Goal: Transaction & Acquisition: Purchase product/service

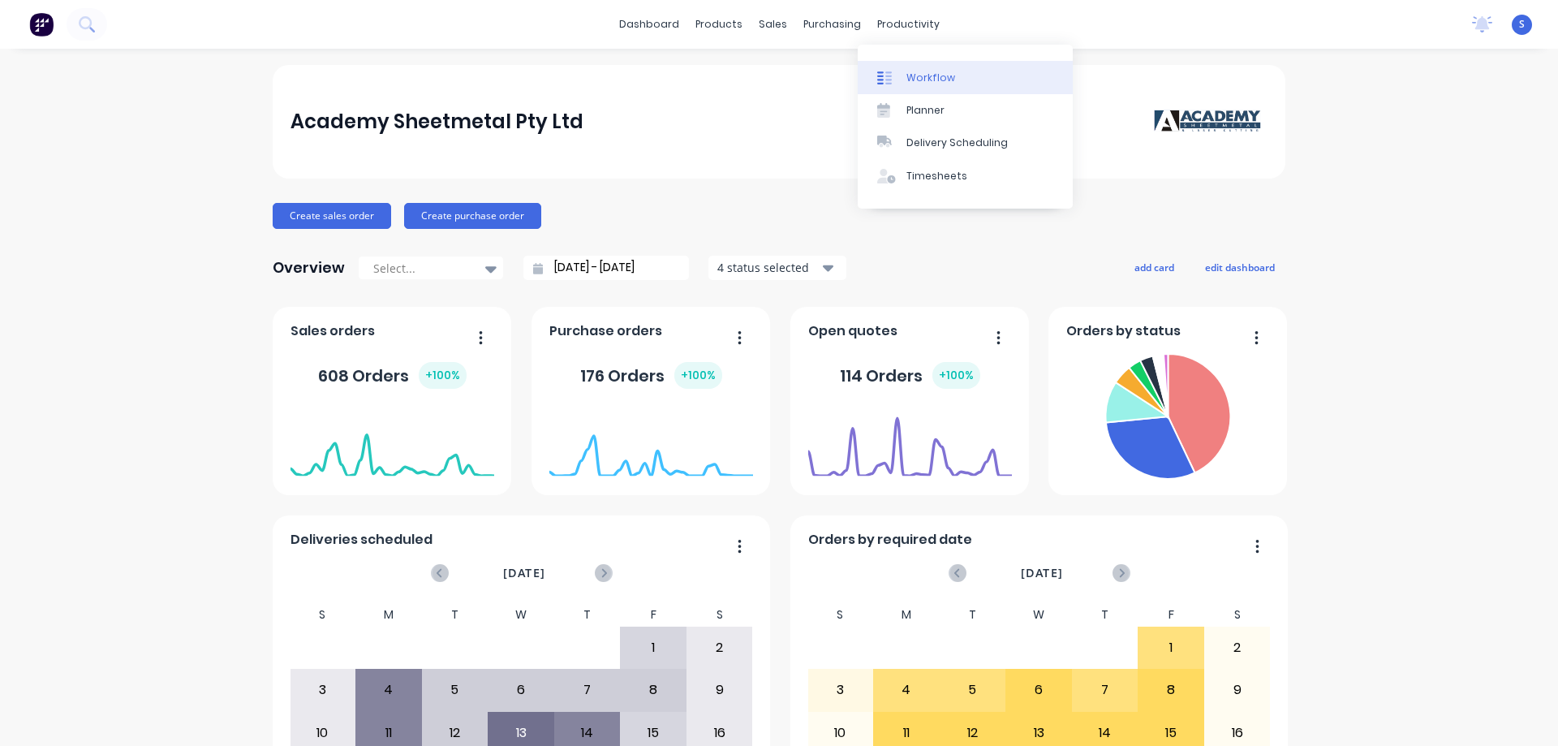
click at [920, 75] on div "Workflow" at bounding box center [930, 78] width 49 height 15
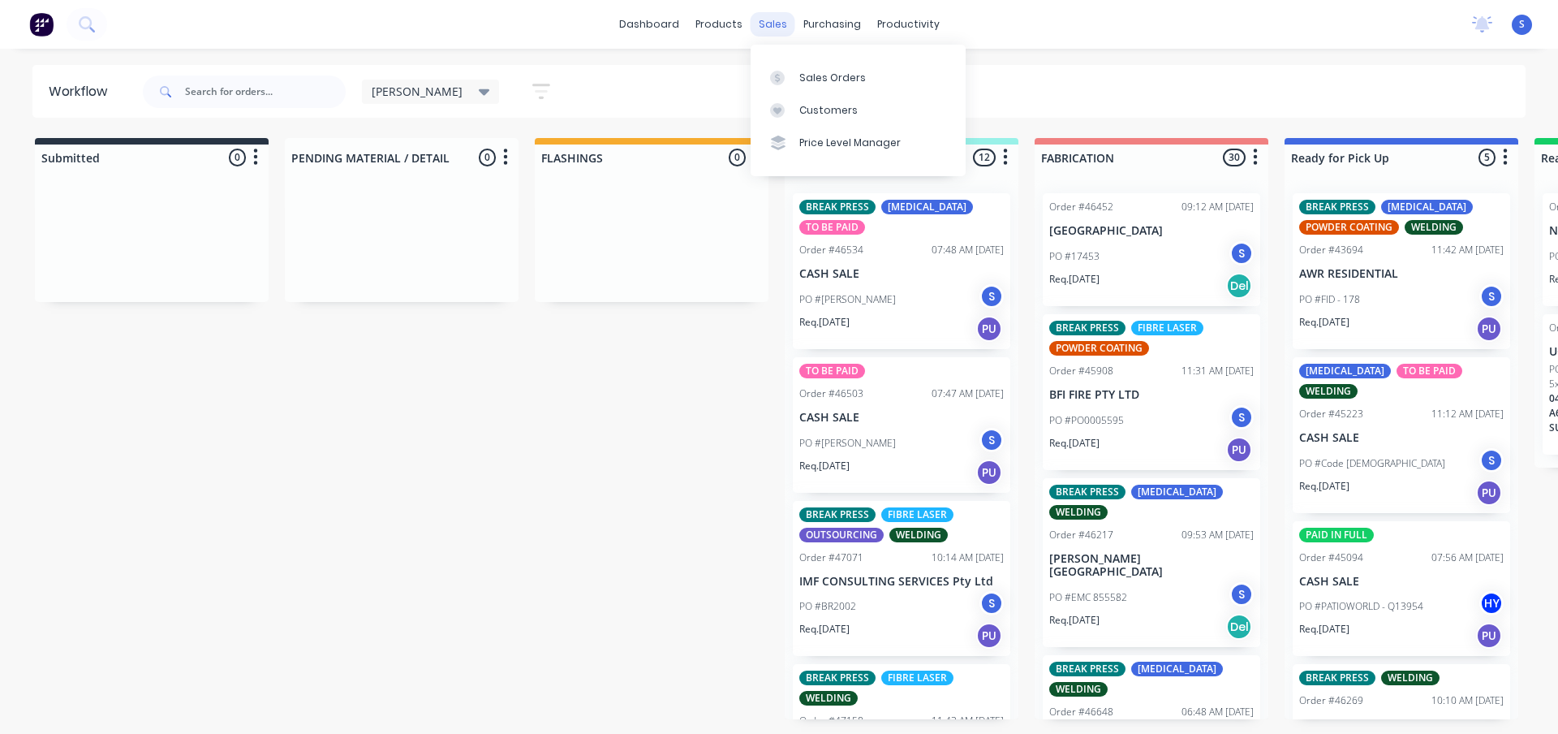
click at [782, 28] on div "sales" at bounding box center [773, 24] width 45 height 24
click at [812, 72] on div "Sales Orders" at bounding box center [832, 78] width 67 height 15
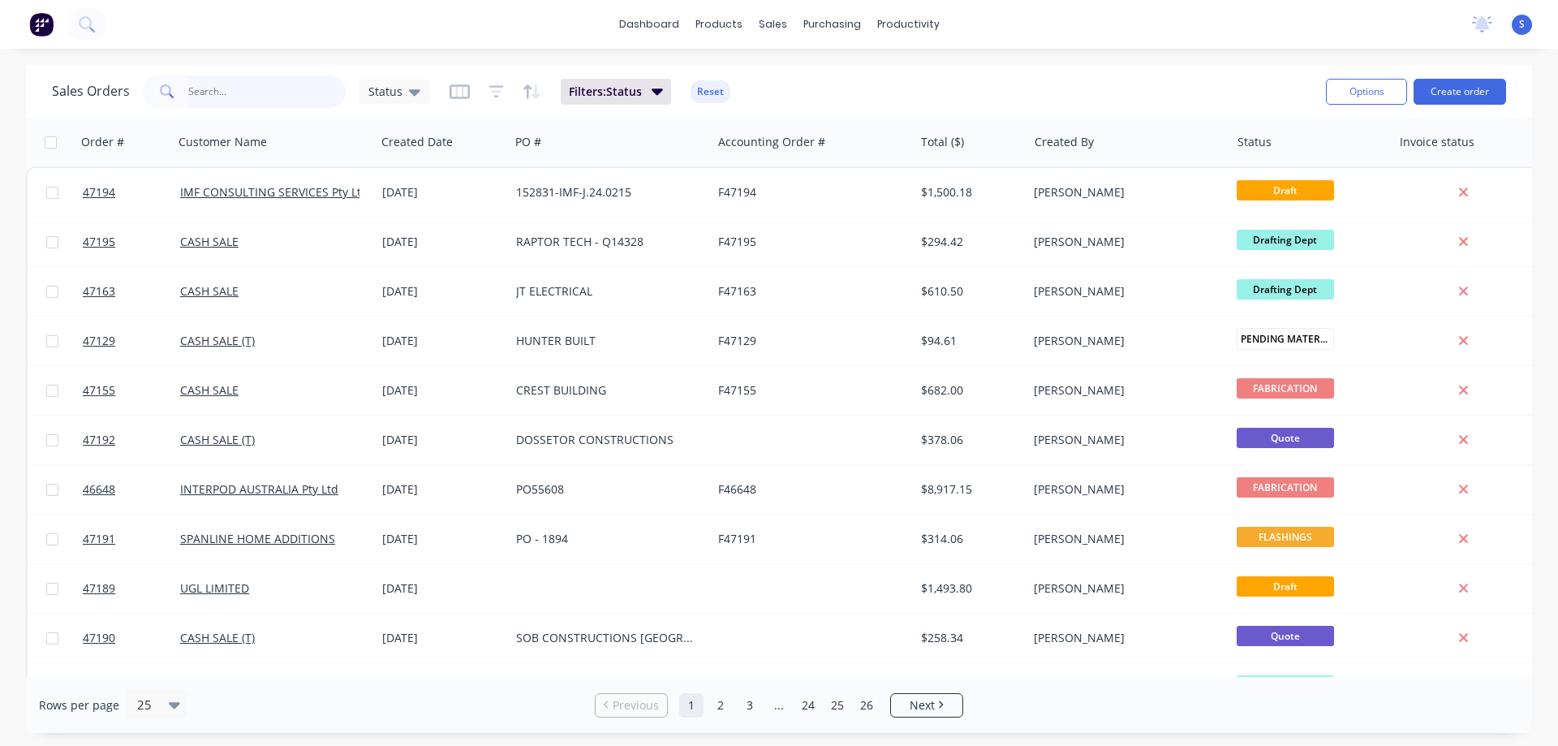
click at [221, 92] on input "text" at bounding box center [267, 91] width 158 height 32
click at [886, 72] on div "Purchase Orders" at bounding box center [885, 78] width 86 height 15
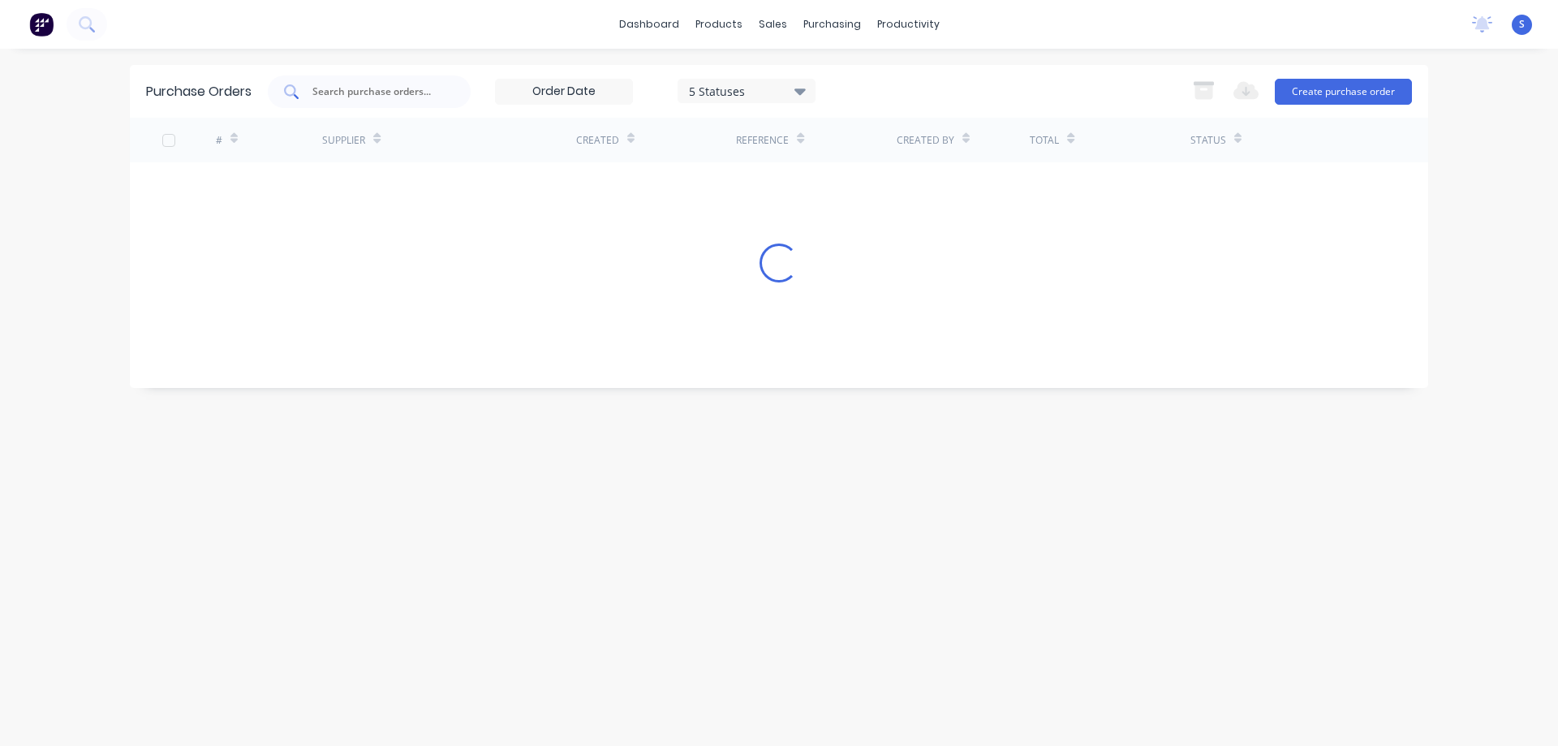
click at [356, 98] on input "text" at bounding box center [378, 92] width 135 height 16
type input "machine"
click at [759, 90] on div "5 Statuses" at bounding box center [747, 90] width 116 height 17
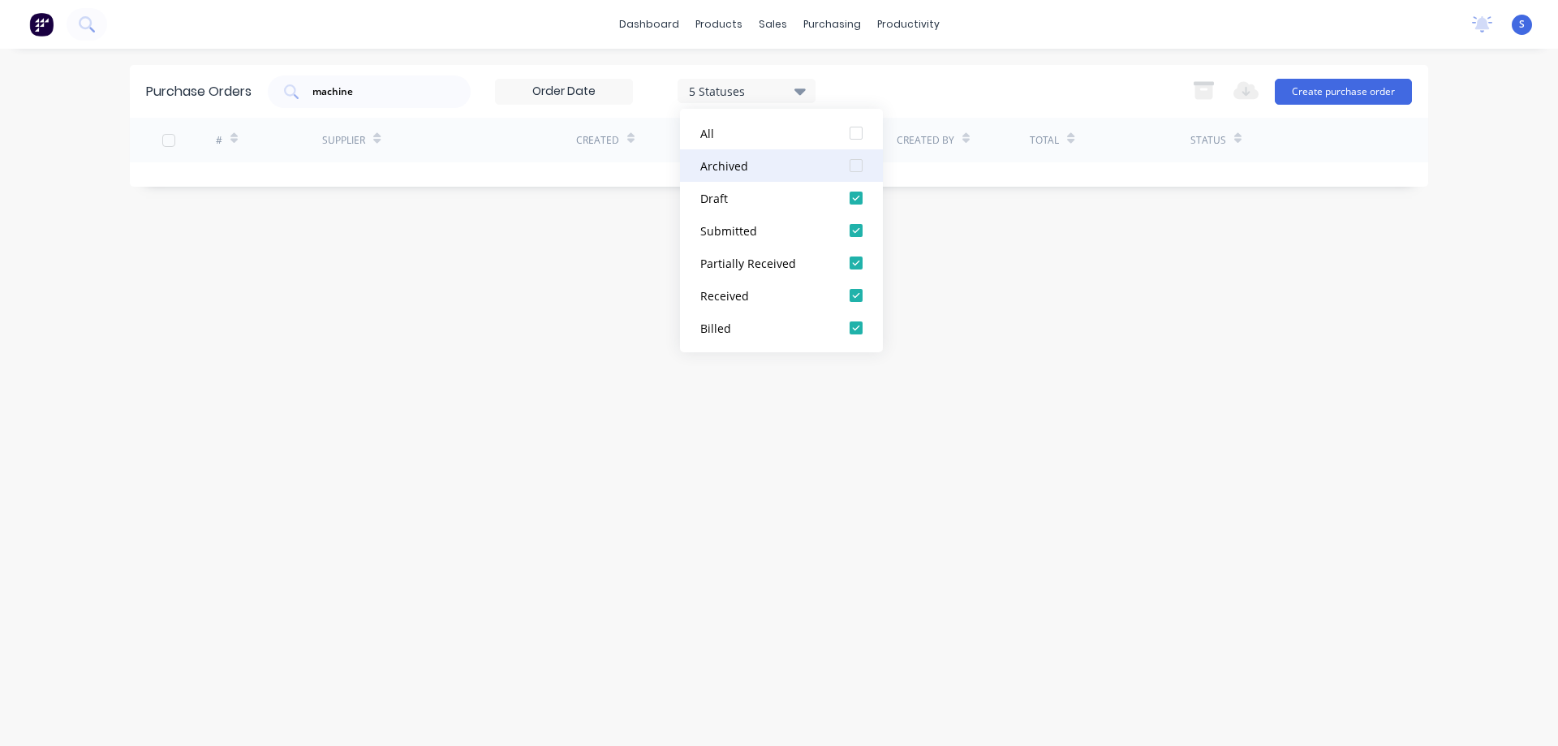
click at [855, 164] on div at bounding box center [856, 165] width 32 height 32
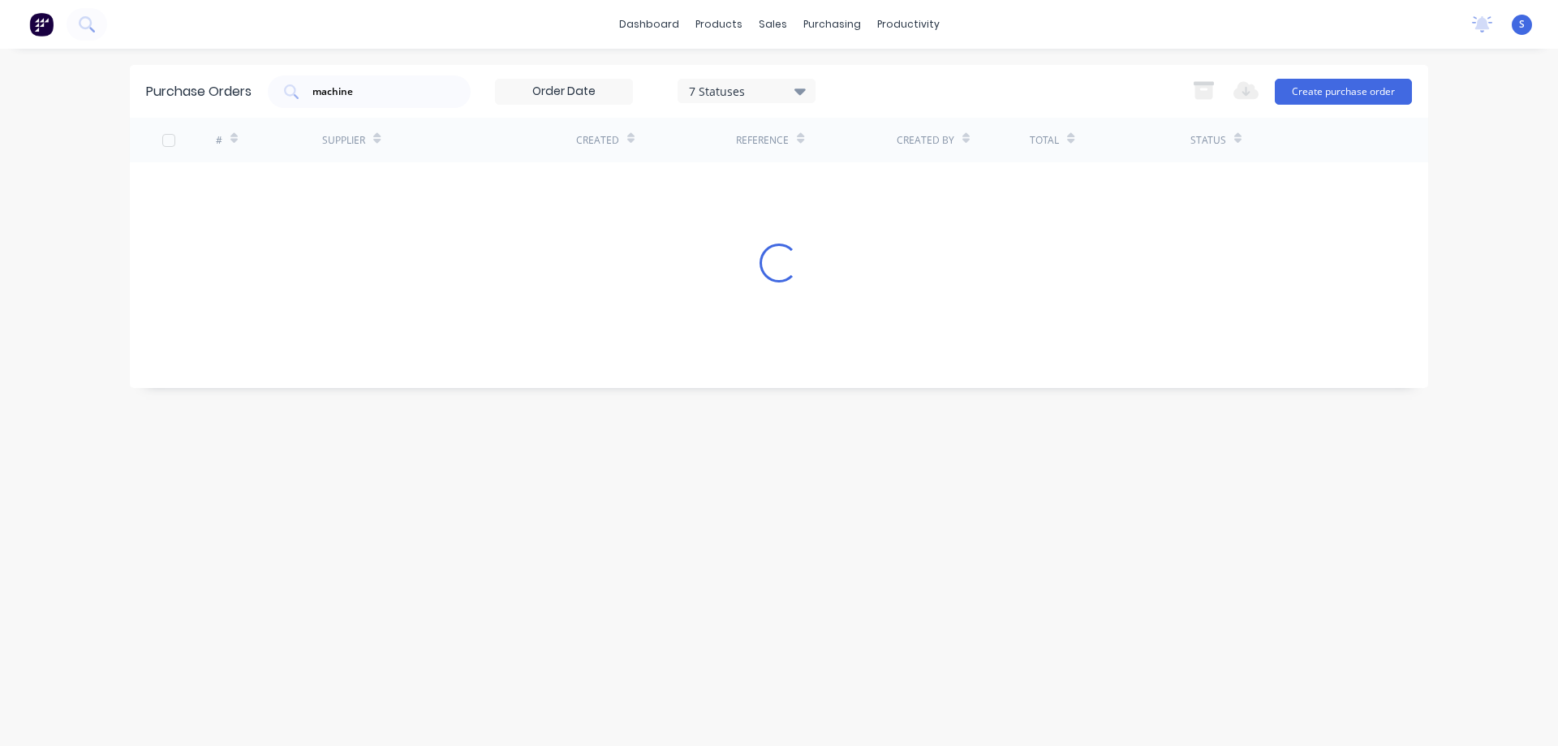
click at [958, 75] on div "machine 7 Statuses 7 Statuses Export to Excel (XLSX) Create purchase order" at bounding box center [840, 91] width 1144 height 32
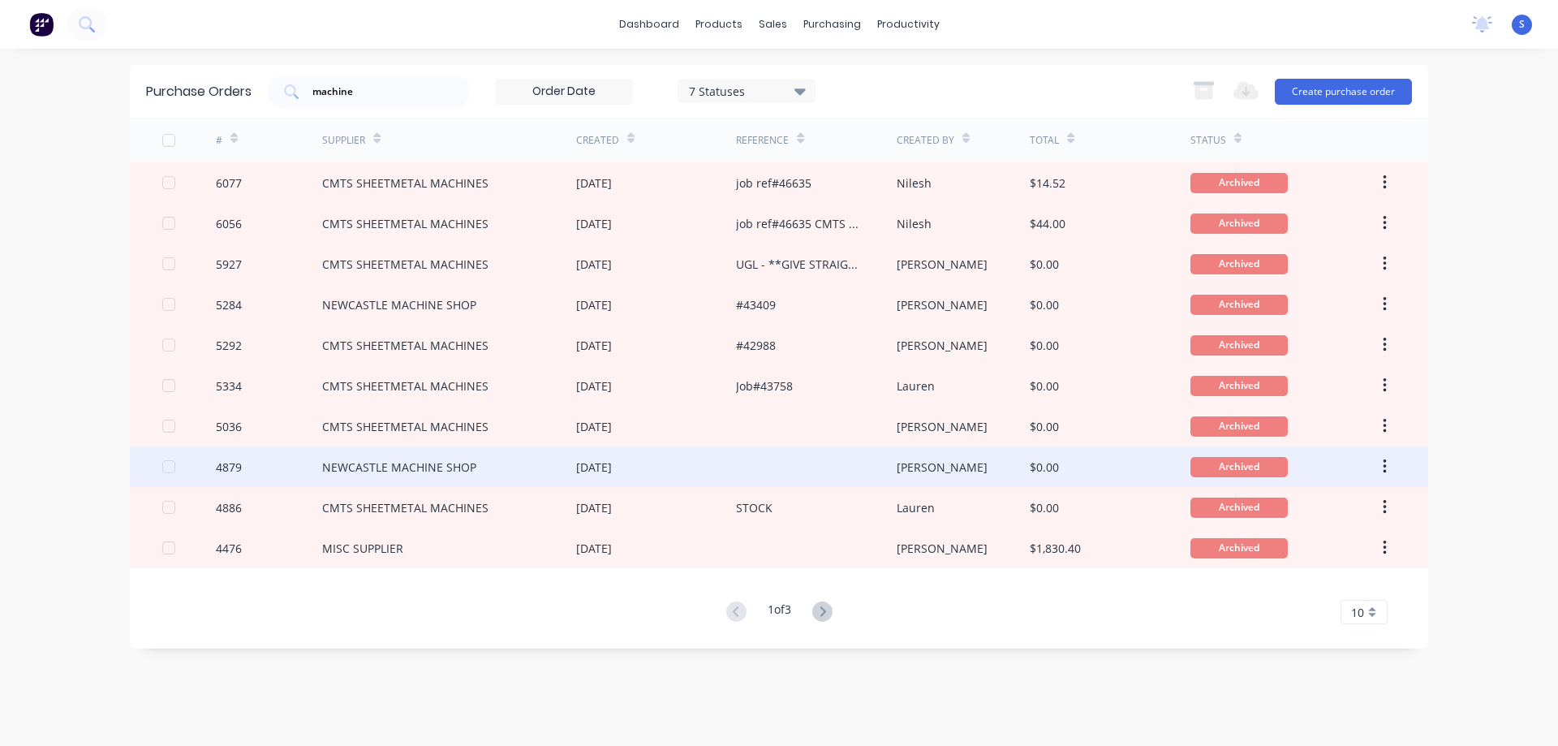
click at [452, 465] on div "NEWCASTLE MACHINE SHOP" at bounding box center [399, 467] width 154 height 17
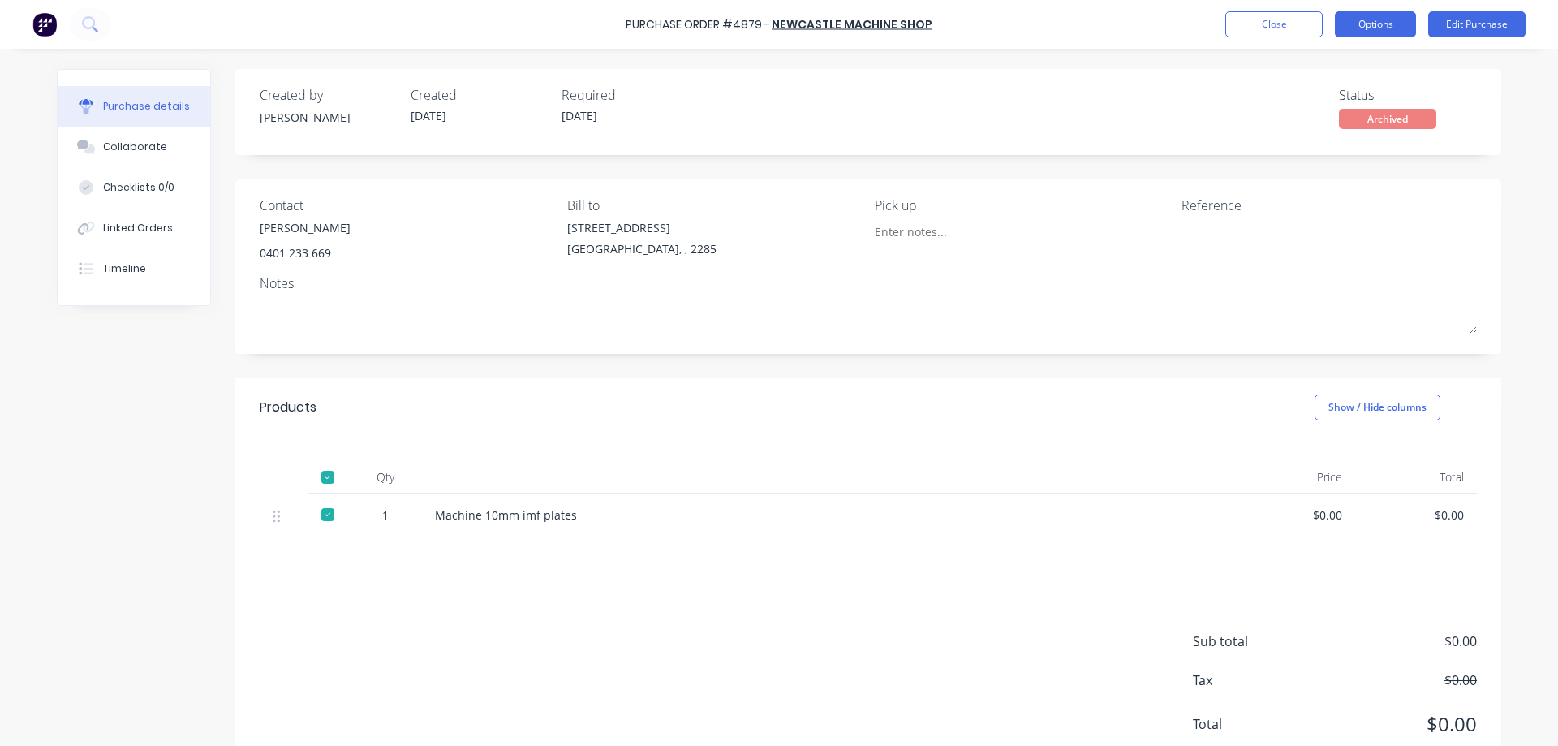
click at [1372, 19] on button "Options" at bounding box center [1375, 24] width 81 height 26
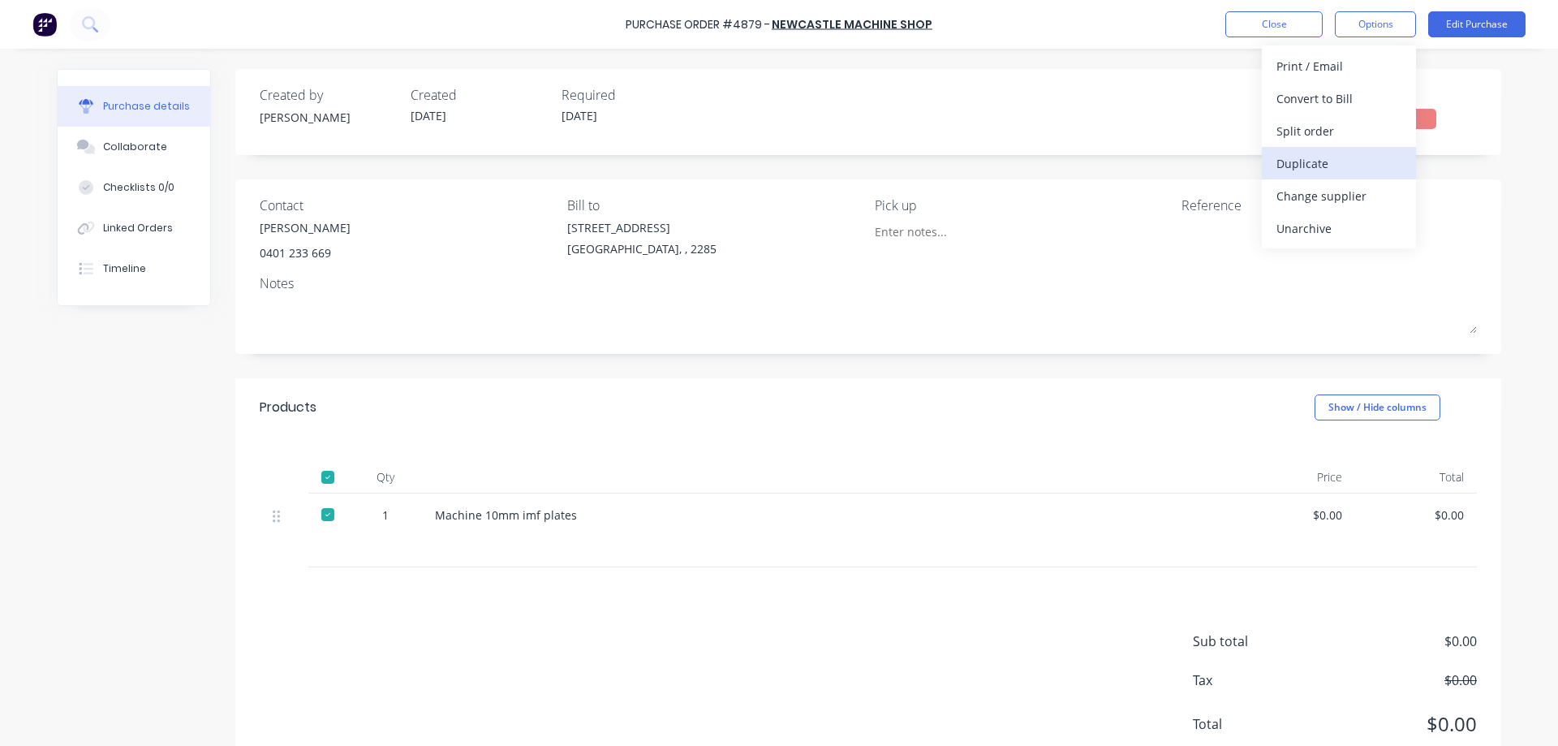
click at [1317, 161] on div "Duplicate" at bounding box center [1339, 164] width 125 height 24
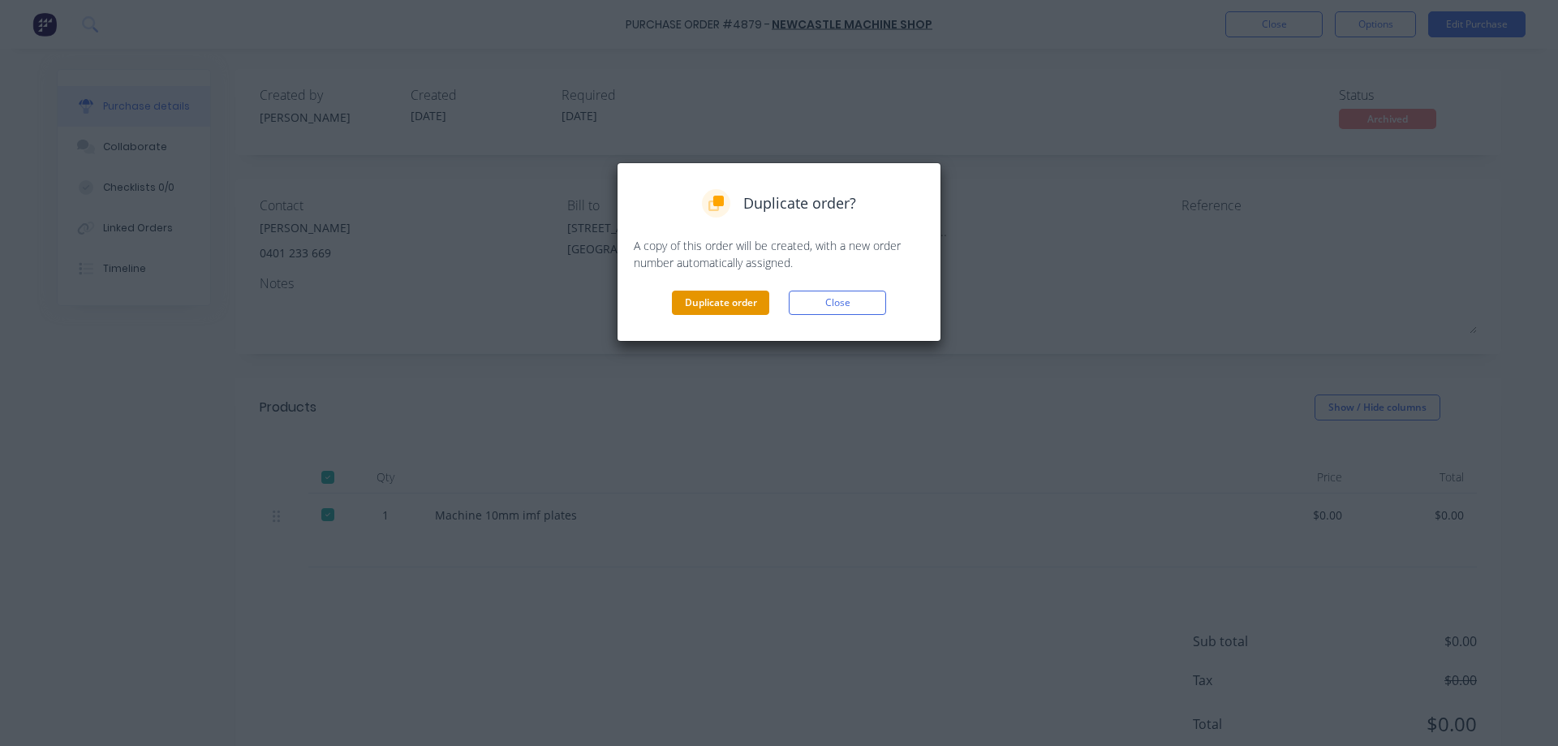
click at [742, 308] on button "Duplicate order" at bounding box center [720, 303] width 97 height 24
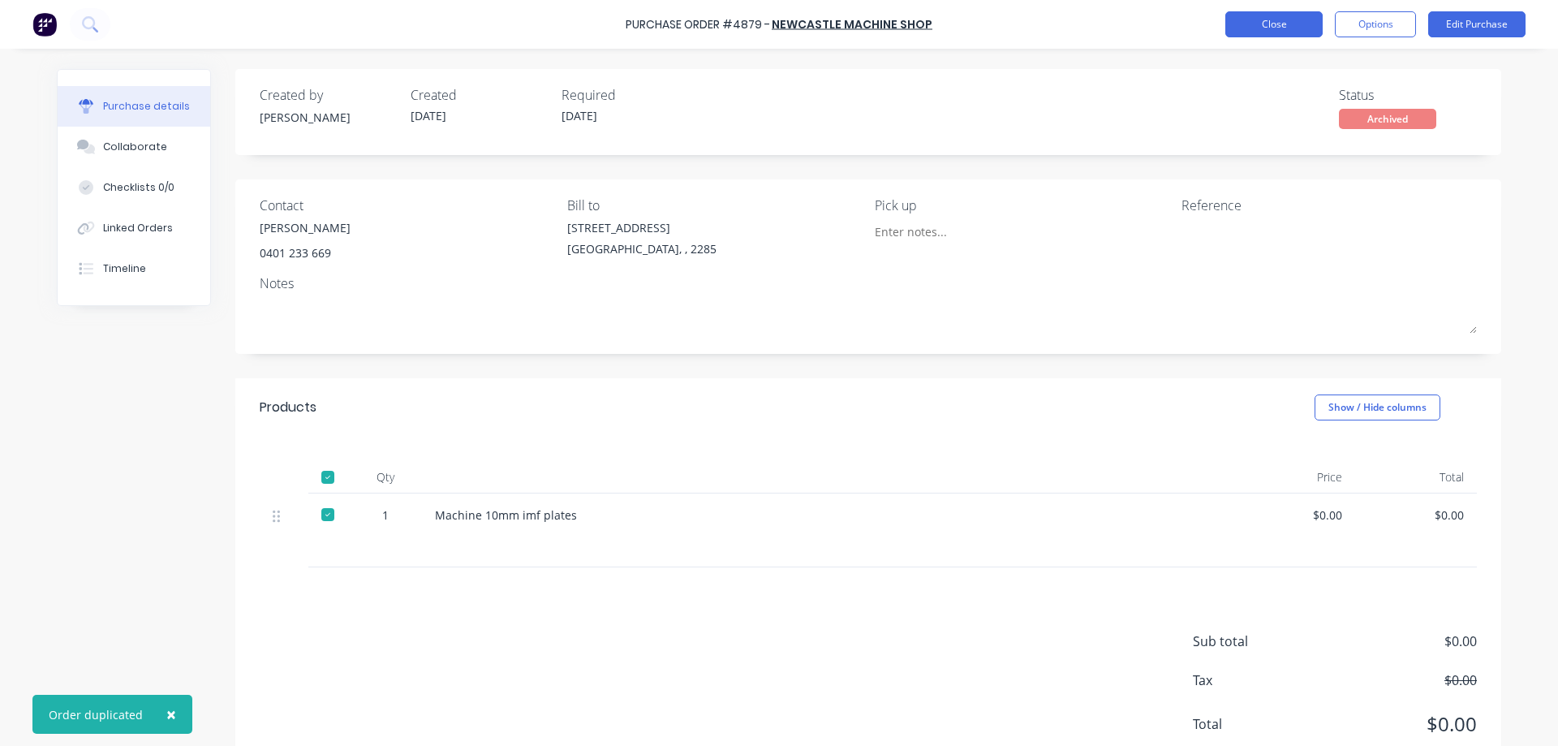
click at [1271, 24] on button "Close" at bounding box center [1273, 24] width 97 height 26
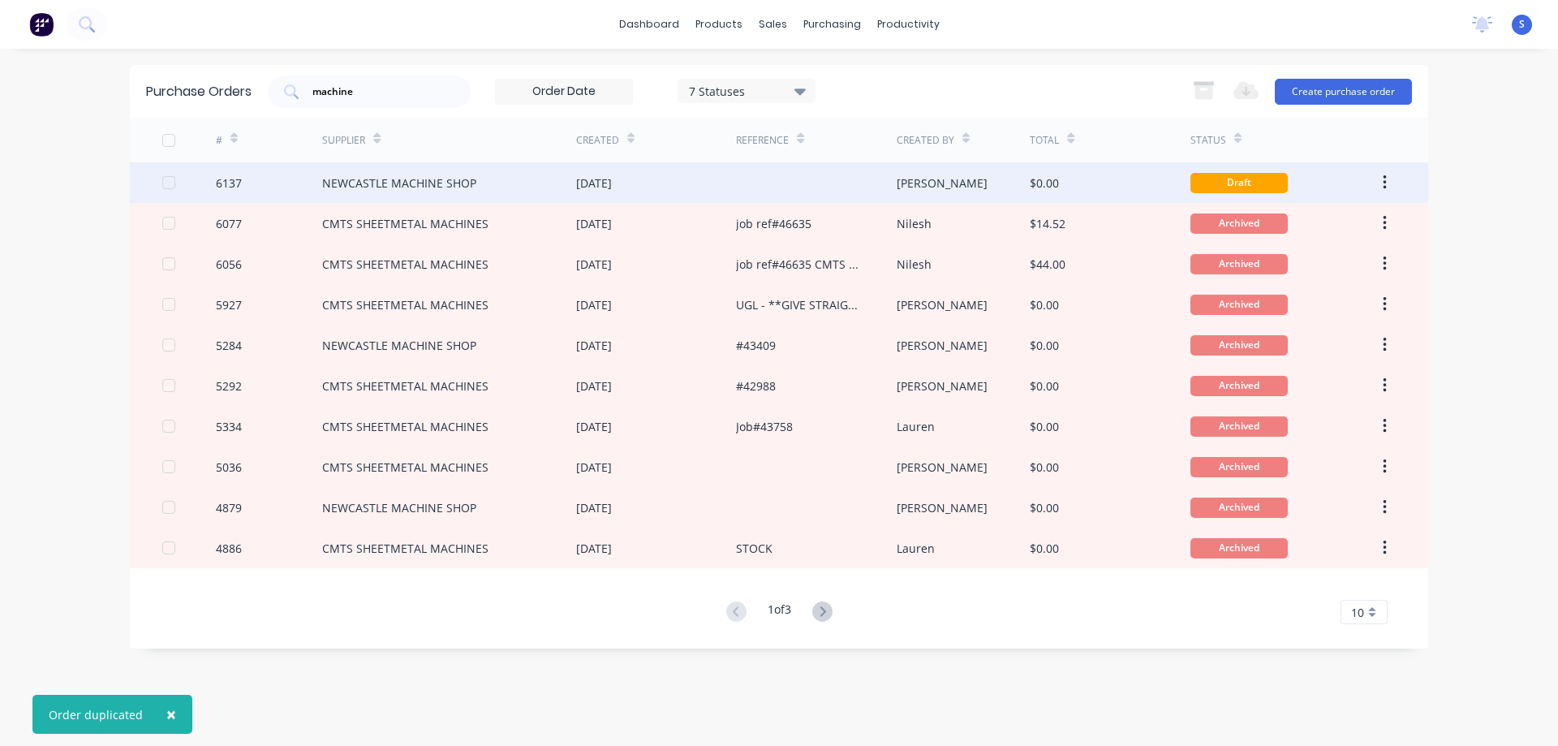
click at [443, 187] on div "NEWCASTLE MACHINE SHOP" at bounding box center [399, 182] width 154 height 17
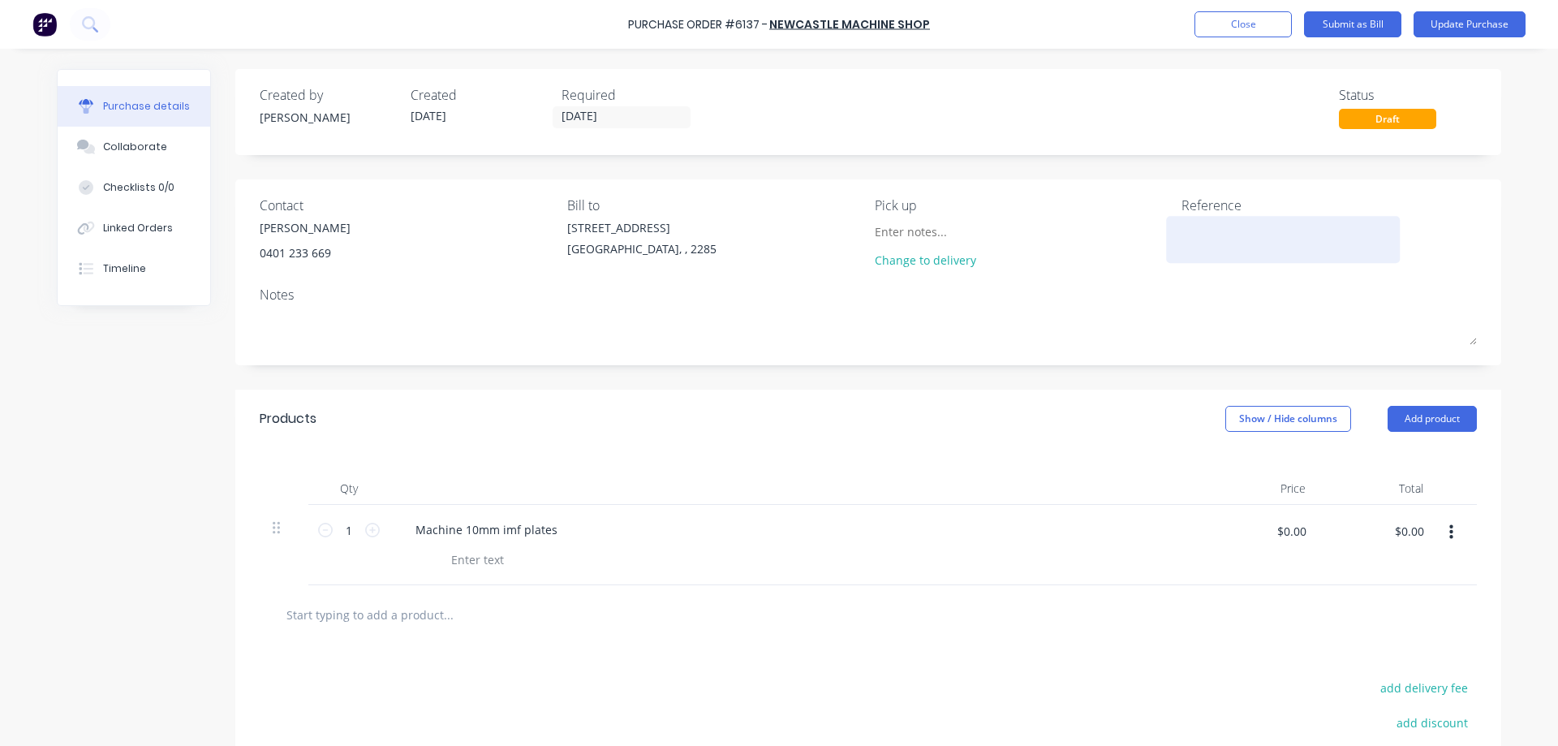
click at [1203, 231] on textarea at bounding box center [1283, 237] width 203 height 37
type textarea "#"
type textarea "x"
type textarea "#4"
type textarea "x"
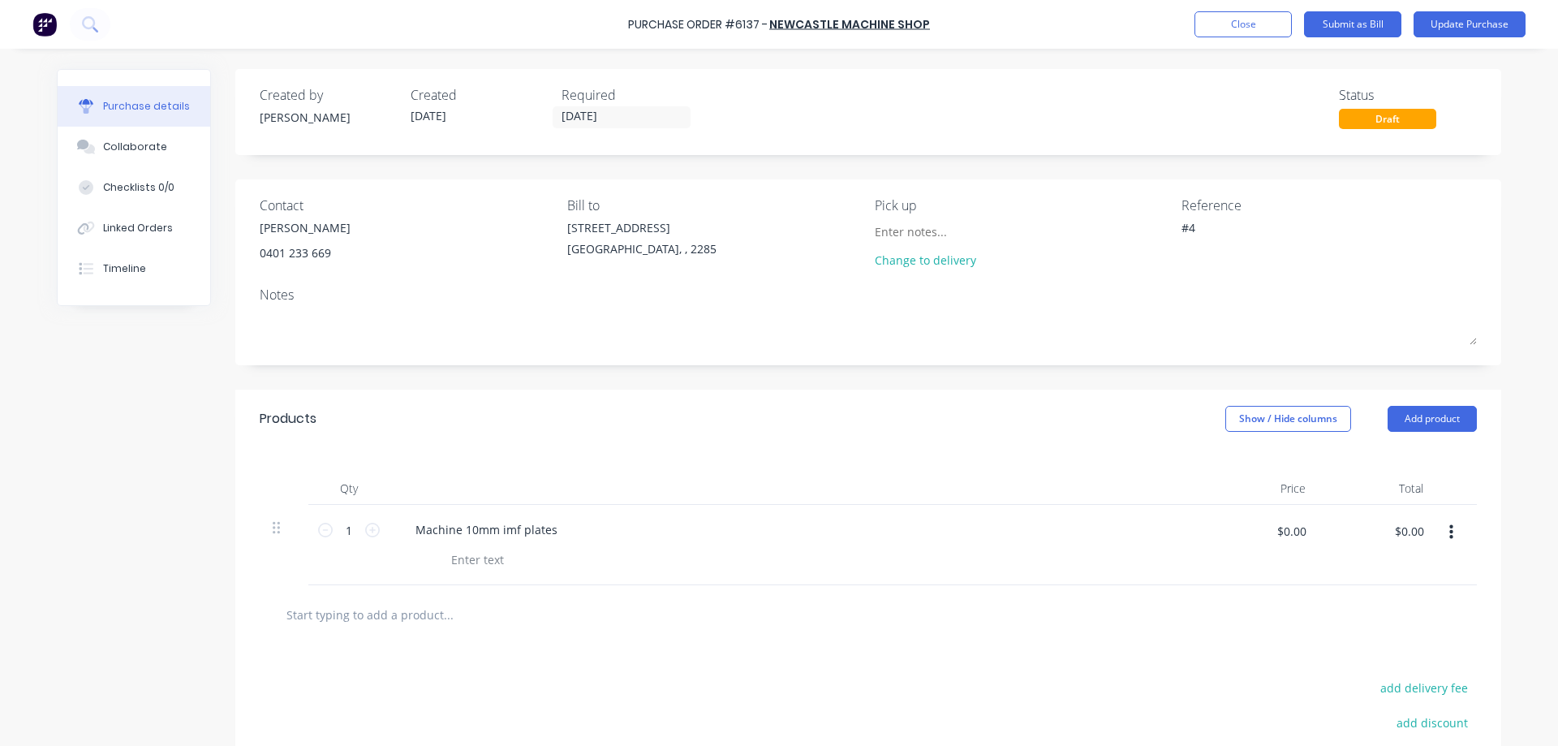
type textarea "#47"
type textarea "x"
type textarea "#470"
type textarea "x"
type textarea "#4707"
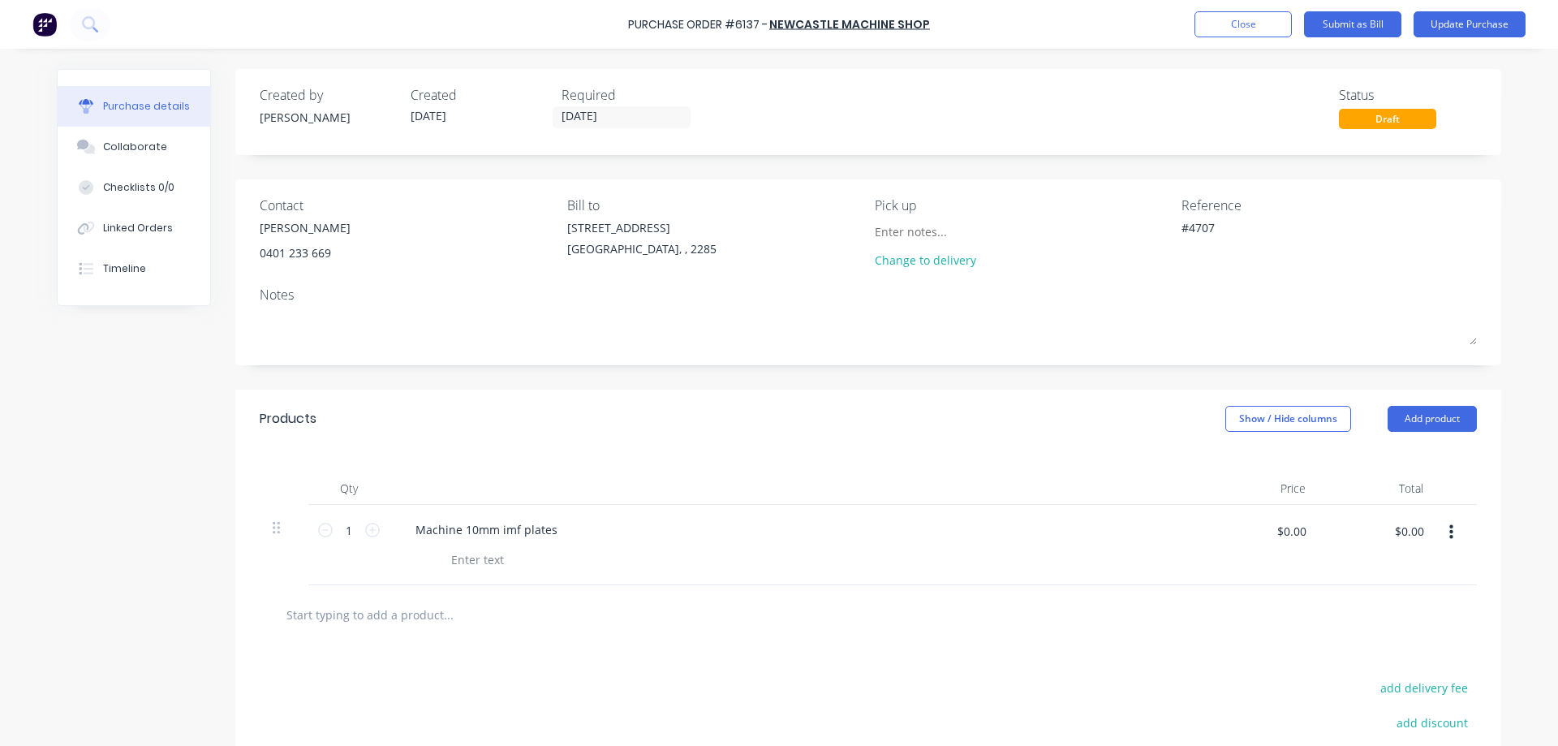
type textarea "x"
type textarea "#47071"
click at [1207, 230] on textarea "#47071" at bounding box center [1283, 237] width 203 height 37
type textarea "x"
click at [1207, 230] on textarea "#47071" at bounding box center [1283, 237] width 203 height 37
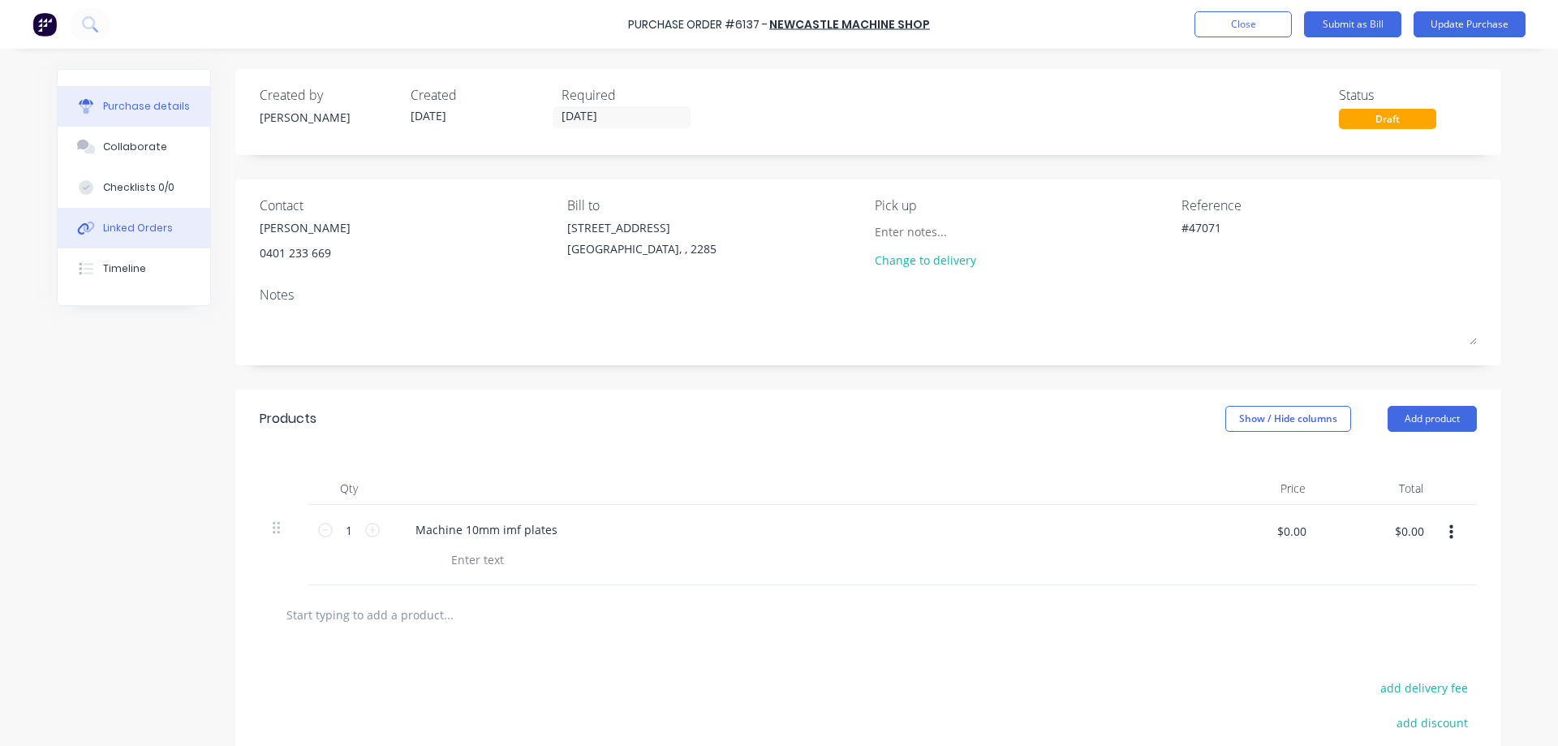
type textarea "#47071"
type textarea "x"
type textarea "#47071"
click at [127, 230] on div "Linked Orders" at bounding box center [138, 228] width 70 height 15
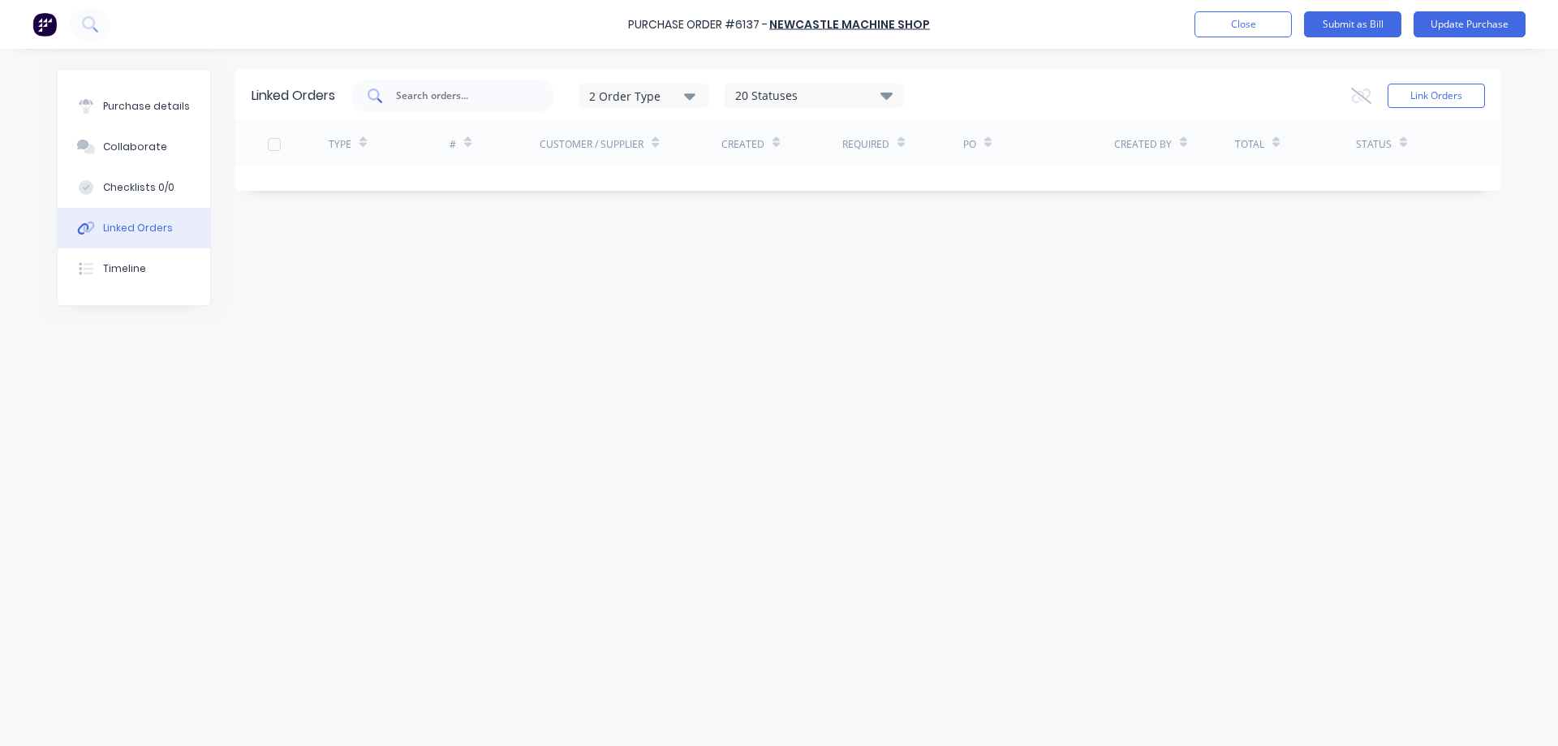
click at [444, 95] on input "text" at bounding box center [461, 96] width 135 height 16
click at [1400, 97] on button "Link Orders" at bounding box center [1436, 96] width 97 height 24
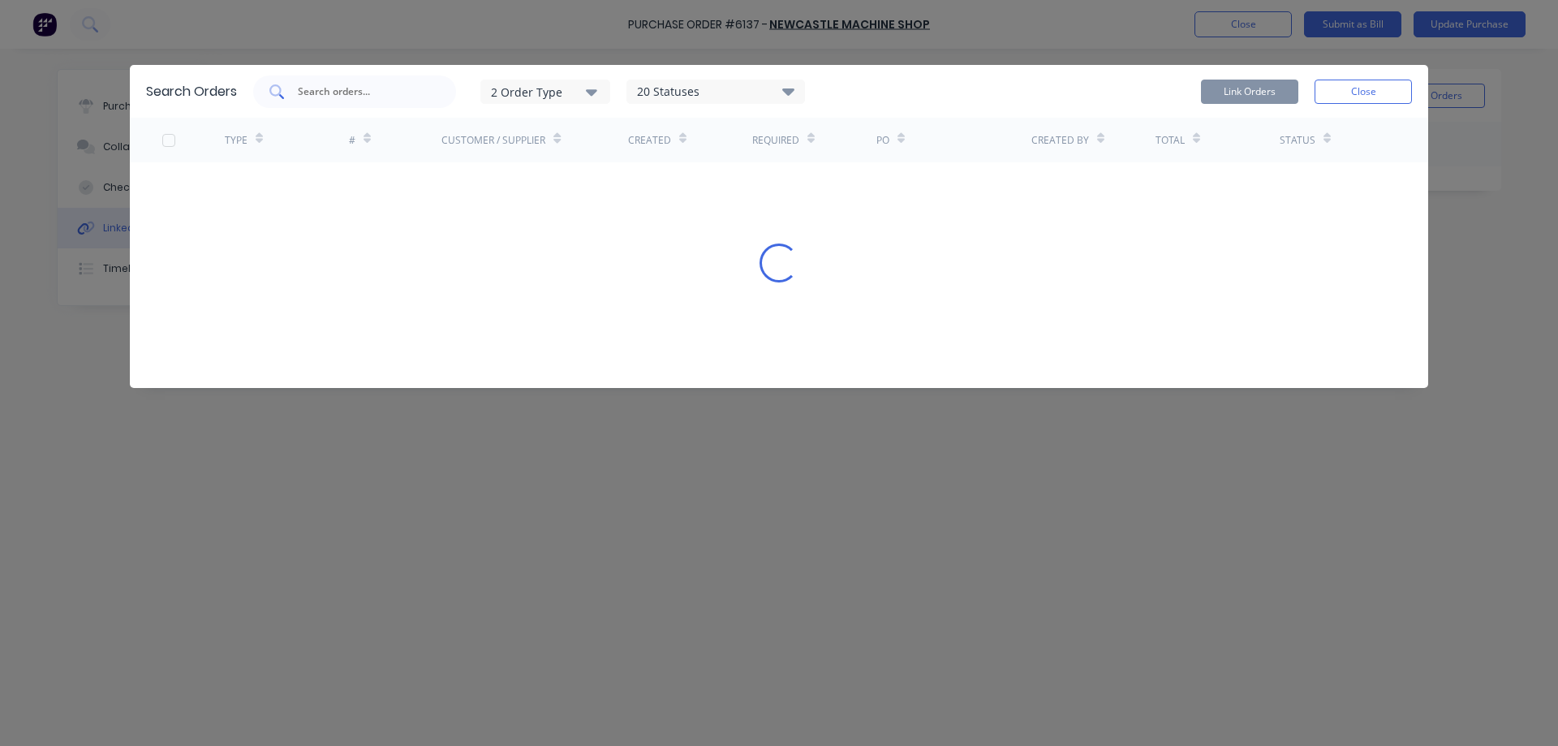
click at [355, 88] on input "text" at bounding box center [363, 92] width 135 height 16
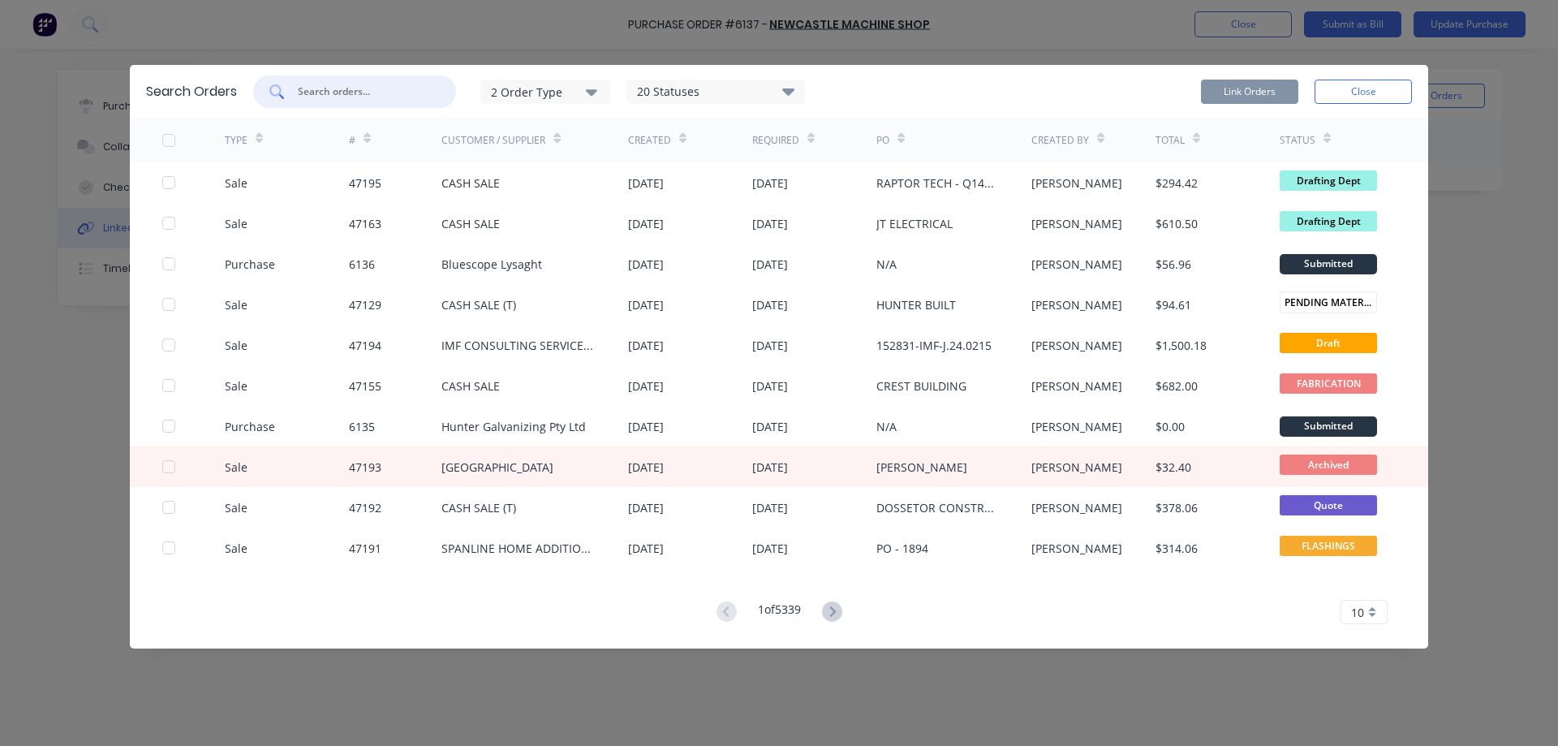
paste input "47071"
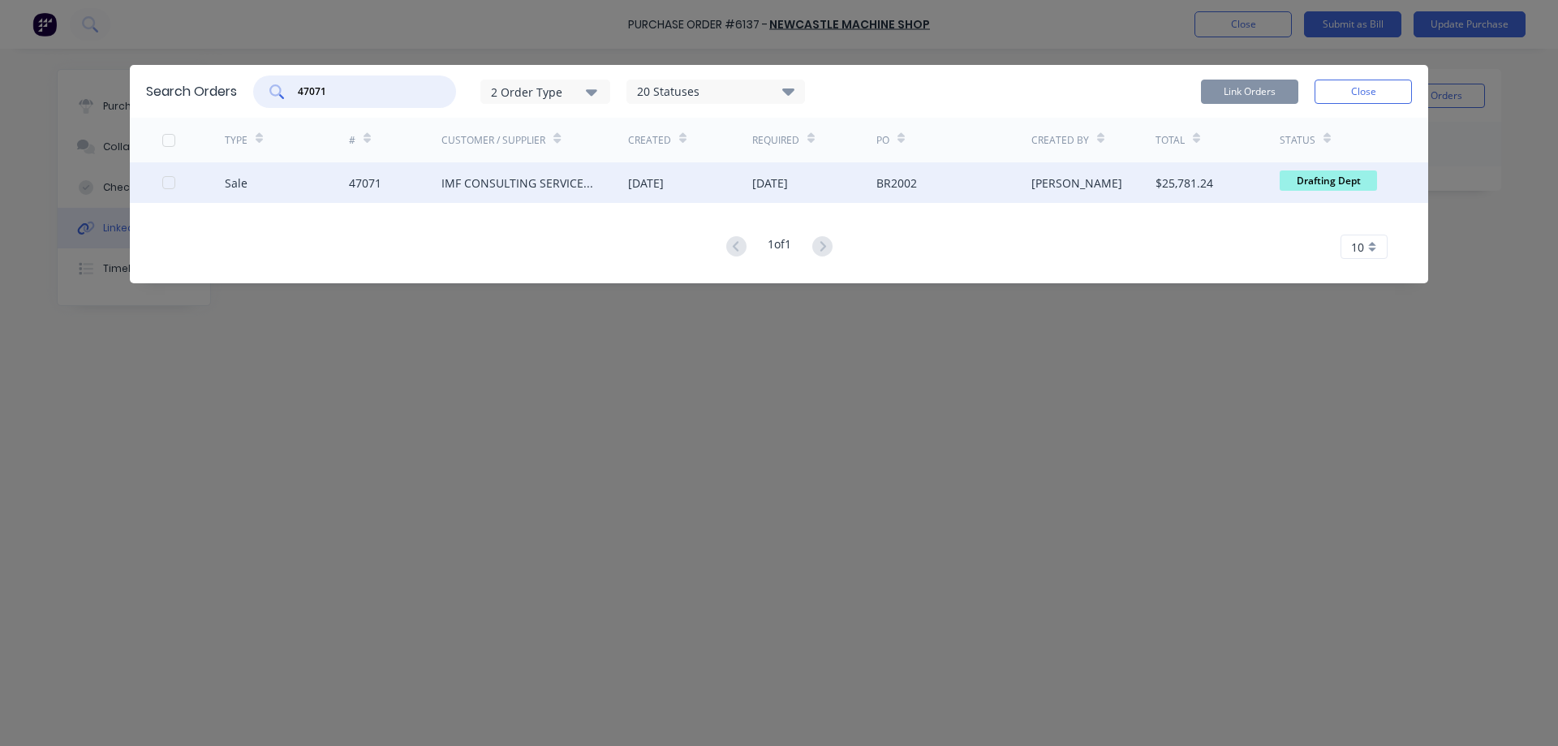
click at [165, 187] on div at bounding box center [169, 182] width 32 height 32
type input "47071"
click at [1262, 95] on button "Link Orders" at bounding box center [1249, 92] width 97 height 24
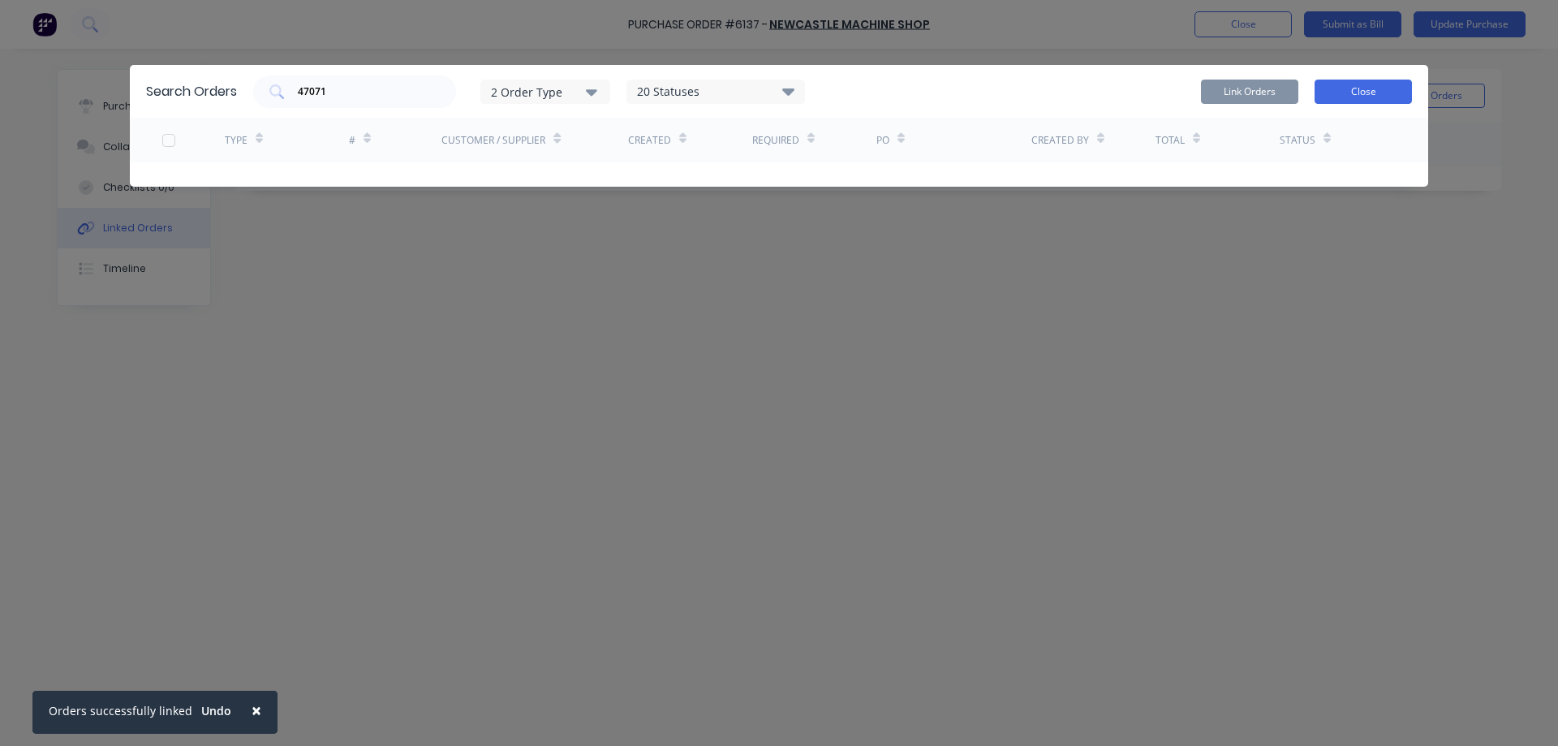
click at [1389, 95] on button "Close" at bounding box center [1363, 92] width 97 height 24
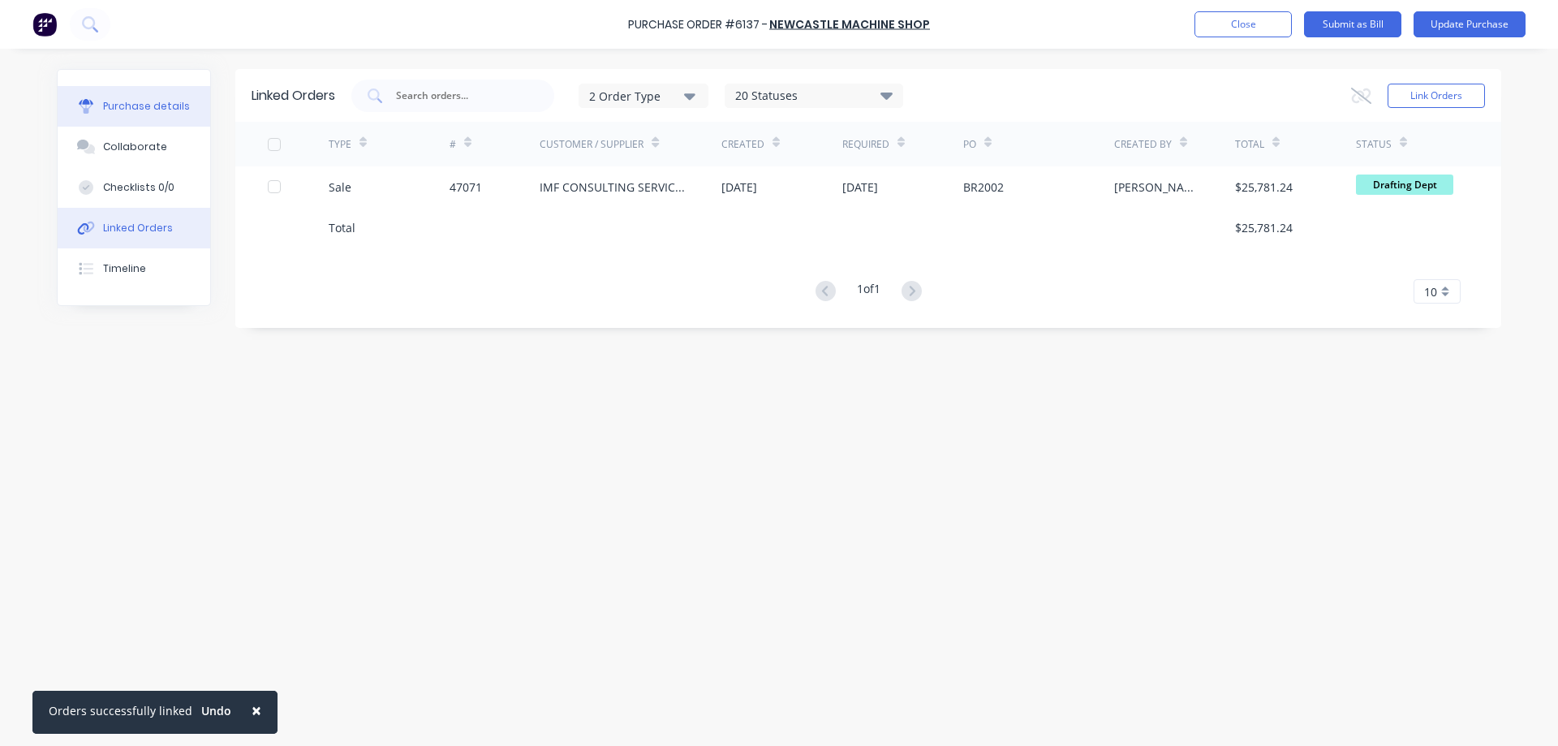
click at [123, 99] on div "Purchase details" at bounding box center [146, 106] width 87 height 15
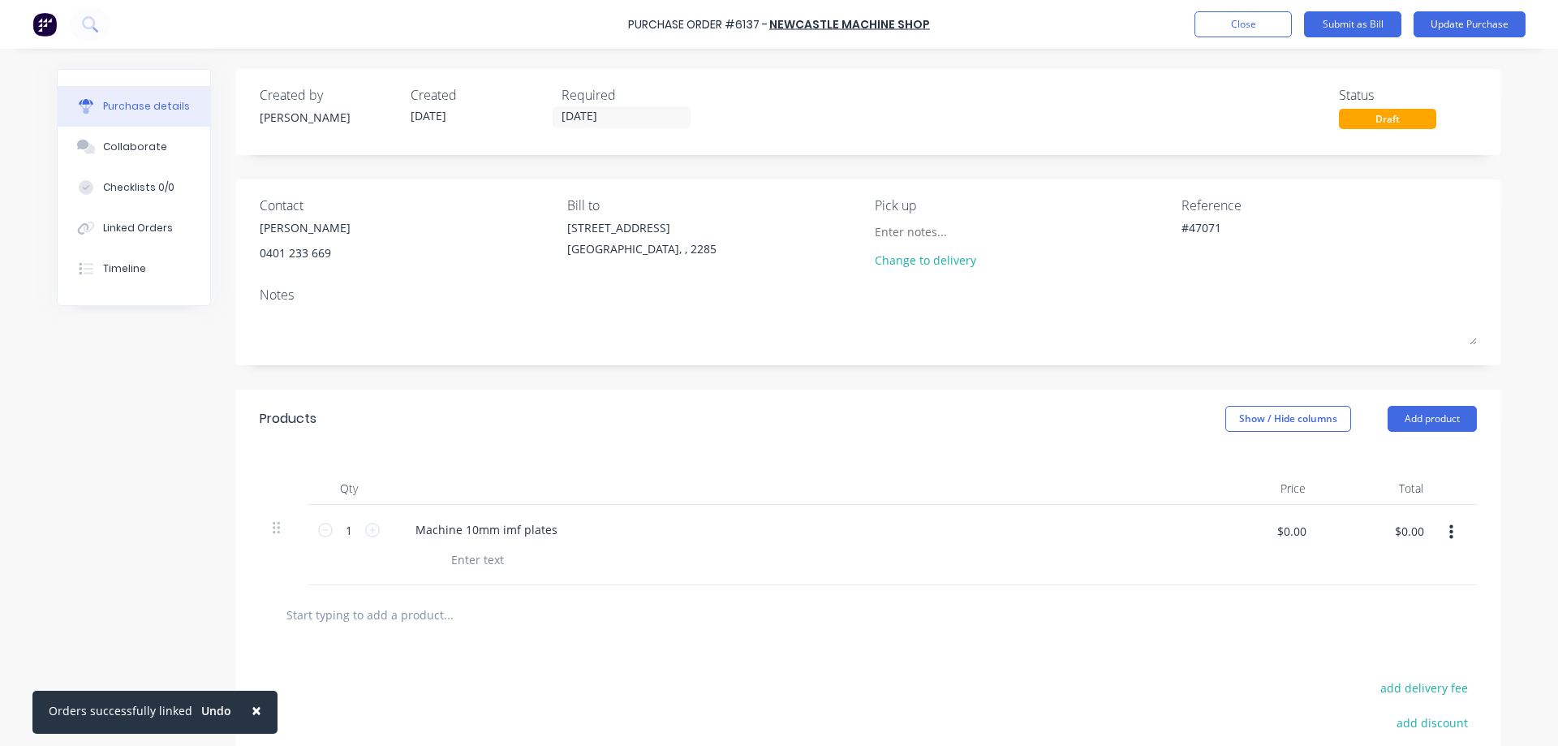
click at [1449, 529] on icon "button" at bounding box center [1451, 532] width 4 height 18
click at [1386, 616] on button "Duplicate" at bounding box center [1402, 608] width 138 height 32
type textarea "x"
drag, startPoint x: 469, startPoint y: 612, endPoint x: 460, endPoint y: 622, distance: 13.8
click at [460, 622] on div "Machine 10mm imf plates" at bounding box center [796, 625] width 812 height 80
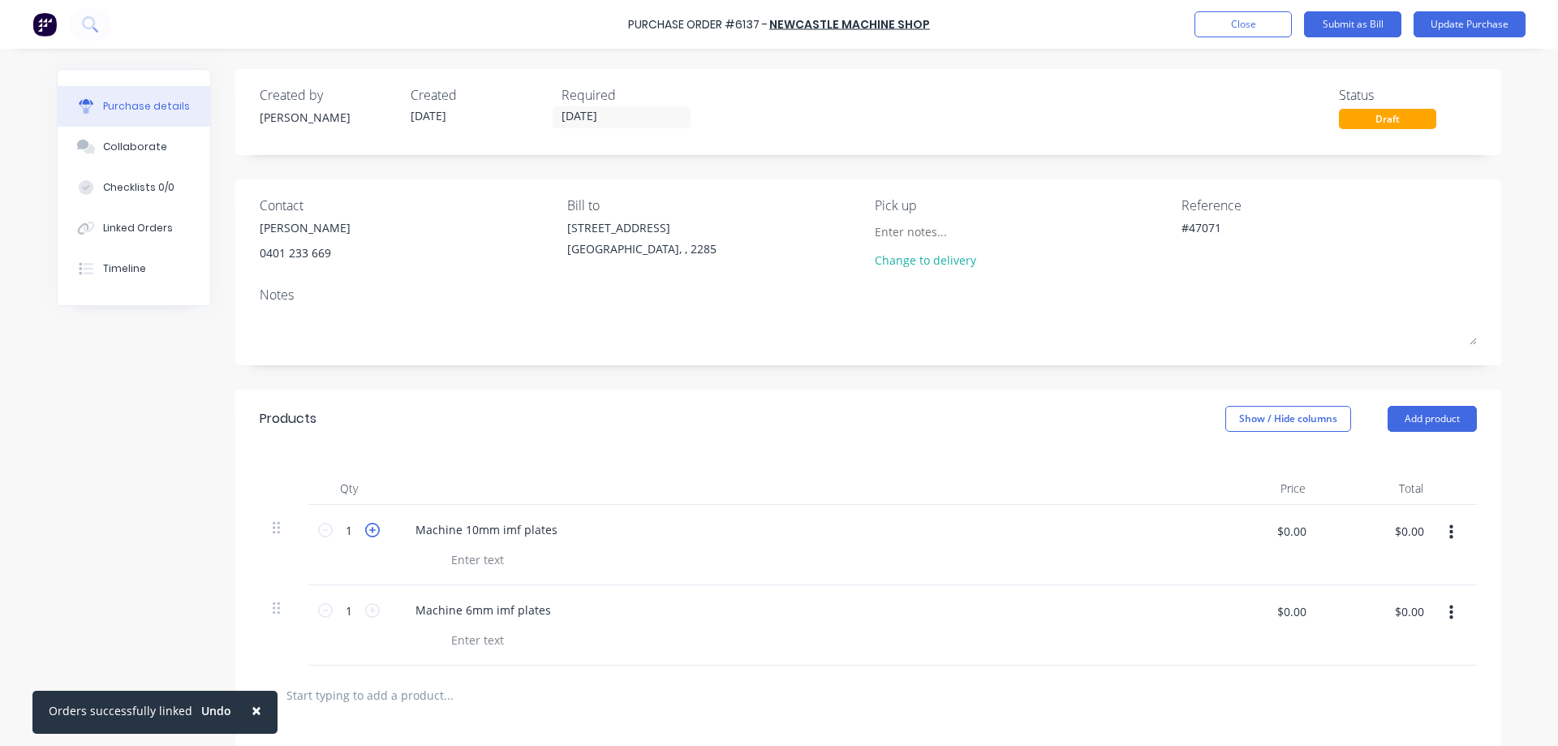
click at [368, 532] on icon at bounding box center [372, 530] width 15 height 15
type textarea "x"
type input "2"
type textarea "x"
click at [461, 558] on div at bounding box center [478, 560] width 66 height 24
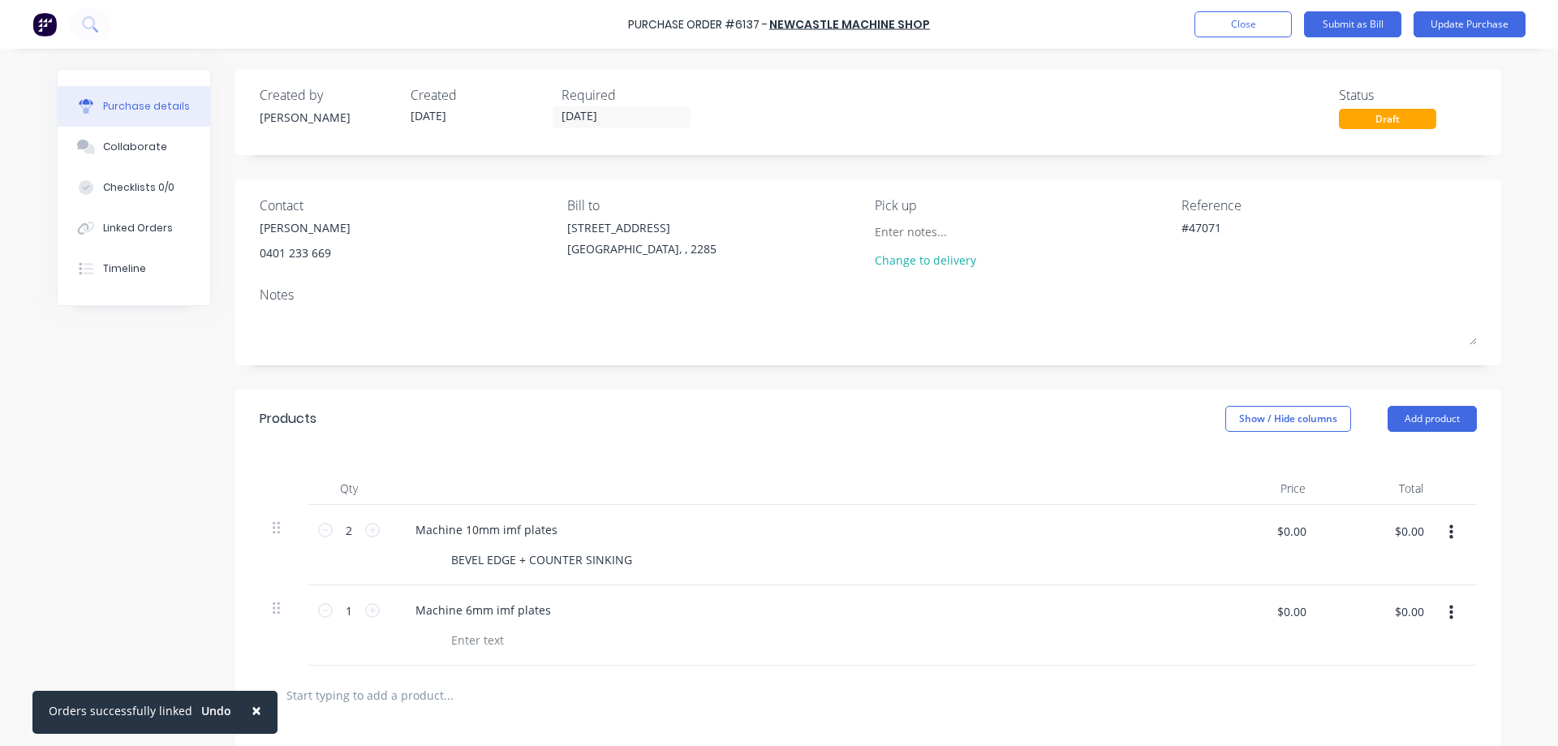
drag, startPoint x: 474, startPoint y: 622, endPoint x: 90, endPoint y: 540, distance: 392.7
click at [90, 540] on div "Created by Stuart Created 25/08/25 Required 25/08/25 Status Draft Contact Glenn…" at bounding box center [779, 530] width 1445 height 923
click at [365, 612] on icon at bounding box center [372, 610] width 15 height 15
type textarea "x"
type input "2"
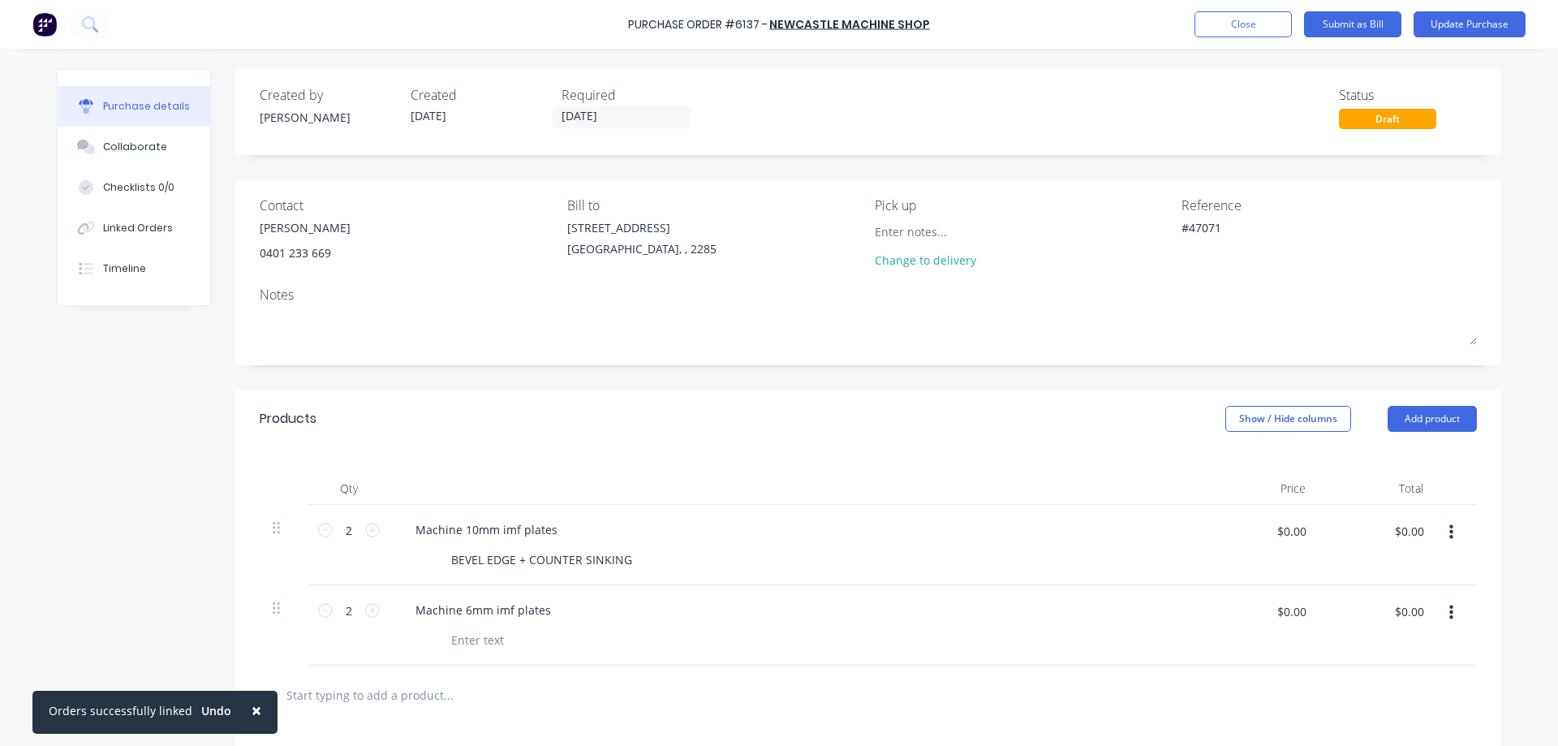
click at [160, 556] on div "Created by Stuart Created 25/08/25 Required 25/08/25 Status Draft Contact Glenn…" at bounding box center [779, 530] width 1445 height 923
drag, startPoint x: 622, startPoint y: 558, endPoint x: 423, endPoint y: 561, distance: 198.8
click at [423, 561] on div "BEVEL EDGE + COUNTER SINKING" at bounding box center [791, 560] width 743 height 24
copy div "BEVEL EDGE + COUNTER SINKING"
type textarea "x"
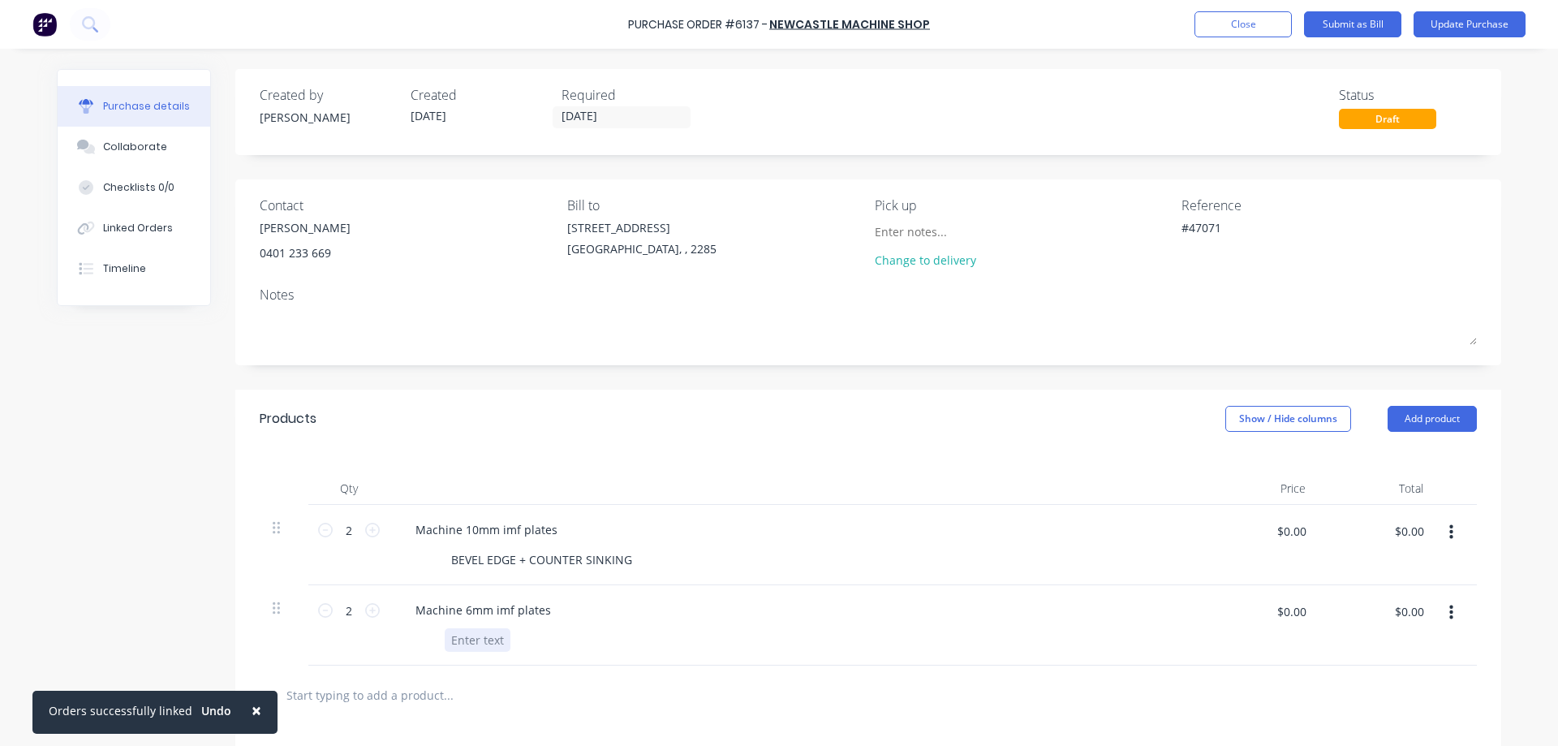
click at [471, 639] on div at bounding box center [478, 640] width 66 height 24
paste div
click at [148, 595] on div "Created by Stuart Created 25/08/25 Required 25/08/25 Status Draft Contact Glenn…" at bounding box center [779, 530] width 1445 height 923
click at [1470, 18] on button "Update Purchase" at bounding box center [1470, 24] width 112 height 26
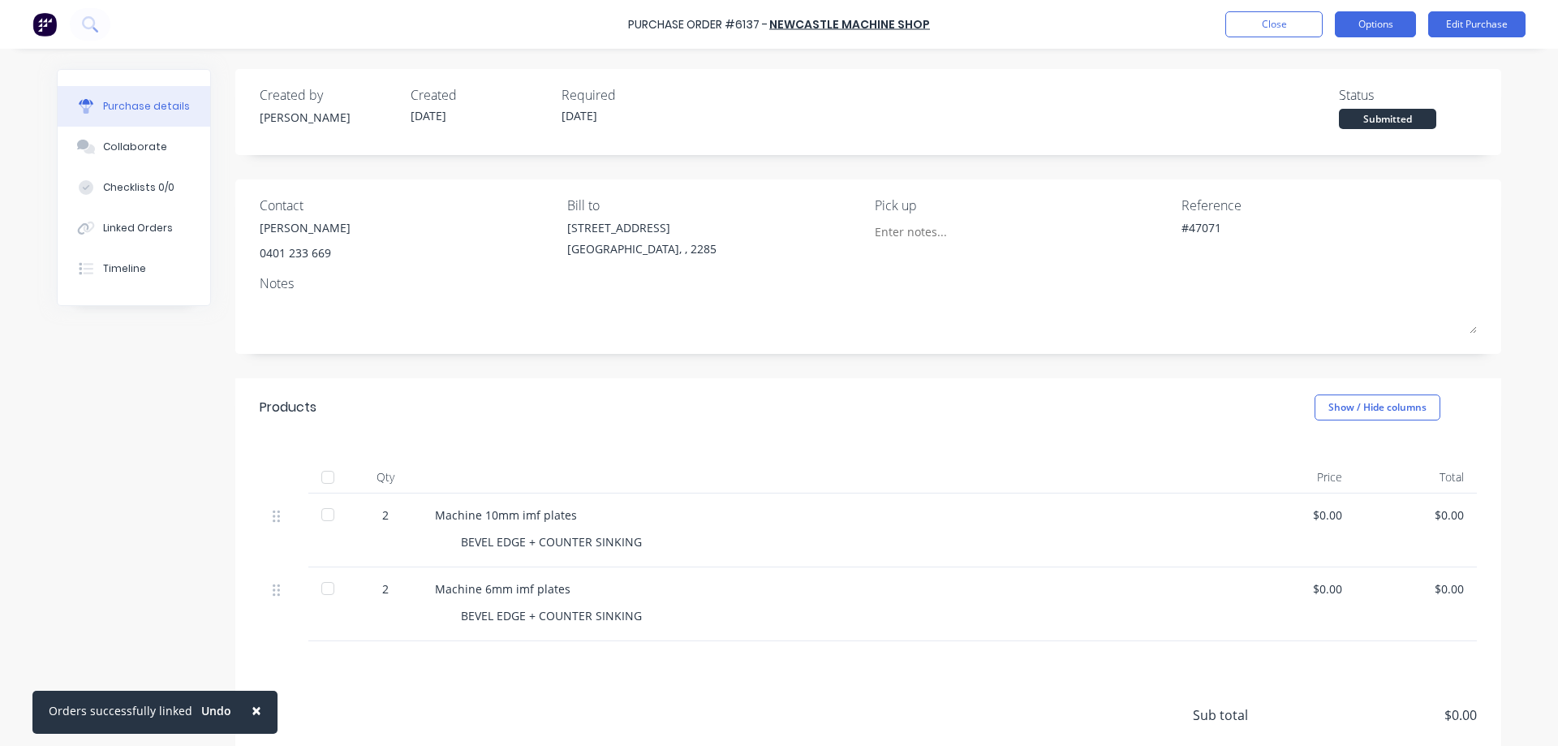
click at [1386, 19] on button "Options" at bounding box center [1375, 24] width 81 height 26
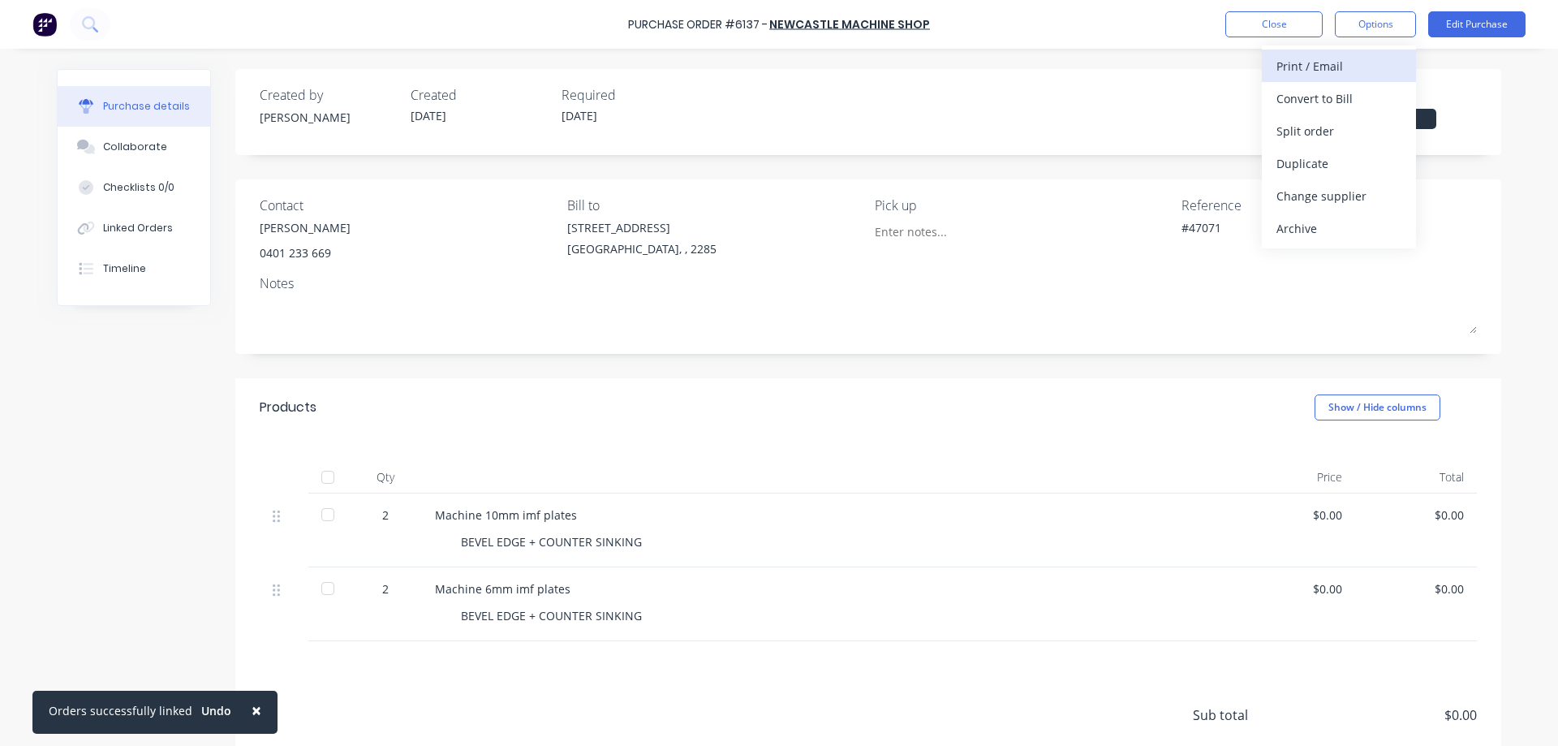
click at [1312, 73] on div "Print / Email" at bounding box center [1339, 66] width 125 height 24
click at [1311, 128] on div "Without pricing" at bounding box center [1339, 131] width 125 height 24
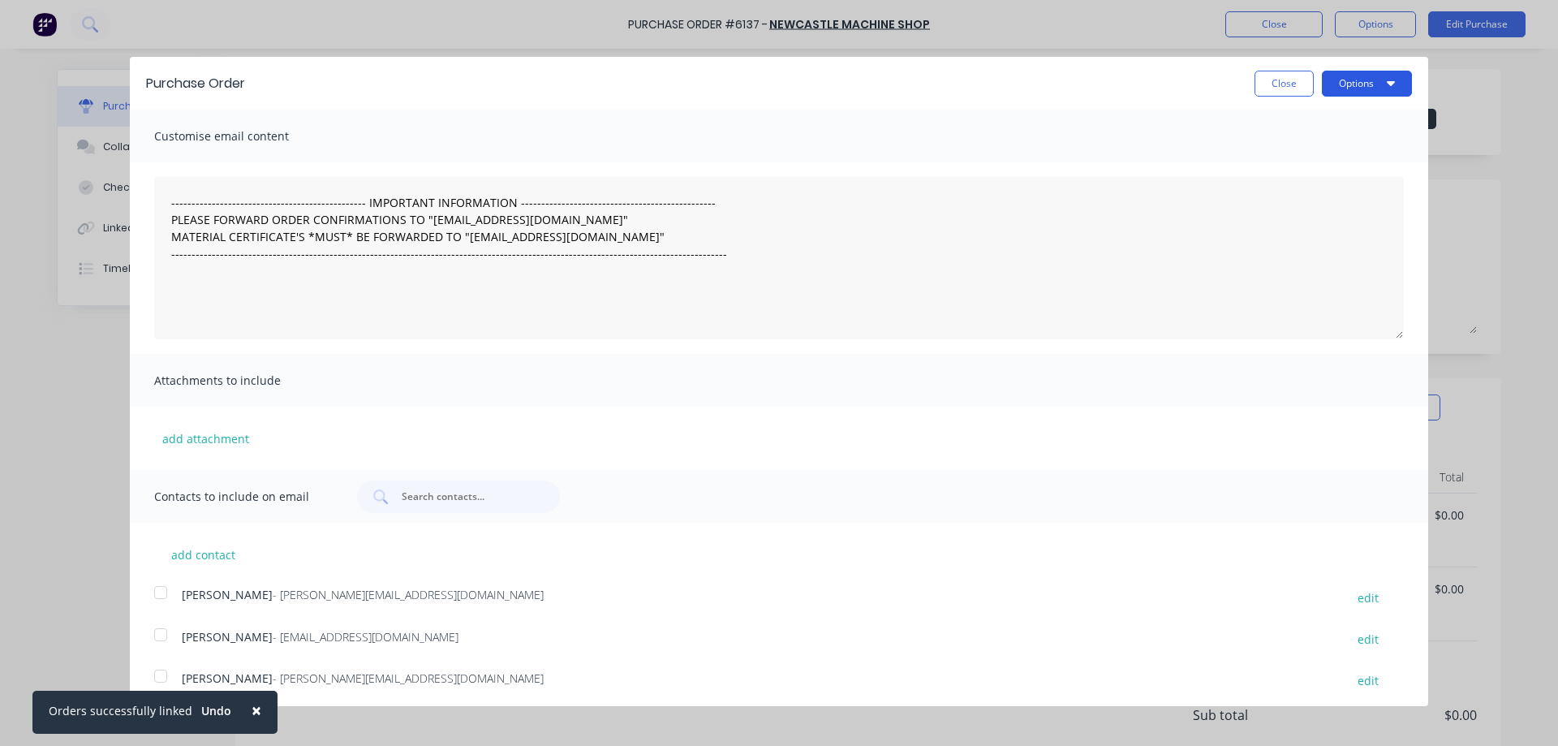
click at [1387, 78] on icon "button" at bounding box center [1391, 82] width 8 height 13
click at [1291, 122] on div "Print" at bounding box center [1334, 125] width 125 height 24
click at [1266, 88] on button "Close" at bounding box center [1284, 84] width 59 height 26
type textarea "x"
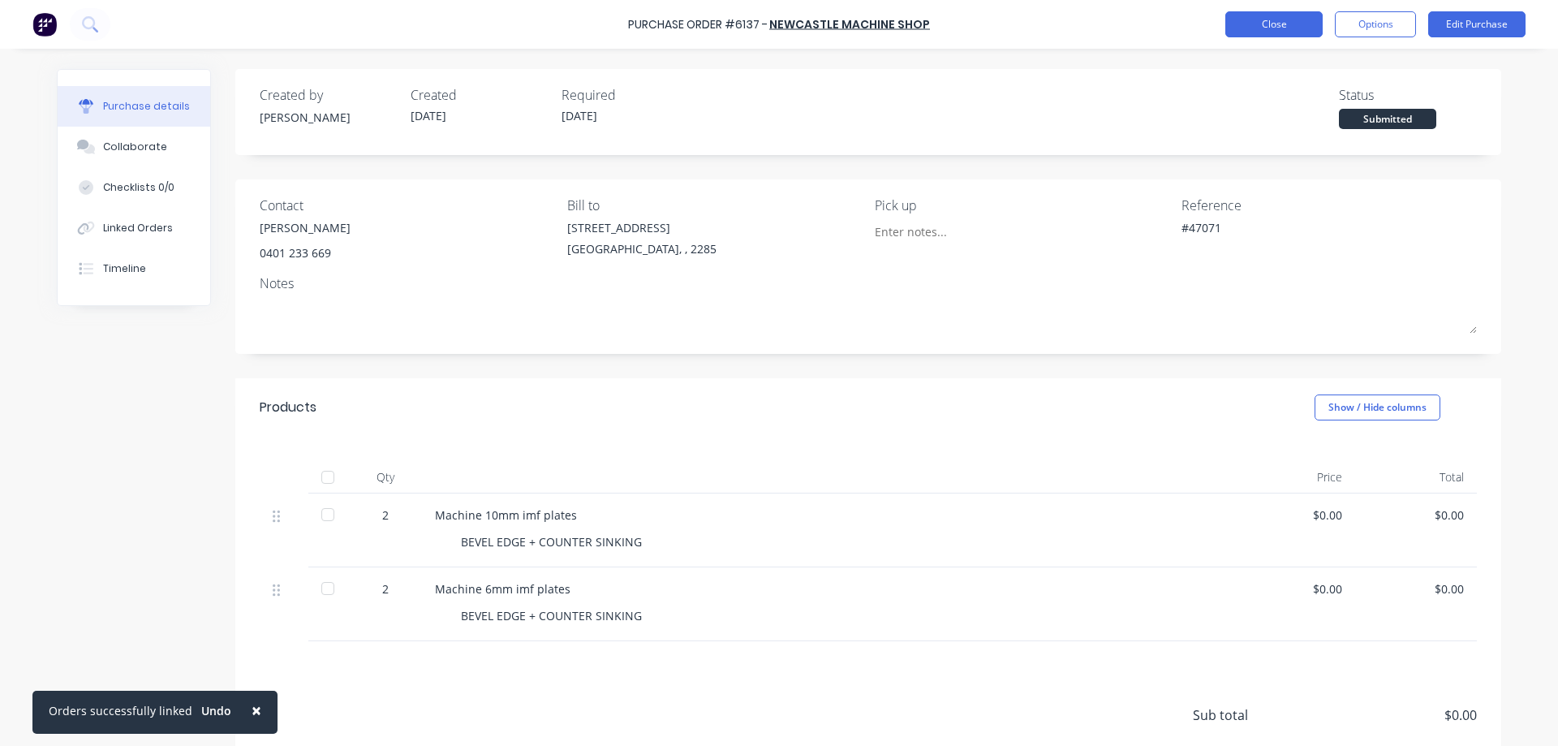
click at [1287, 29] on button "Close" at bounding box center [1273, 24] width 97 height 26
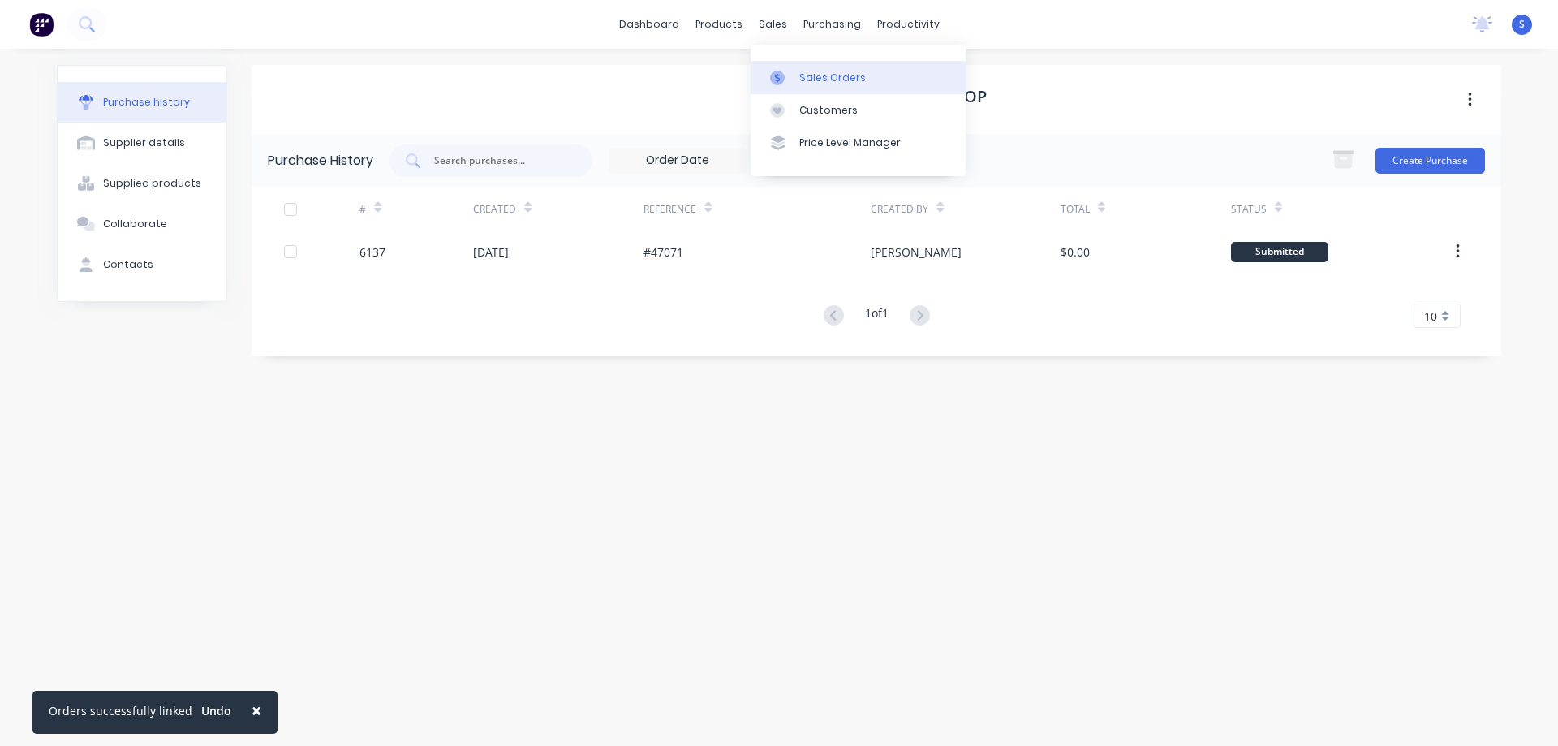
click at [794, 69] on link "Sales Orders" at bounding box center [858, 77] width 215 height 32
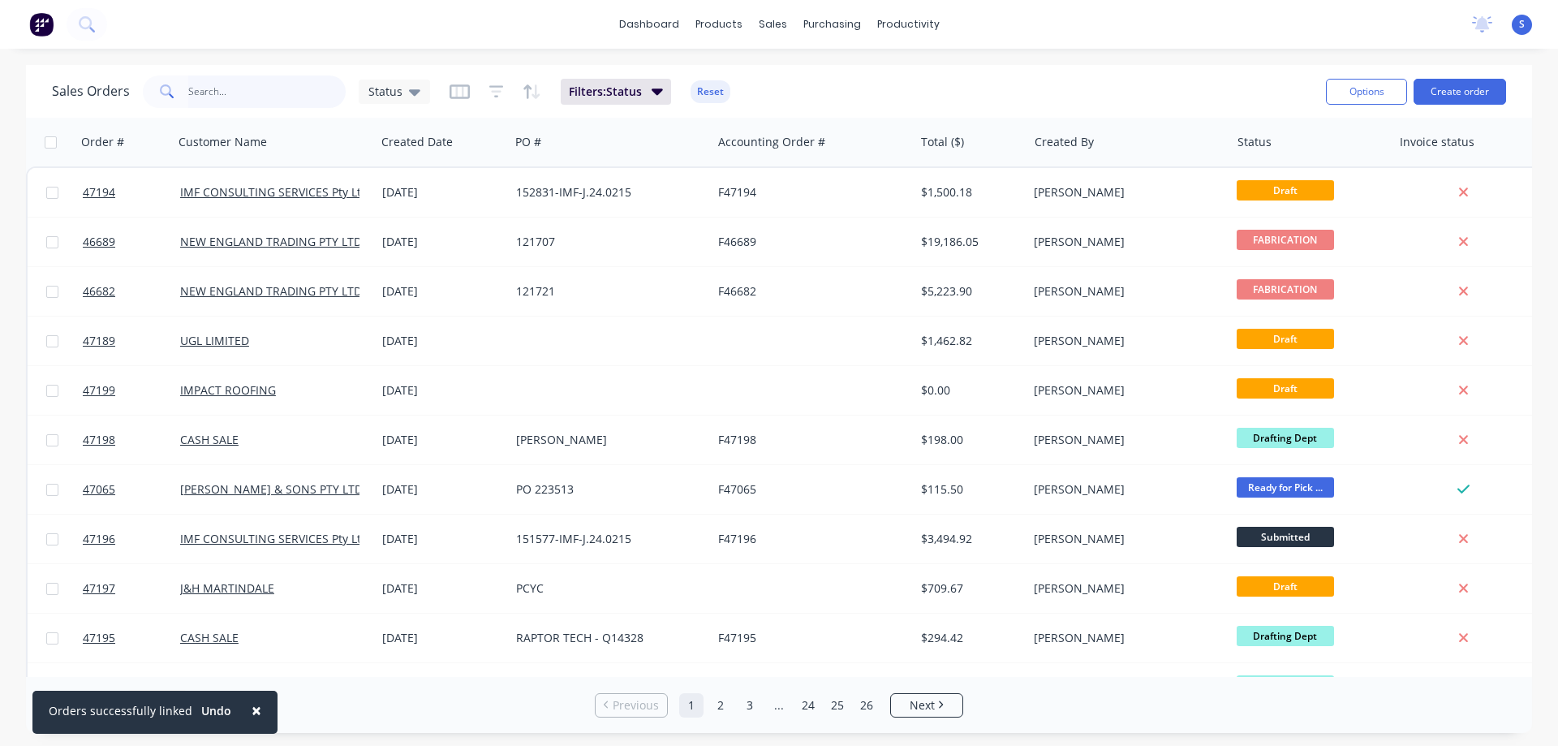
click at [218, 95] on input "text" at bounding box center [267, 91] width 158 height 32
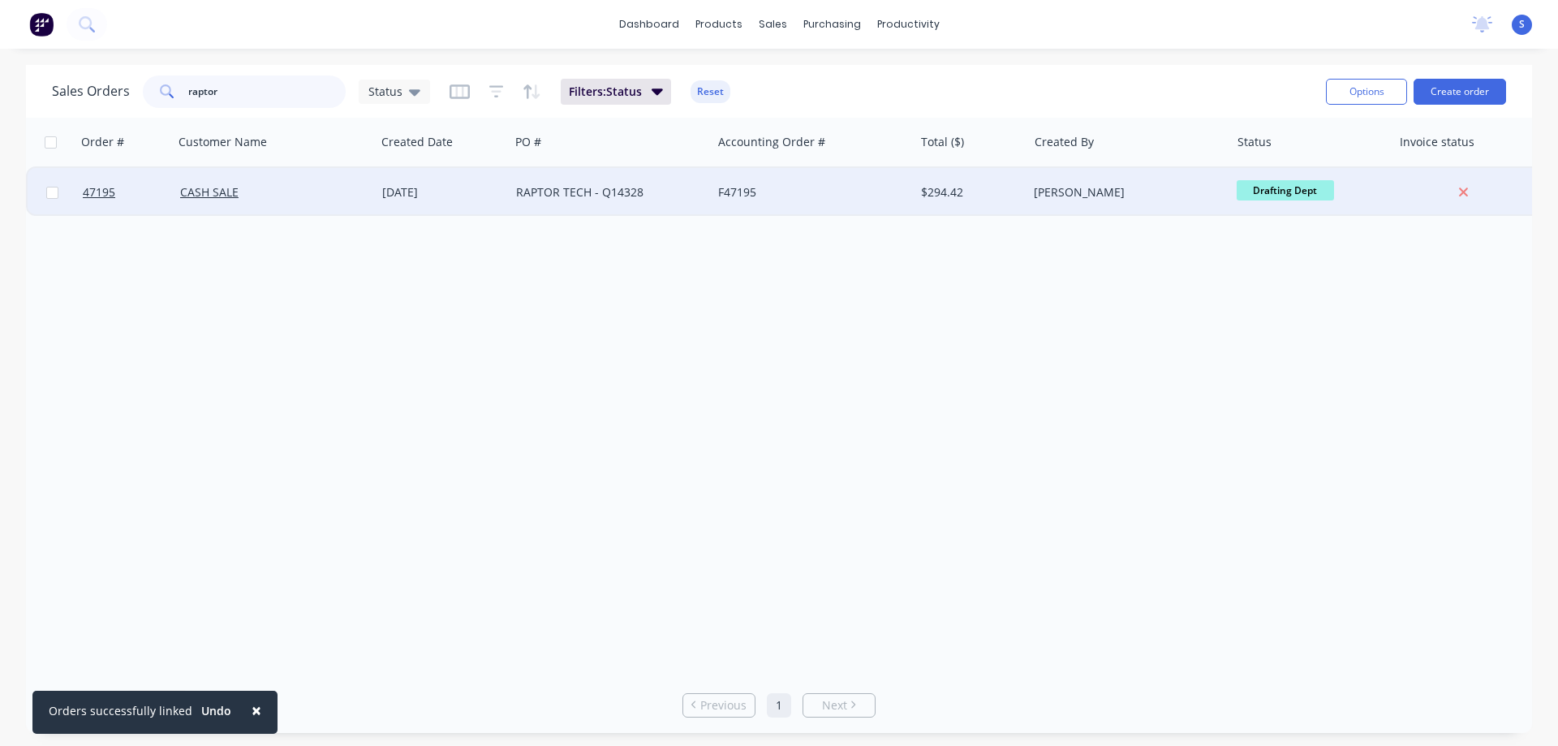
type input "raptor"
click at [271, 190] on div "CASH SALE" at bounding box center [270, 192] width 180 height 16
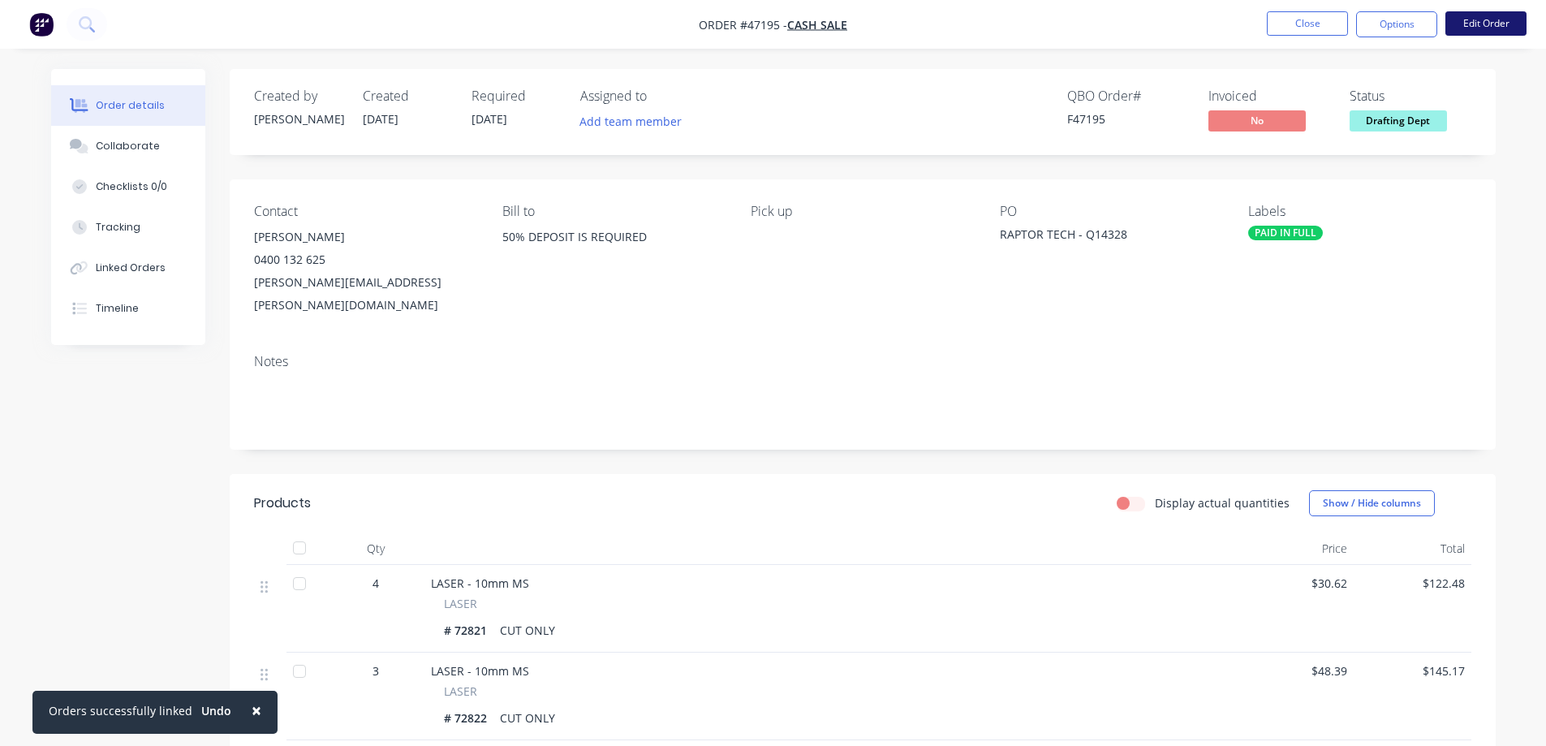
click at [1470, 26] on button "Edit Order" at bounding box center [1485, 23] width 81 height 24
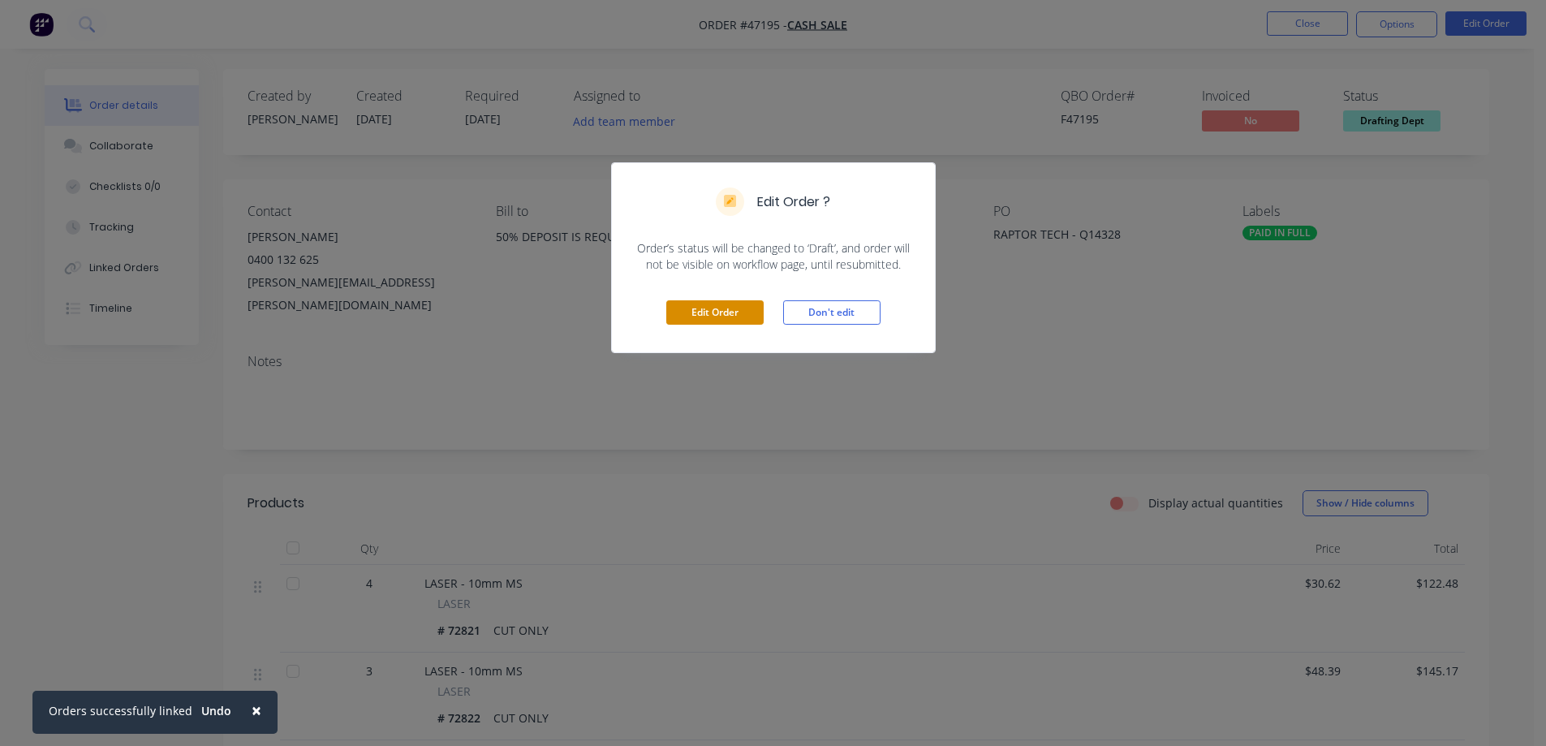
click at [707, 309] on button "Edit Order" at bounding box center [714, 312] width 97 height 24
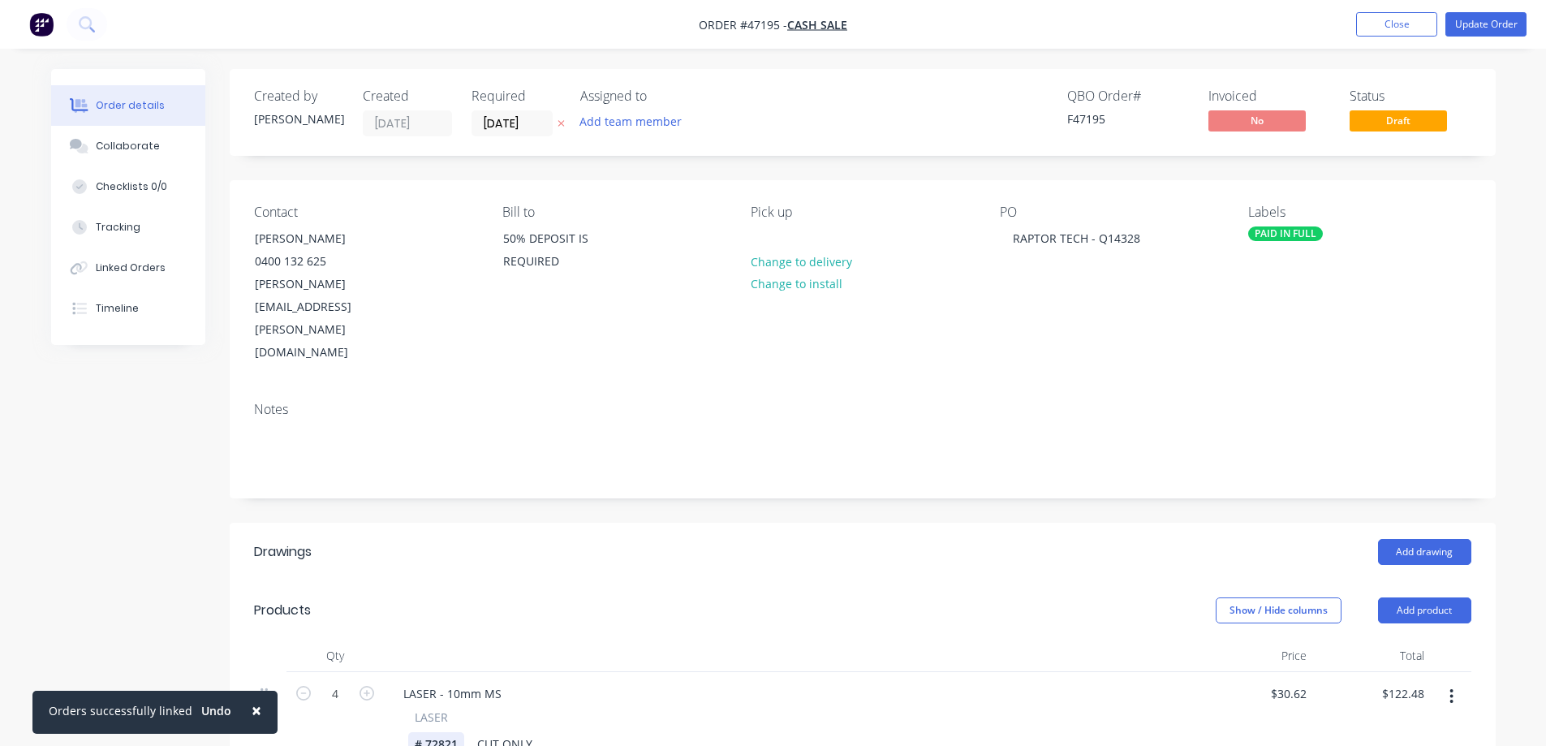
drag, startPoint x: 458, startPoint y: 676, endPoint x: 79, endPoint y: 656, distance: 379.5
click at [336, 677] on div "4 LASER - 10mm MS LASER # 72821 CUT ONLY $30.62 $30.62 $122.48 $122.48" at bounding box center [862, 719] width 1217 height 94
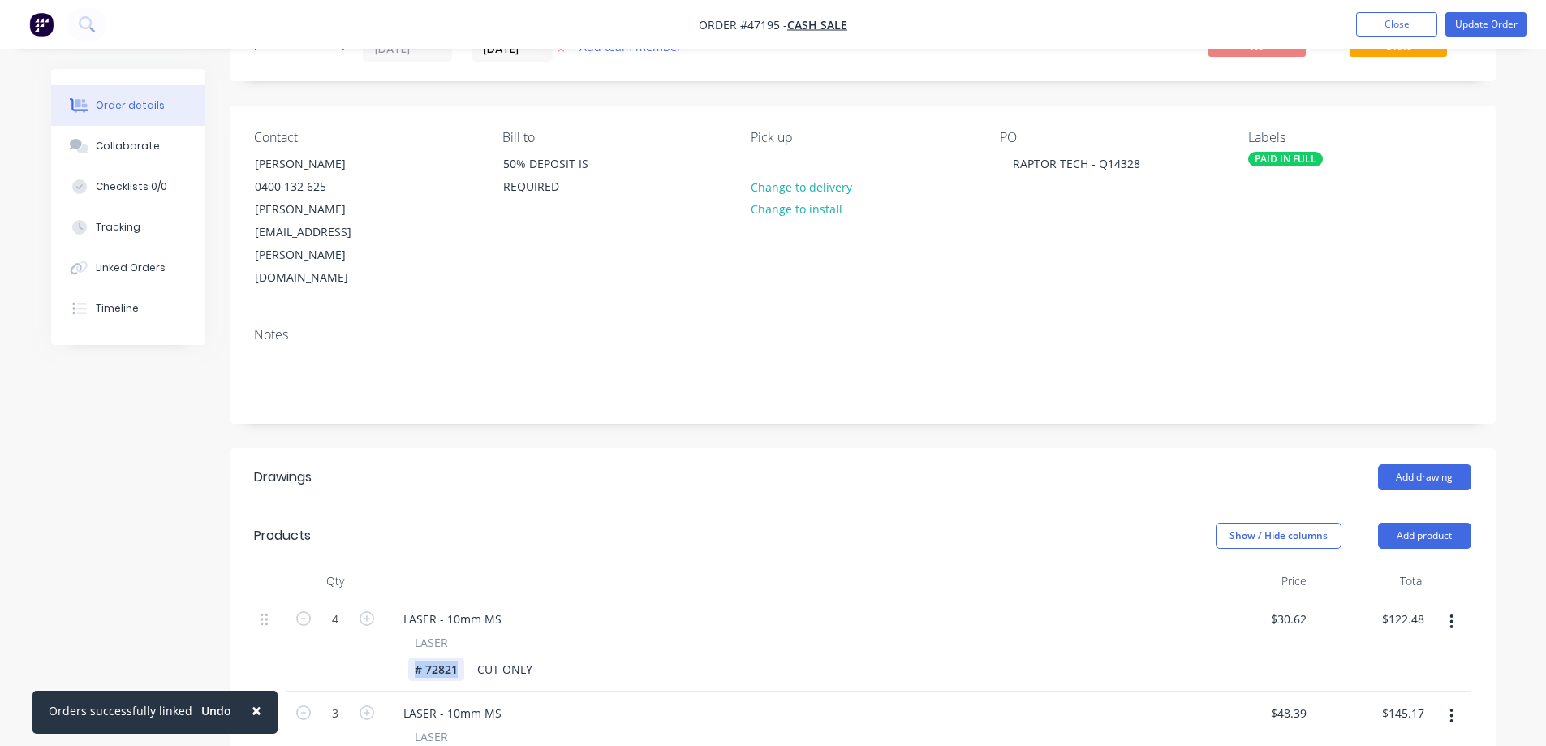
scroll to position [162, 0]
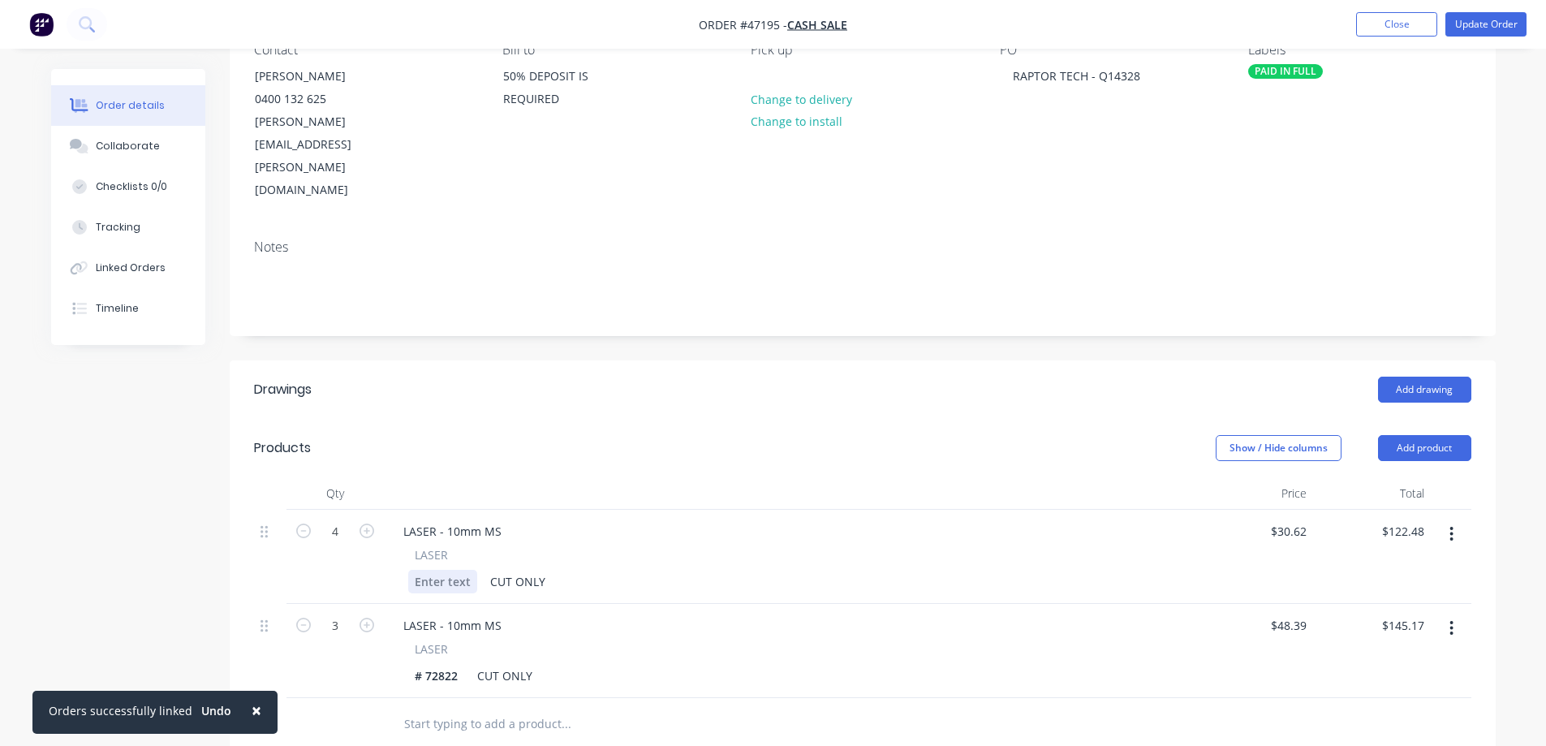
click at [447, 570] on div at bounding box center [442, 582] width 69 height 24
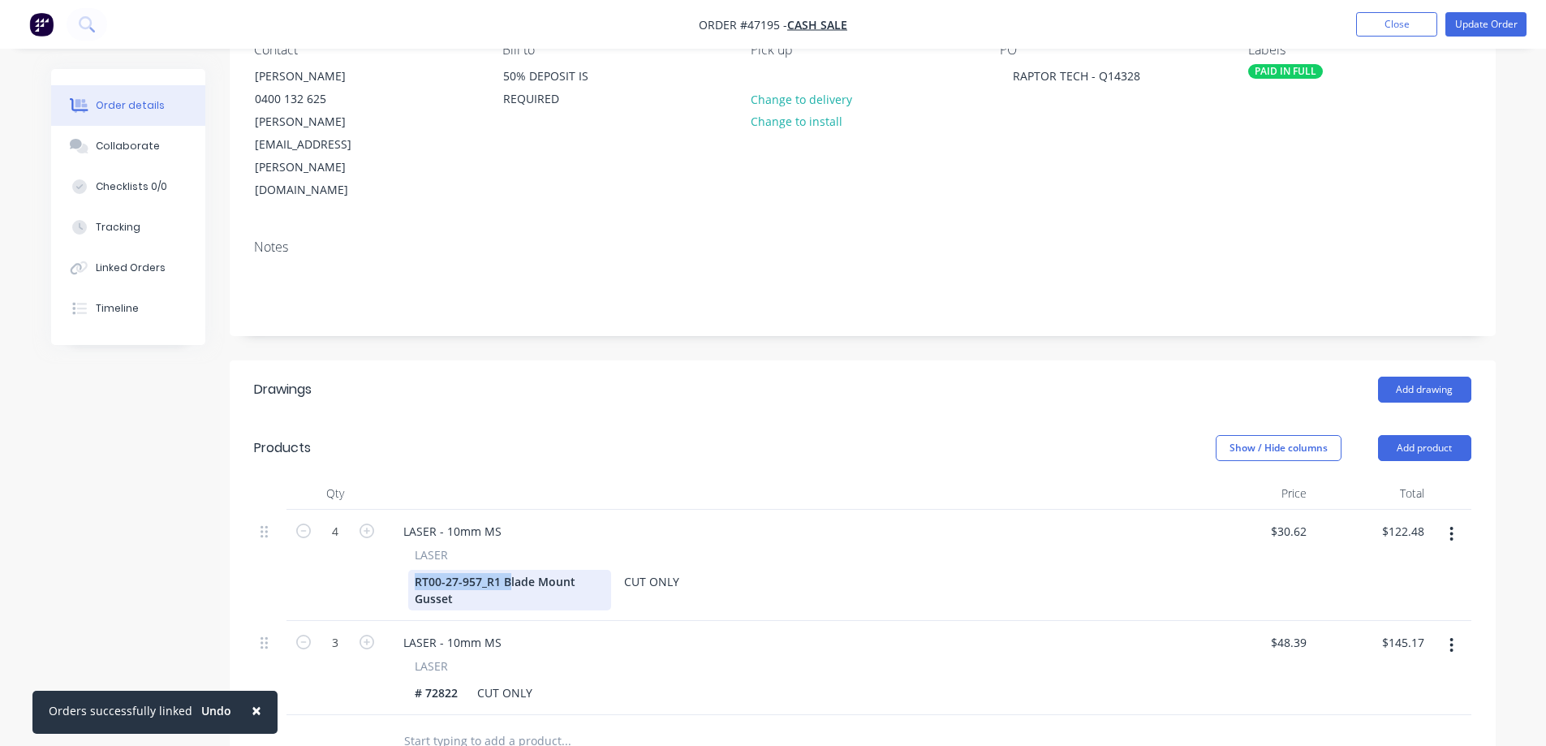
drag, startPoint x: 506, startPoint y: 513, endPoint x: 183, endPoint y: 497, distance: 324.2
click at [183, 497] on div "Created by Kristie Created 25/08/25 Required 02/09/25 Assigned to Add team memb…" at bounding box center [773, 526] width 1445 height 1239
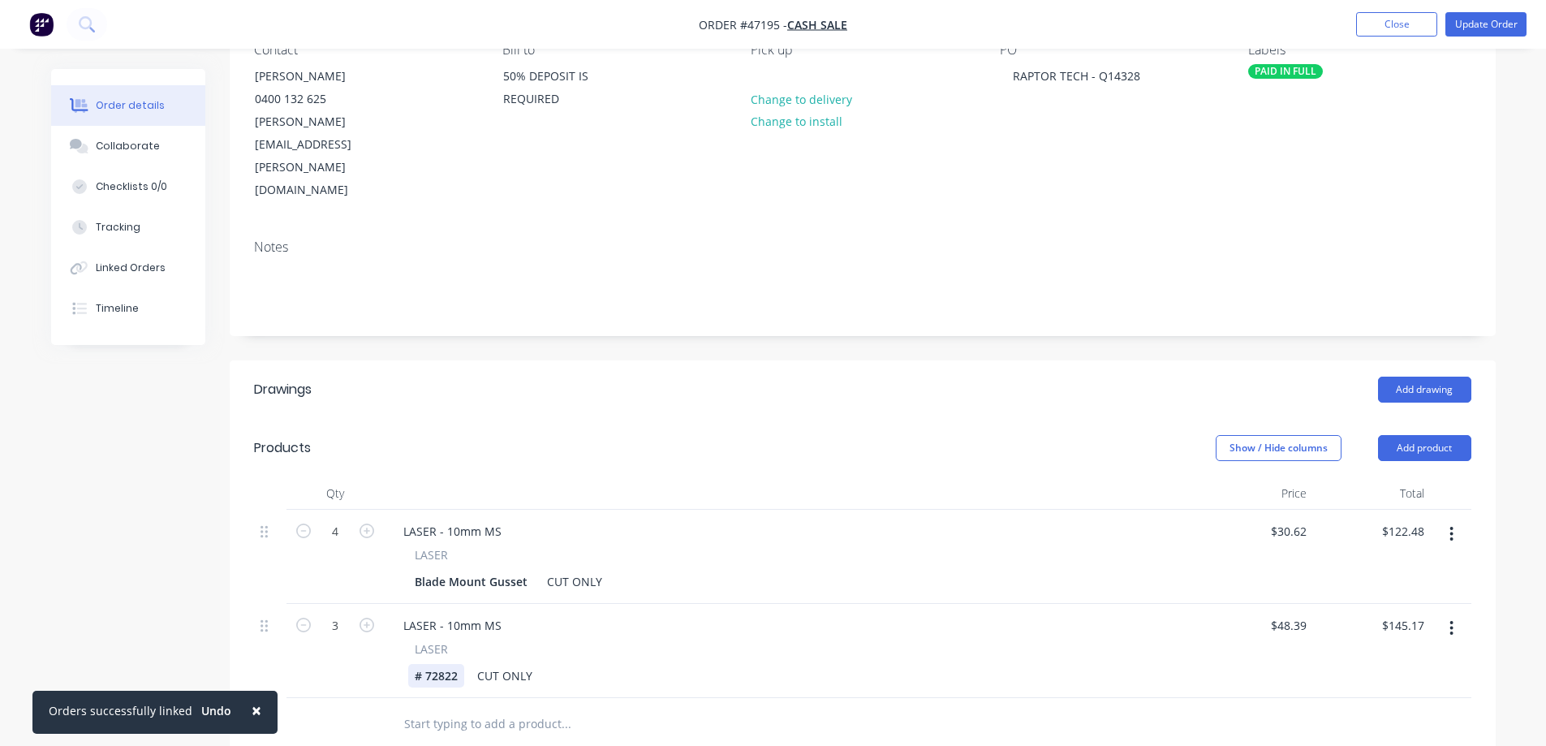
click at [437, 664] on div "# 72822" at bounding box center [436, 676] width 56 height 24
click at [438, 664] on div "# 72822" at bounding box center [436, 676] width 56 height 24
paste div
click at [44, 518] on div "Order details Collaborate Checklists 0/0 Tracking Linked Orders Timeline Order …" at bounding box center [773, 518] width 1477 height 1222
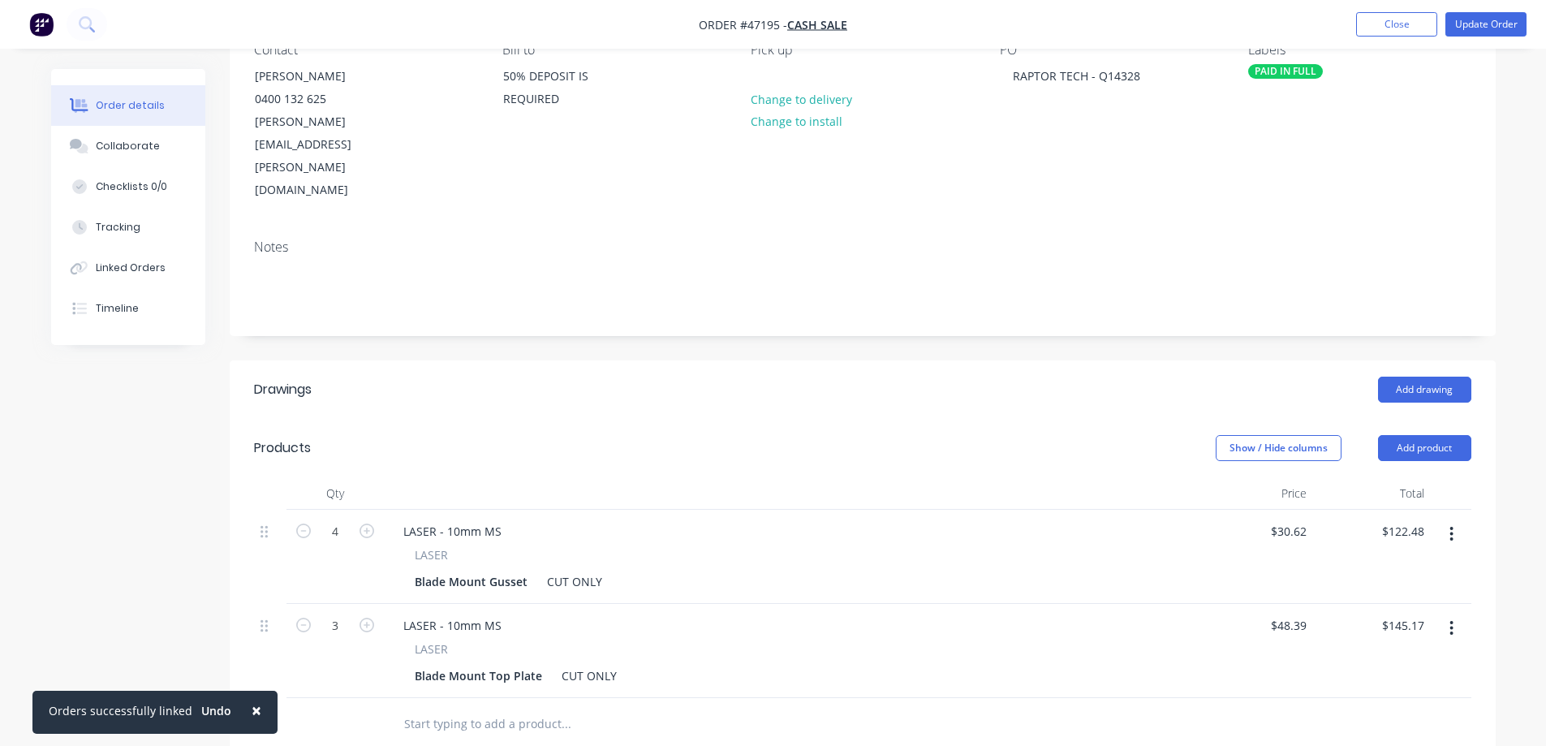
click at [139, 491] on div "Created by Kristie Created 25/08/25 Required 02/09/25 Assigned to Add team memb…" at bounding box center [773, 518] width 1445 height 1222
click at [123, 483] on div "Created by Kristie Created 25/08/25 Required 02/09/25 Assigned to Add team memb…" at bounding box center [773, 518] width 1445 height 1222
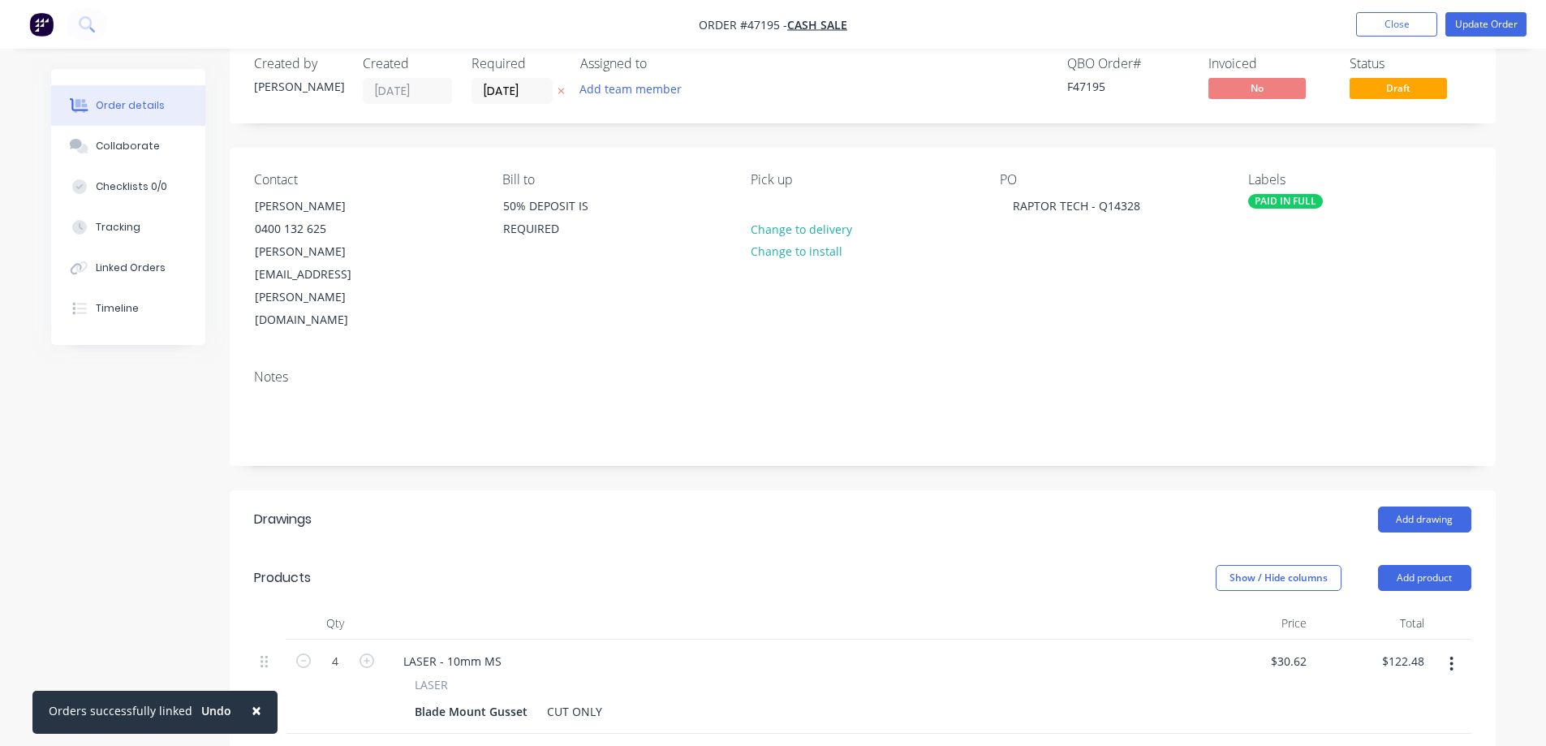
scroll to position [0, 0]
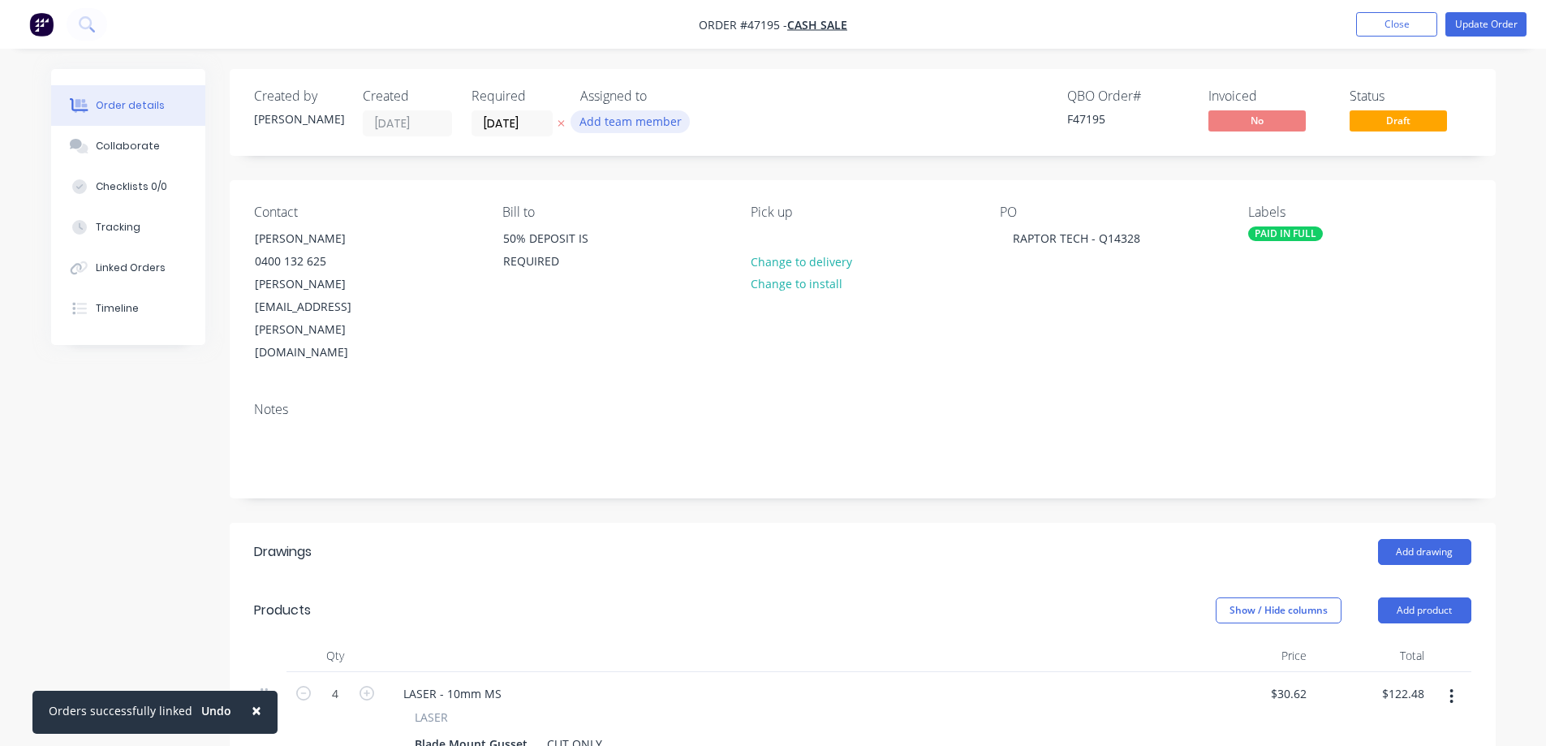
click at [669, 120] on button "Add team member" at bounding box center [630, 121] width 119 height 22
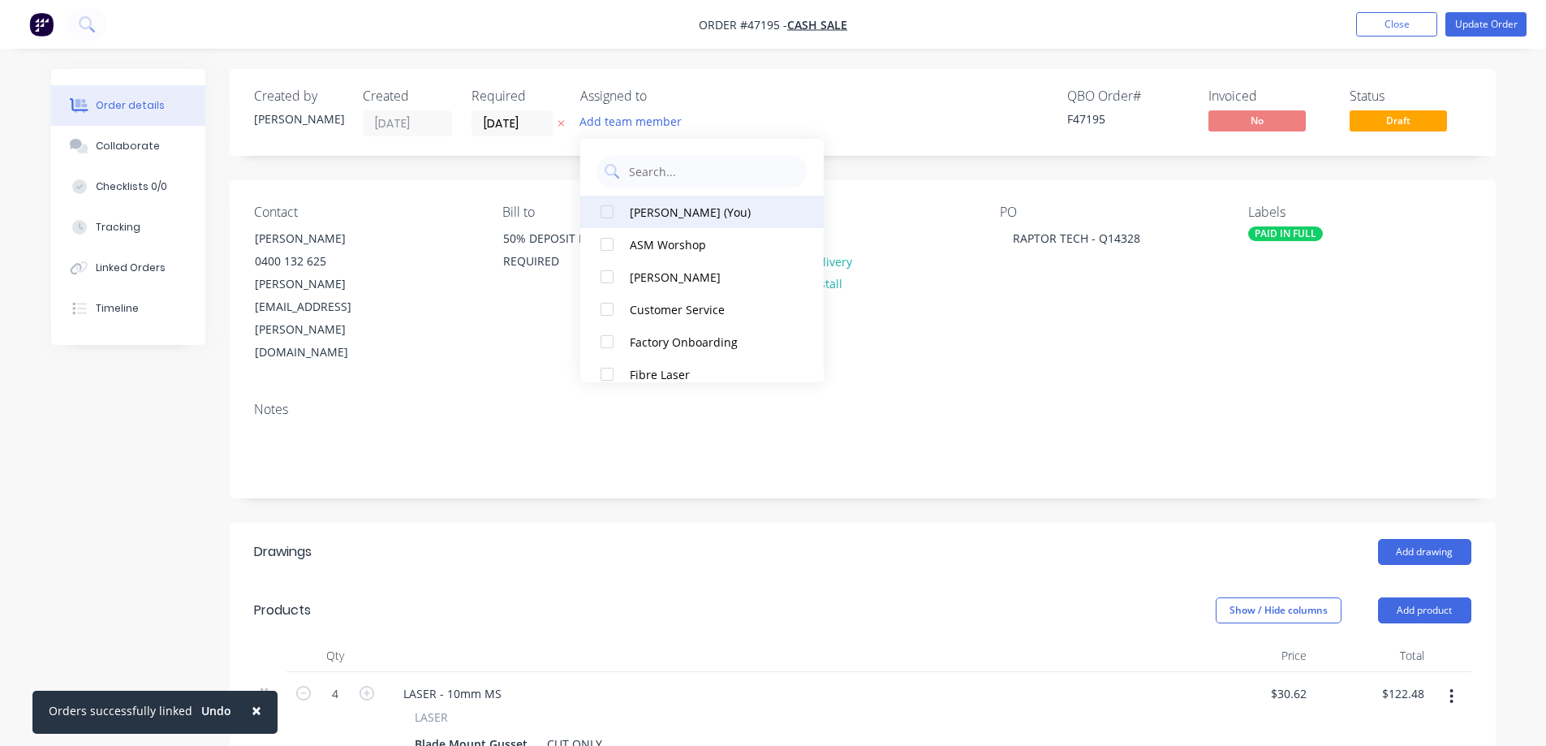
click at [610, 210] on div at bounding box center [607, 212] width 32 height 32
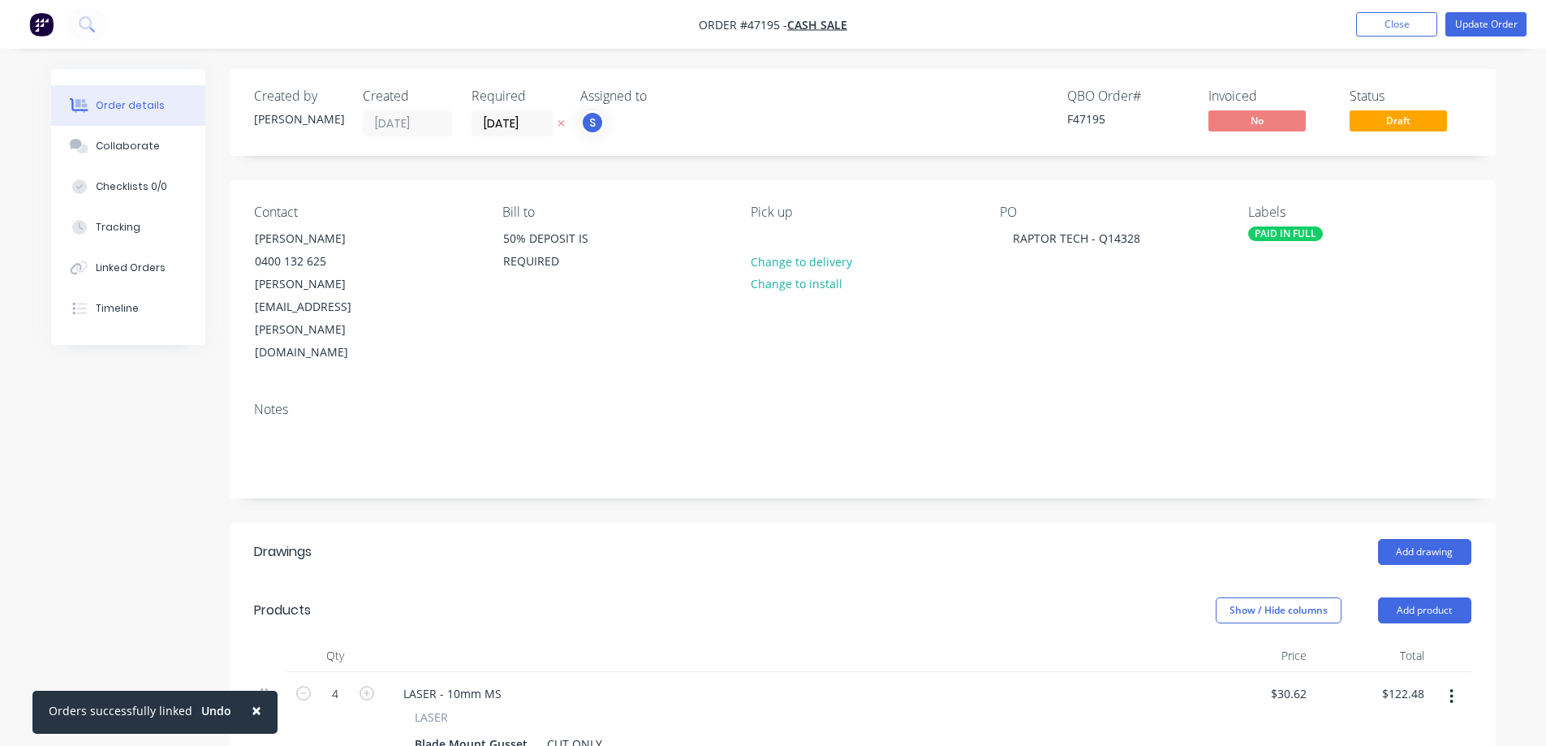
click at [140, 476] on div "Created by Kristie Created 25/08/25 Required 02/09/25 Assigned to S QBO Order #…" at bounding box center [773, 680] width 1445 height 1222
click at [534, 120] on input "02/09/25" at bounding box center [512, 123] width 80 height 24
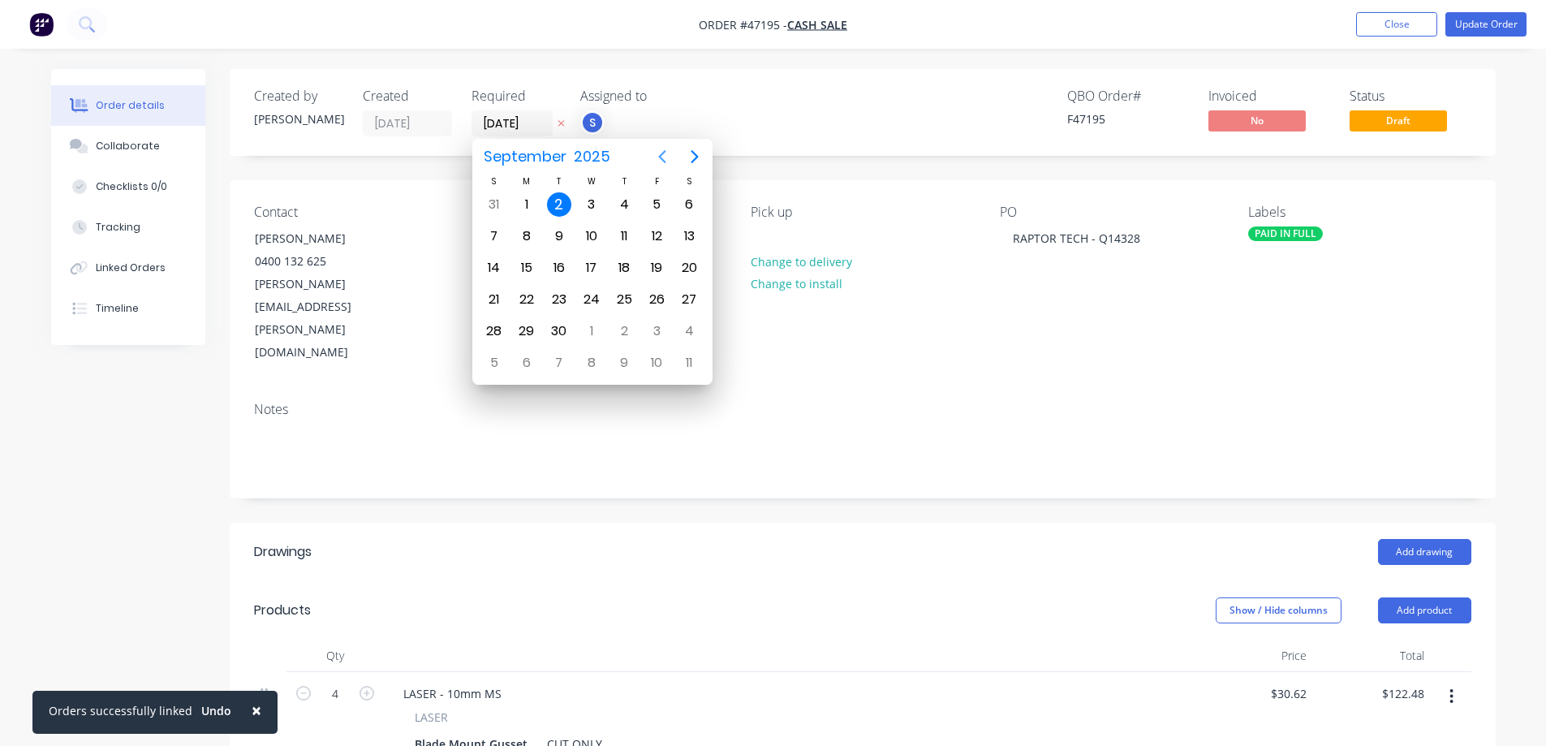
click at [661, 159] on icon "Previous page" at bounding box center [661, 156] width 7 height 13
click at [818, 173] on div "Created by Kristie Created 25/08/25 Required 02/09/25 Assigned to S QBO Order #…" at bounding box center [863, 668] width 1266 height 1198
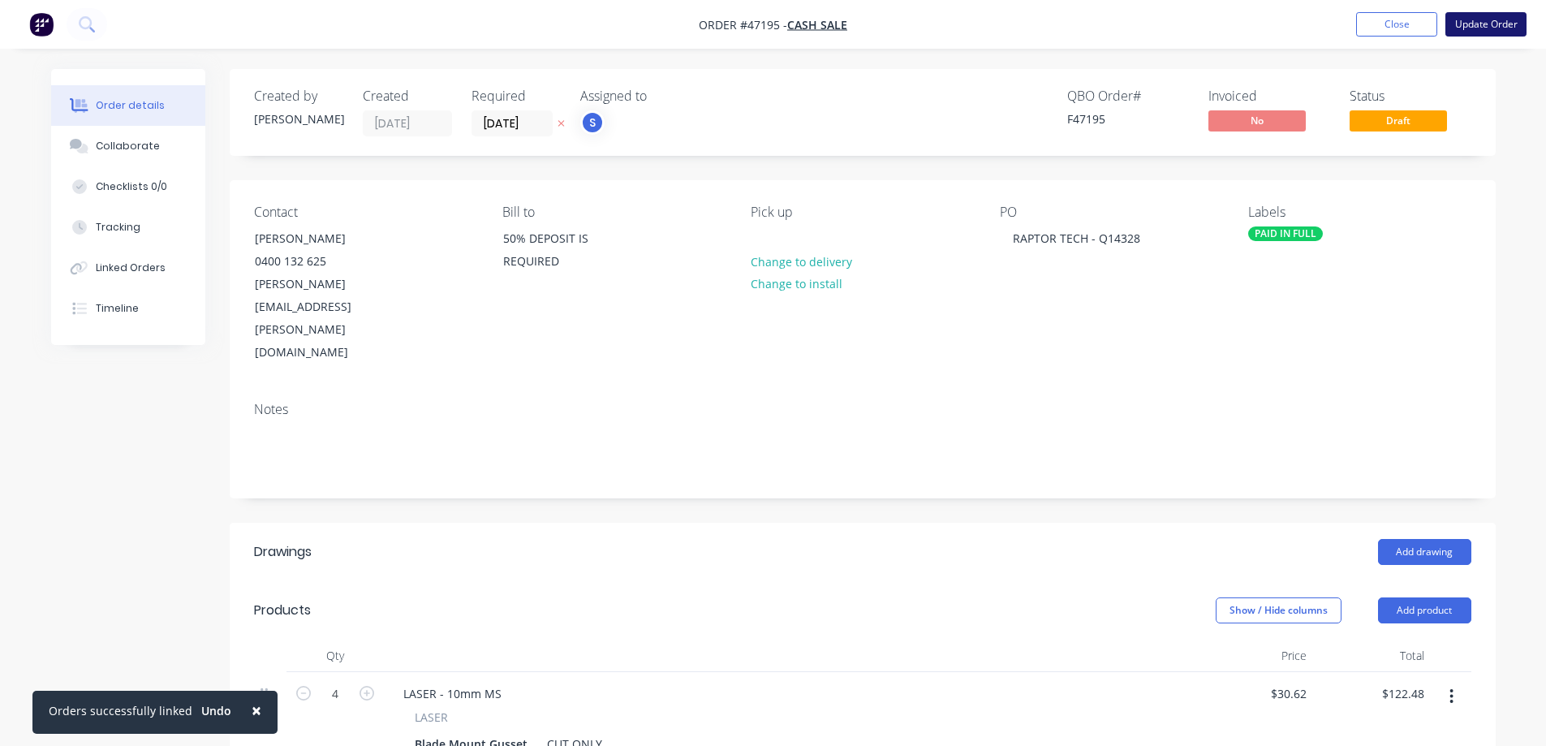
click at [1483, 26] on button "Update Order" at bounding box center [1485, 24] width 81 height 24
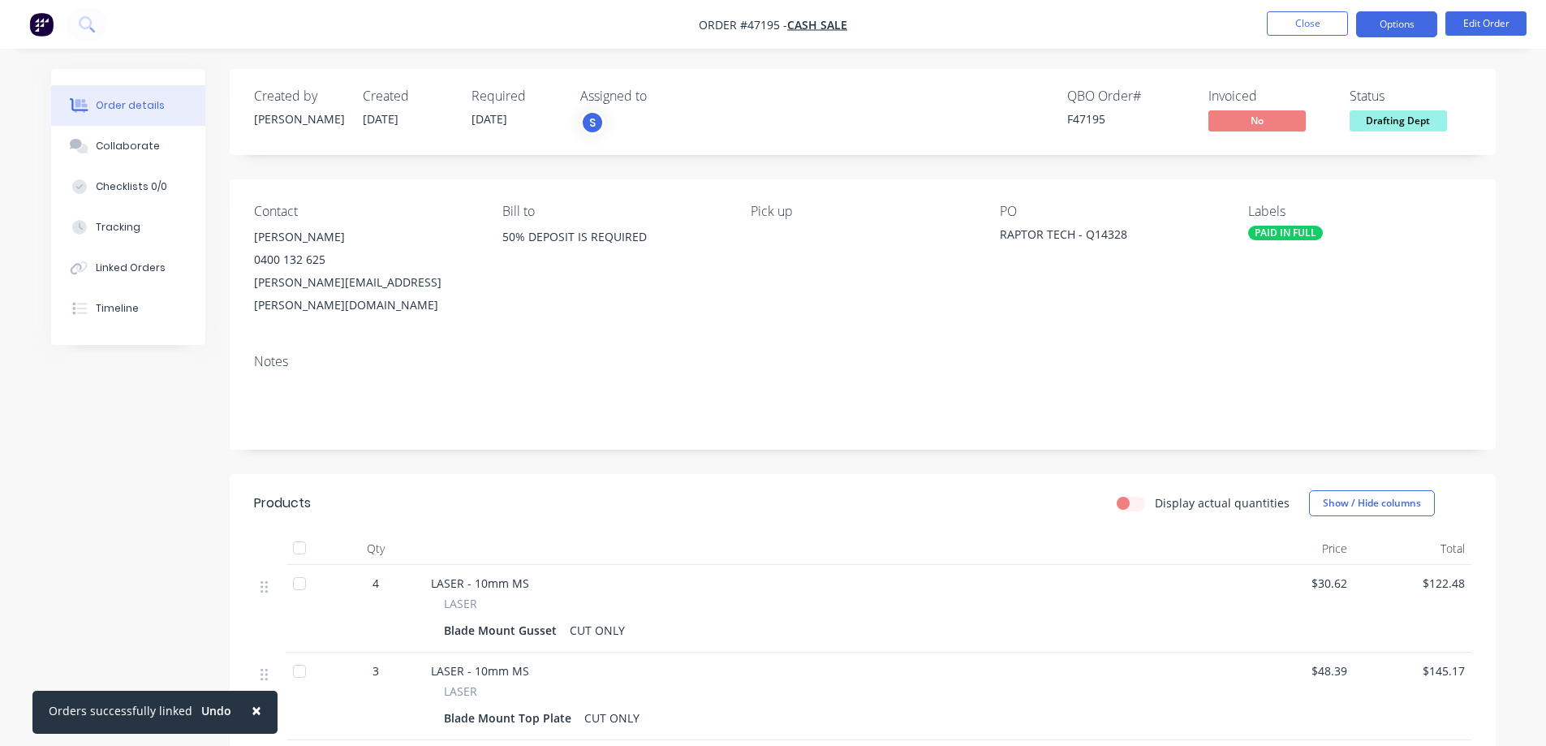
click at [1410, 31] on button "Options" at bounding box center [1396, 24] width 81 height 26
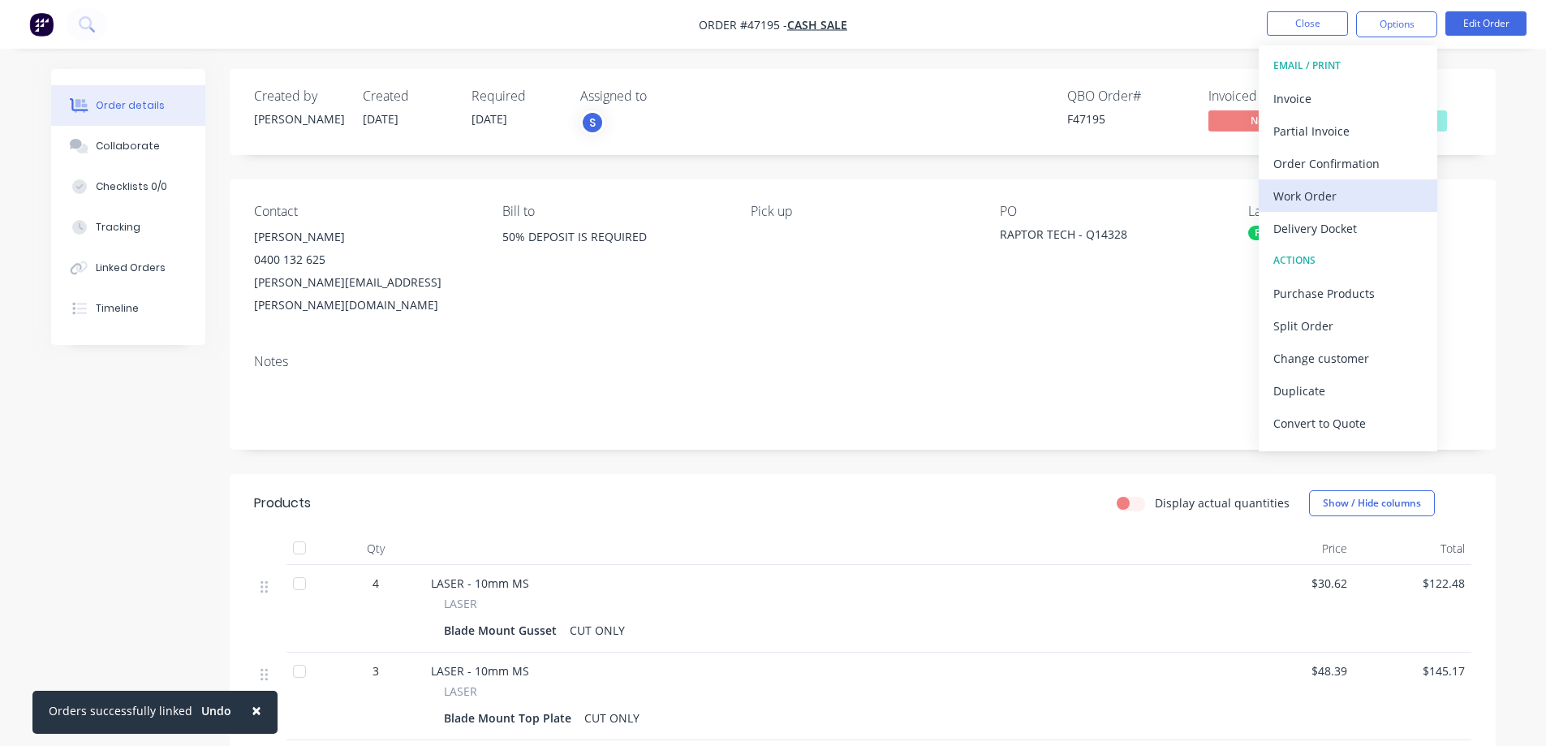
click at [1307, 196] on div "Work Order" at bounding box center [1347, 196] width 149 height 24
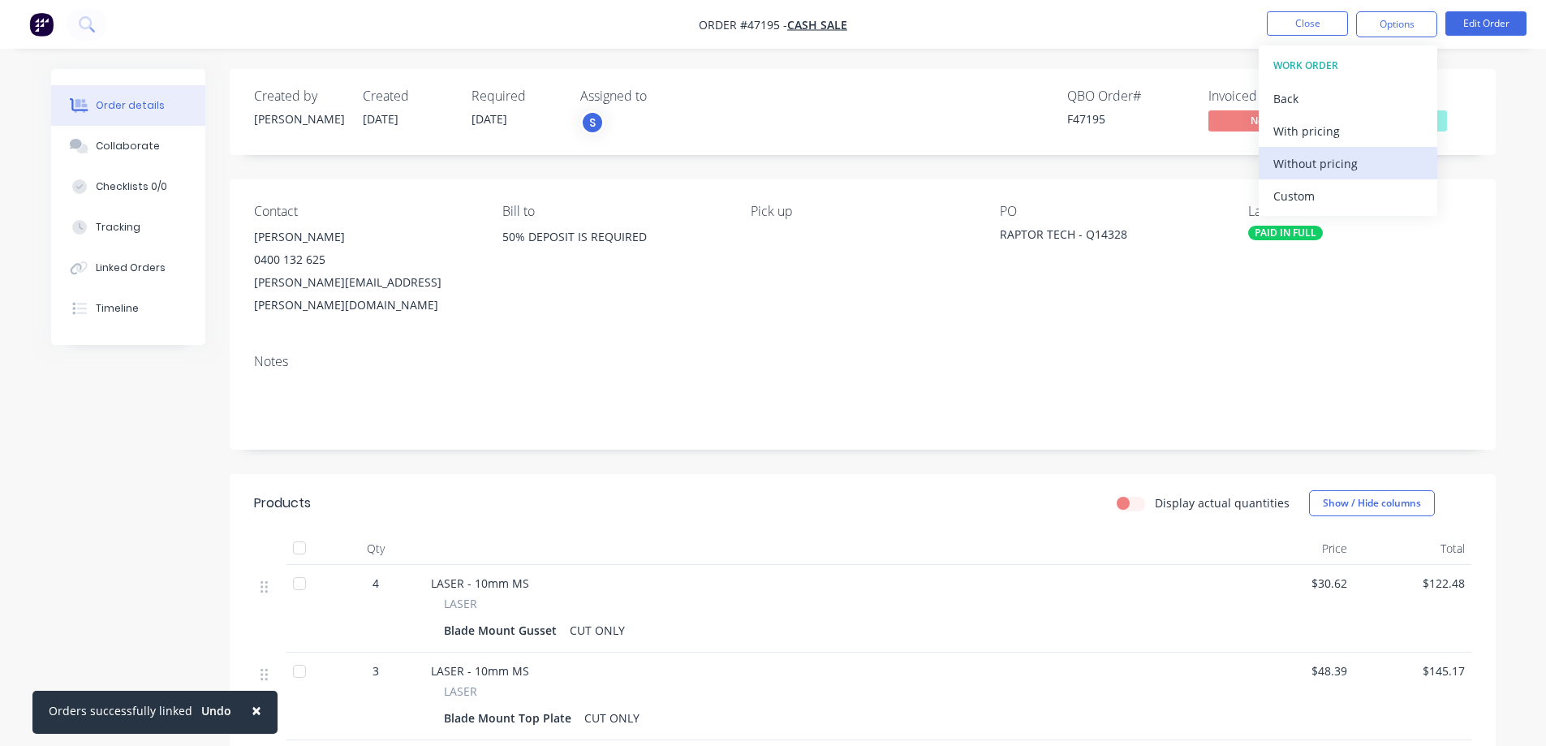
click at [1323, 153] on div "Without pricing" at bounding box center [1347, 164] width 149 height 24
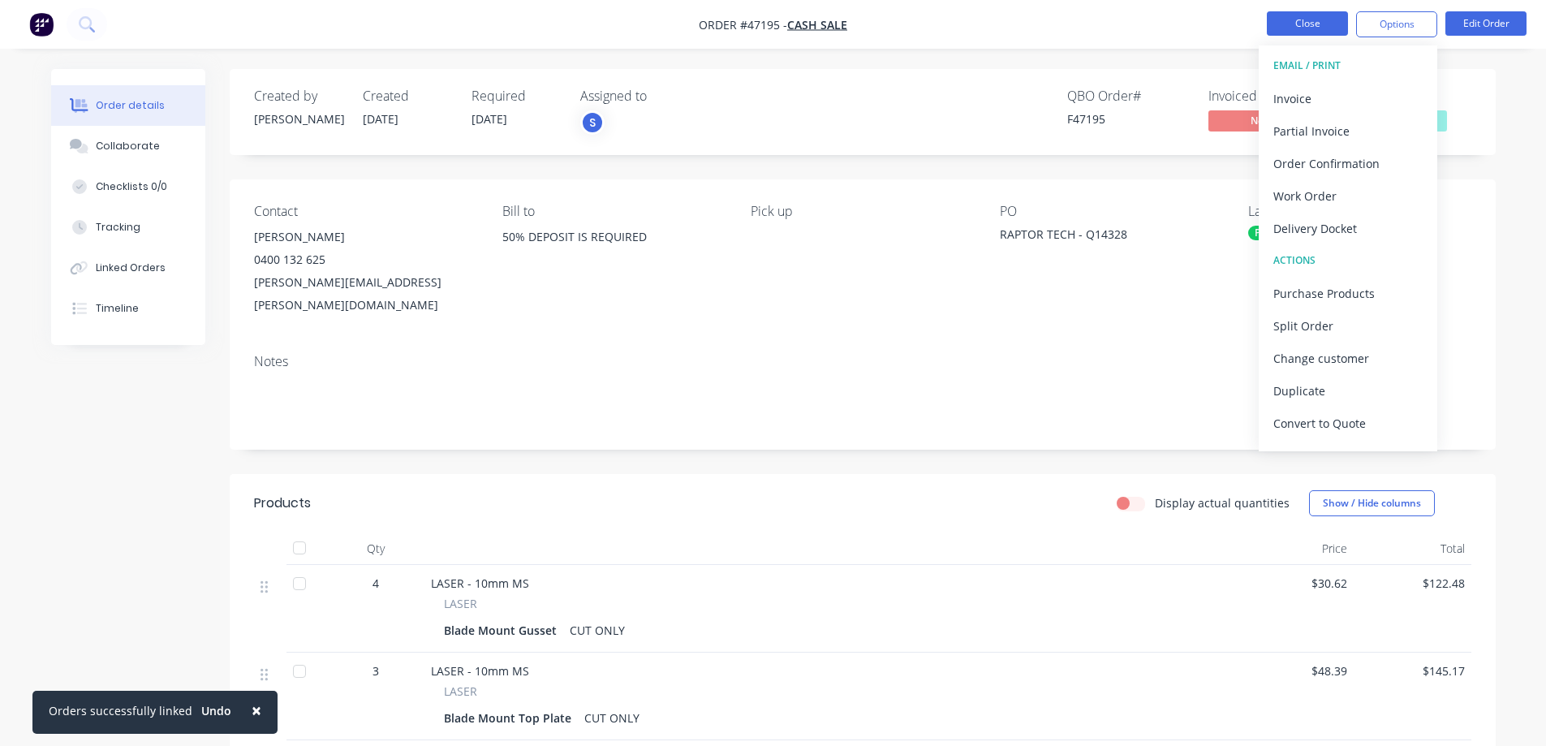
click at [1314, 19] on button "Close" at bounding box center [1307, 23] width 81 height 24
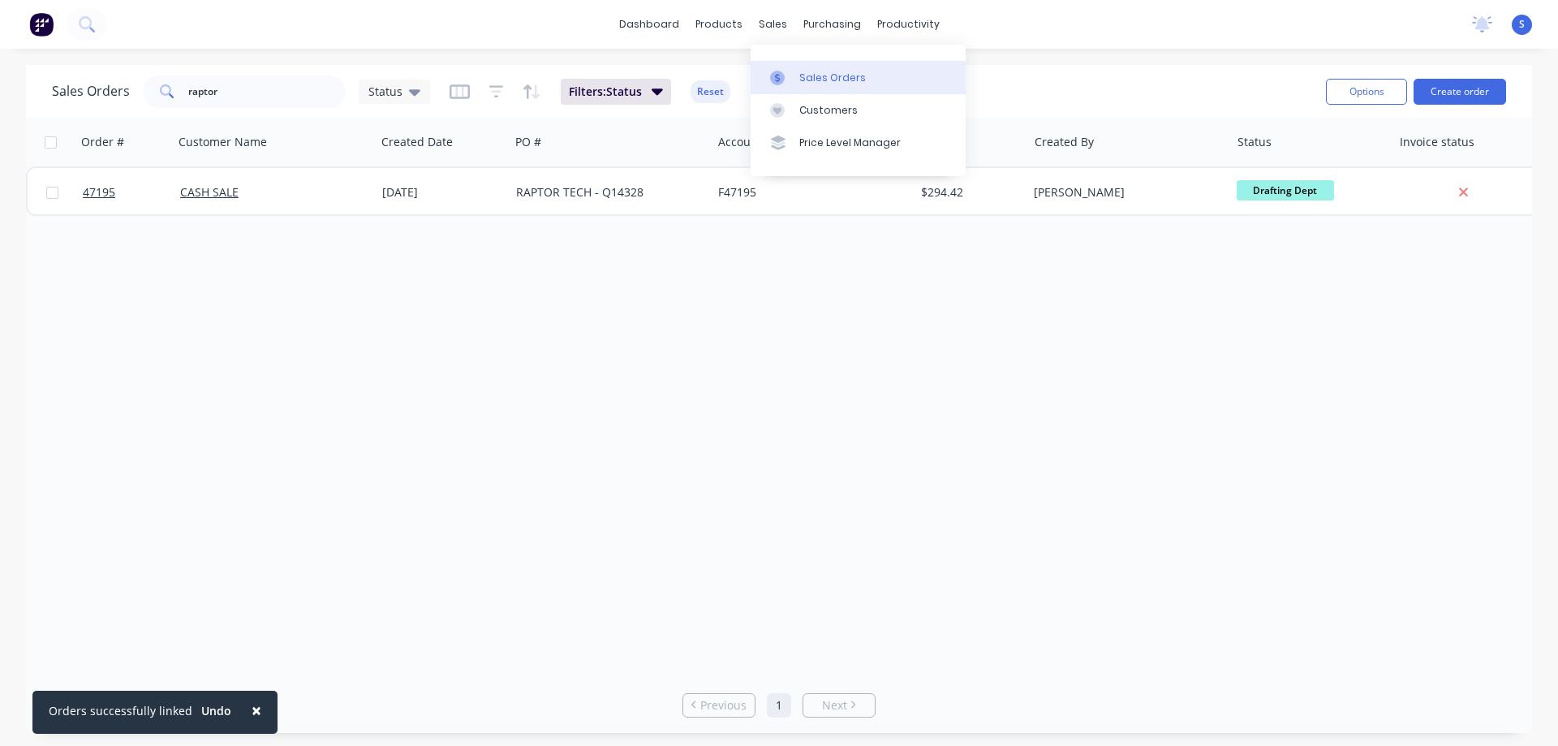
click at [819, 76] on div "Sales Orders" at bounding box center [832, 78] width 67 height 15
click at [1453, 88] on button "Create order" at bounding box center [1460, 92] width 93 height 26
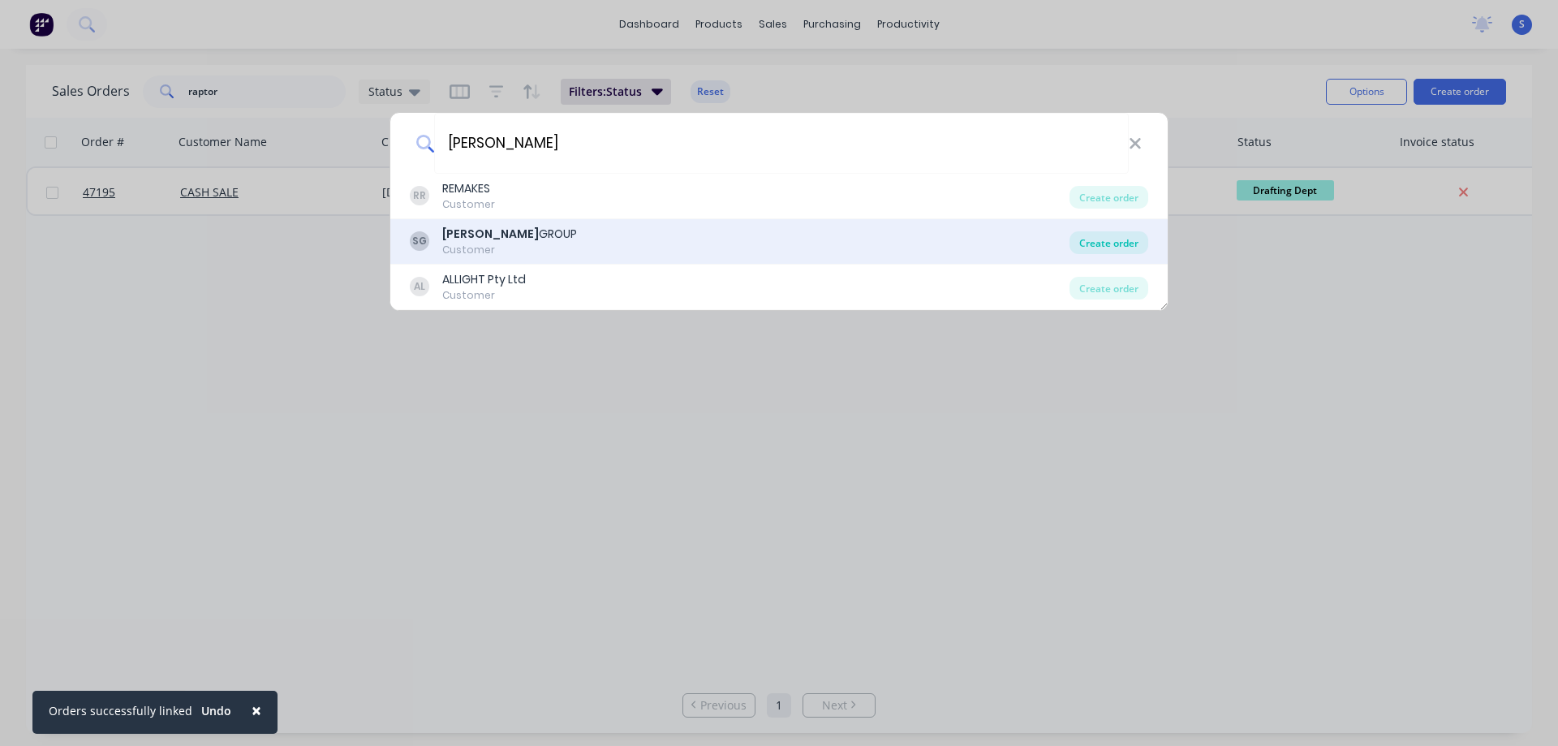
type input "[PERSON_NAME]"
click at [1096, 245] on div "Create order" at bounding box center [1109, 242] width 79 height 23
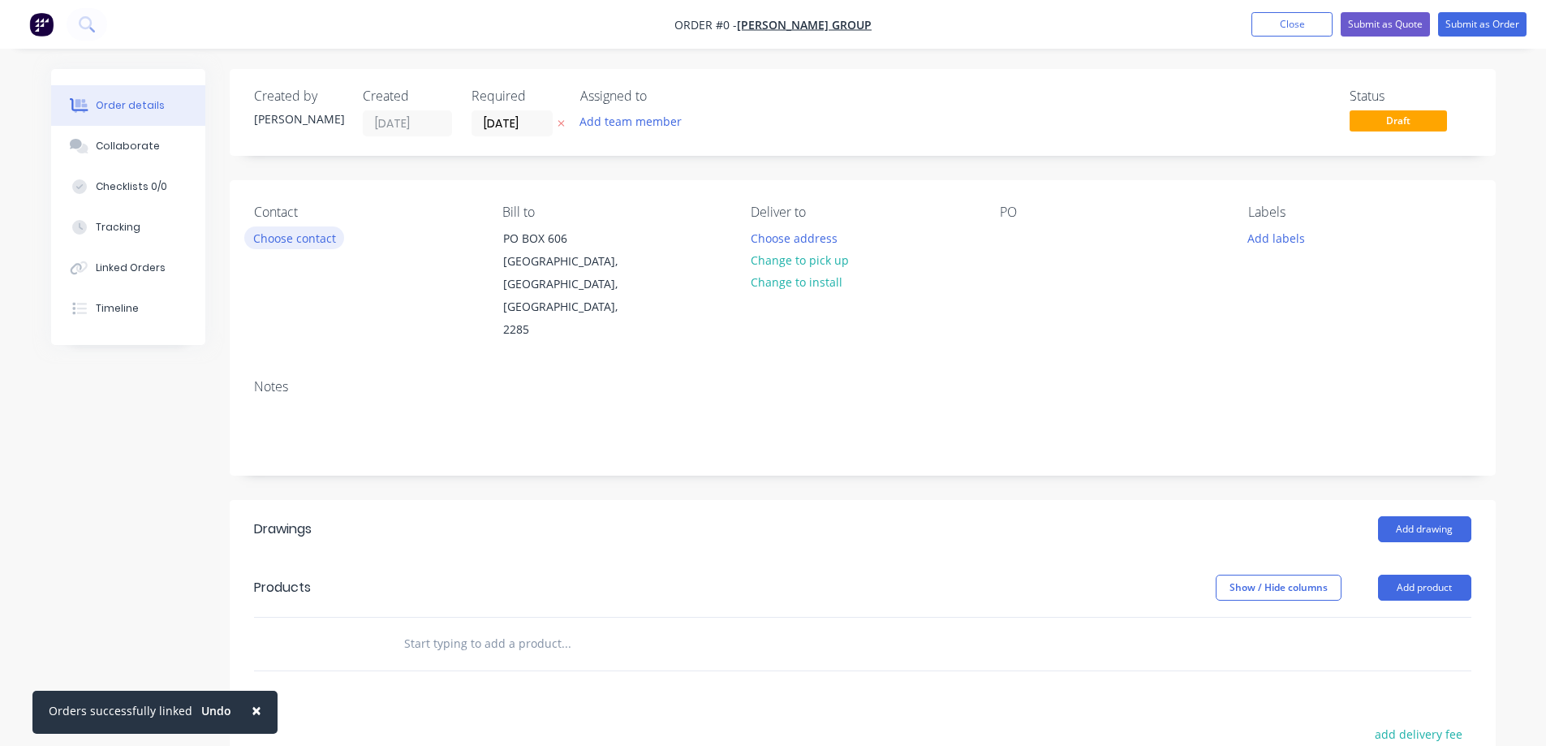
click at [307, 235] on button "Choose contact" at bounding box center [294, 237] width 100 height 22
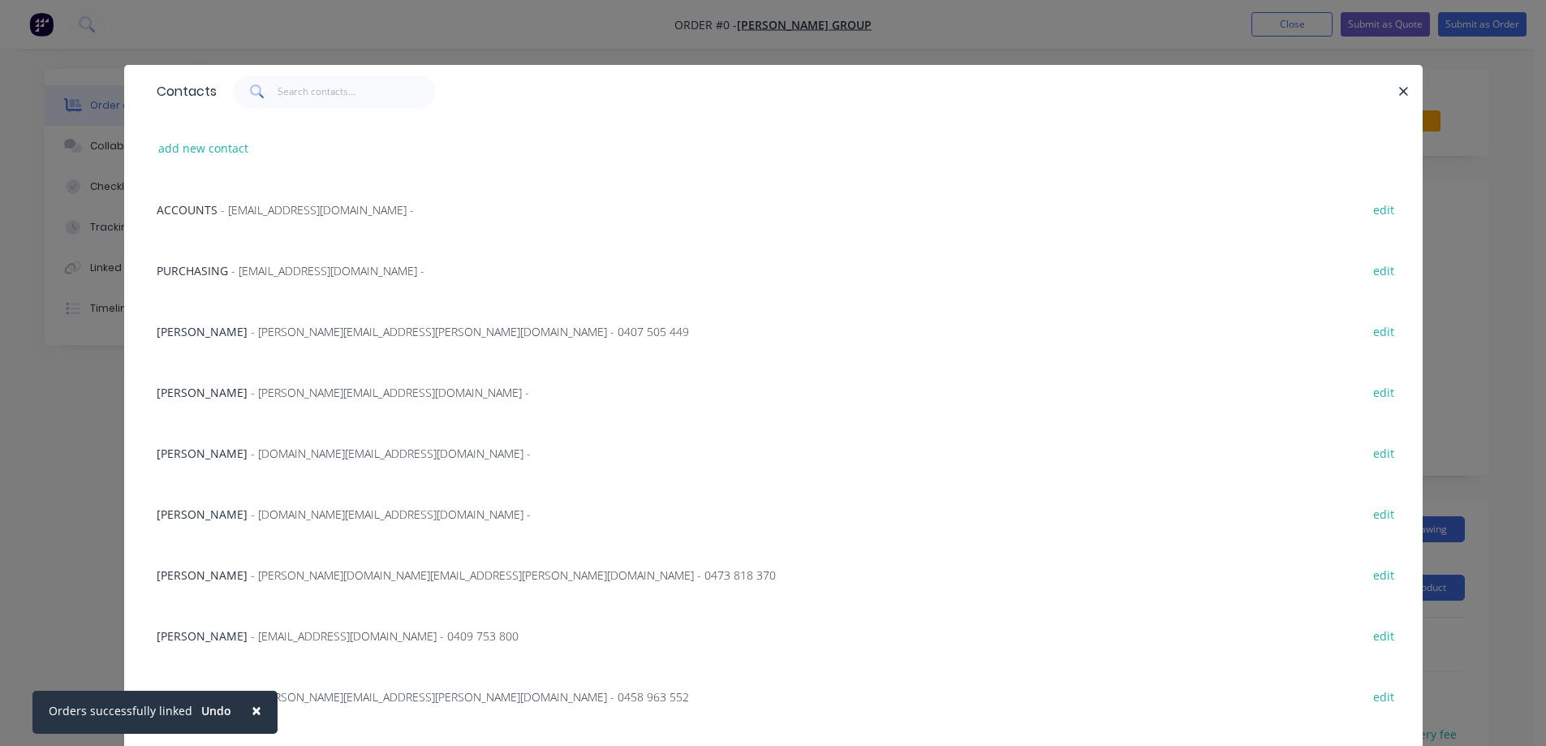
click at [303, 270] on span "- purchasing.pumps@sykesgroup.com -" at bounding box center [327, 270] width 193 height 15
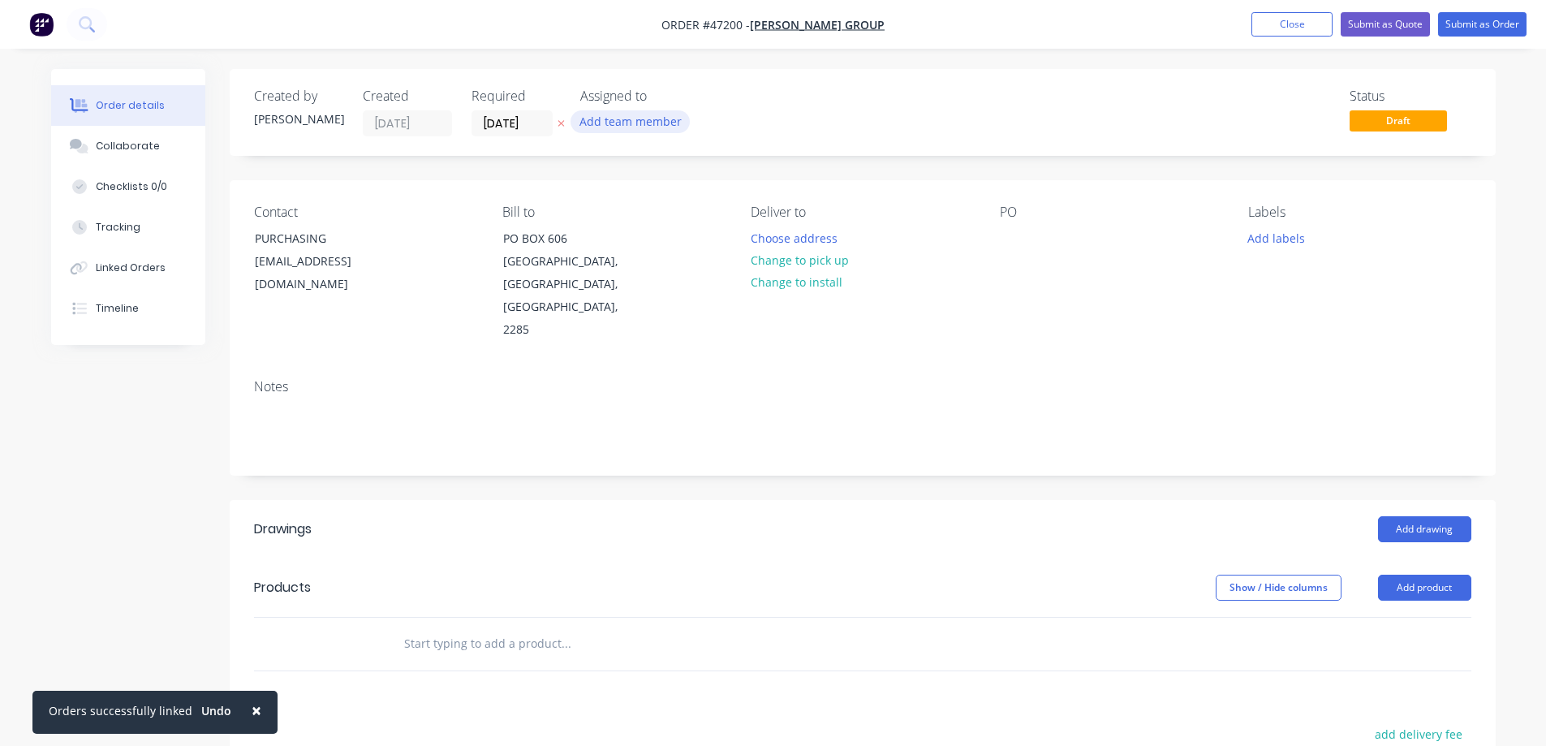
click at [644, 122] on button "Add team member" at bounding box center [630, 121] width 119 height 22
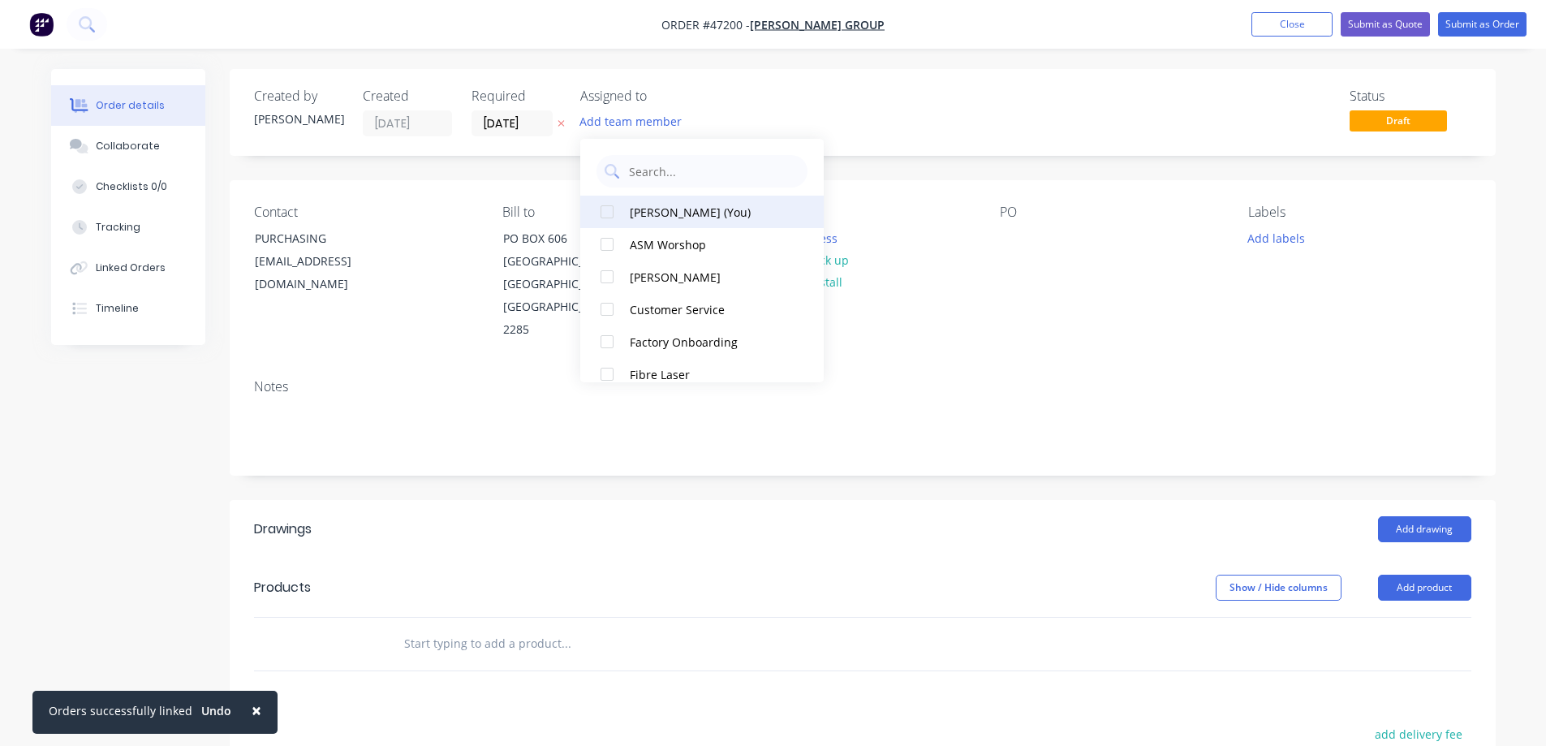
click at [616, 214] on div at bounding box center [607, 212] width 32 height 32
click at [540, 117] on input "[DATE]" at bounding box center [512, 123] width 80 height 24
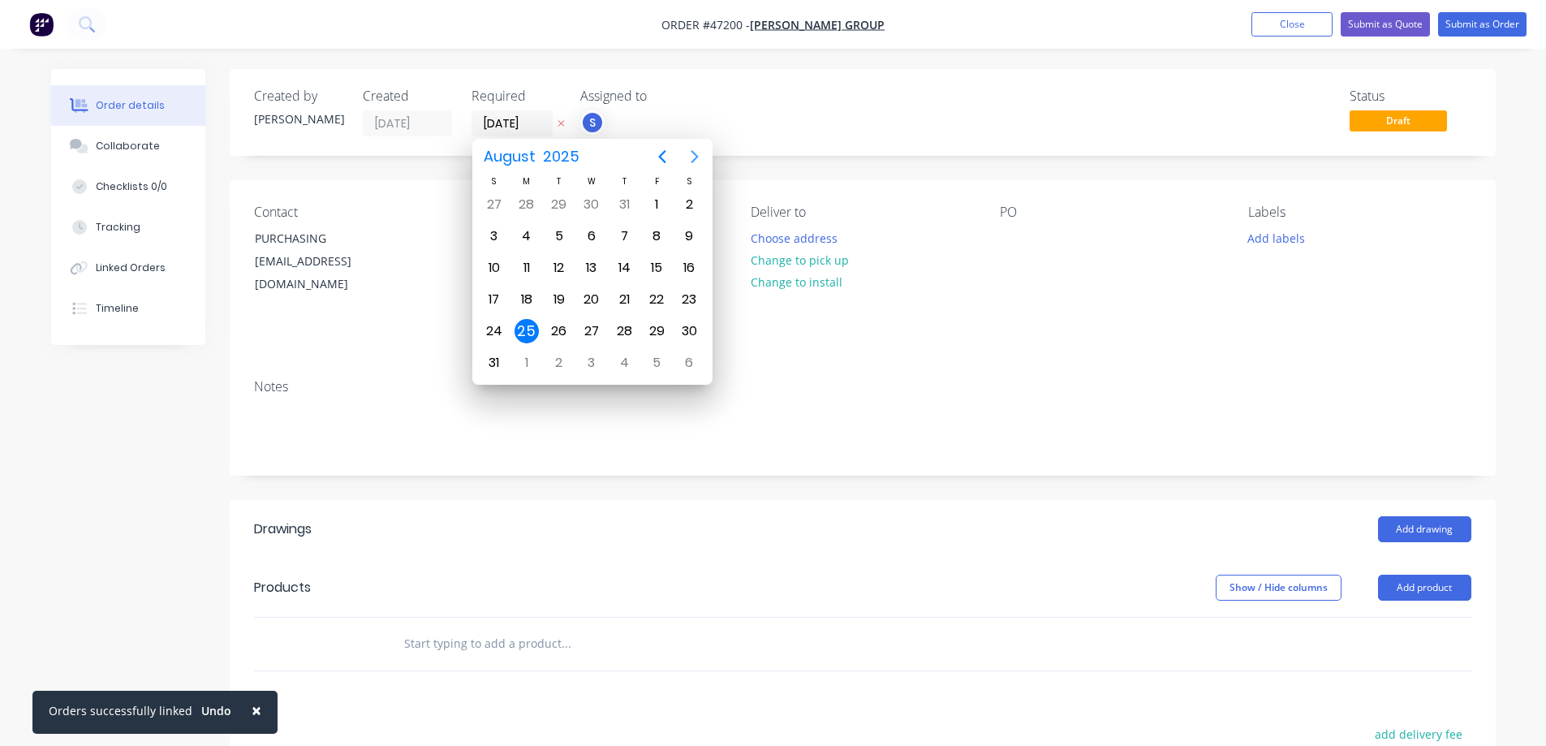
click at [693, 161] on icon "Next page" at bounding box center [694, 156] width 7 height 13
click at [520, 270] on div "15" at bounding box center [527, 268] width 24 height 24
type input "15/09/25"
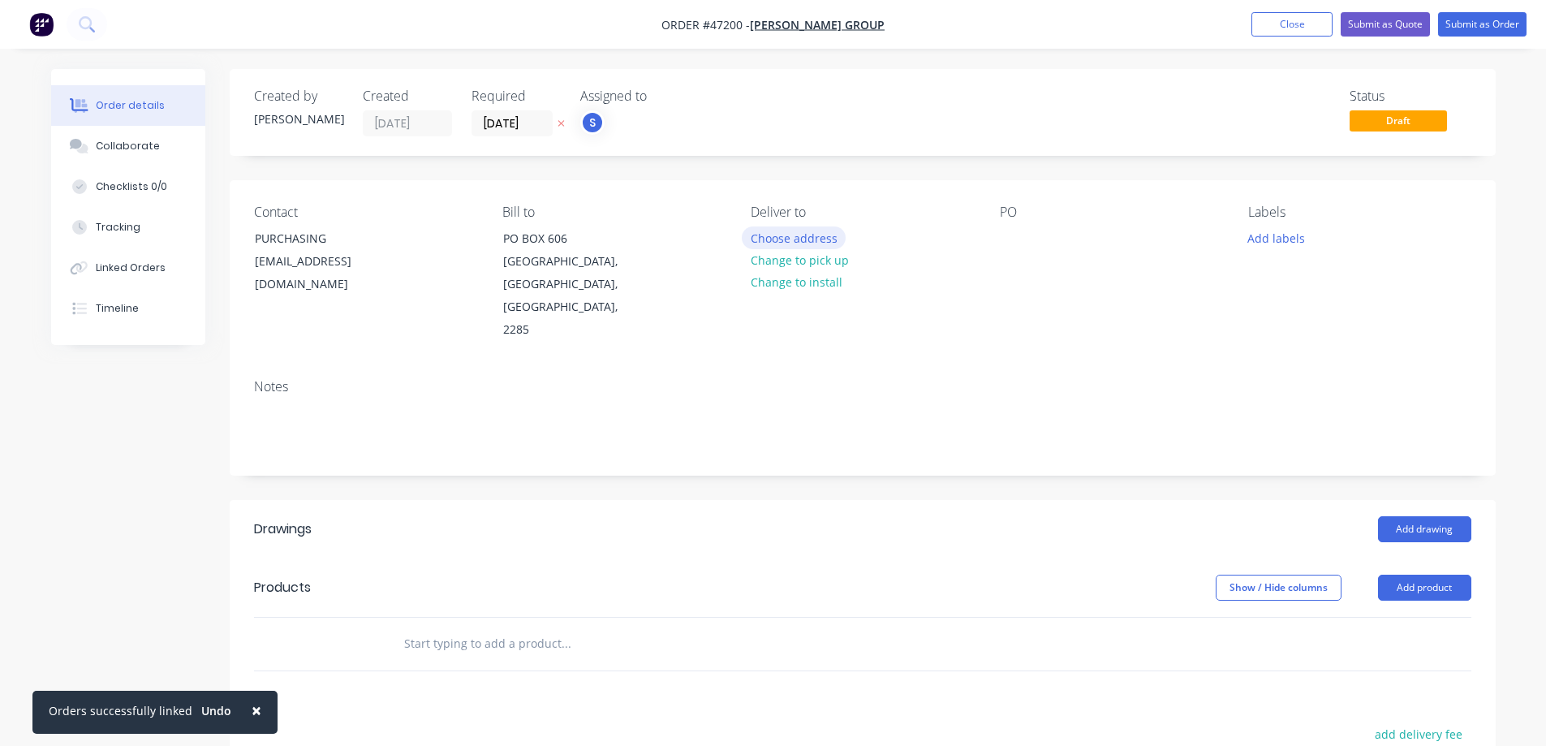
click at [801, 238] on button "Choose address" at bounding box center [794, 237] width 104 height 22
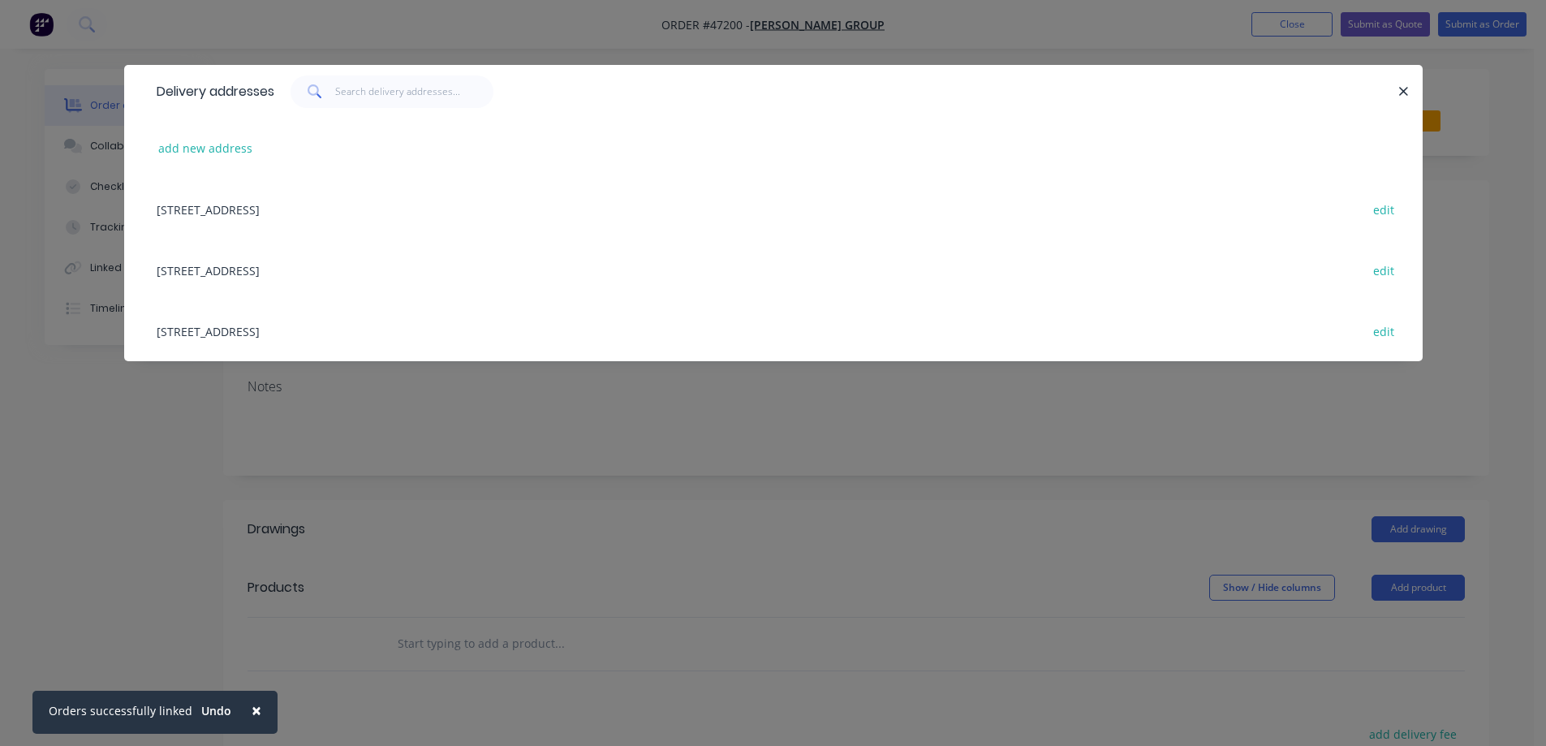
click at [260, 333] on div "40-42 MUNIBUNG RD, CARDIFF, New South Wales, Australia, 2285 edit" at bounding box center [774, 330] width 1250 height 61
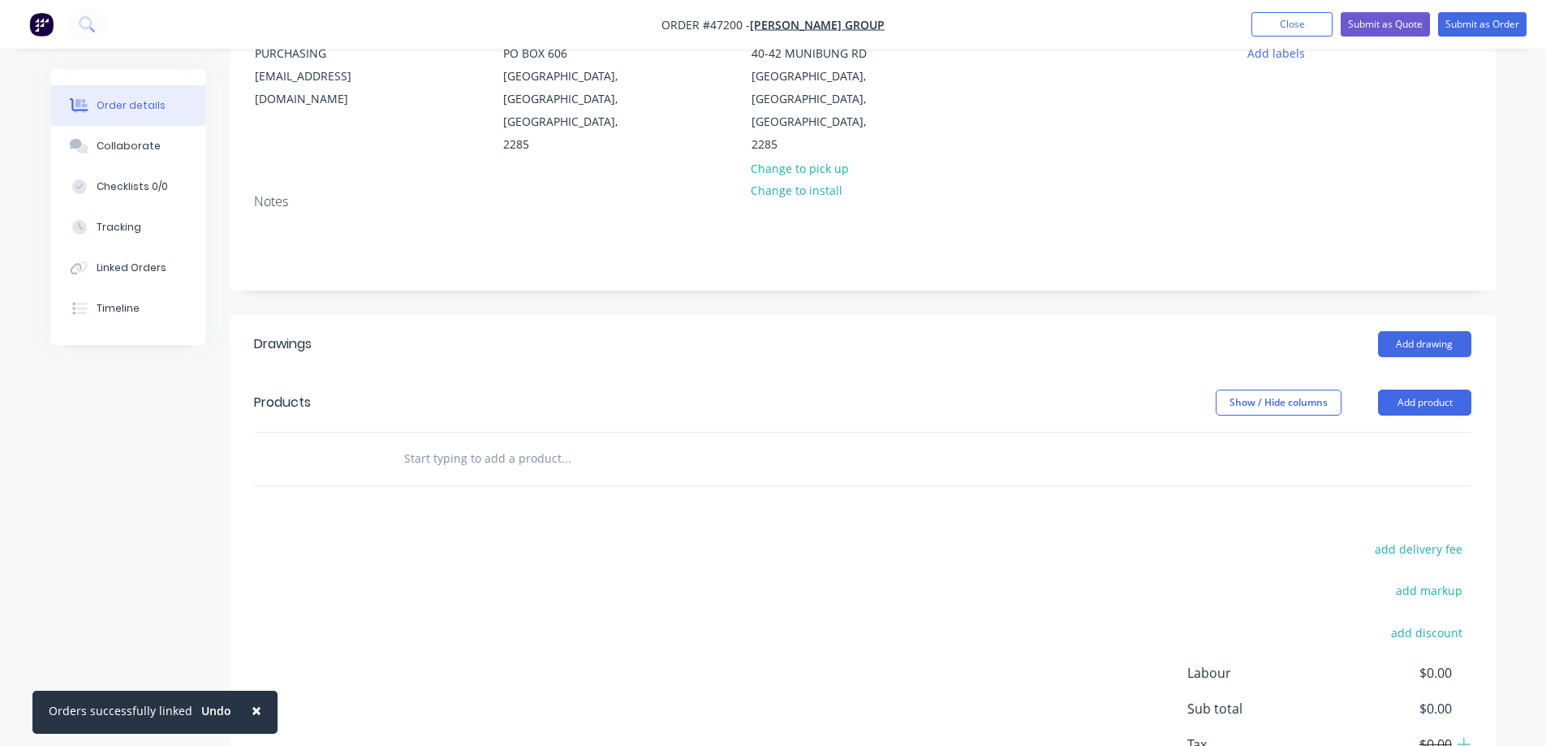
scroll to position [258, 0]
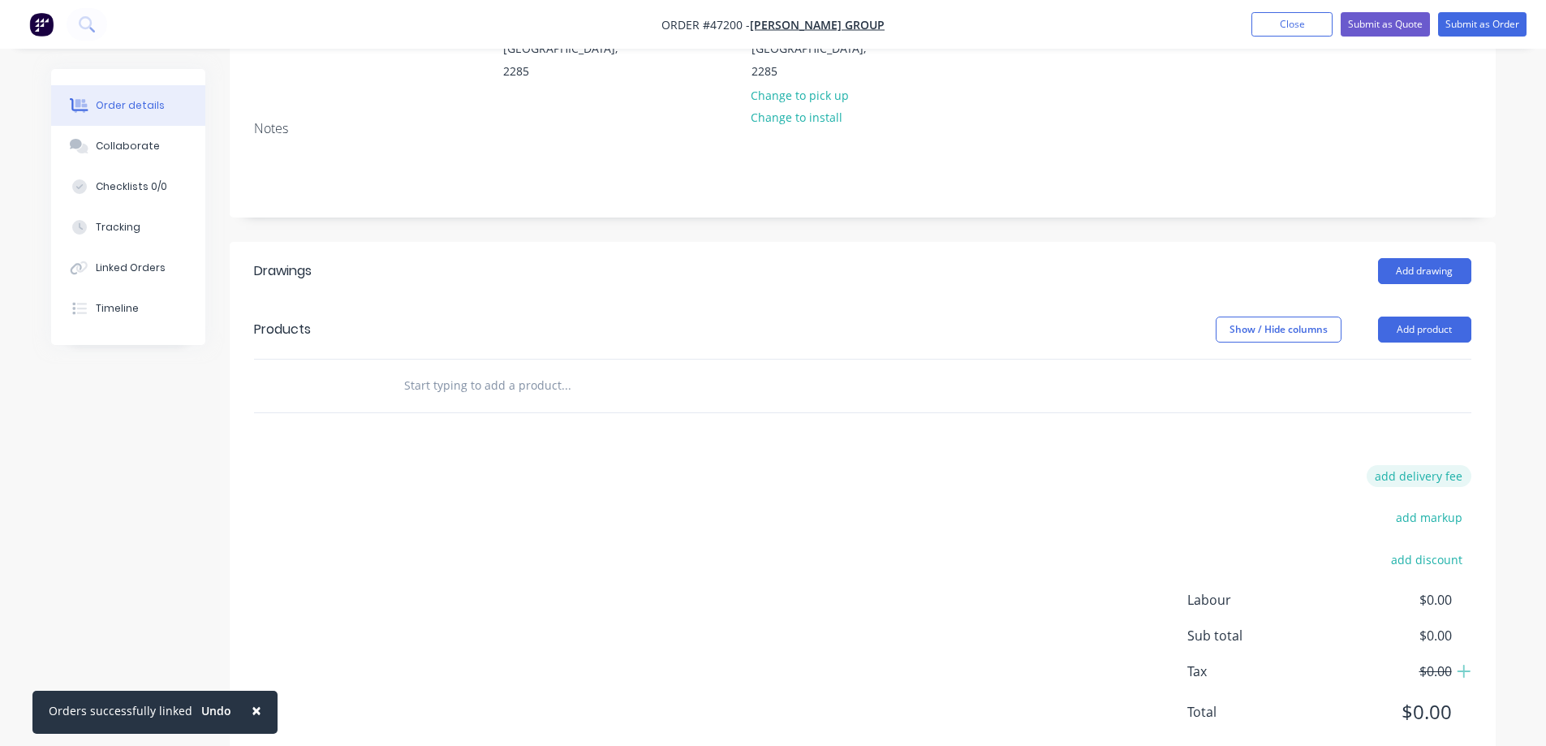
click at [1426, 465] on button "add delivery fee" at bounding box center [1419, 476] width 105 height 22
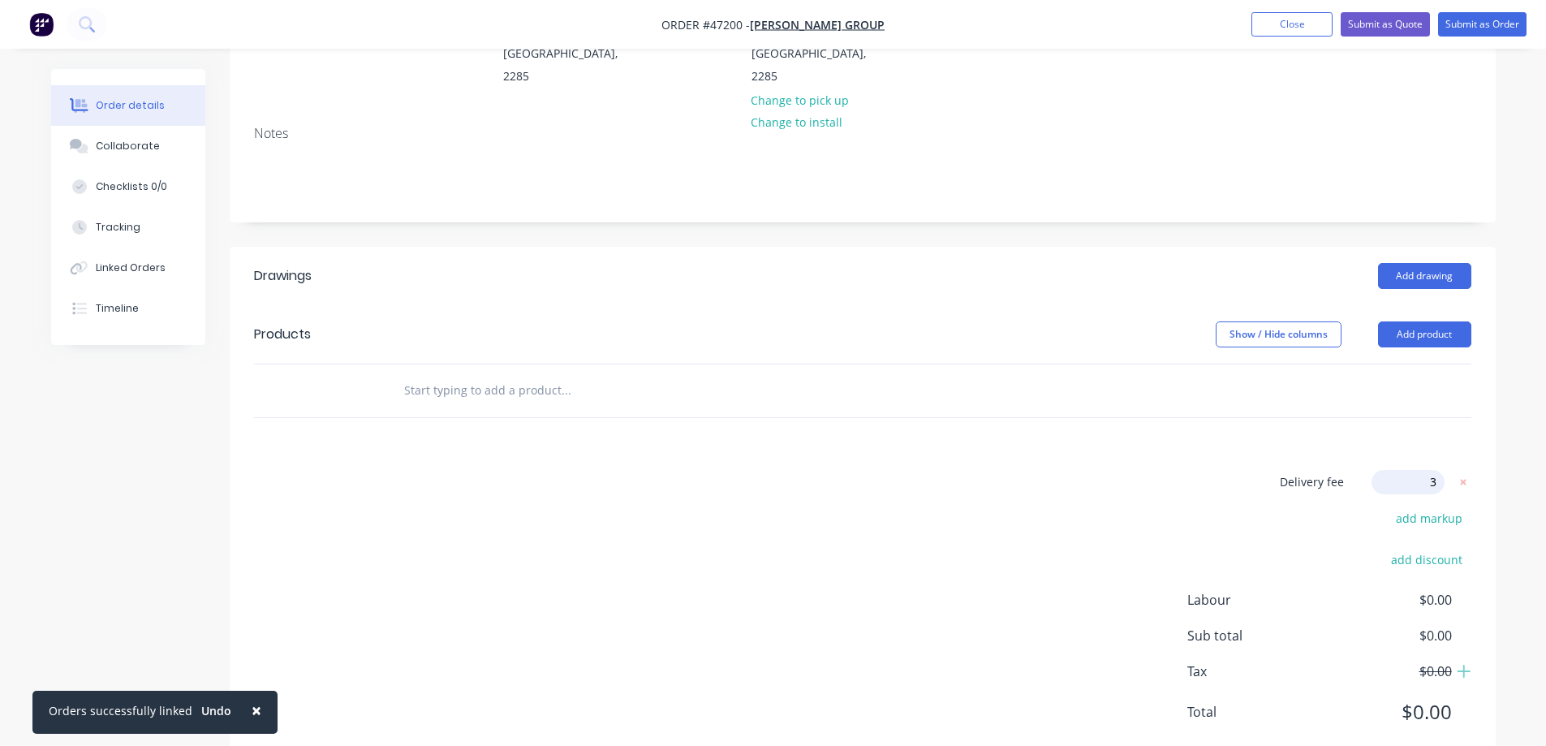
type input "30"
click at [1186, 385] on div "Drawings Add drawing Products Show / Hide columns Add product Delivery fee Deli…" at bounding box center [863, 507] width 1266 height 521
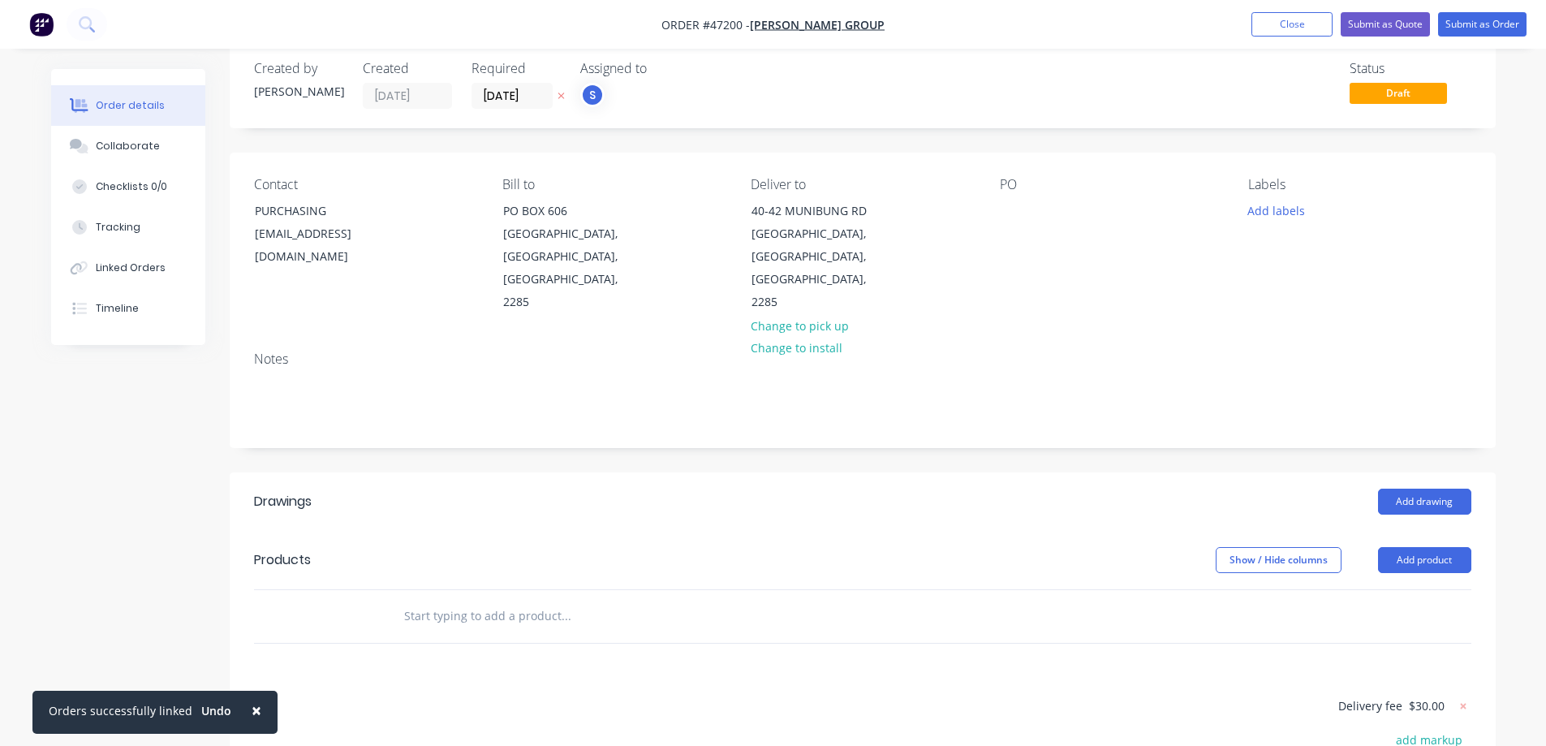
scroll to position [6, 0]
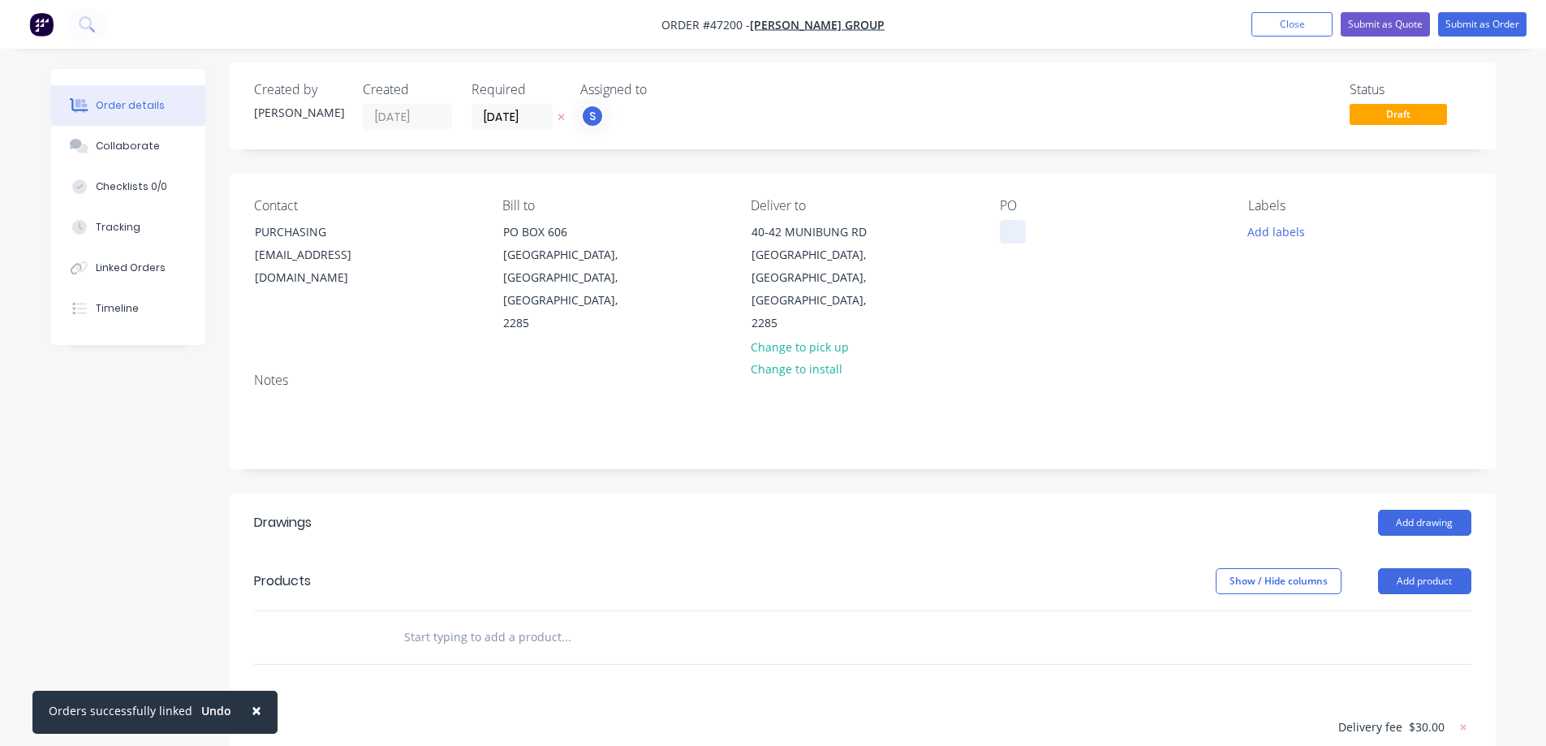
click at [1012, 230] on div at bounding box center [1013, 232] width 26 height 24
click at [1010, 231] on div at bounding box center [1013, 232] width 26 height 24
paste div
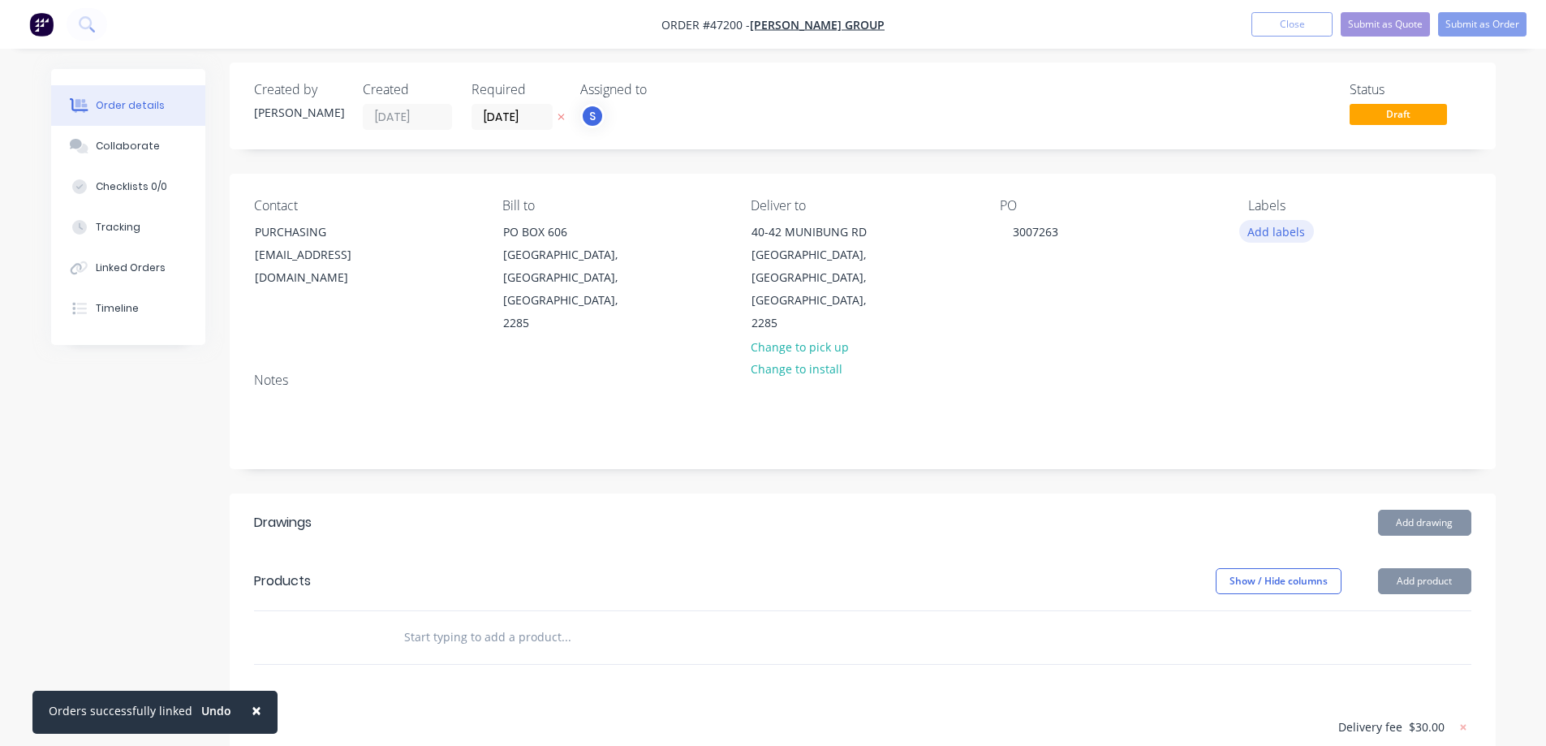
click at [1267, 227] on button "Add labels" at bounding box center [1276, 231] width 75 height 22
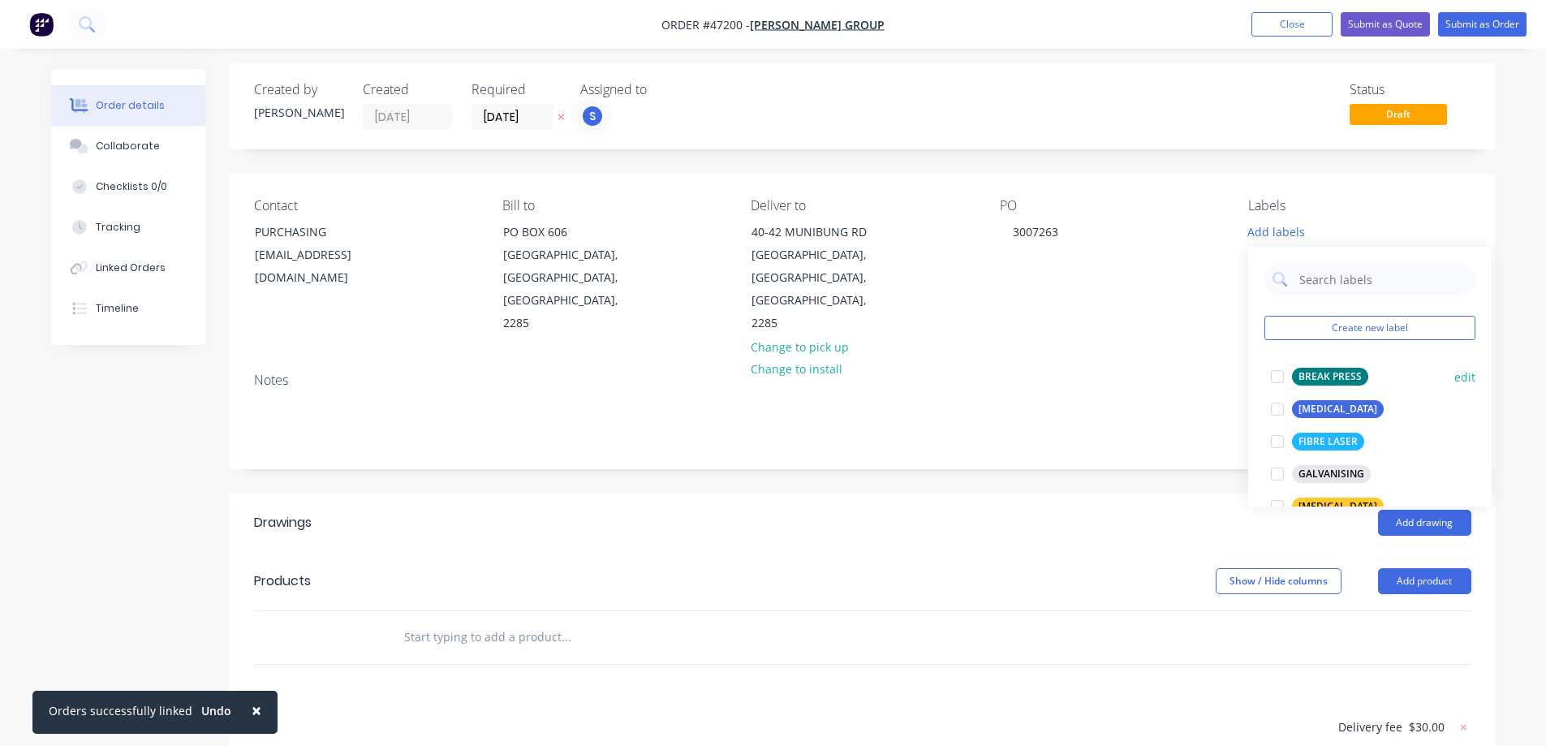
click at [1280, 376] on div at bounding box center [1277, 376] width 32 height 32
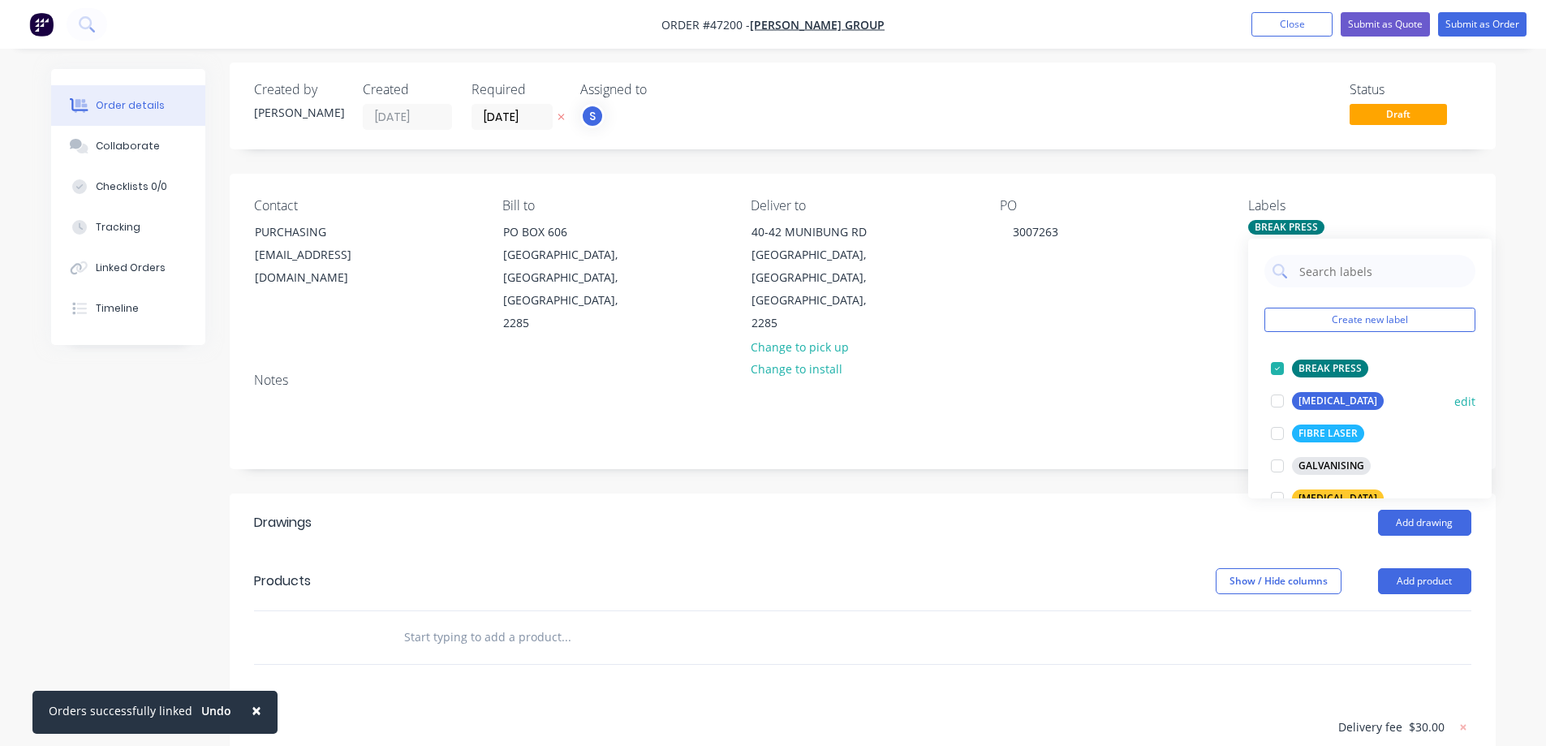
click at [1281, 403] on div at bounding box center [1277, 401] width 32 height 32
click at [1092, 493] on header "Drawings Add drawing" at bounding box center [863, 522] width 1266 height 58
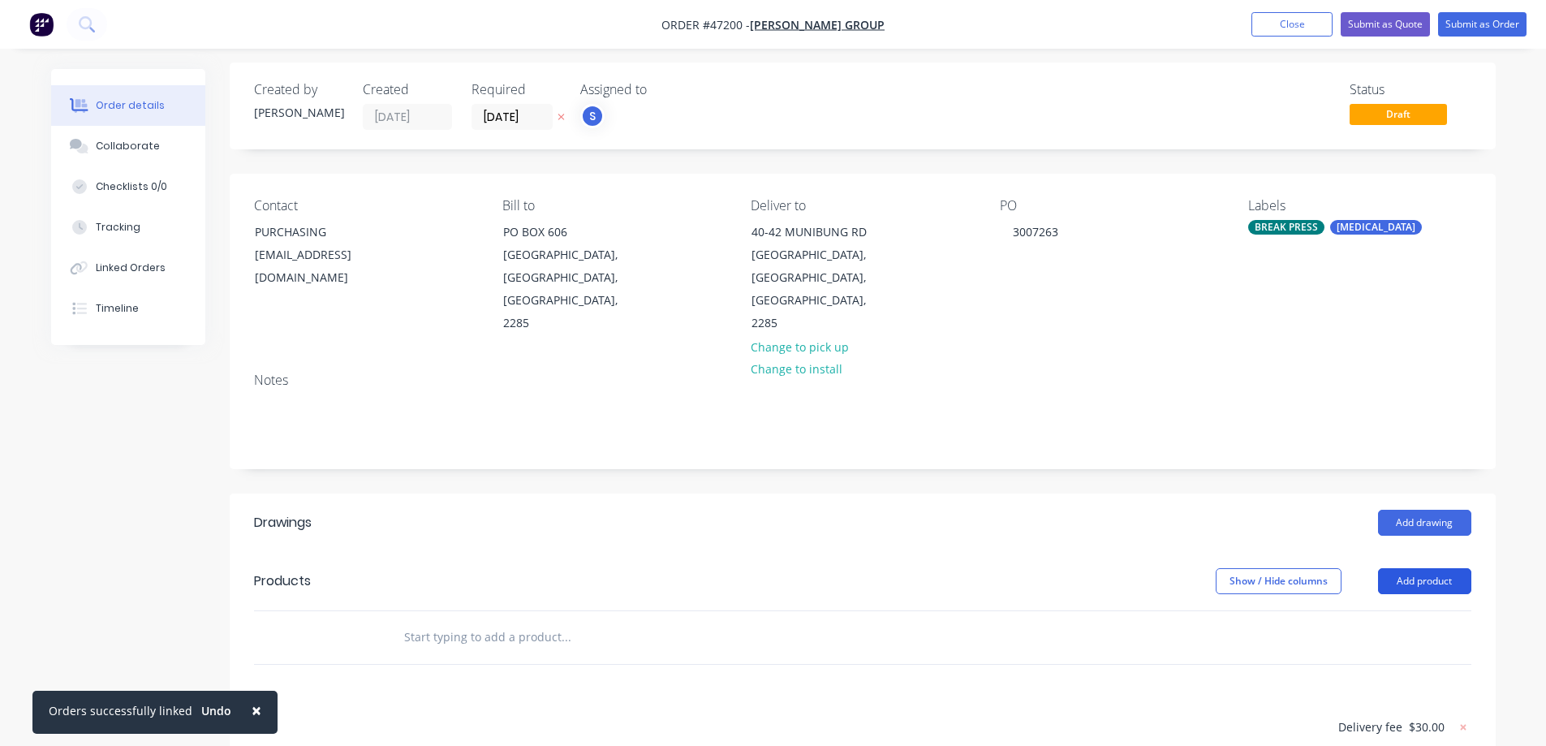
click at [1423, 568] on button "Add product" at bounding box center [1424, 581] width 93 height 26
click at [1383, 610] on div "Product catalogue" at bounding box center [1394, 622] width 125 height 24
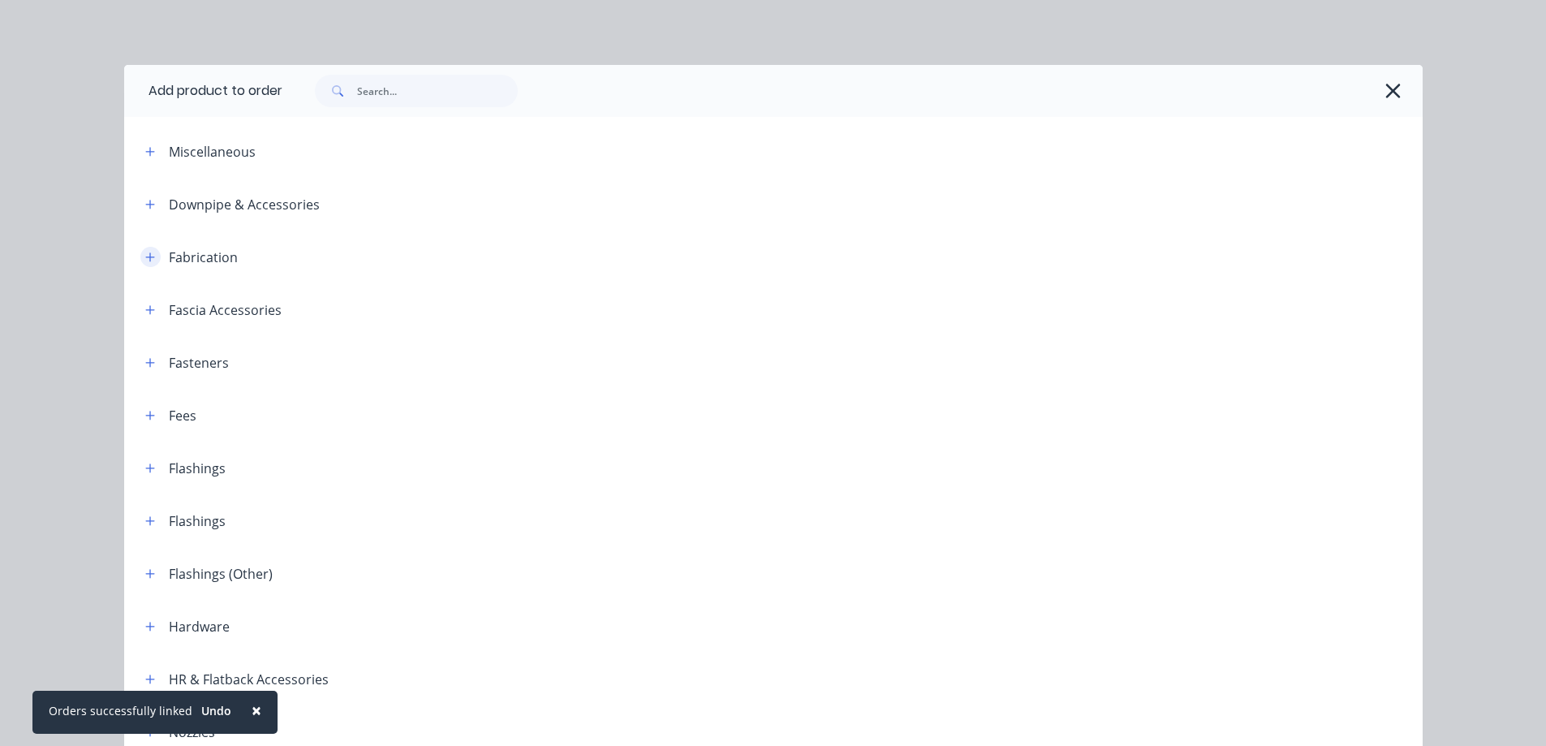
click at [140, 261] on button "button" at bounding box center [150, 257] width 20 height 20
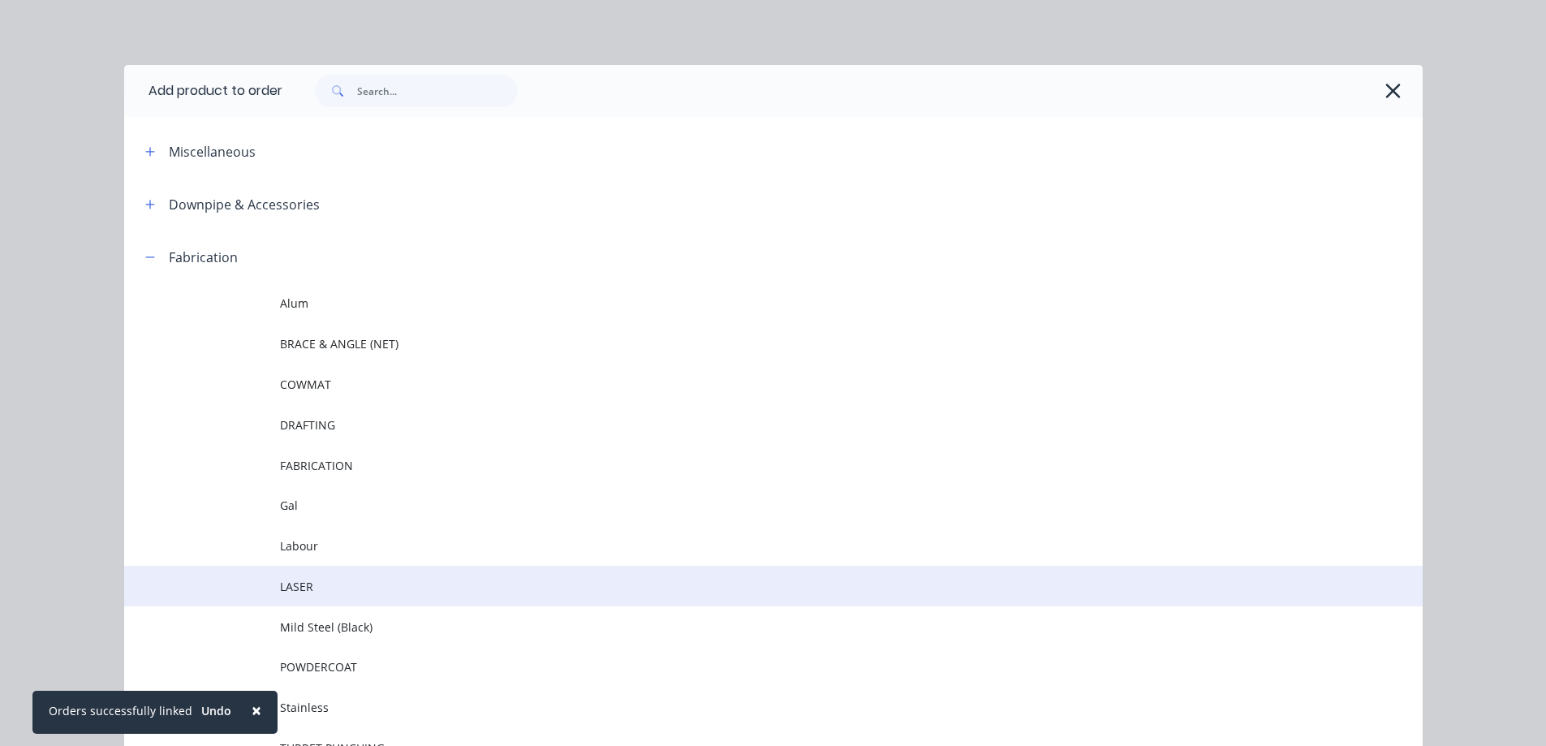
click at [283, 590] on span "LASER" at bounding box center [737, 586] width 914 height 17
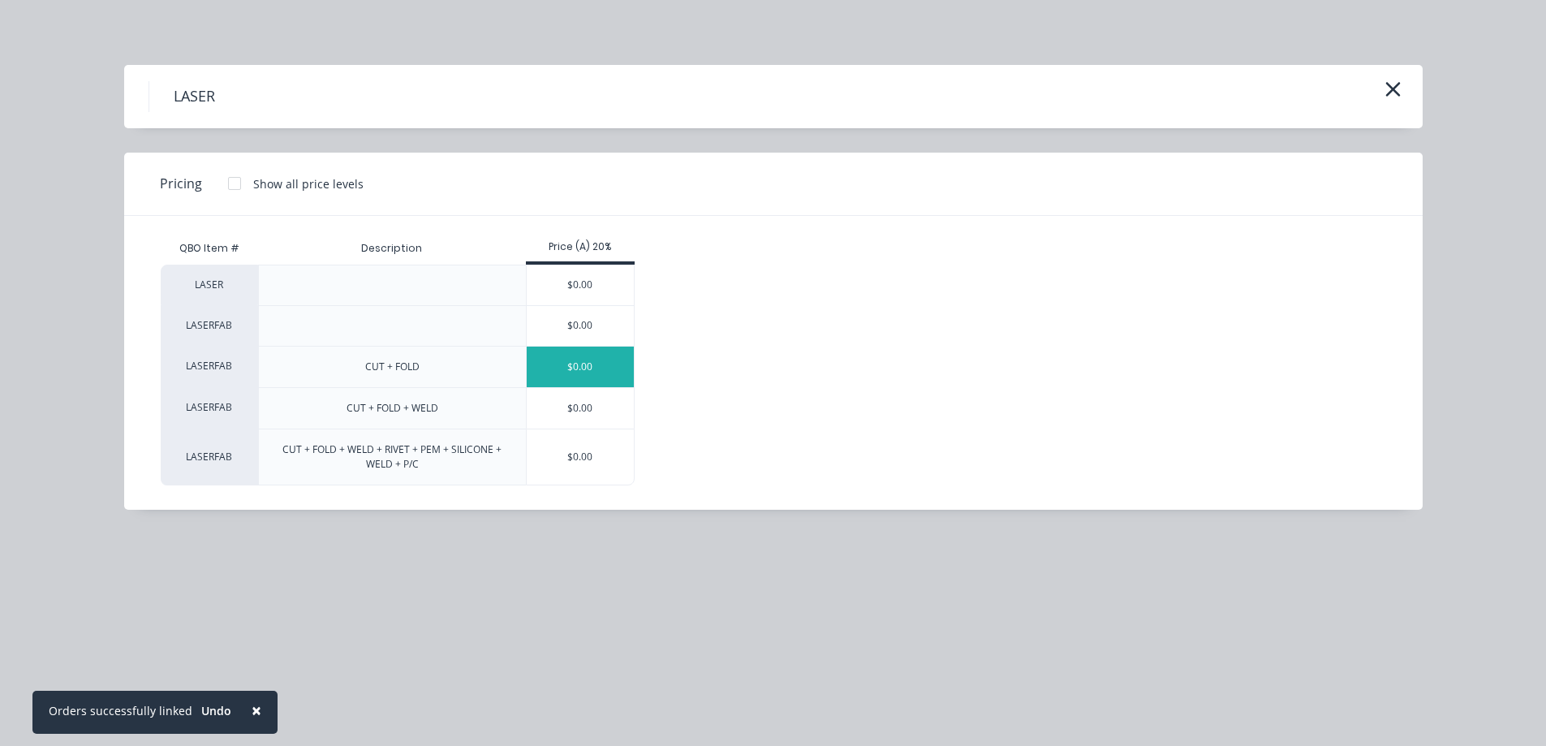
click at [592, 364] on div "$0.00" at bounding box center [581, 367] width 108 height 41
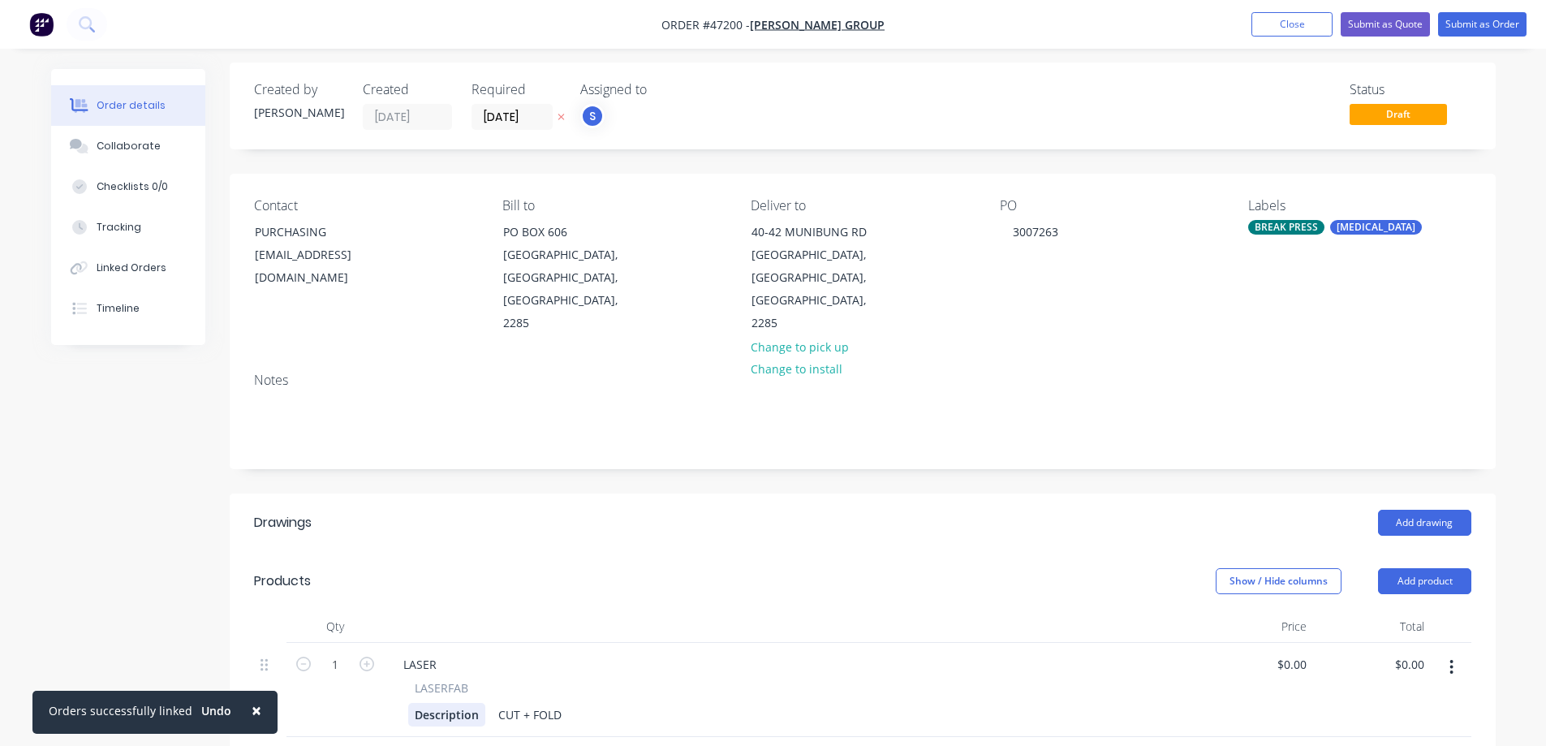
click at [454, 703] on div "Description" at bounding box center [446, 715] width 77 height 24
paste div
drag, startPoint x: 459, startPoint y: 708, endPoint x: 330, endPoint y: 713, distance: 128.3
click at [334, 713] on div "1 LASER LASERFAB AC-694 AUTO GREASER MOUNTING BRACKET (175X275X56) CUT + FOLD C…" at bounding box center [862, 707] width 1217 height 128
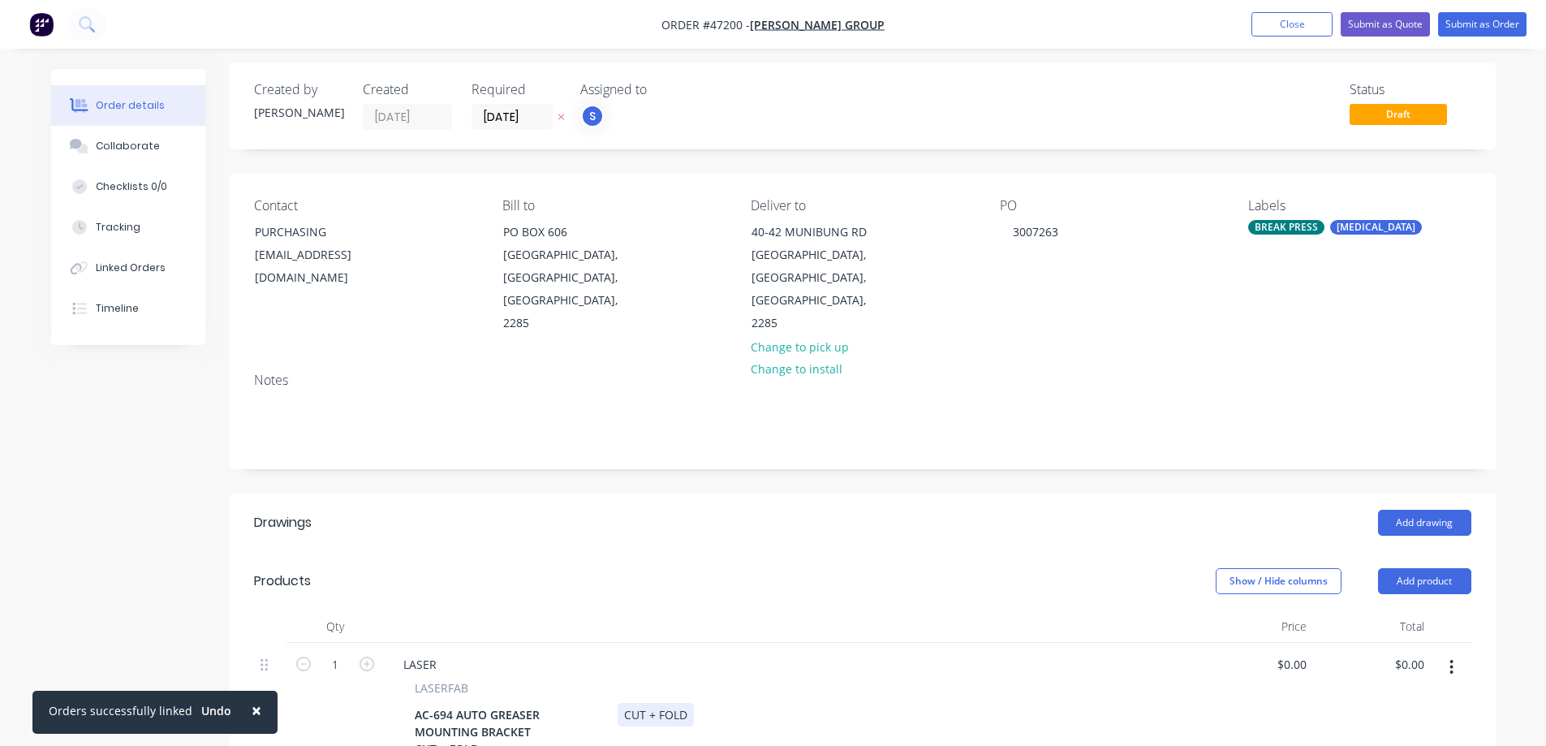
click at [622, 703] on div "CUT + FOLD" at bounding box center [656, 715] width 76 height 24
paste div
drag, startPoint x: 601, startPoint y: 688, endPoint x: 529, endPoint y: 708, distance: 74.2
click at [529, 708] on div "Qty Price Total 1 LASER LASERFAB AC-694 AUTO GREASER MOUNTING BRACKET CUT + FOL…" at bounding box center [863, 708] width 1266 height 196
click at [426, 652] on div "LASER" at bounding box center [419, 664] width 59 height 24
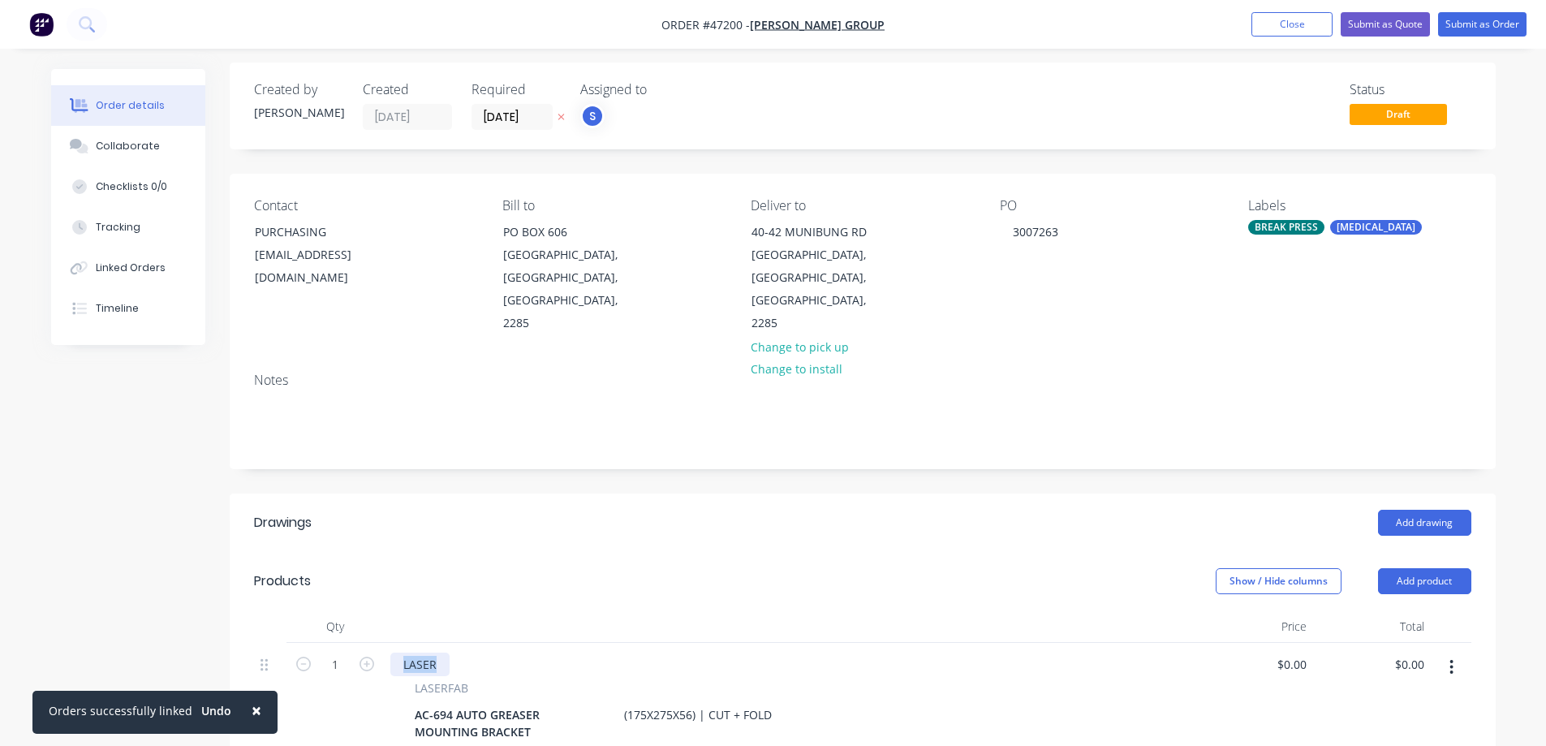
click at [426, 652] on div "LASER" at bounding box center [419, 664] width 59 height 24
paste div
click at [755, 568] on div "Show / Hide columns Add product" at bounding box center [991, 581] width 958 height 26
click at [689, 703] on div "(175X275X56) | CUT + FOLD" at bounding box center [698, 715] width 161 height 24
drag, startPoint x: 689, startPoint y: 670, endPoint x: 681, endPoint y: 682, distance: 14.6
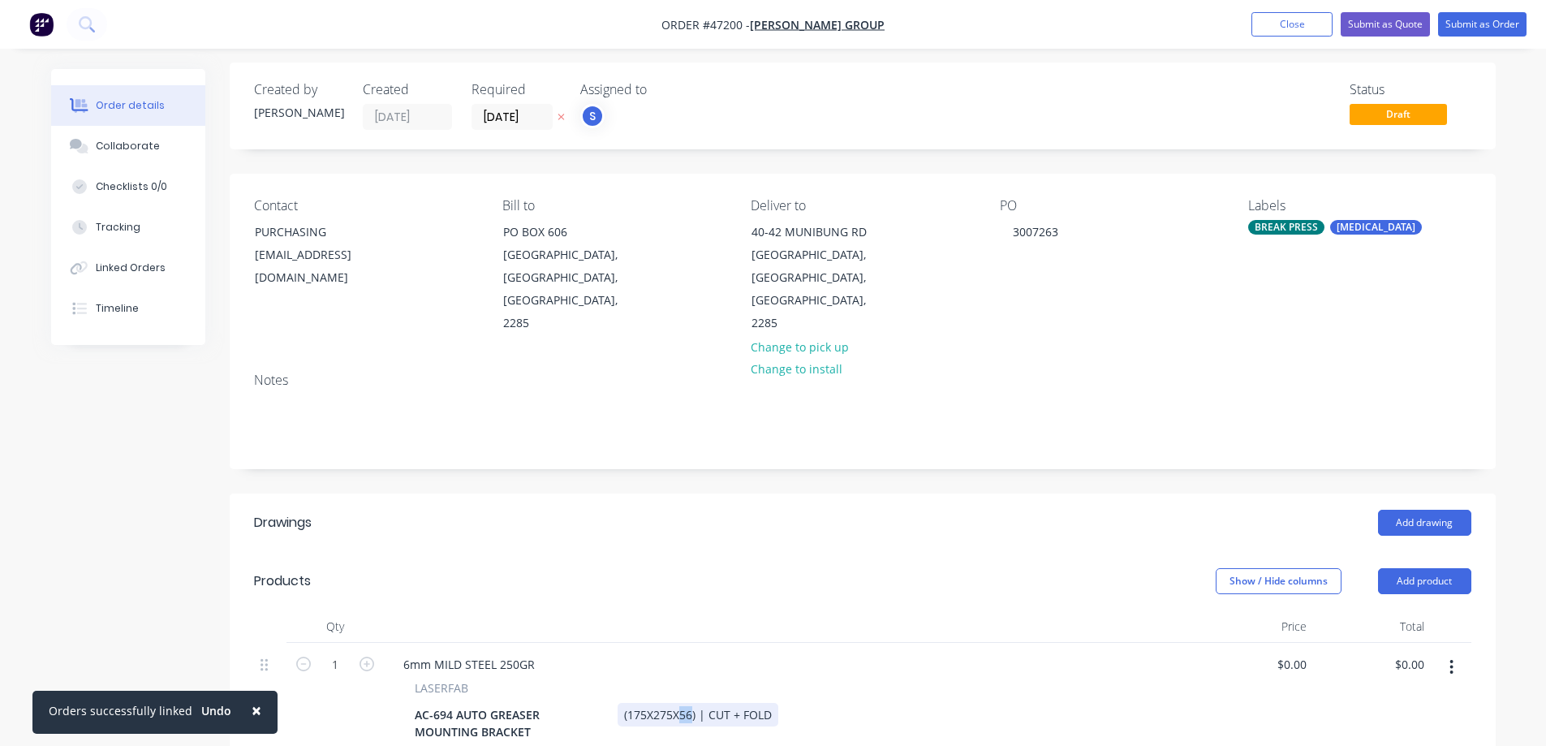
click at [681, 703] on div "AC-694 AUTO GREASER MOUNTING BRACKET (175X275X56) | CUT + FOLD" at bounding box center [786, 723] width 756 height 41
click at [612, 497] on header "Drawings Add drawing" at bounding box center [863, 522] width 1266 height 58
click at [772, 703] on div "(175X275X91) | CUT + FOLD" at bounding box center [698, 715] width 161 height 24
click at [691, 560] on header "Products Show / Hide columns Add product" at bounding box center [863, 581] width 1266 height 58
click at [339, 652] on input "1" at bounding box center [335, 664] width 42 height 24
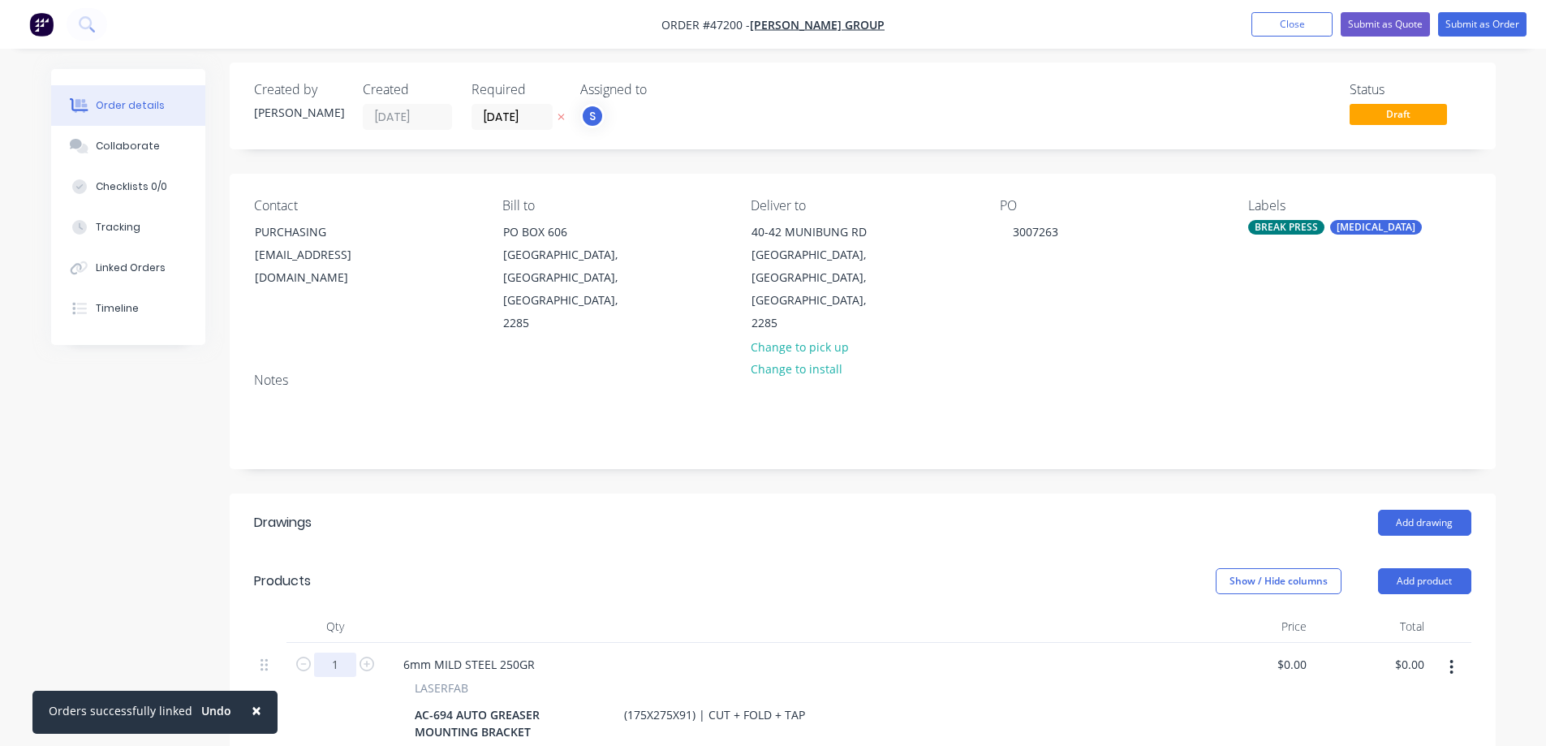
click at [339, 652] on input "1" at bounding box center [335, 664] width 42 height 24
type input "8"
click at [507, 494] on header "Drawings Add drawing" at bounding box center [863, 522] width 1266 height 58
click at [1297, 652] on input "0" at bounding box center [1294, 664] width 37 height 24
click at [1297, 652] on input "0" at bounding box center [1303, 664] width 19 height 24
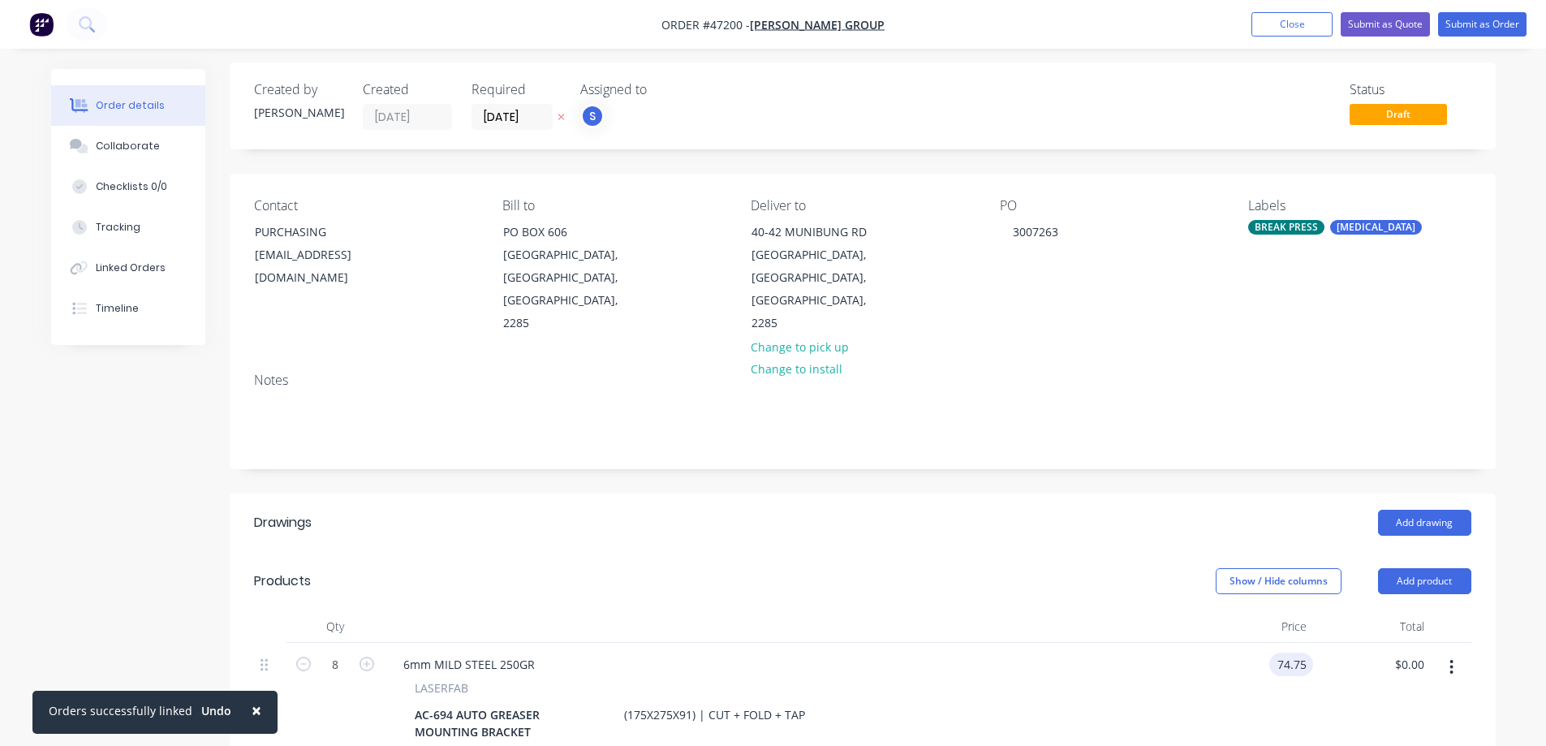
type input "$74.75"
type input "$598.00"
click at [1088, 510] on div "Add drawing" at bounding box center [991, 523] width 958 height 26
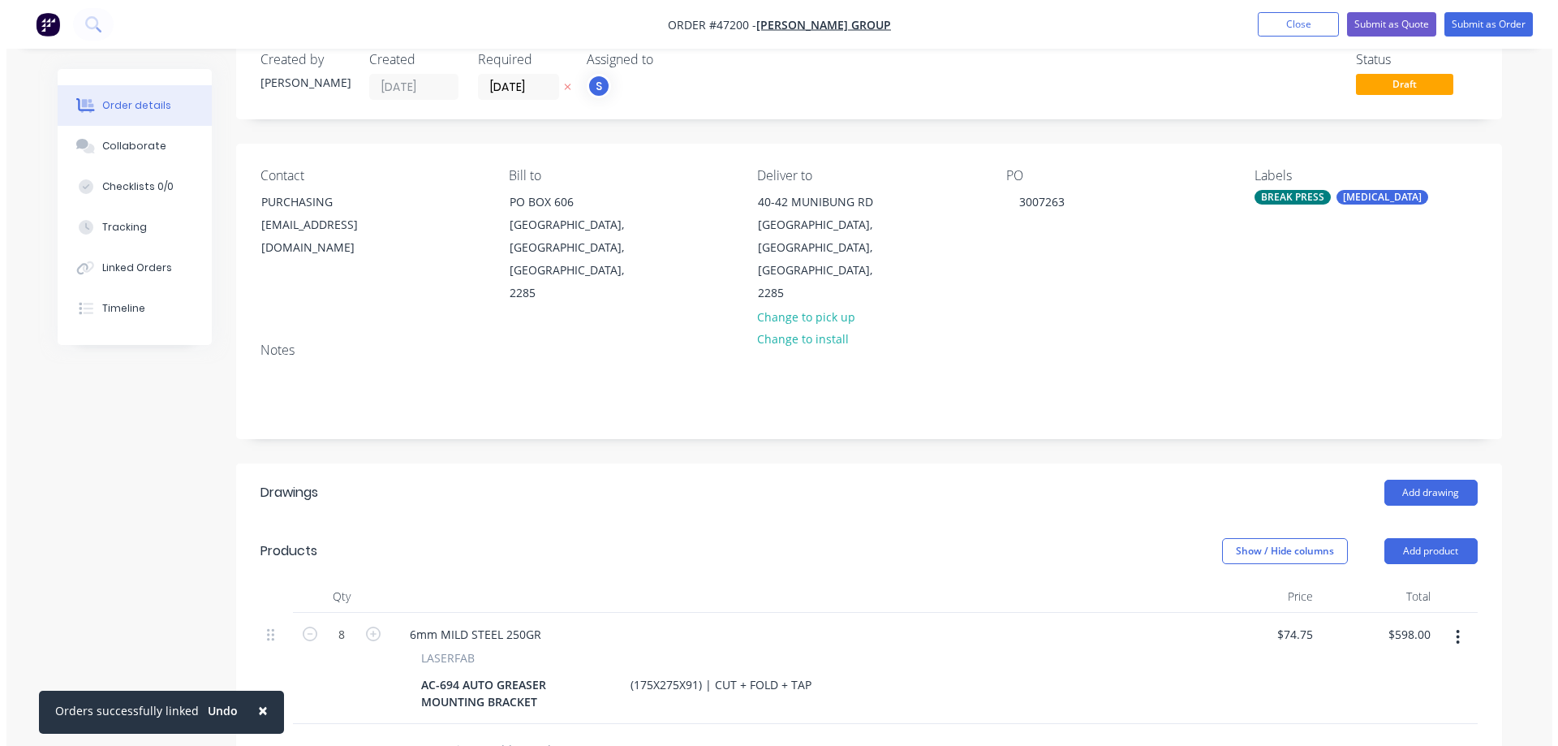
scroll to position [0, 0]
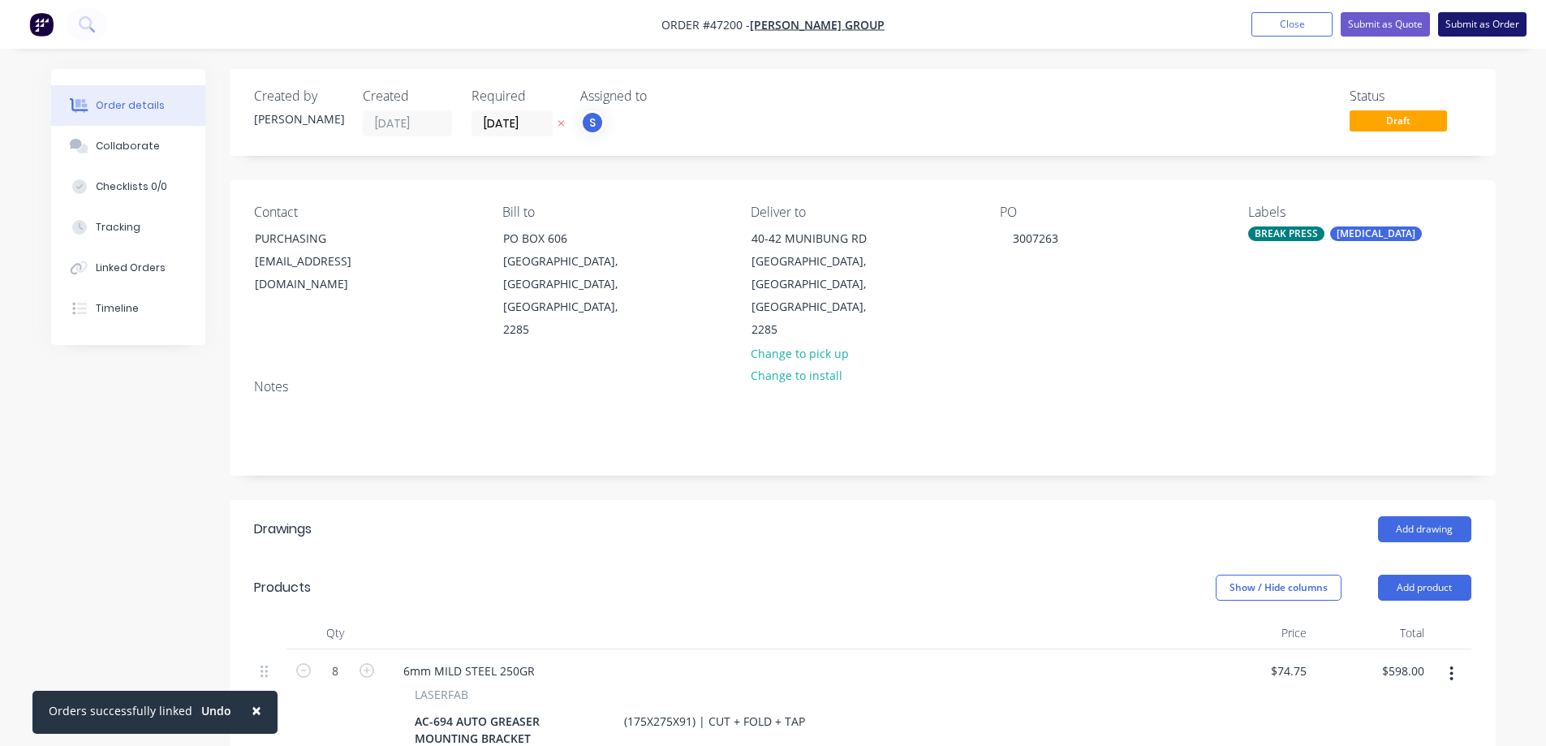
click at [1484, 22] on button "Submit as Order" at bounding box center [1482, 24] width 88 height 24
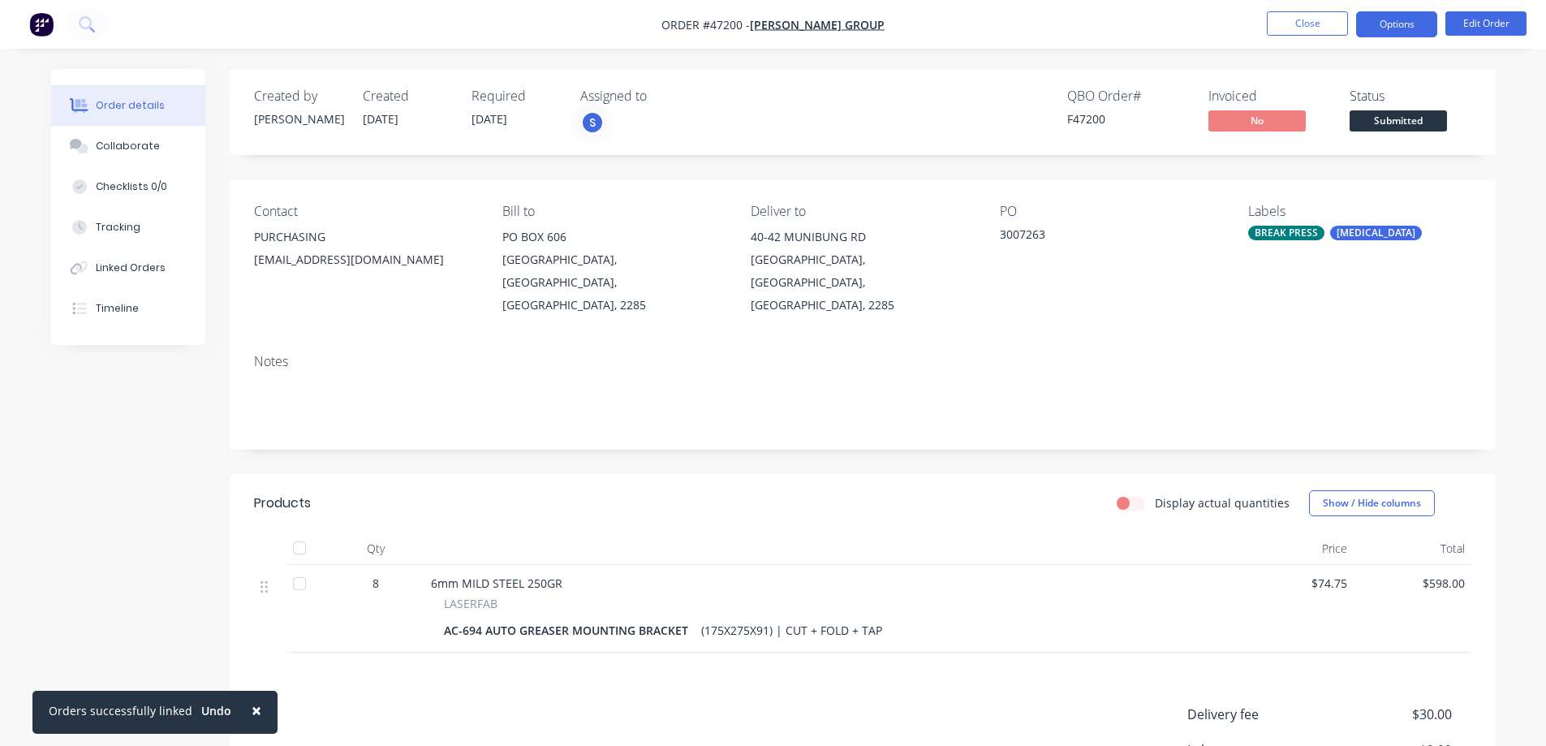
click at [1408, 25] on button "Options" at bounding box center [1396, 24] width 81 height 26
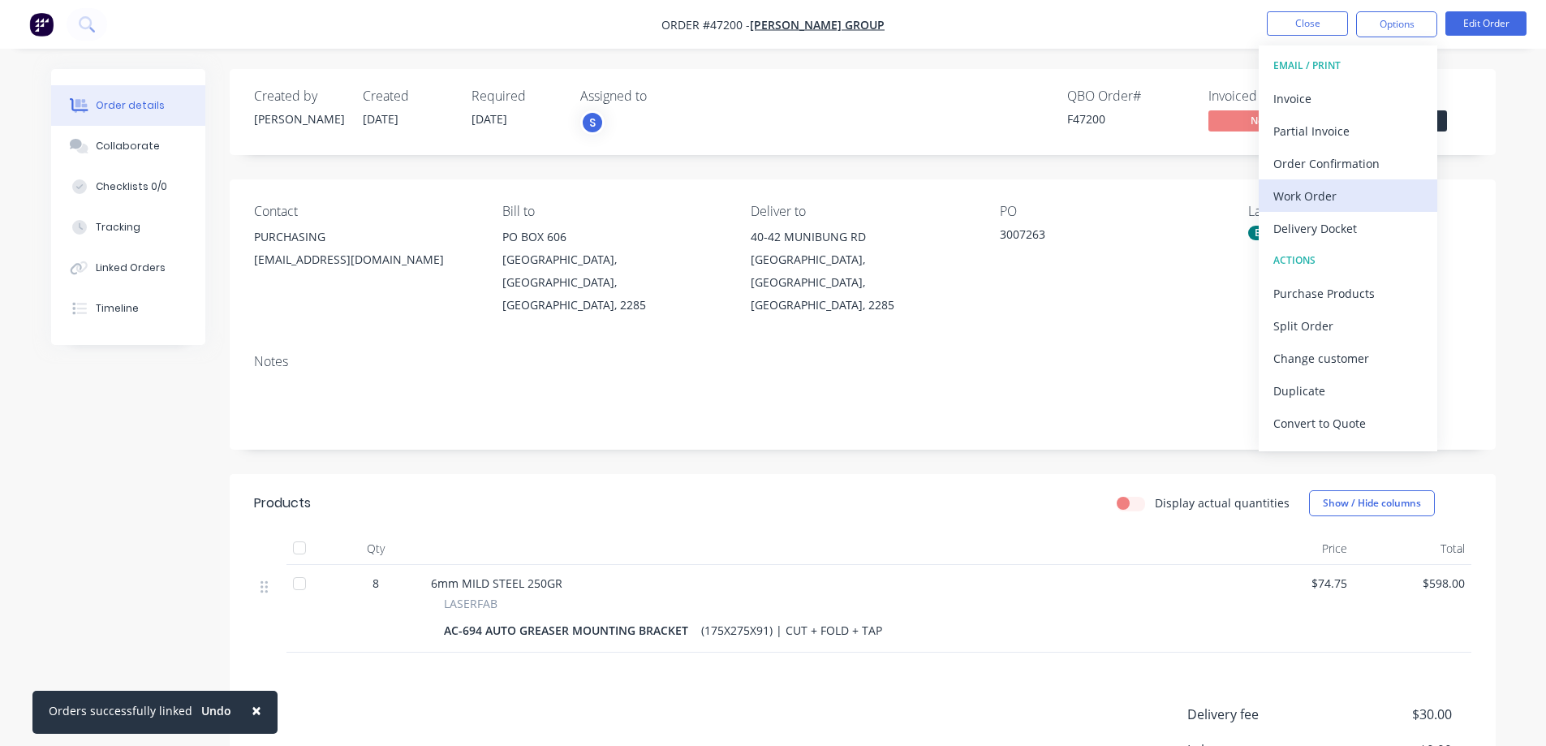
click at [1315, 201] on div "Work Order" at bounding box center [1347, 196] width 149 height 24
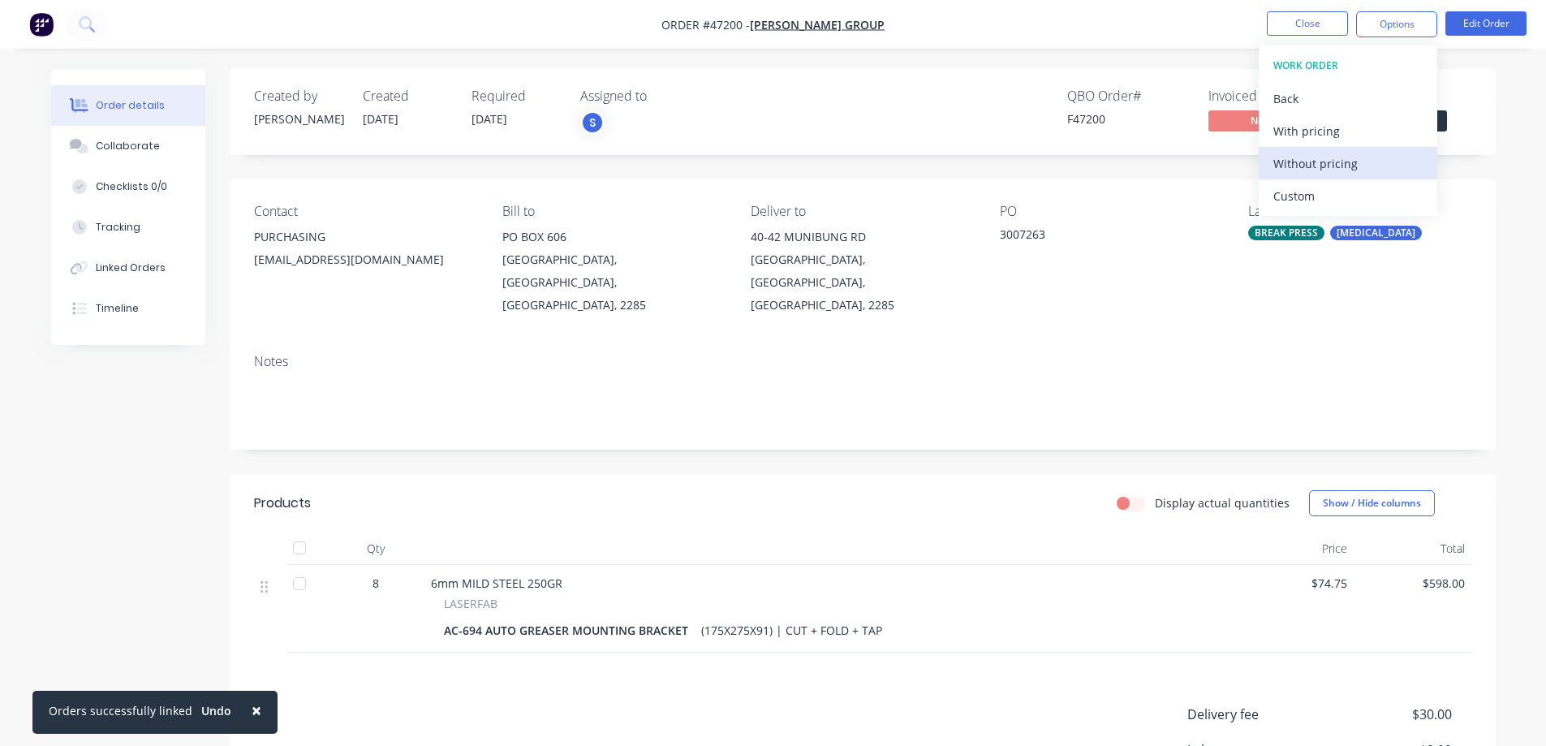
click at [1325, 159] on div "Without pricing" at bounding box center [1347, 164] width 149 height 24
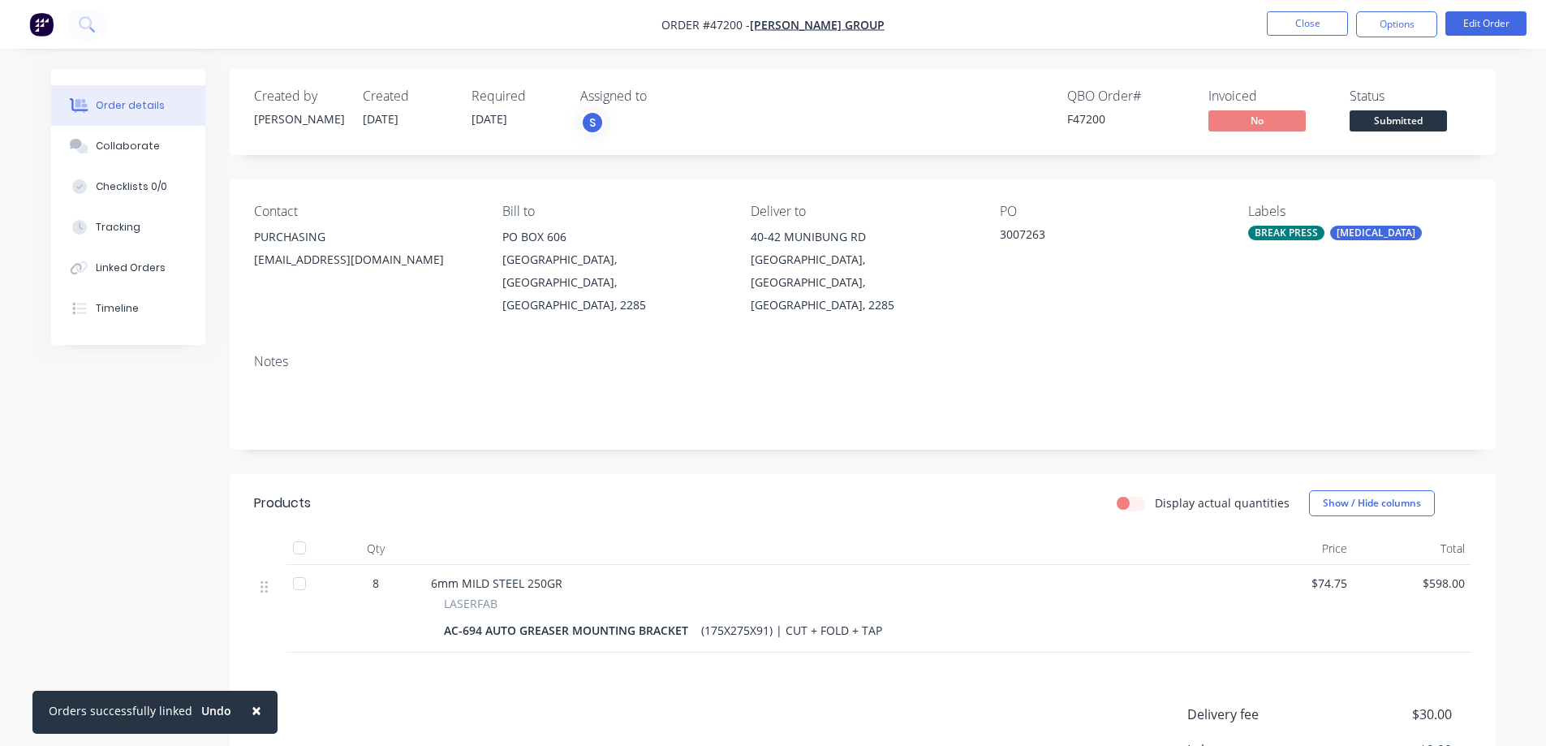
click at [1519, 166] on div "Order details Collaborate Checklists 0/0 Tracking Linked Orders Timeline Order …" at bounding box center [773, 470] width 1546 height 941
click at [1427, 123] on span "Submitted" at bounding box center [1398, 120] width 97 height 20
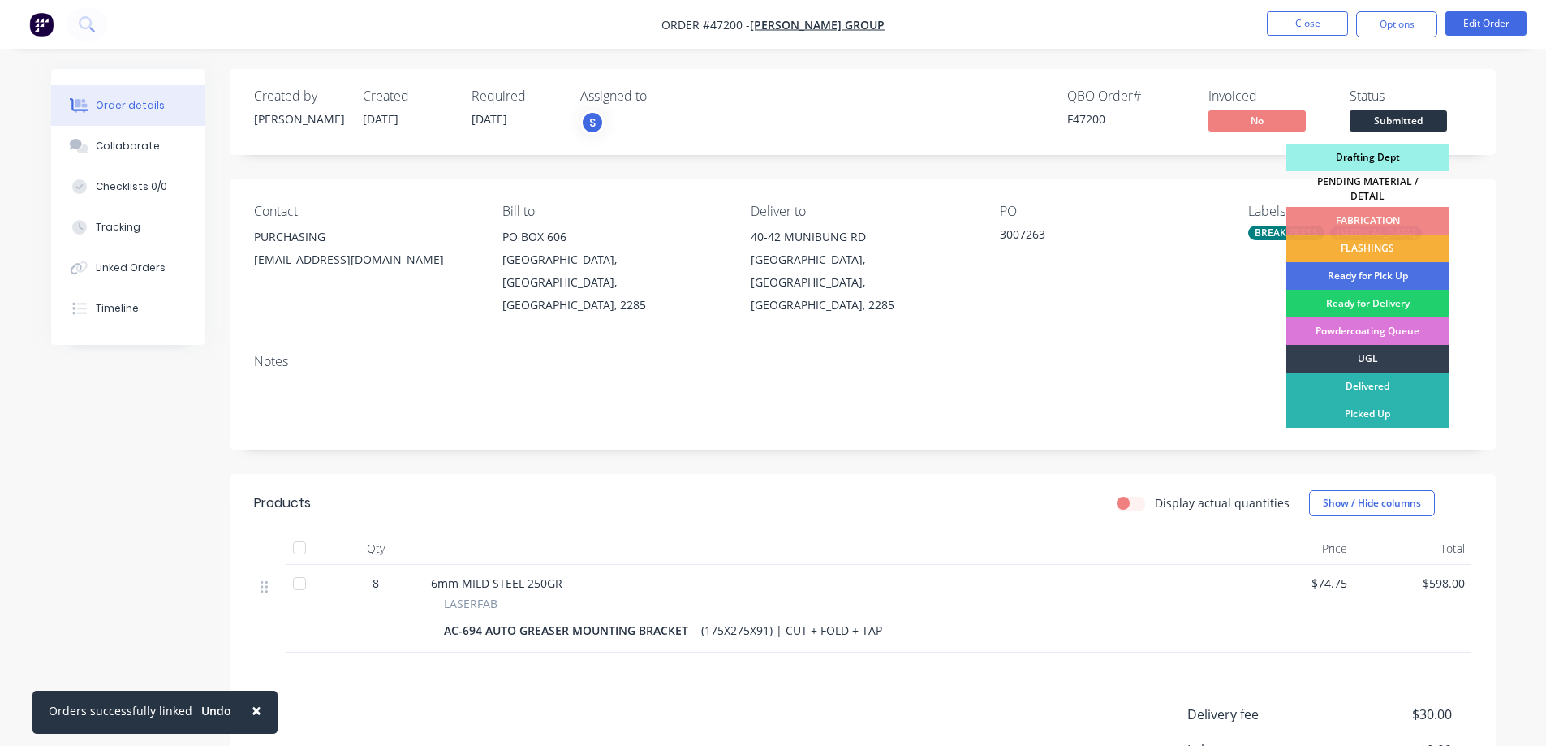
click at [1365, 161] on div "Drafting Dept" at bounding box center [1367, 158] width 162 height 28
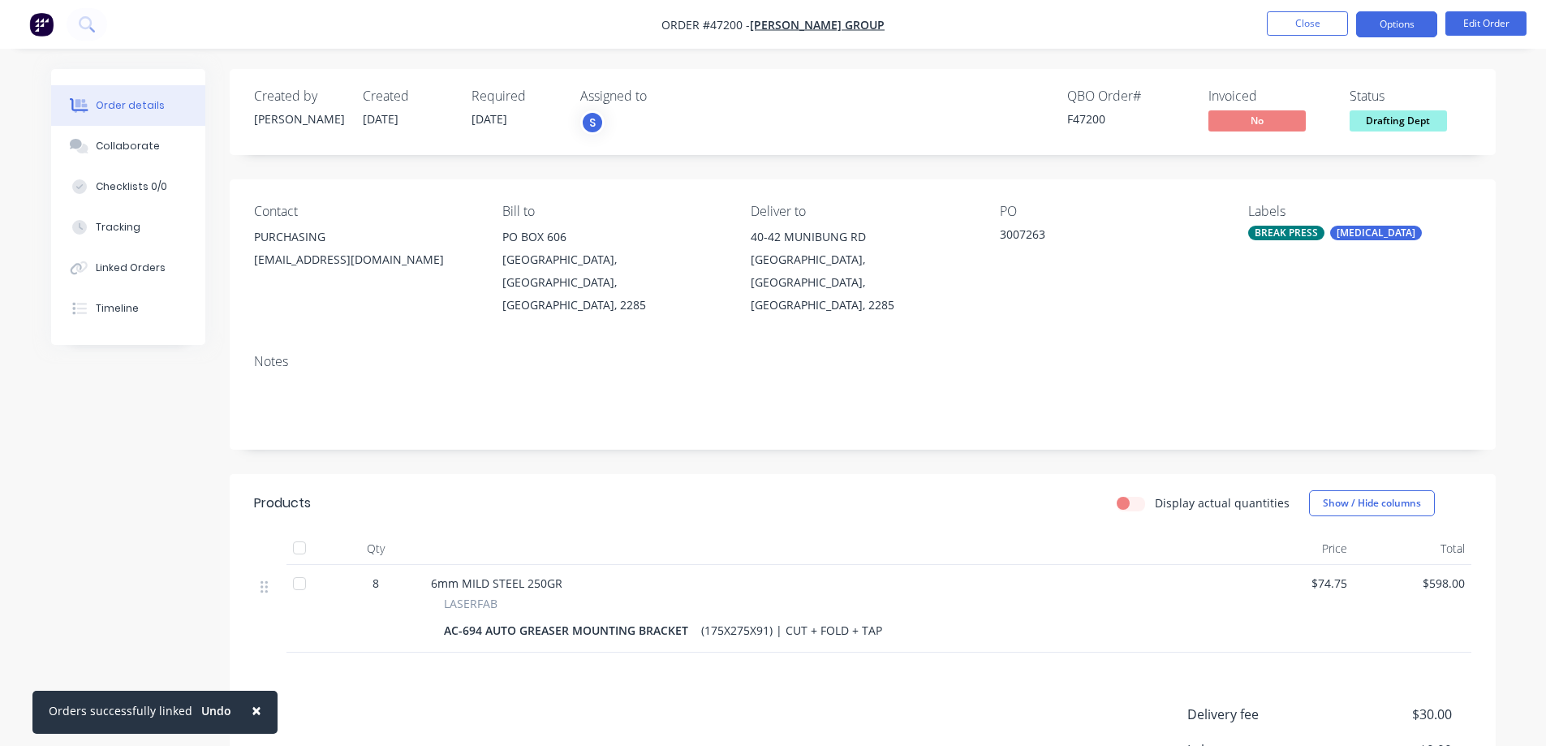
click at [1401, 35] on button "Options" at bounding box center [1396, 24] width 81 height 26
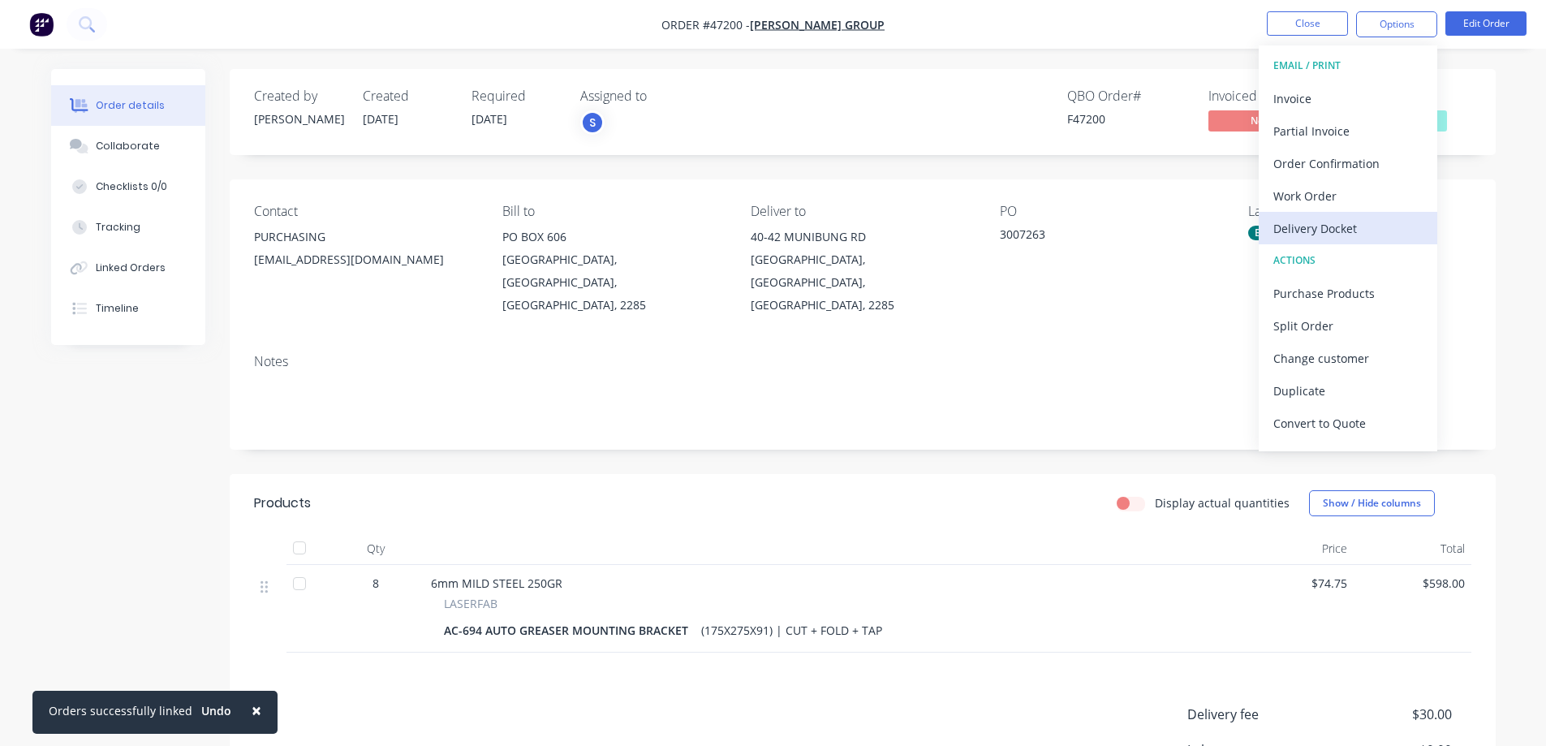
click at [1329, 221] on div "Delivery Docket" at bounding box center [1347, 229] width 149 height 24
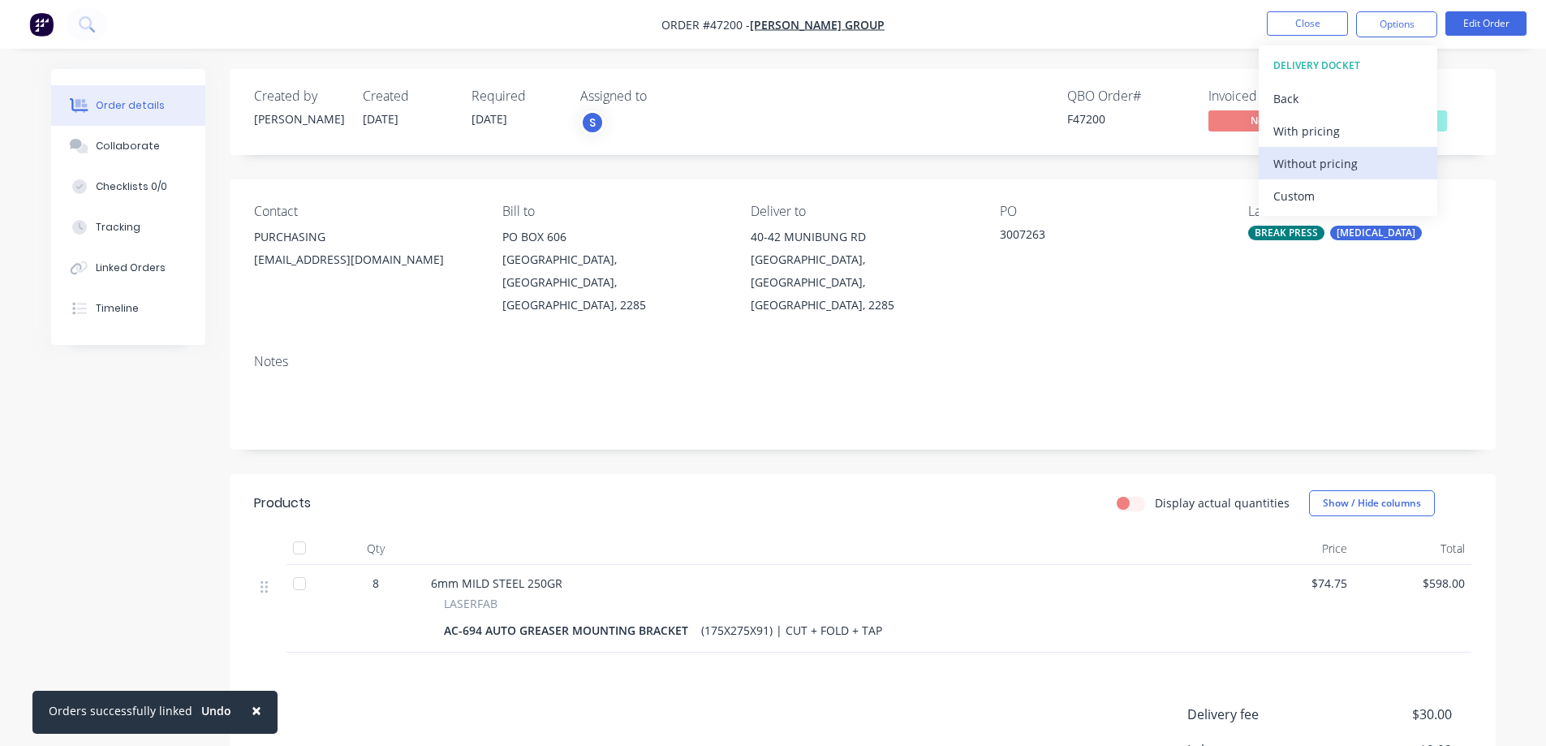
click at [1309, 170] on div "Without pricing" at bounding box center [1347, 164] width 149 height 24
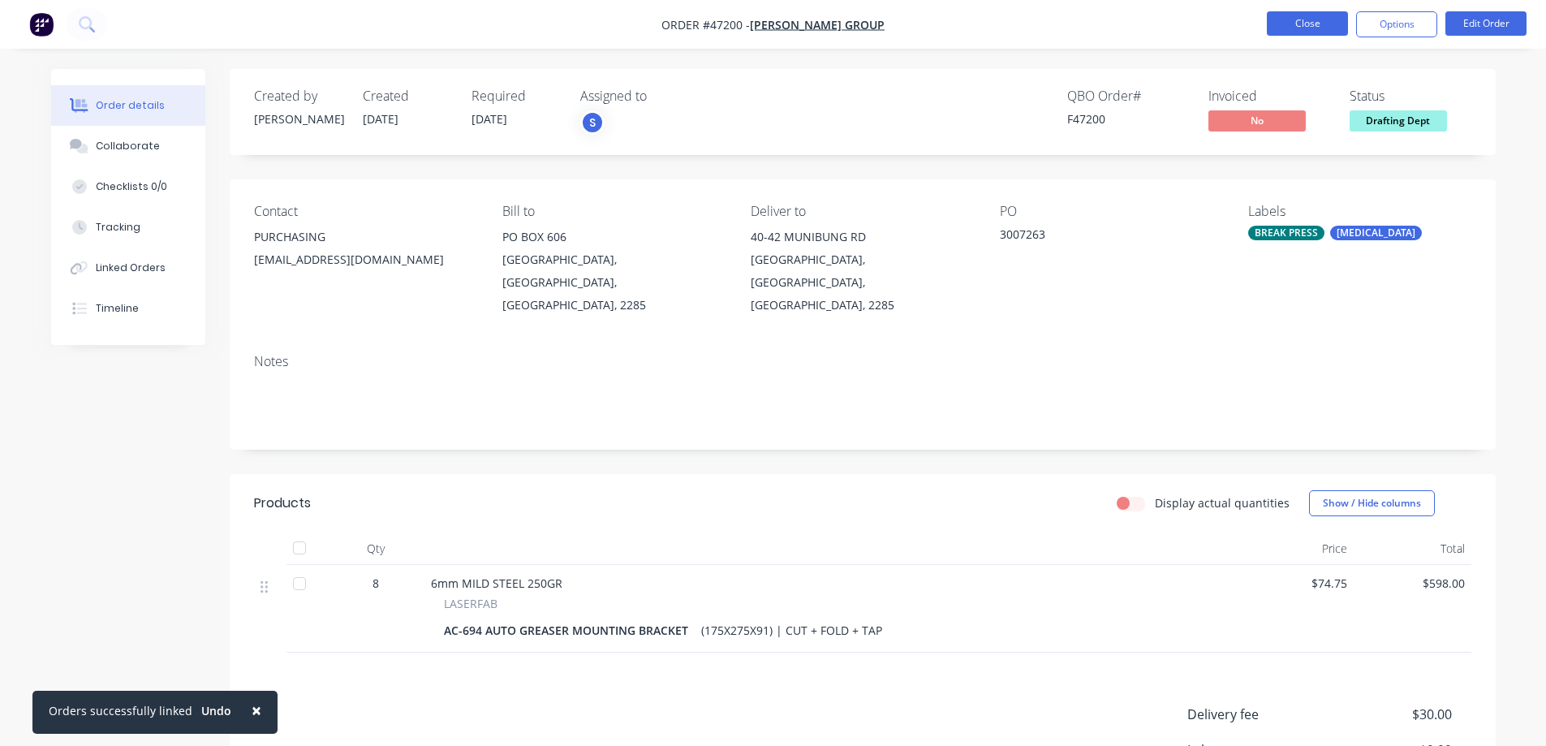
click at [1323, 22] on button "Close" at bounding box center [1307, 23] width 81 height 24
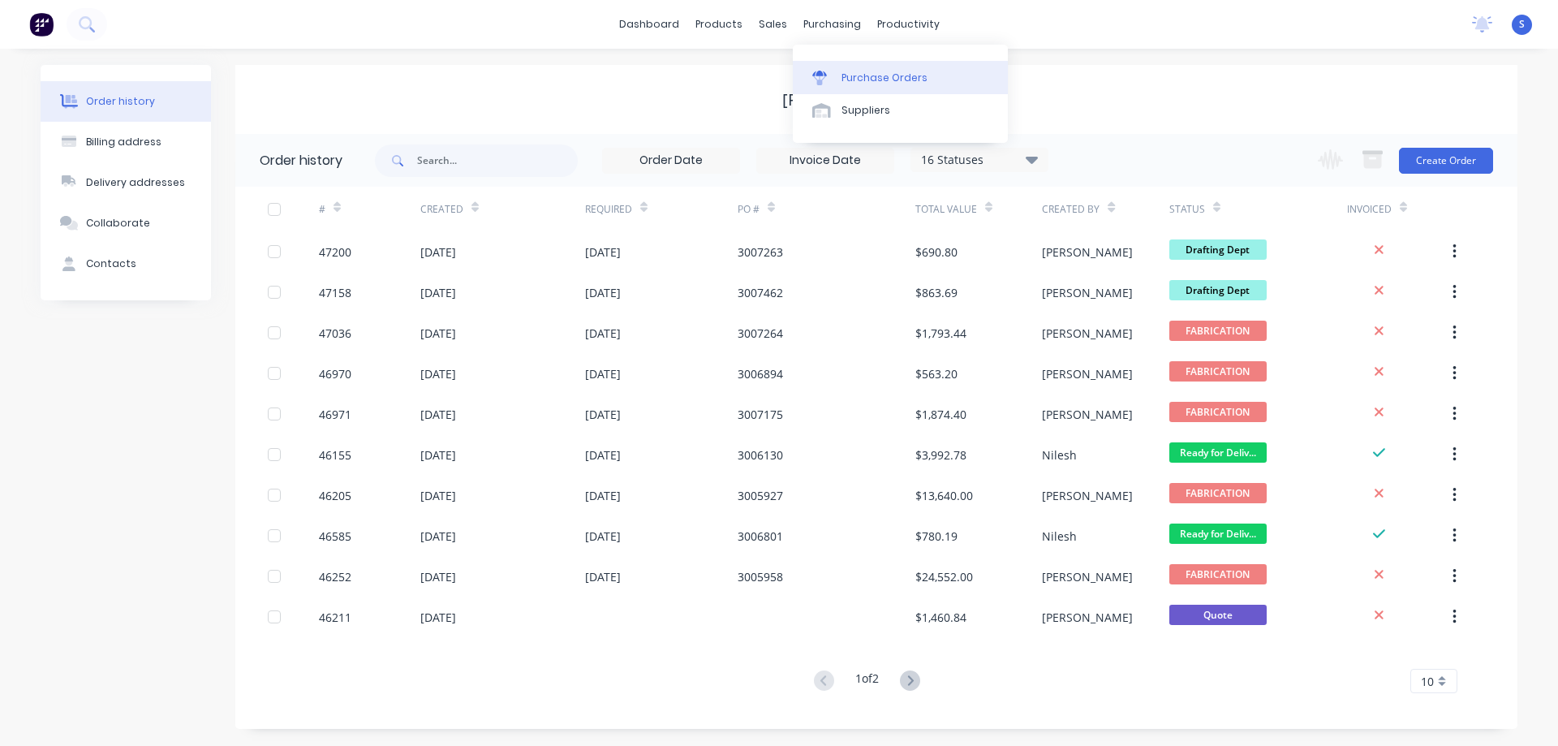
click at [875, 79] on div "Purchase Orders" at bounding box center [885, 78] width 86 height 15
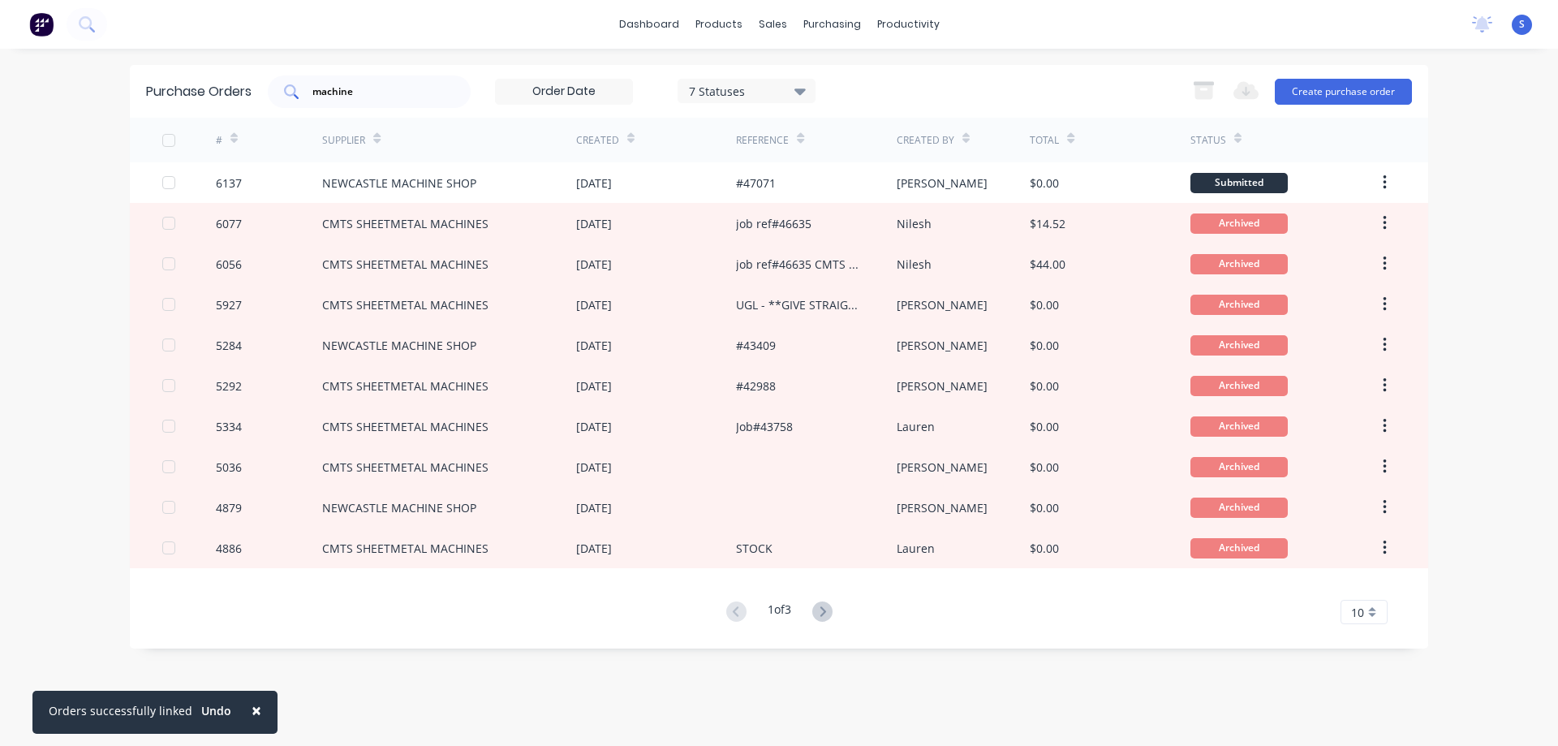
click at [389, 95] on input "machine" at bounding box center [378, 92] width 135 height 16
type input "ATLAS"
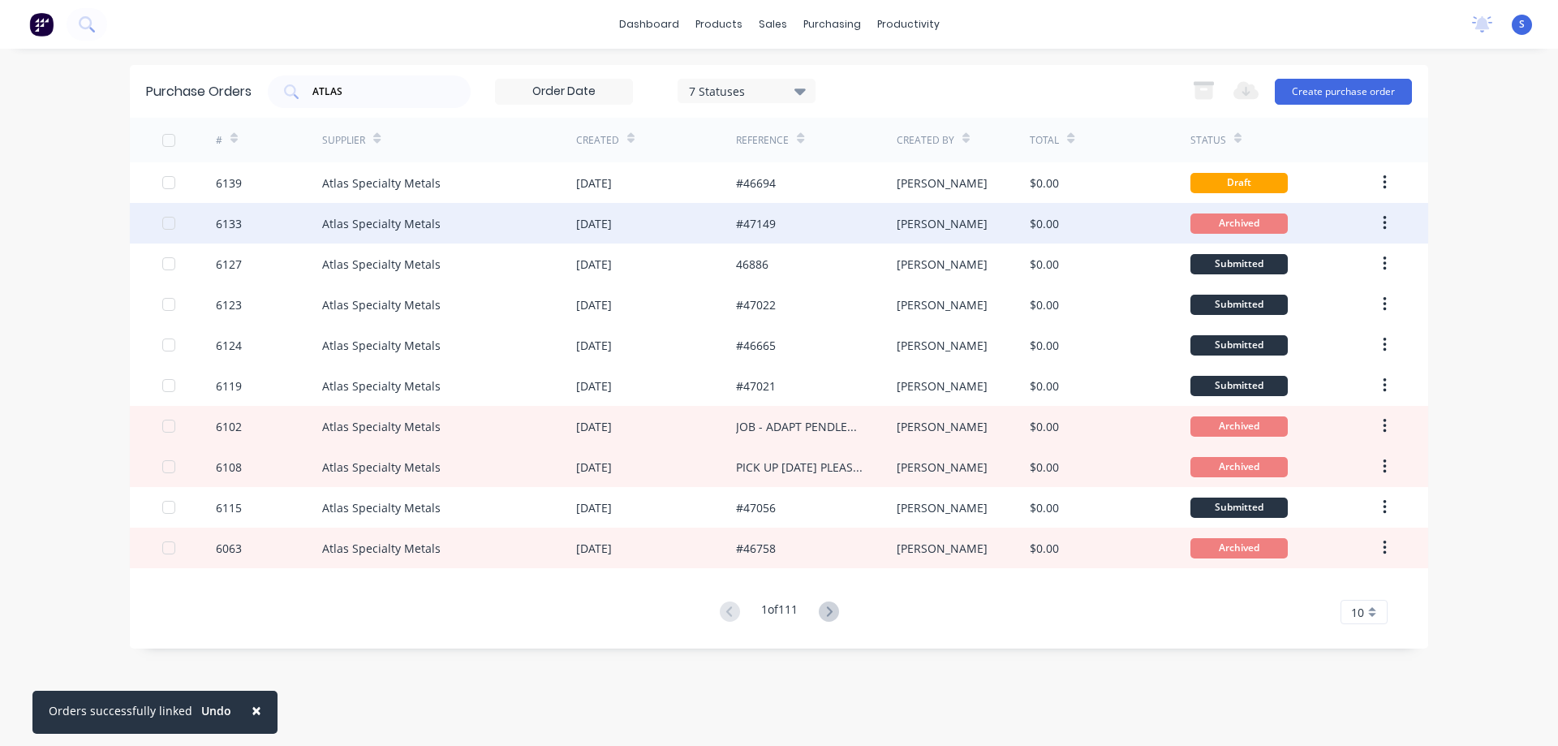
click at [439, 217] on div "Atlas Specialty Metals" at bounding box center [449, 223] width 254 height 41
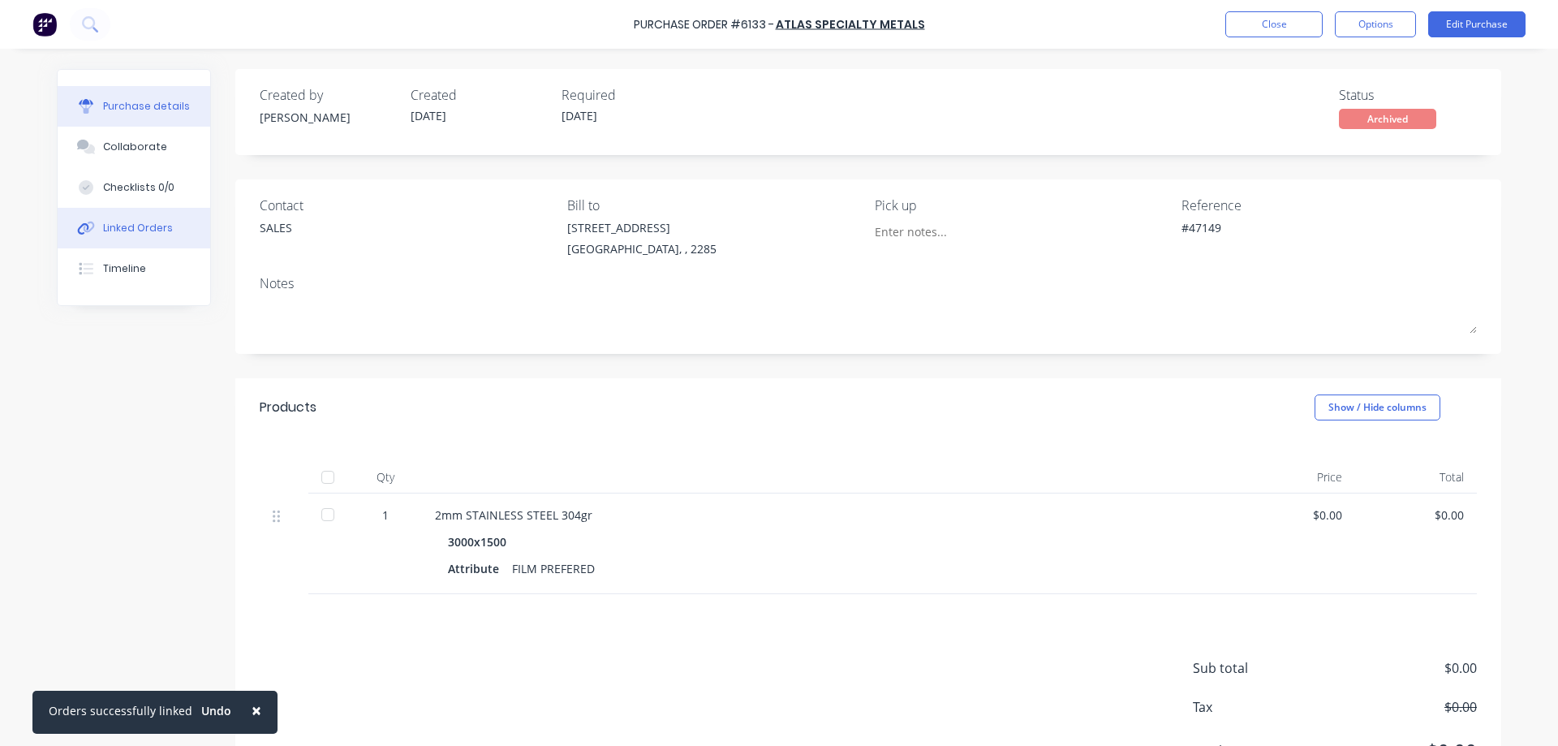
click at [132, 235] on div "Linked Orders" at bounding box center [138, 228] width 70 height 15
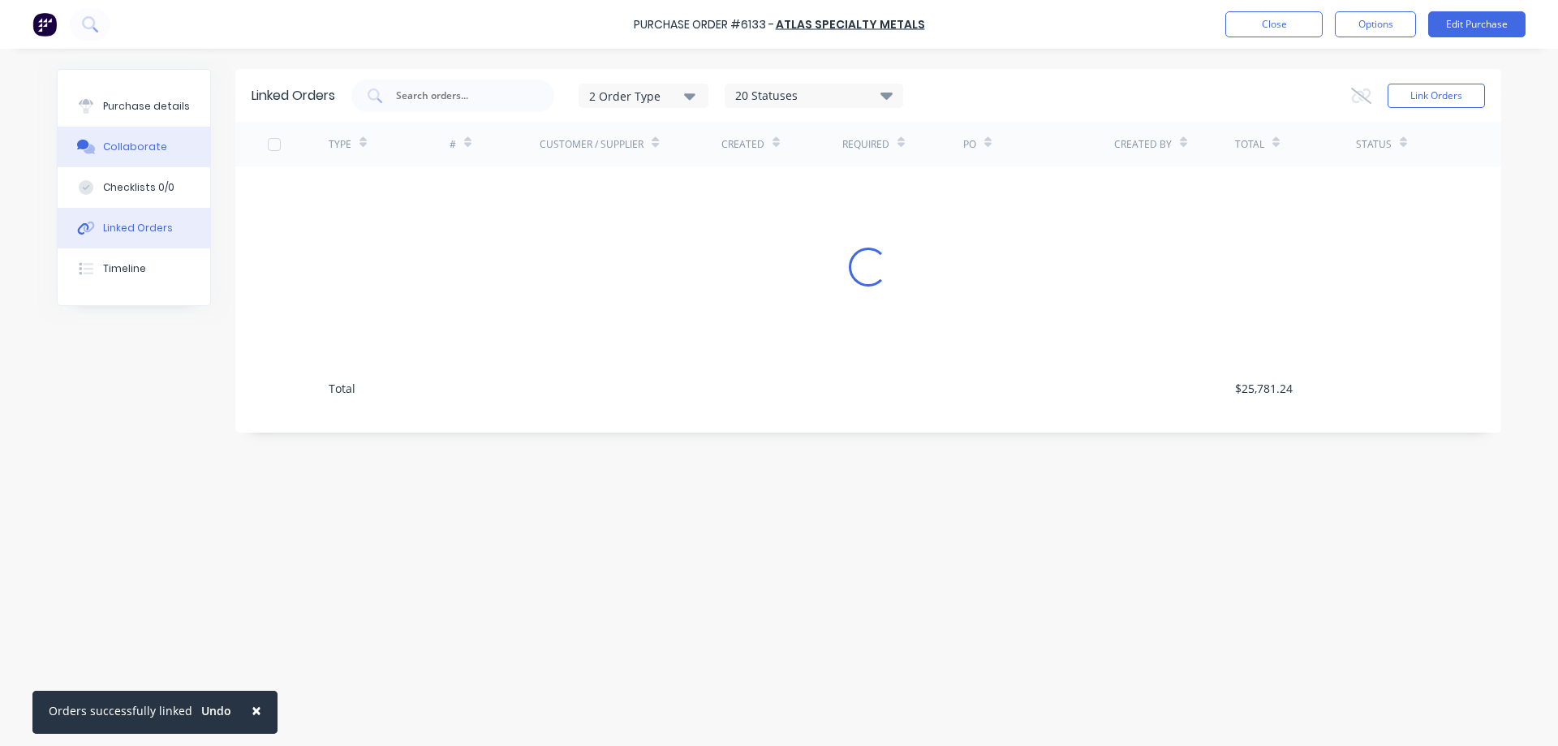
click at [129, 143] on div "Collaborate" at bounding box center [135, 147] width 64 height 15
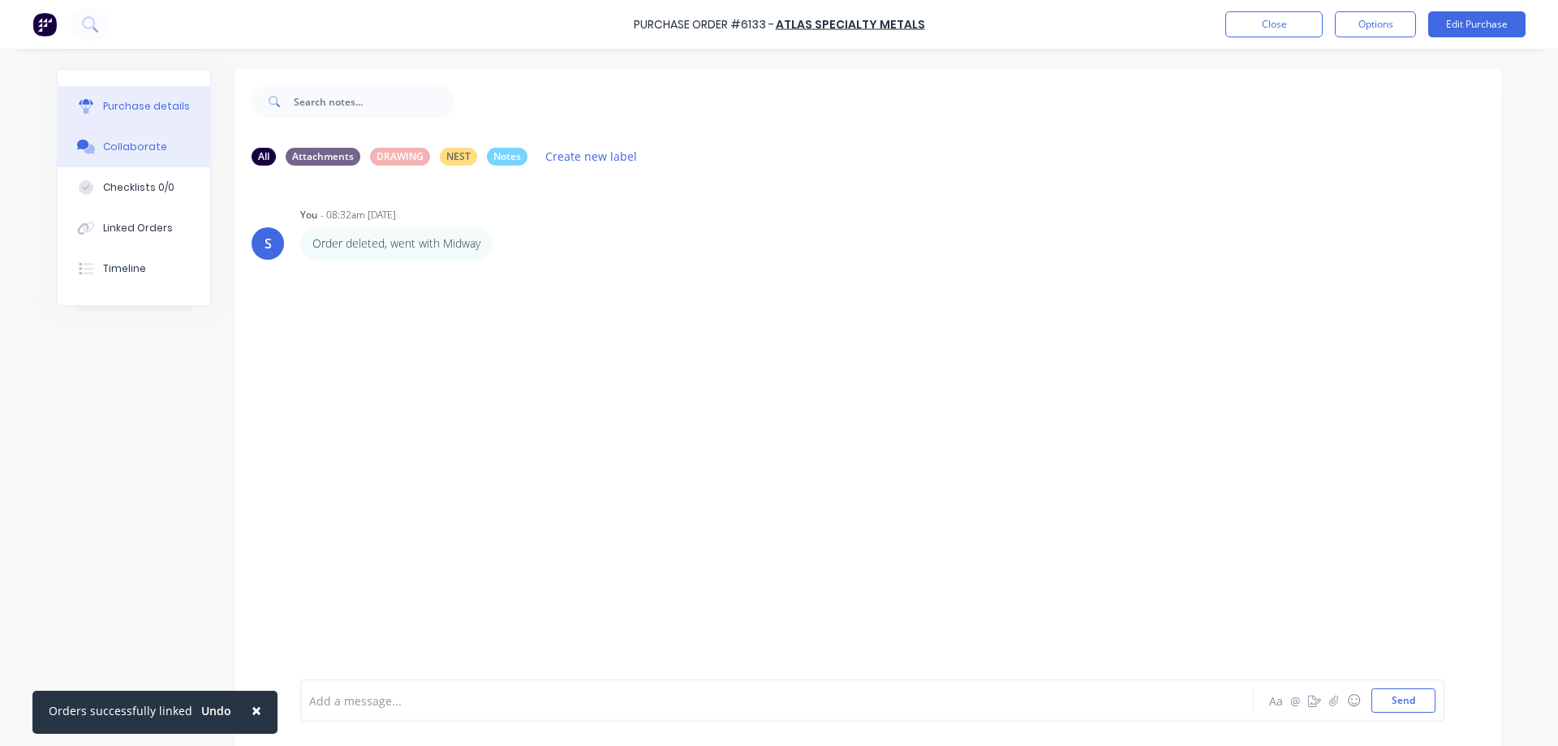
click at [124, 107] on div "Purchase details" at bounding box center [146, 106] width 87 height 15
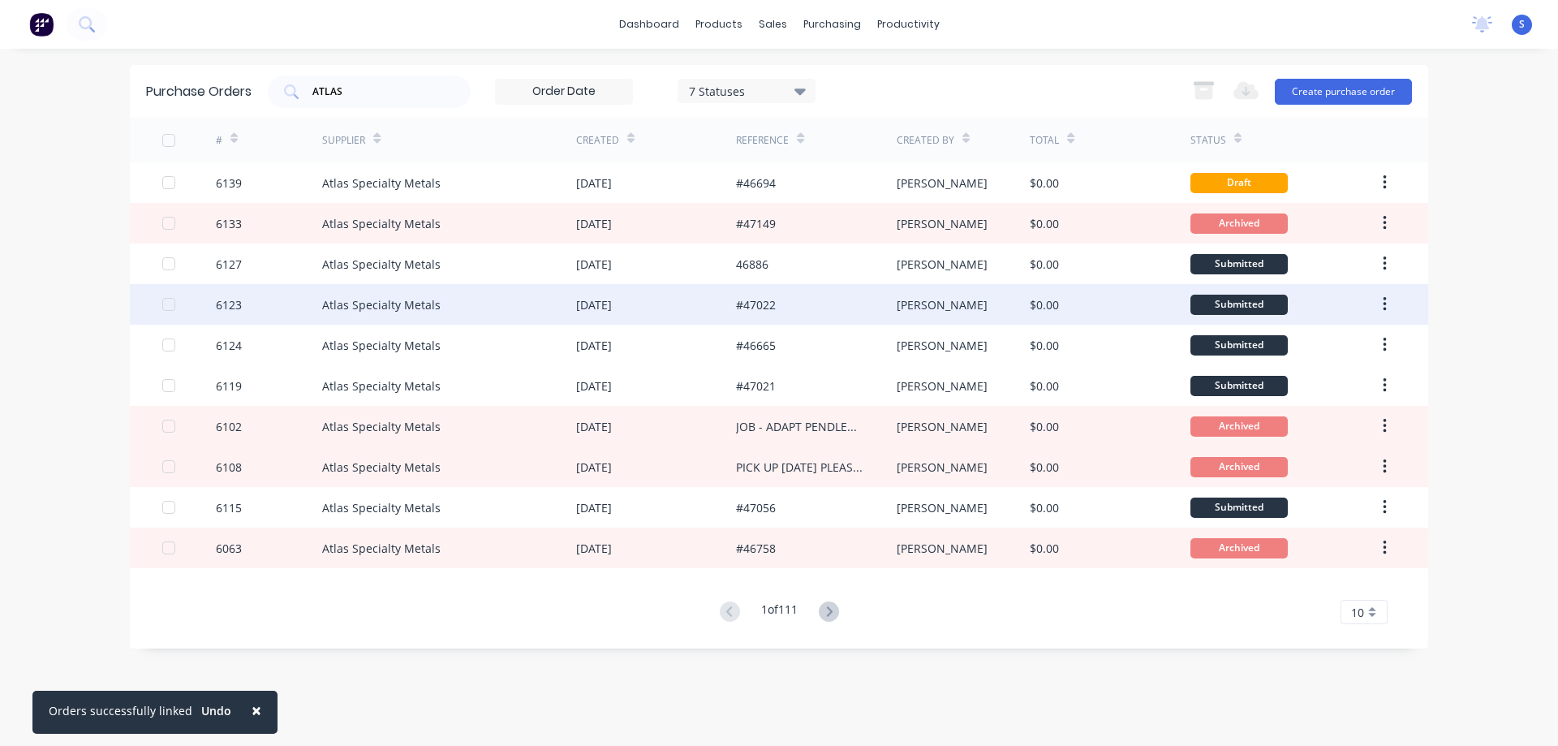
click at [423, 308] on div "Atlas Specialty Metals" at bounding box center [381, 304] width 118 height 17
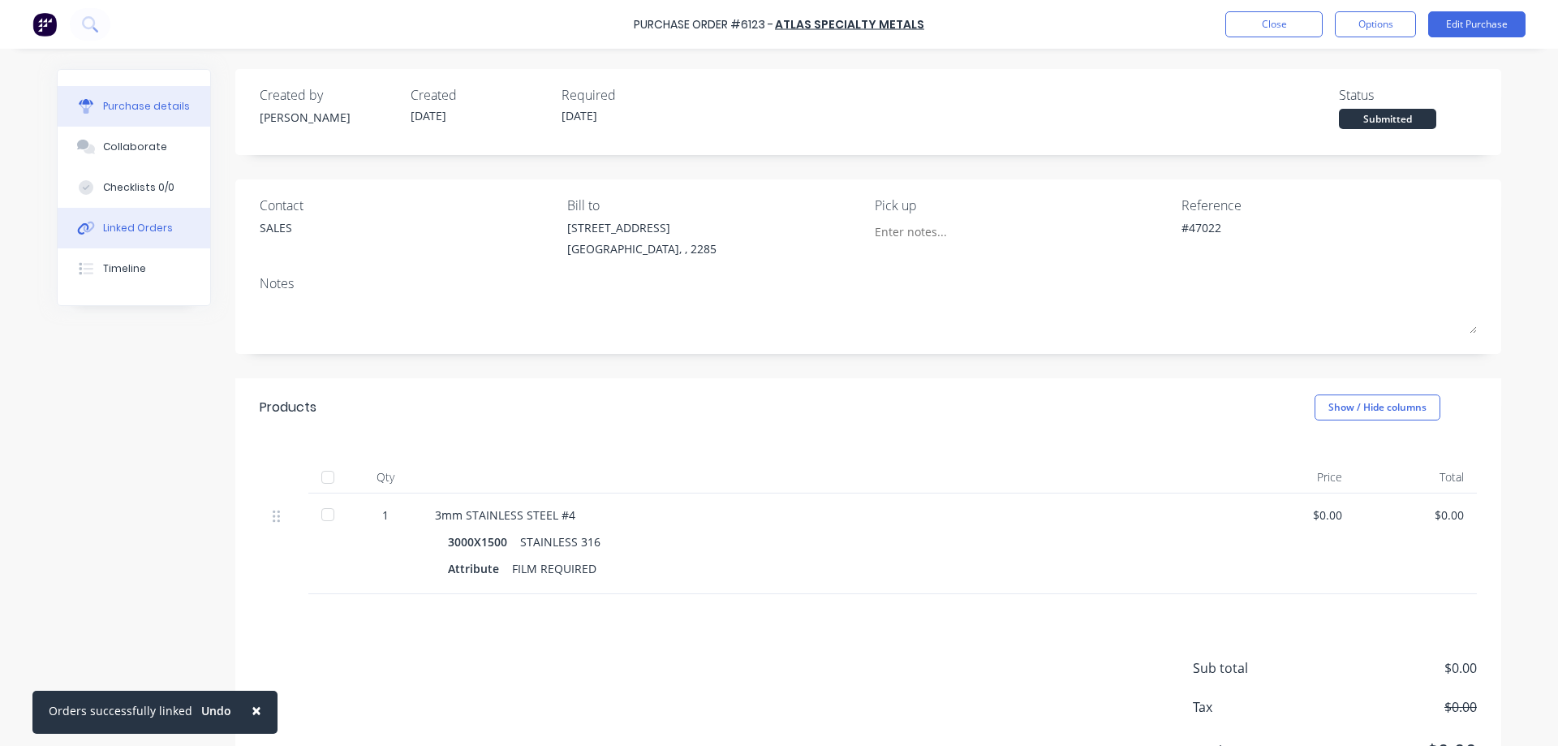
click at [151, 228] on div "Linked Orders" at bounding box center [138, 228] width 70 height 15
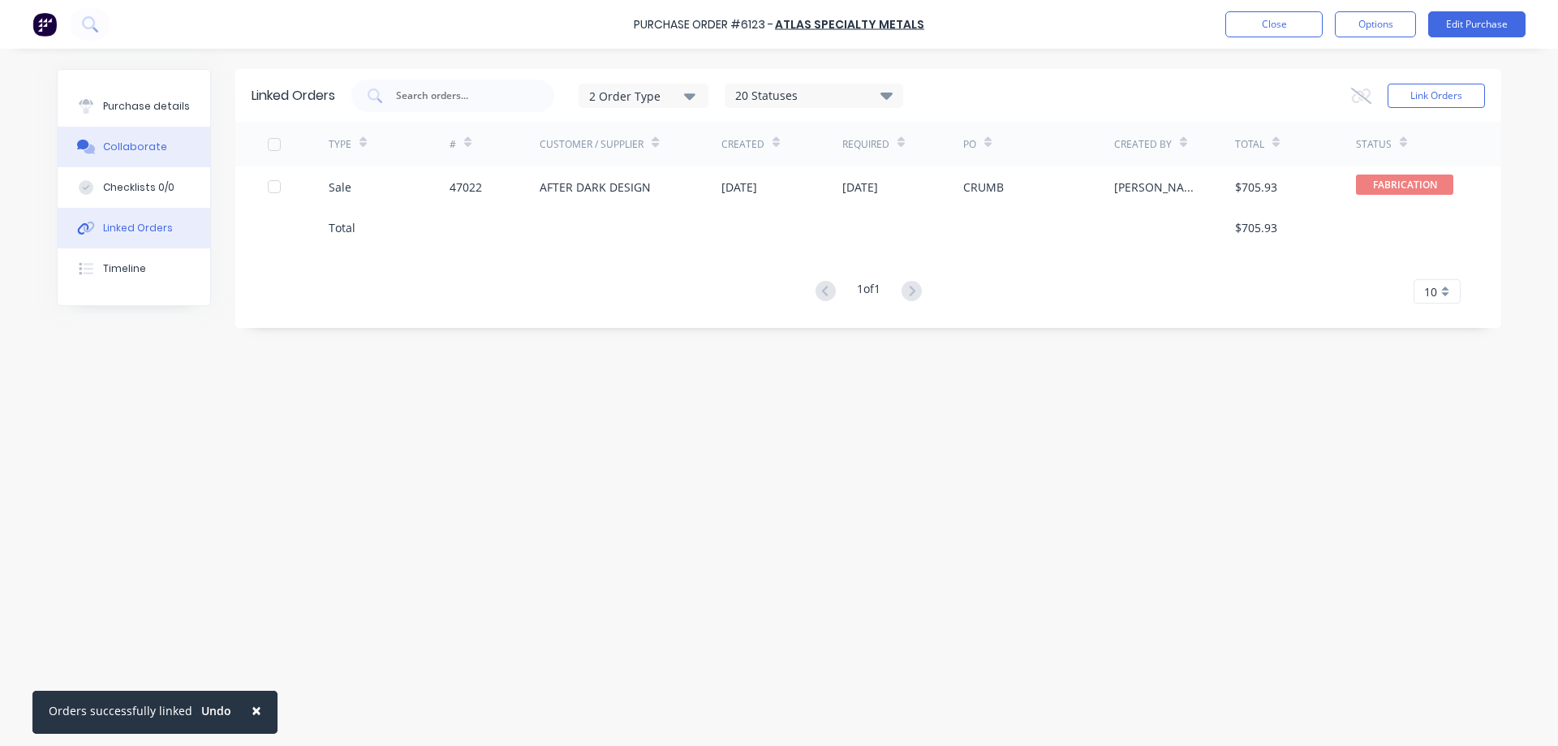
click at [148, 153] on div "Collaborate" at bounding box center [135, 147] width 64 height 15
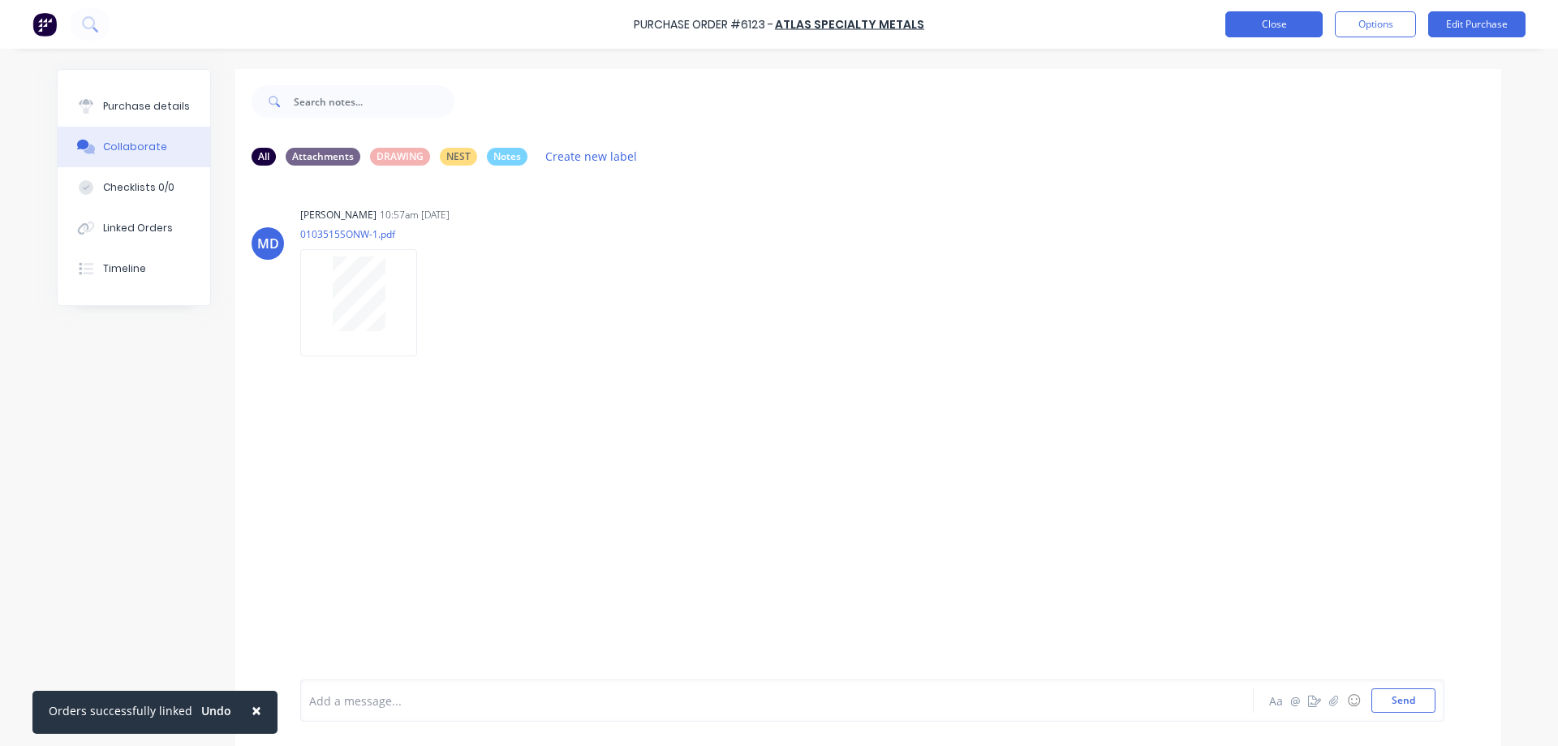
click at [1267, 25] on button "Close" at bounding box center [1273, 24] width 97 height 26
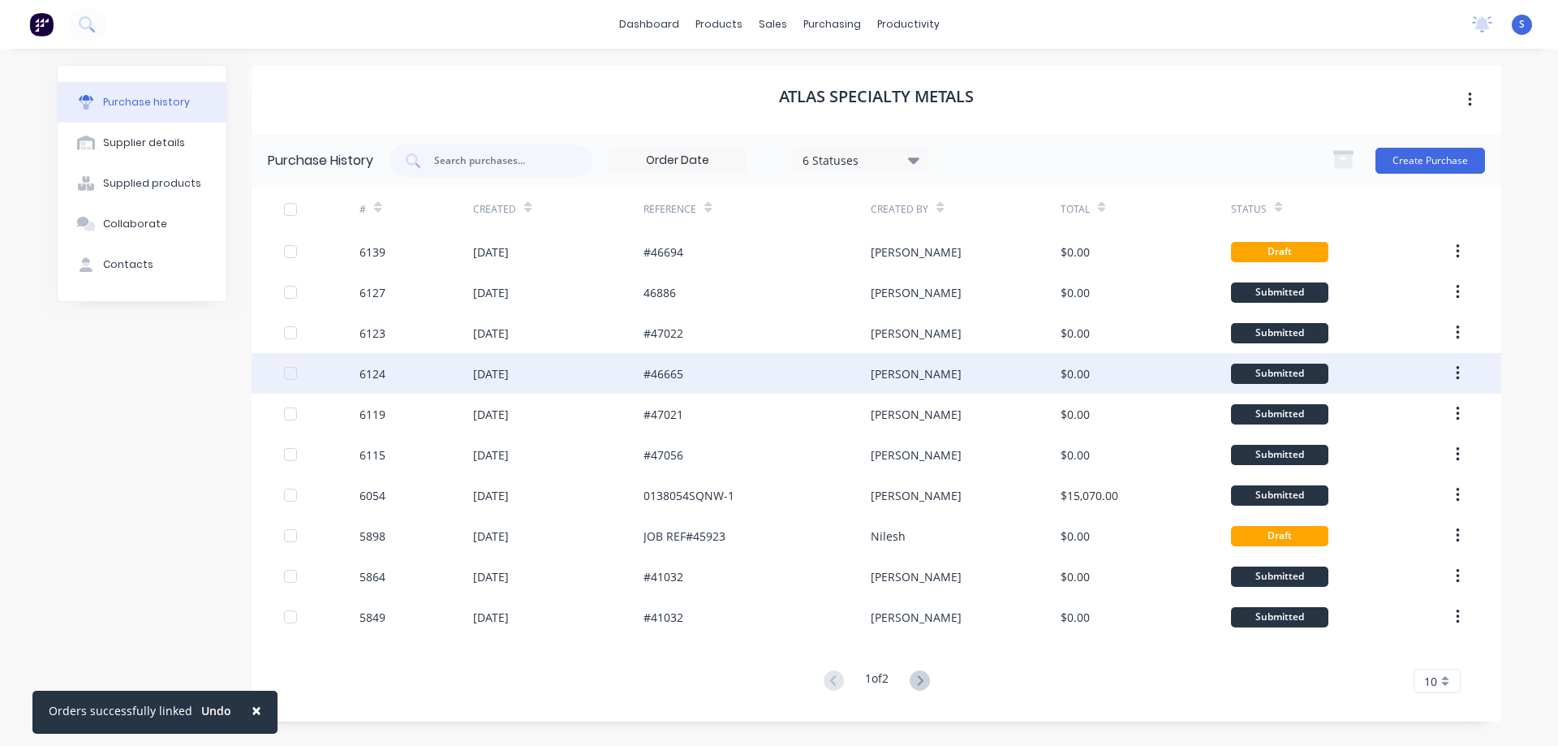
click at [811, 371] on div "#46665" at bounding box center [757, 373] width 227 height 41
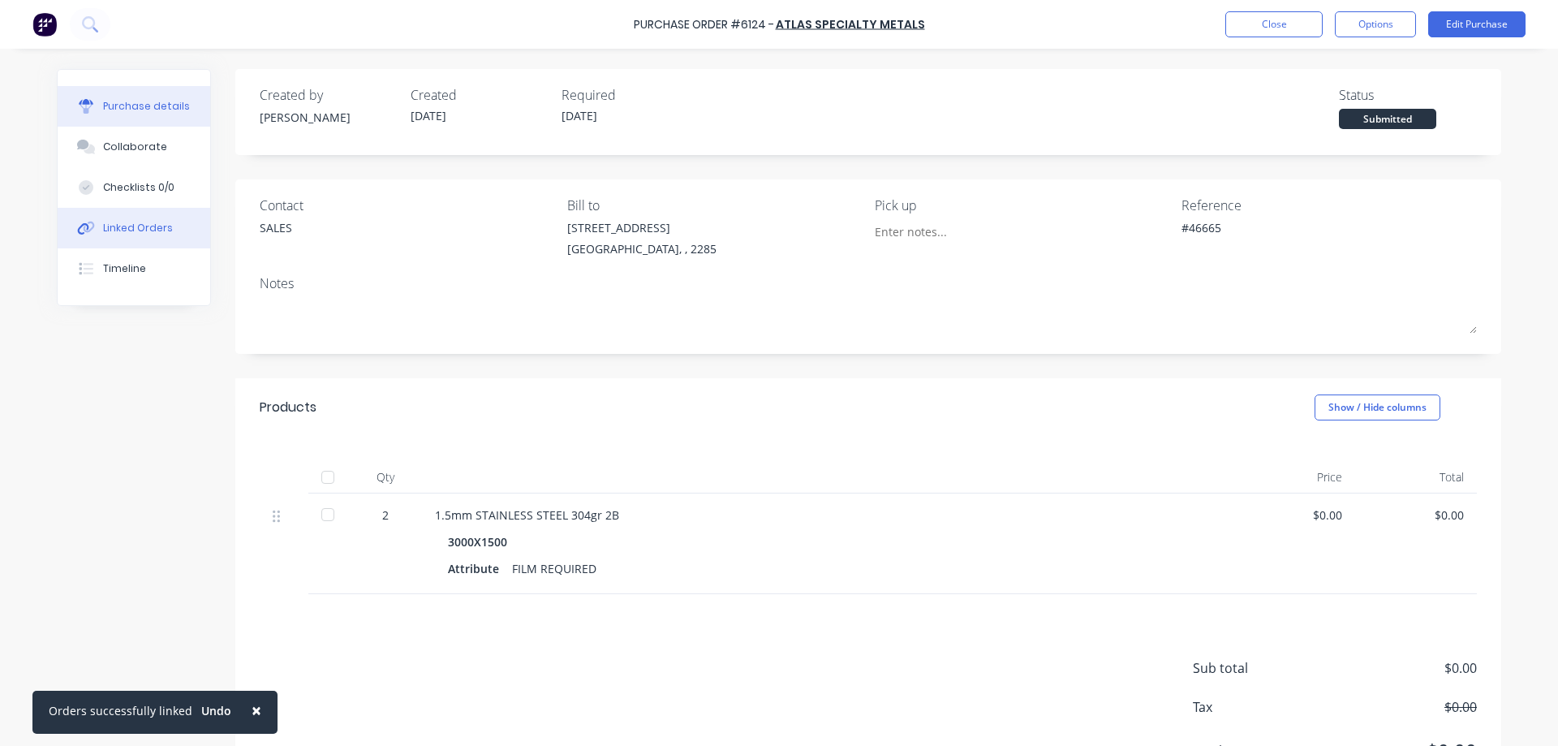
click at [147, 231] on div "Linked Orders" at bounding box center [138, 228] width 70 height 15
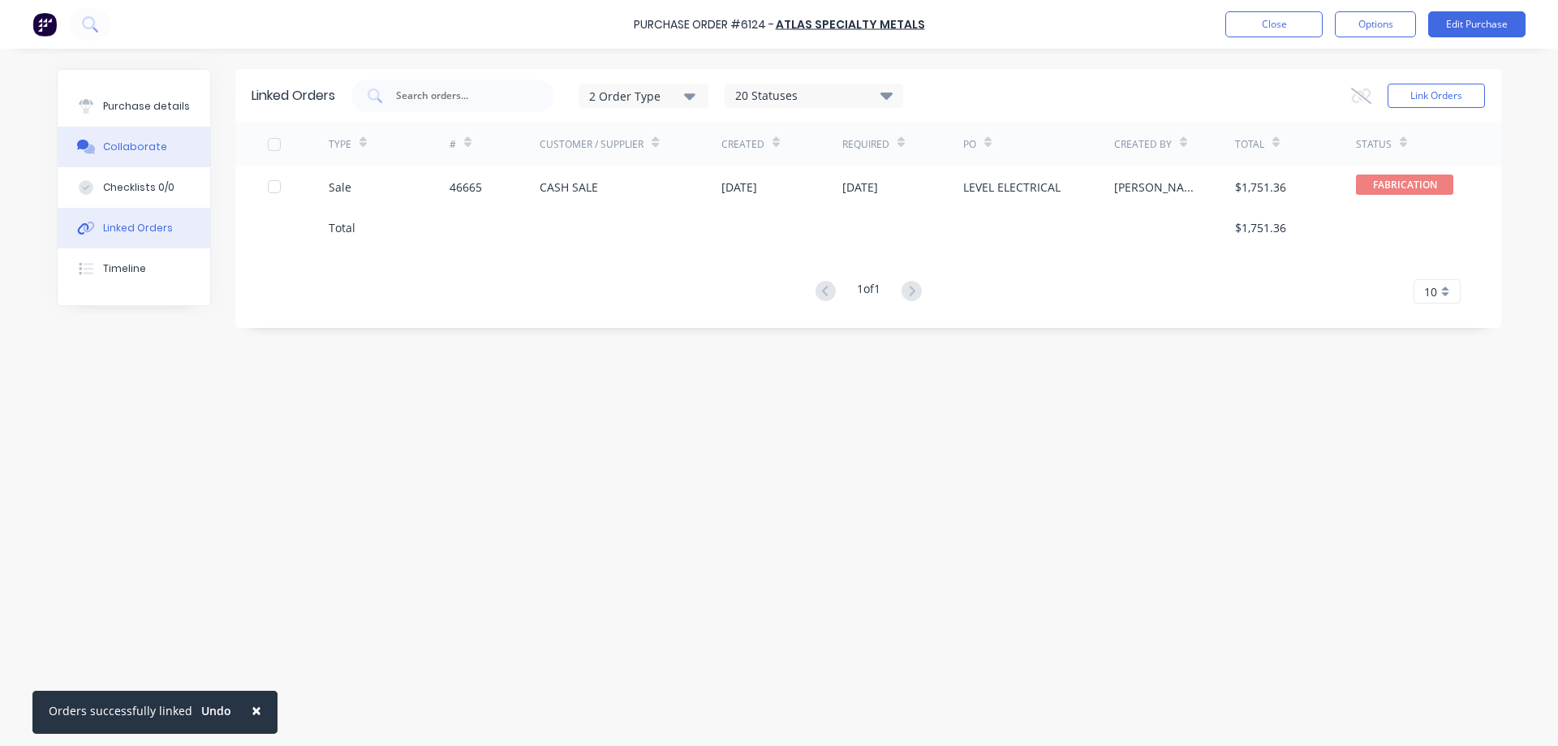
click at [146, 136] on button "Collaborate" at bounding box center [134, 147] width 153 height 41
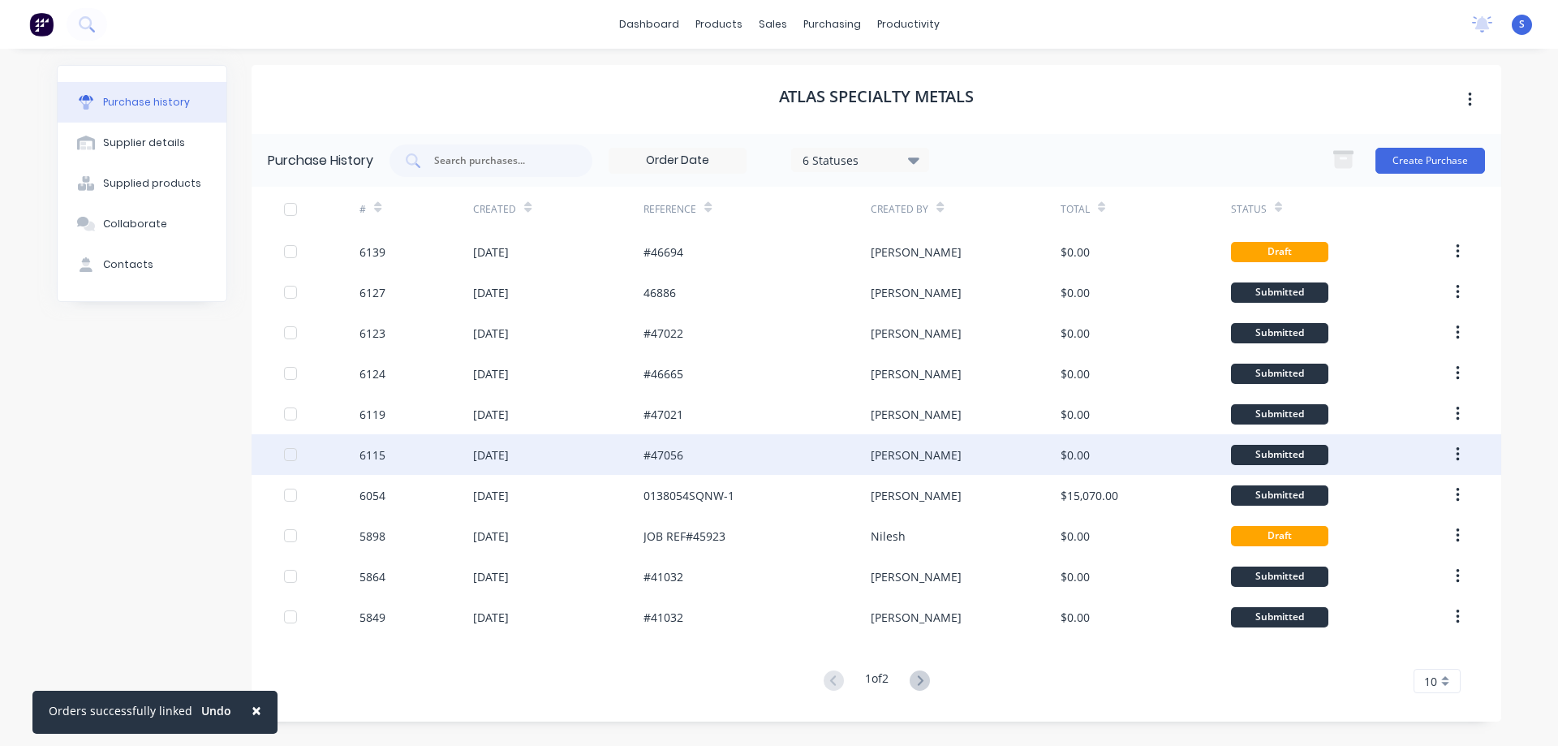
click at [943, 454] on div "[PERSON_NAME]" at bounding box center [965, 454] width 189 height 41
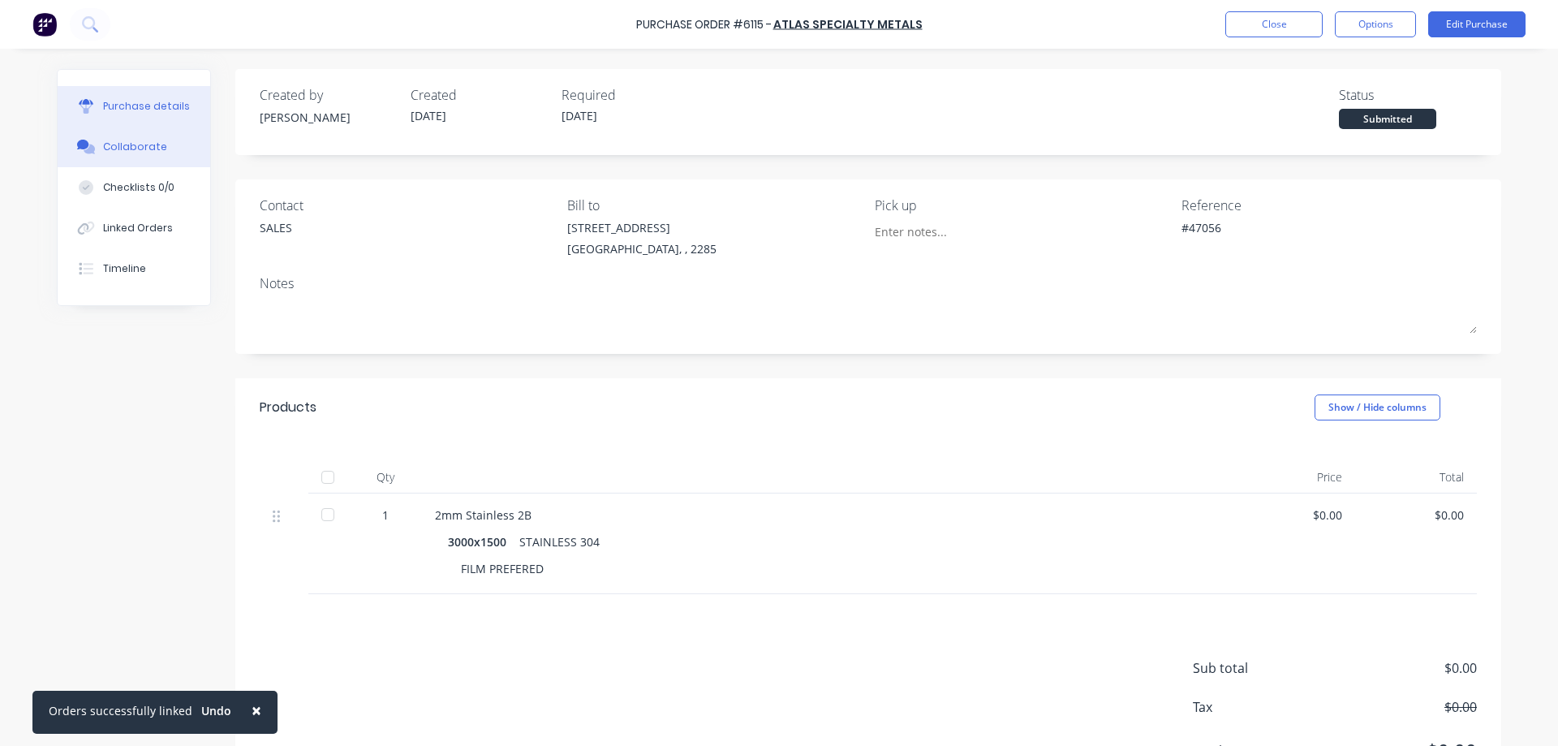
click at [103, 142] on div "Collaborate" at bounding box center [135, 147] width 64 height 15
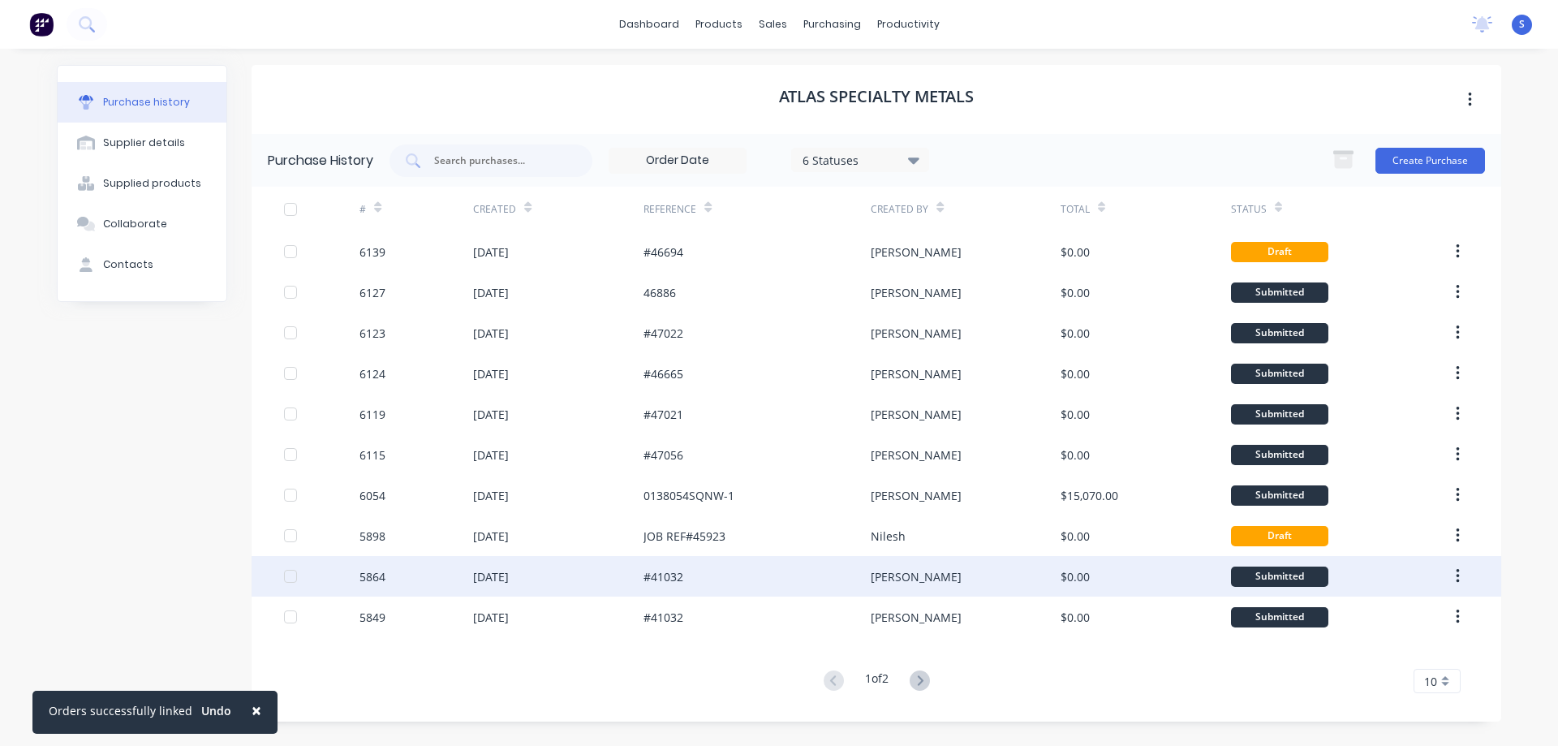
click at [947, 579] on div "[PERSON_NAME]" at bounding box center [965, 576] width 189 height 41
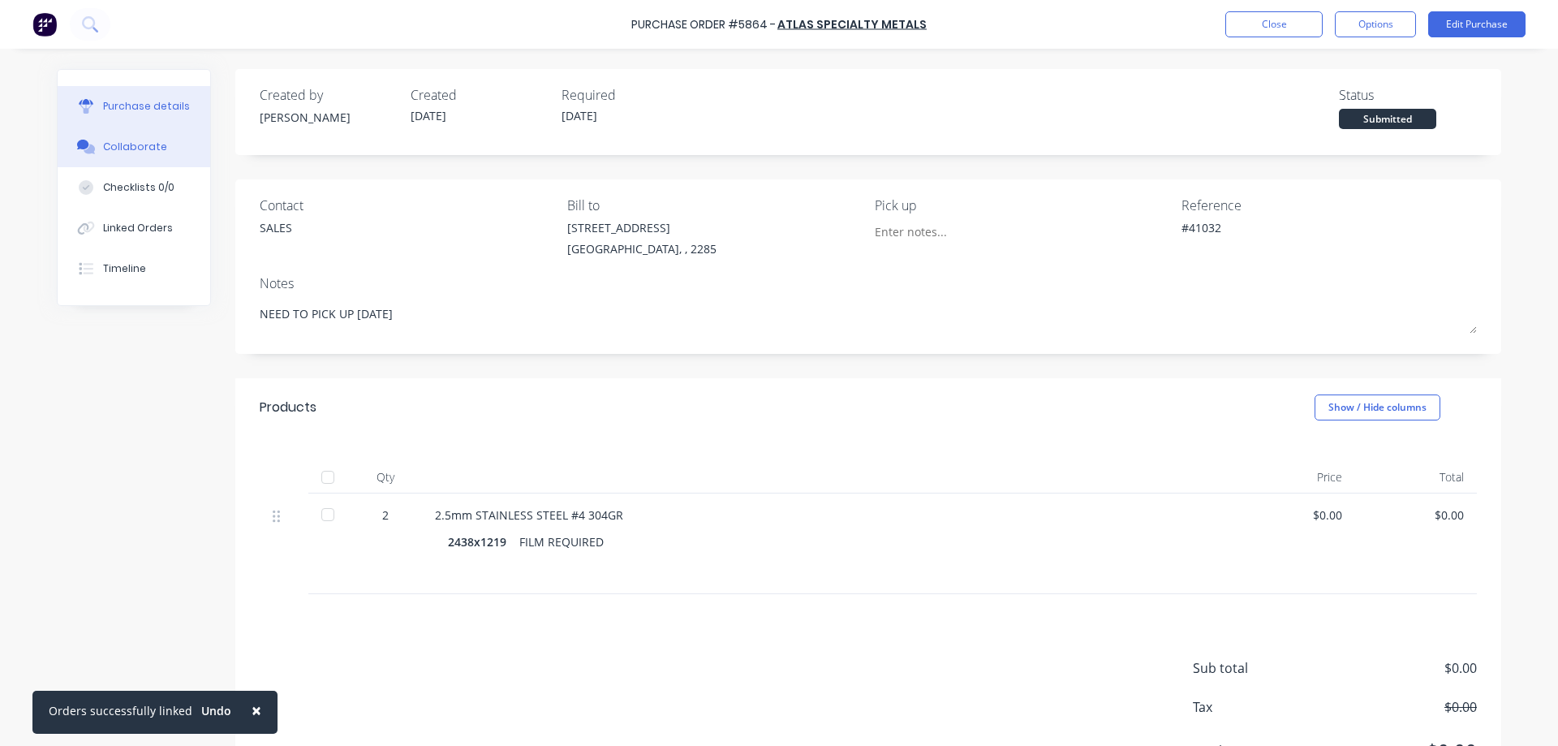
click at [140, 142] on div "Collaborate" at bounding box center [135, 147] width 64 height 15
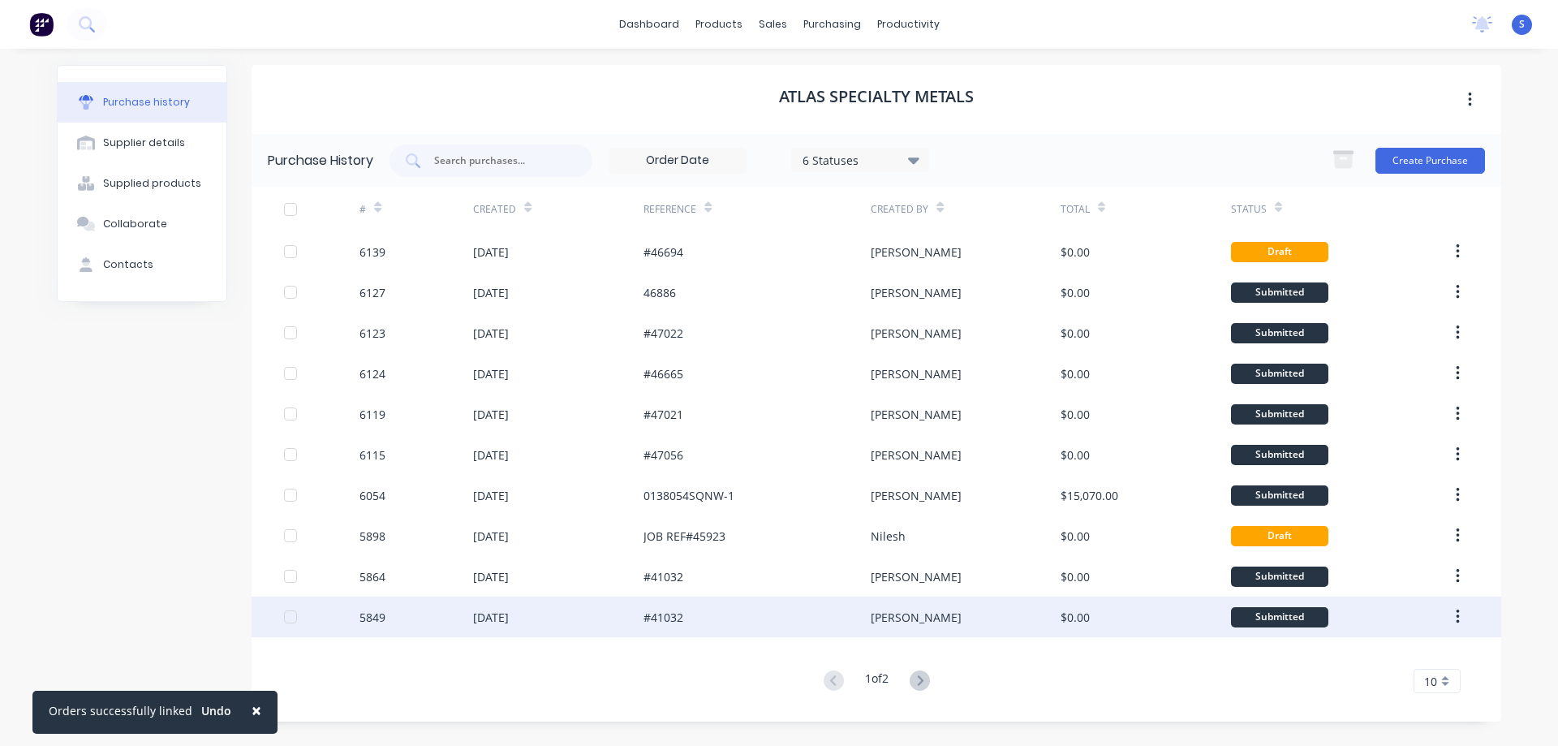
click at [849, 619] on div "#41032" at bounding box center [757, 616] width 227 height 41
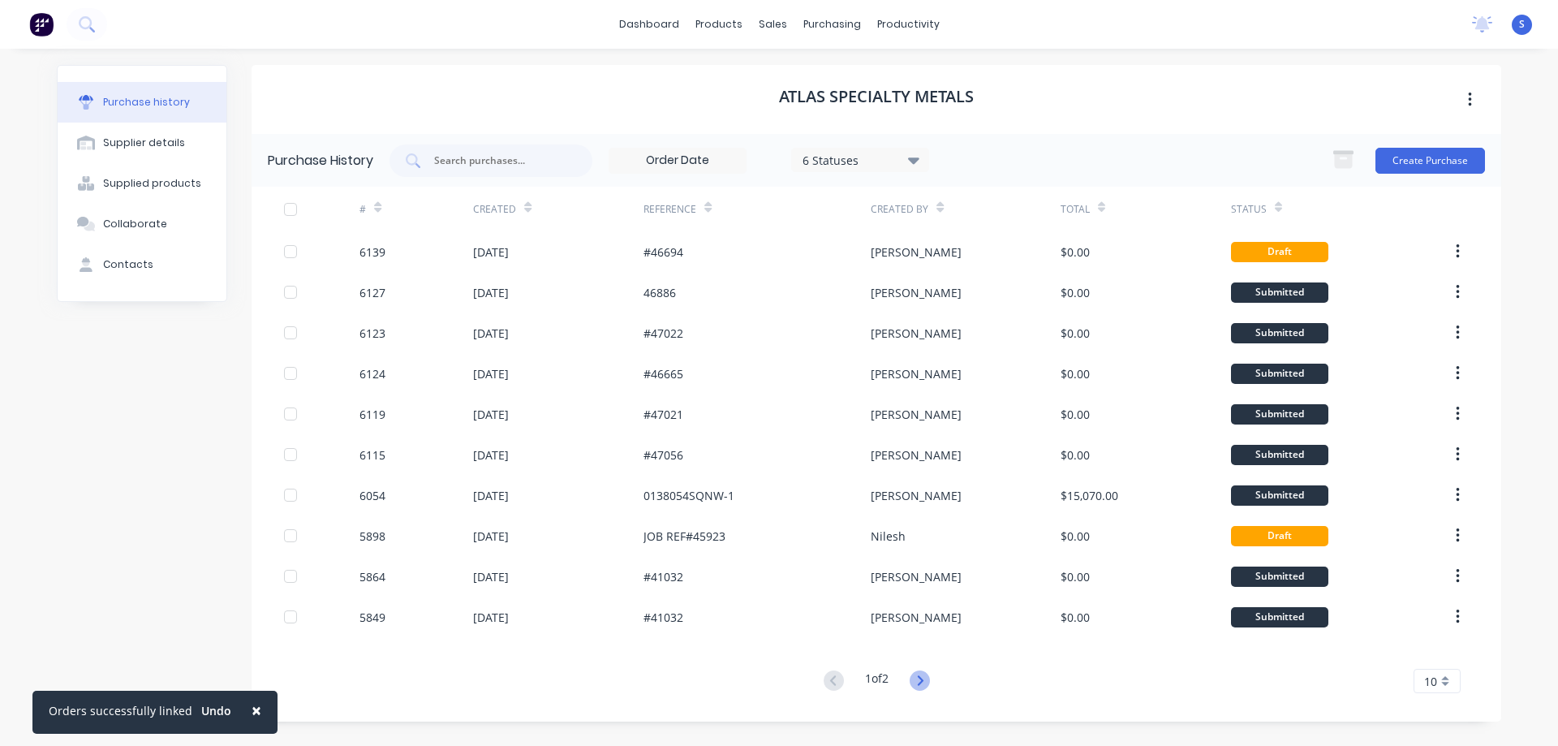
click at [926, 677] on icon at bounding box center [920, 680] width 20 height 20
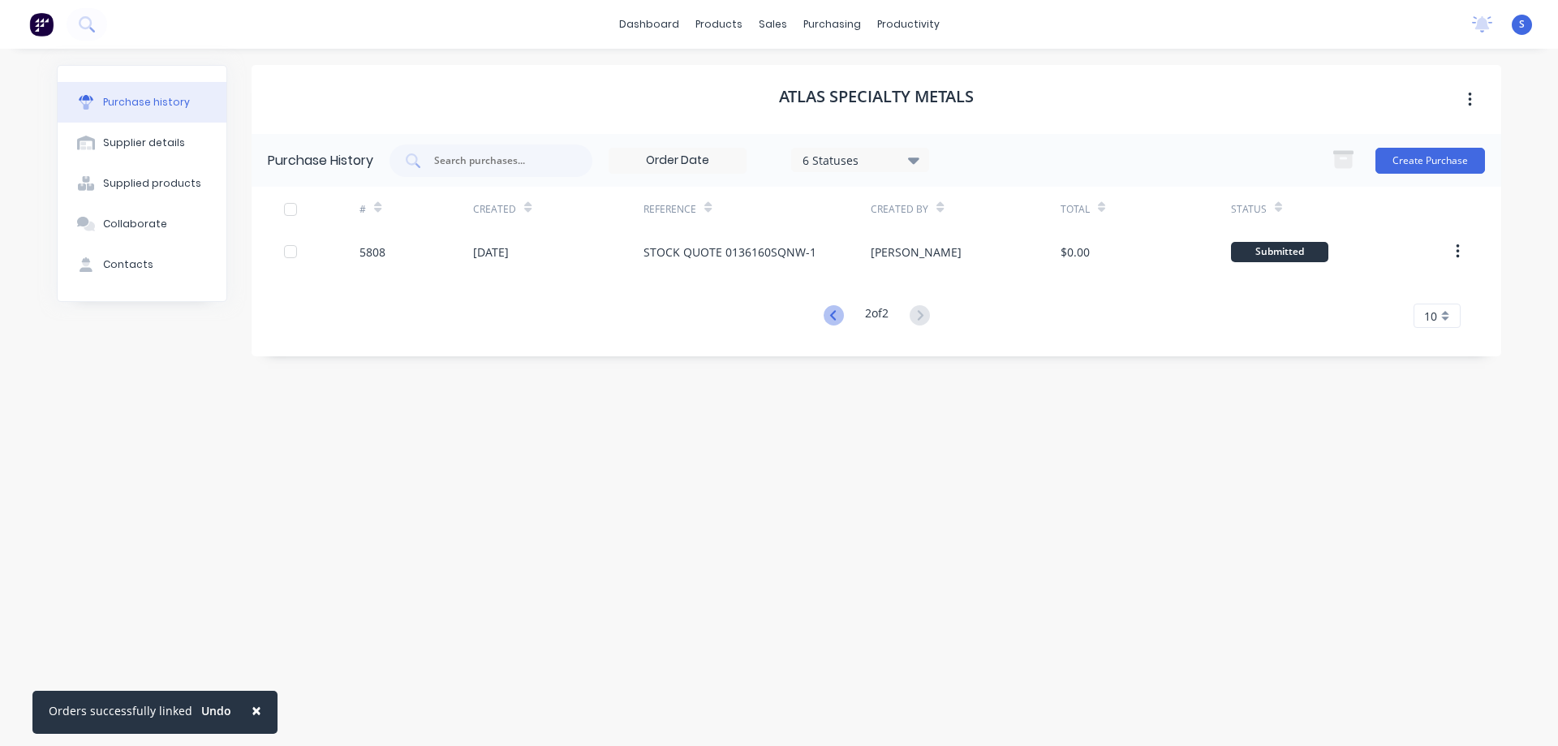
click at [837, 321] on icon at bounding box center [834, 315] width 20 height 20
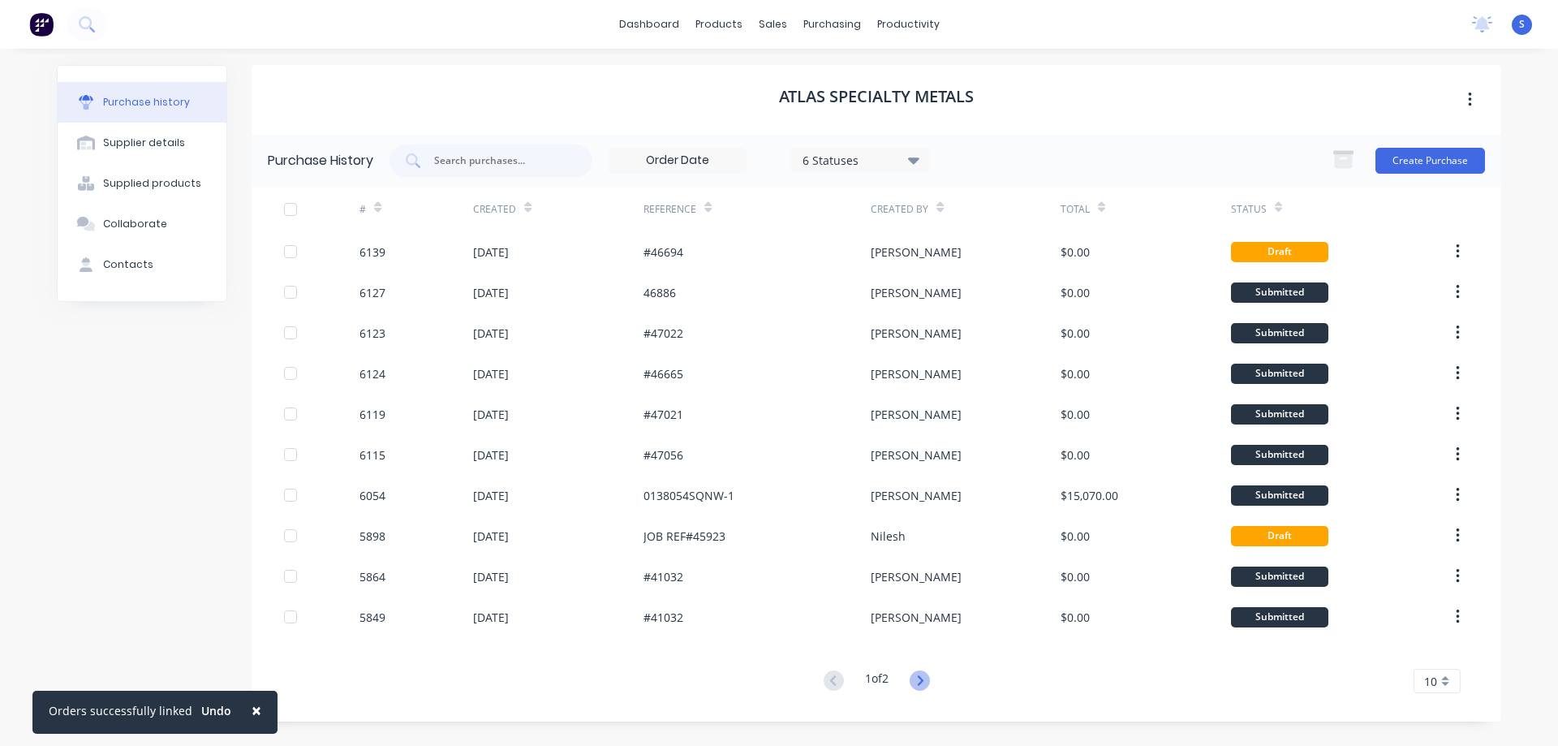
click at [923, 678] on icon at bounding box center [920, 680] width 6 height 10
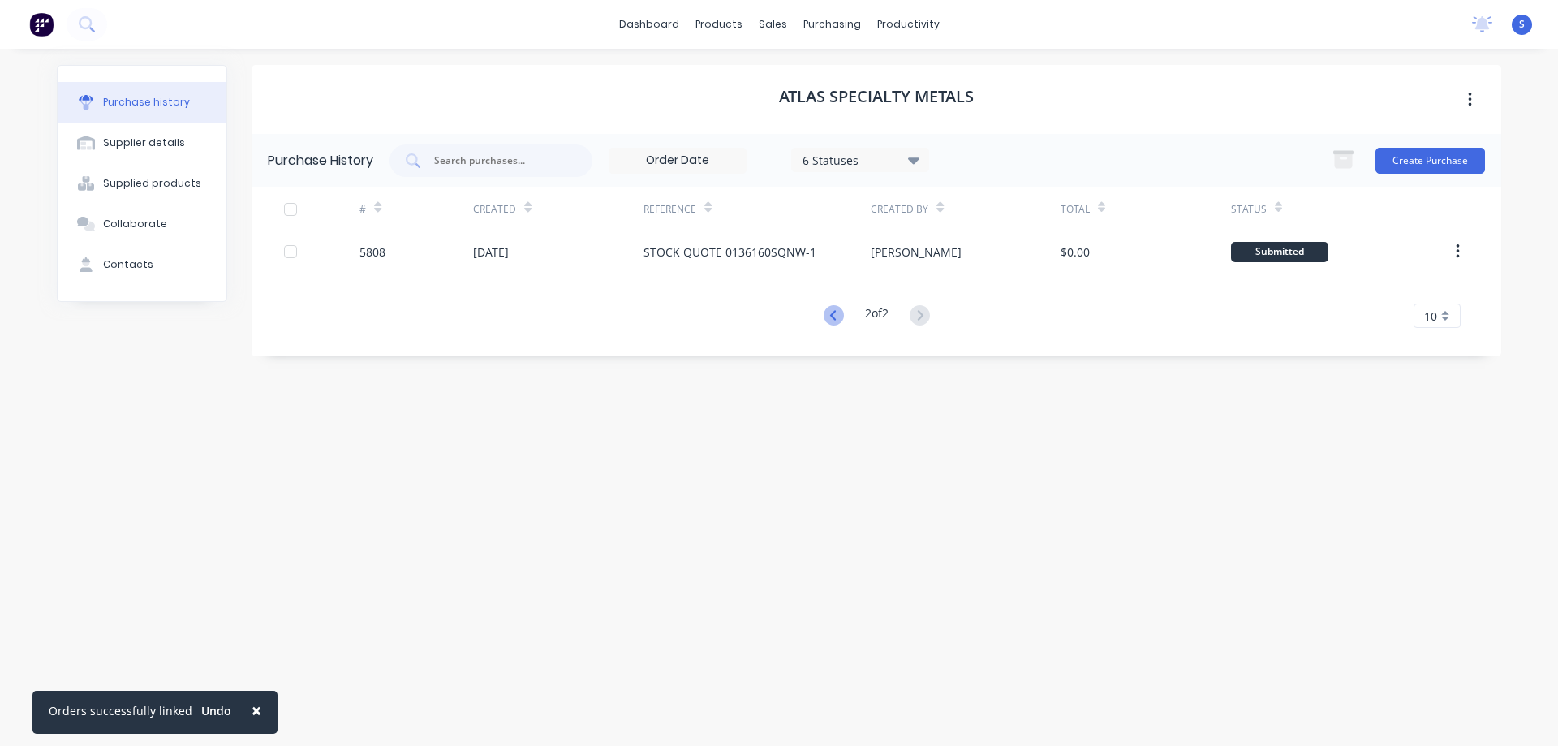
click at [829, 316] on icon at bounding box center [832, 315] width 6 height 10
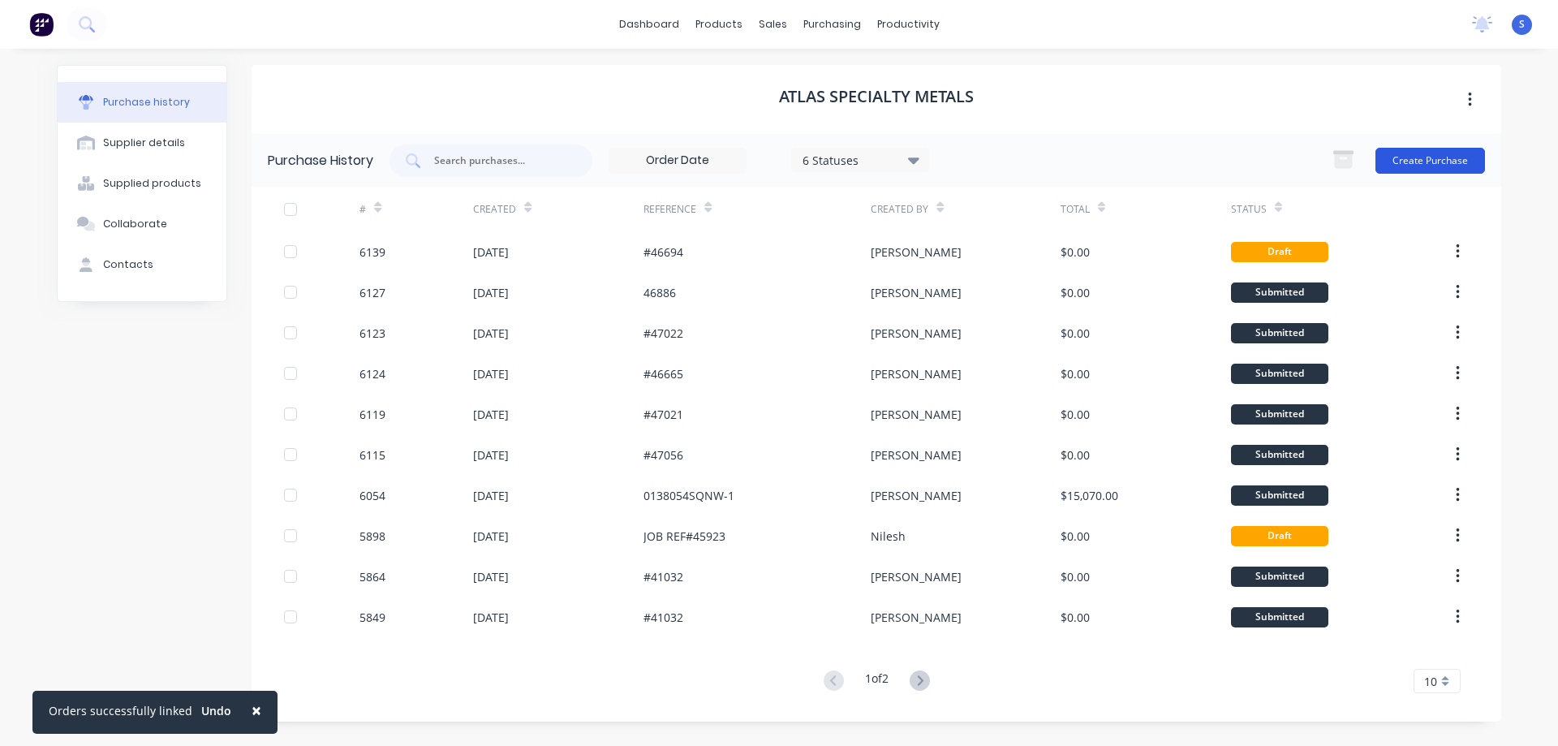
click at [1445, 161] on button "Create Purchase" at bounding box center [1431, 161] width 110 height 26
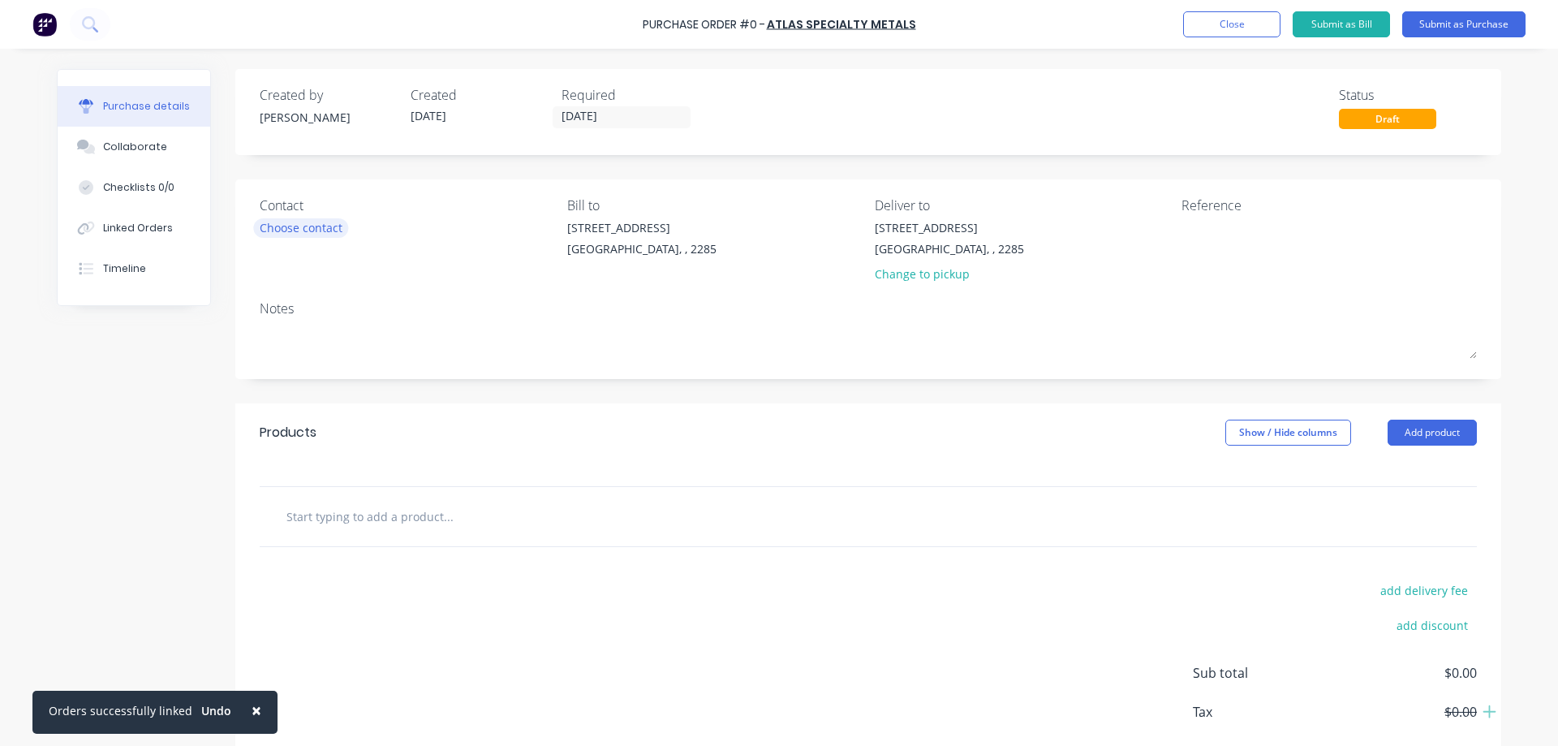
click at [320, 230] on div "Choose contact" at bounding box center [301, 227] width 83 height 17
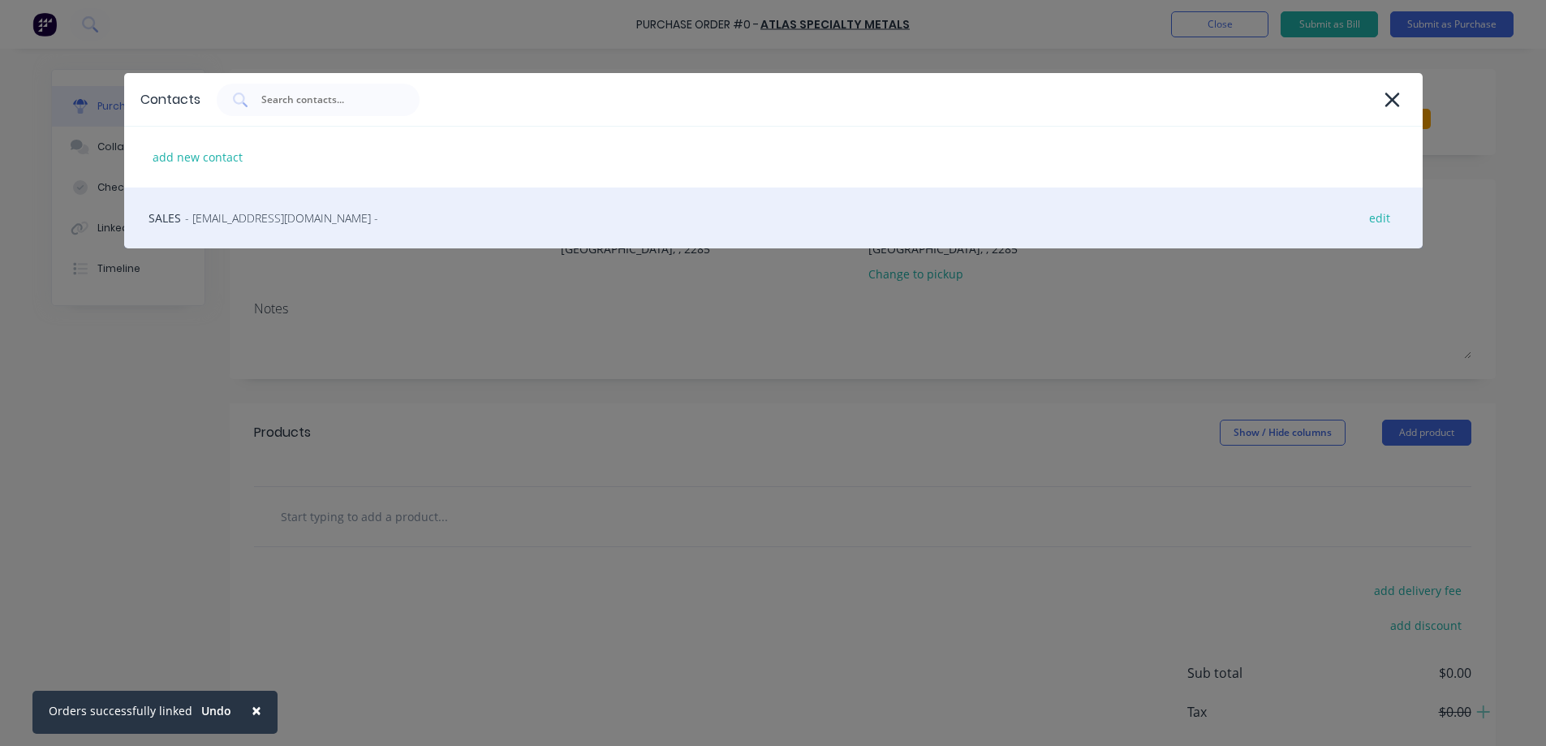
click at [277, 222] on span "- newcastlesales@atlassteels.com.au -" at bounding box center [281, 217] width 193 height 17
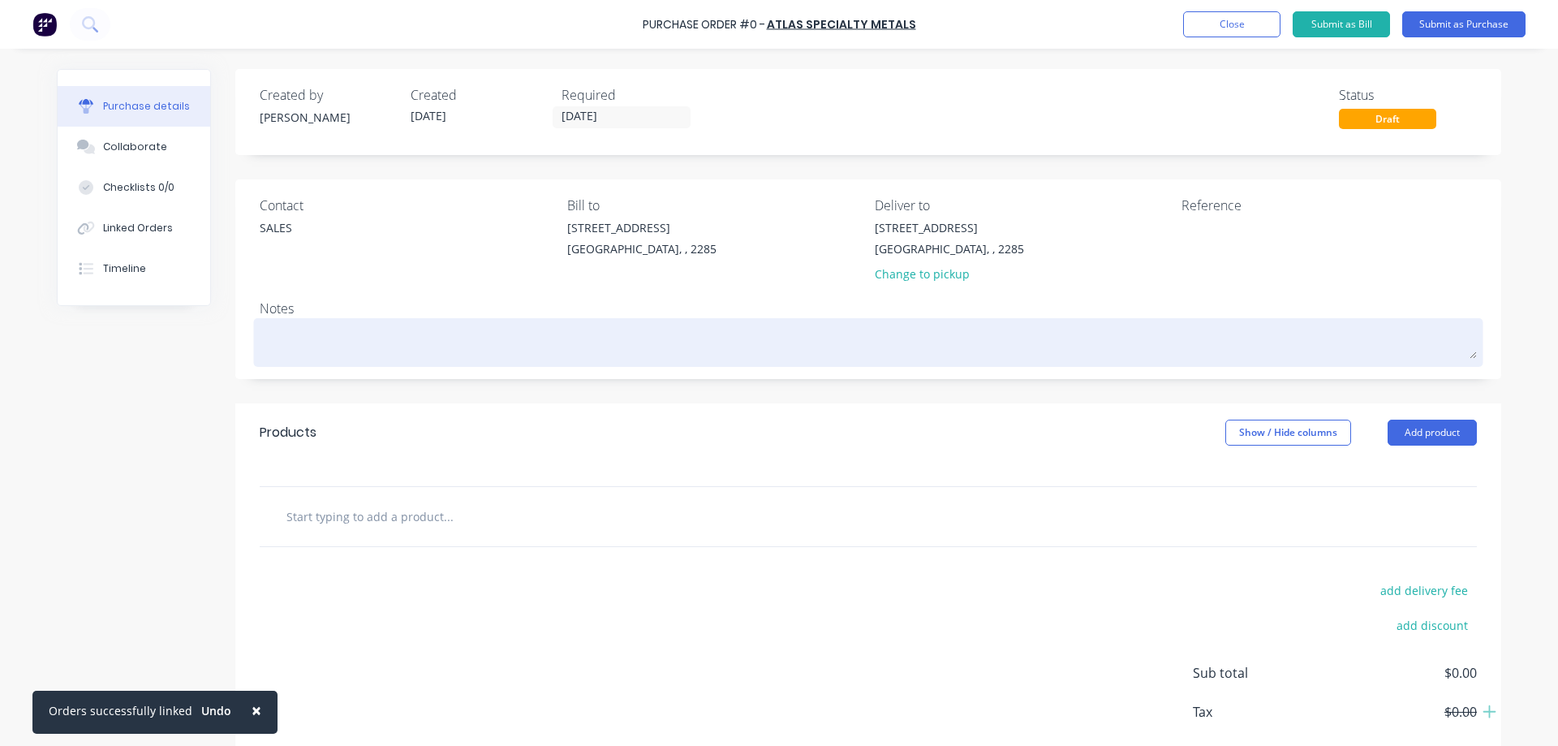
click at [319, 340] on textarea at bounding box center [868, 340] width 1217 height 37
type textarea "x"
type textarea "a"
type textarea "x"
type textarea "A"
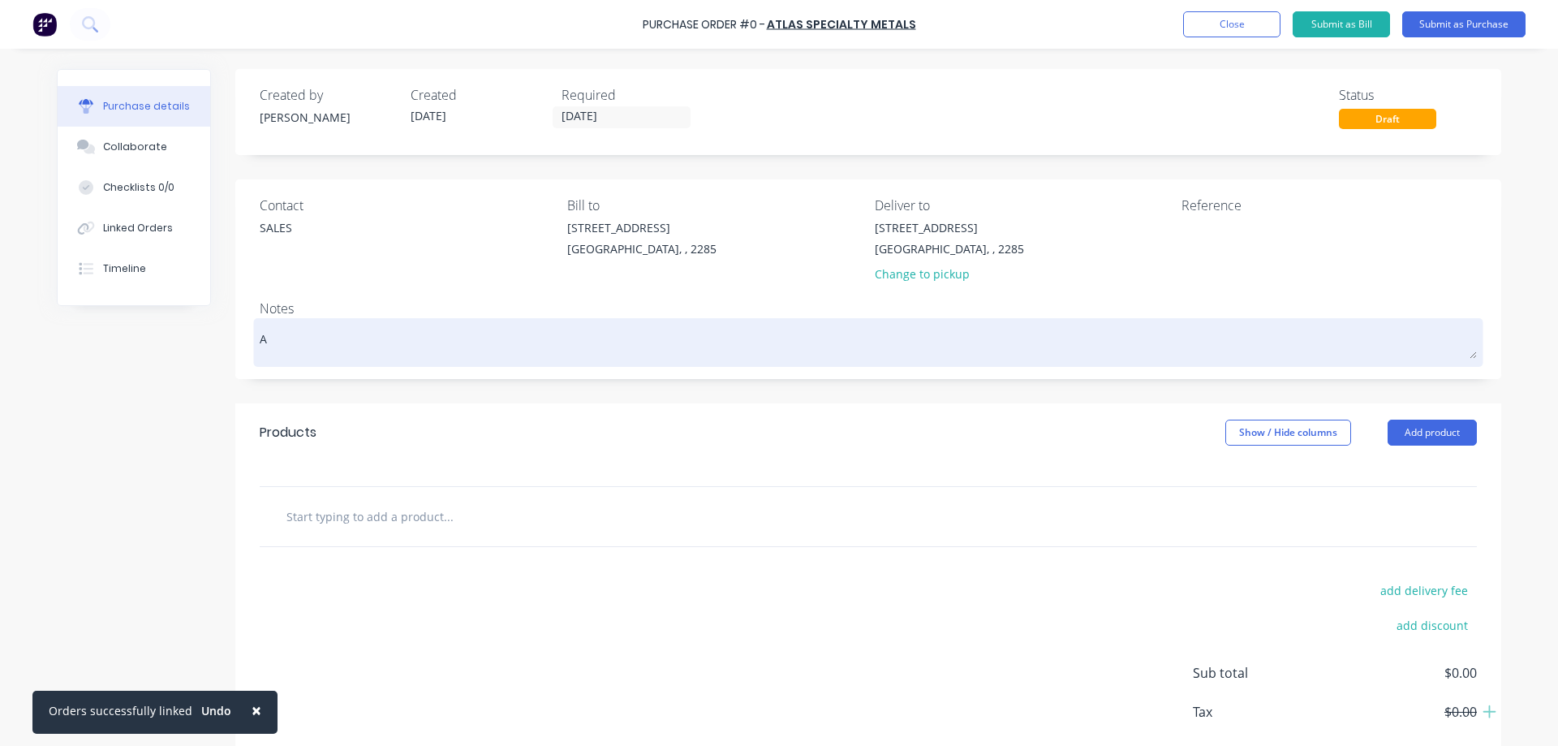
type textarea "x"
type textarea "AT"
type textarea "x"
type textarea "ATL"
type textarea "x"
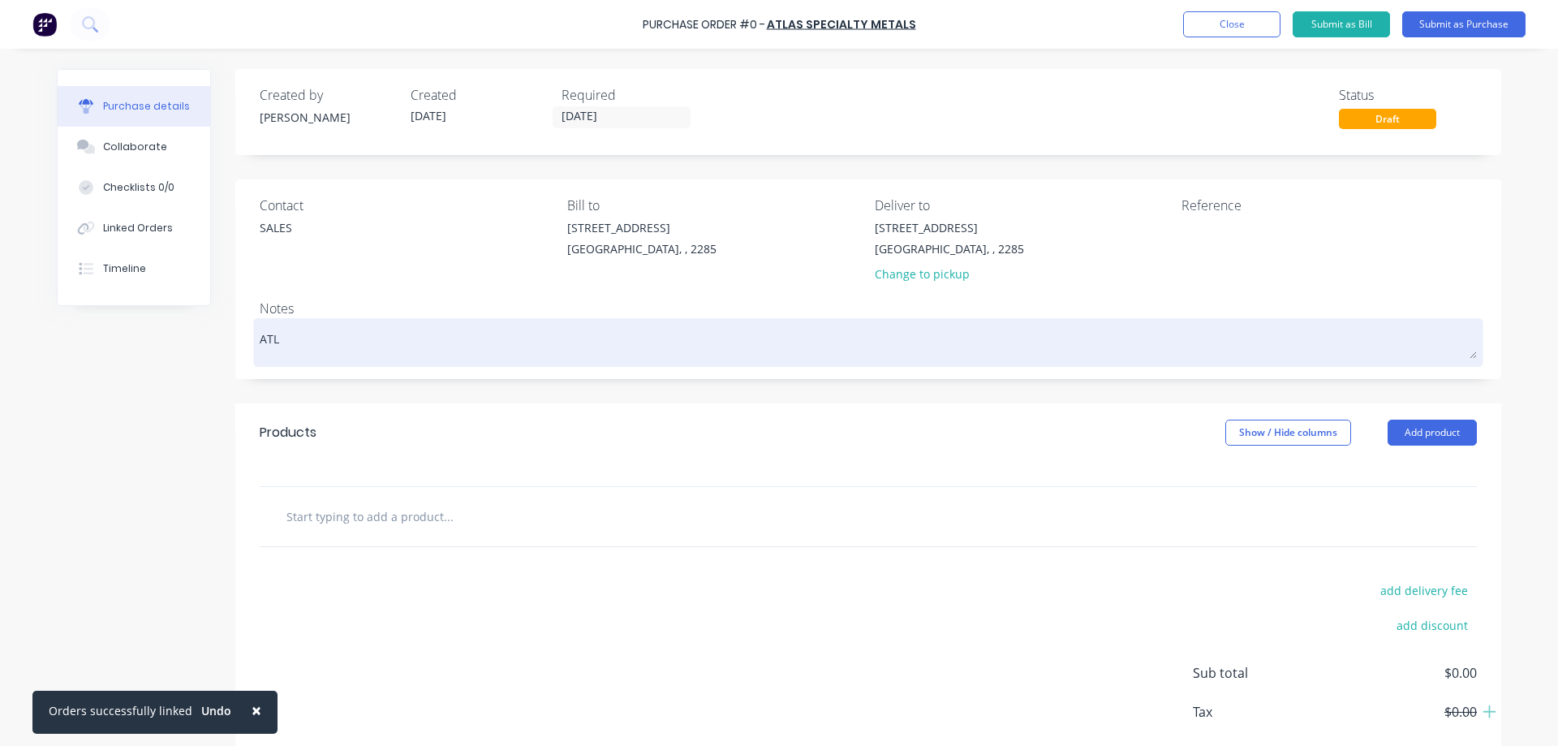
type textarea "ATLA"
type textarea "x"
type textarea "ATLAS"
type textarea "x"
type textarea "ATLAS"
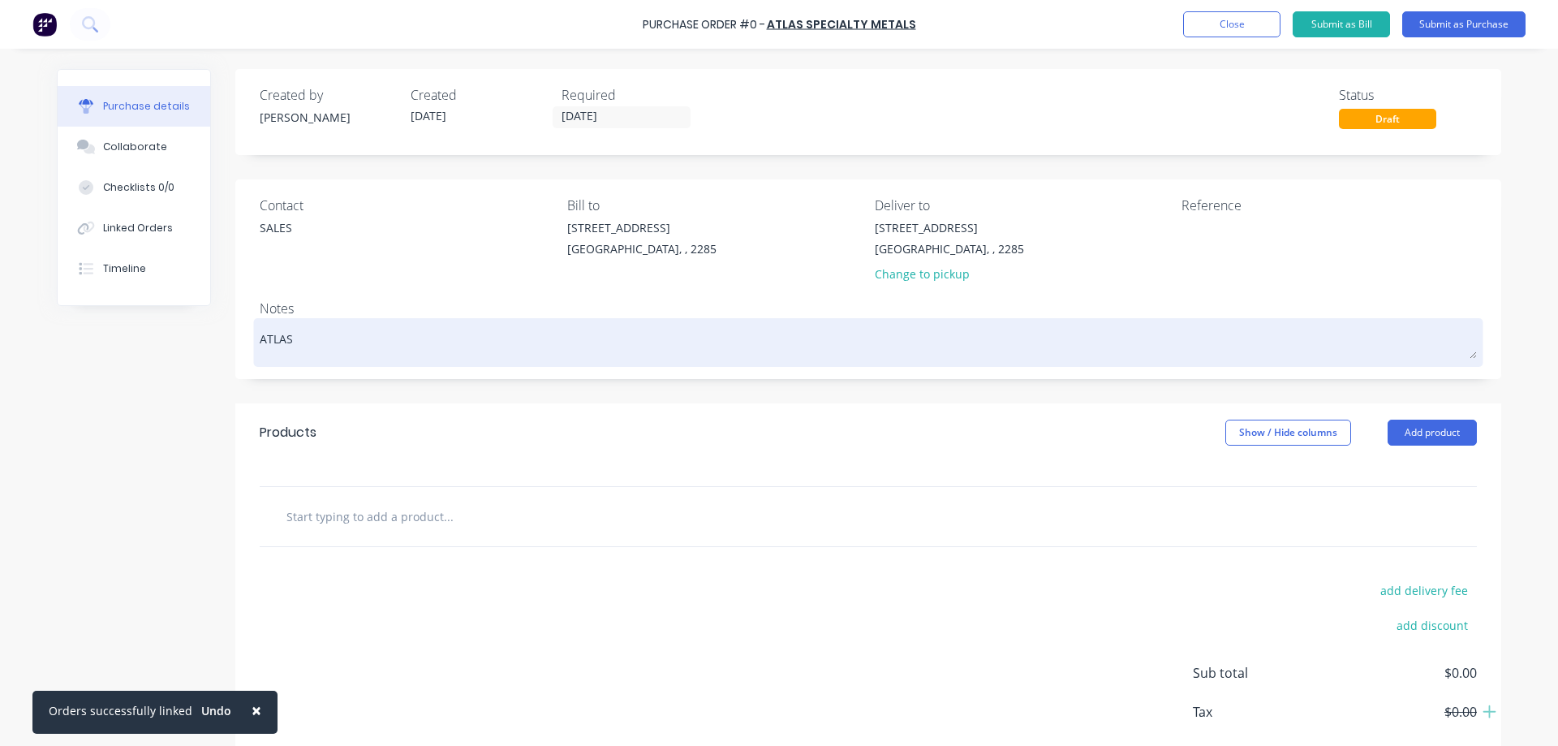
type textarea "x"
type textarea "ATLAS Q"
type textarea "x"
type textarea "ATLAS QN"
type textarea "x"
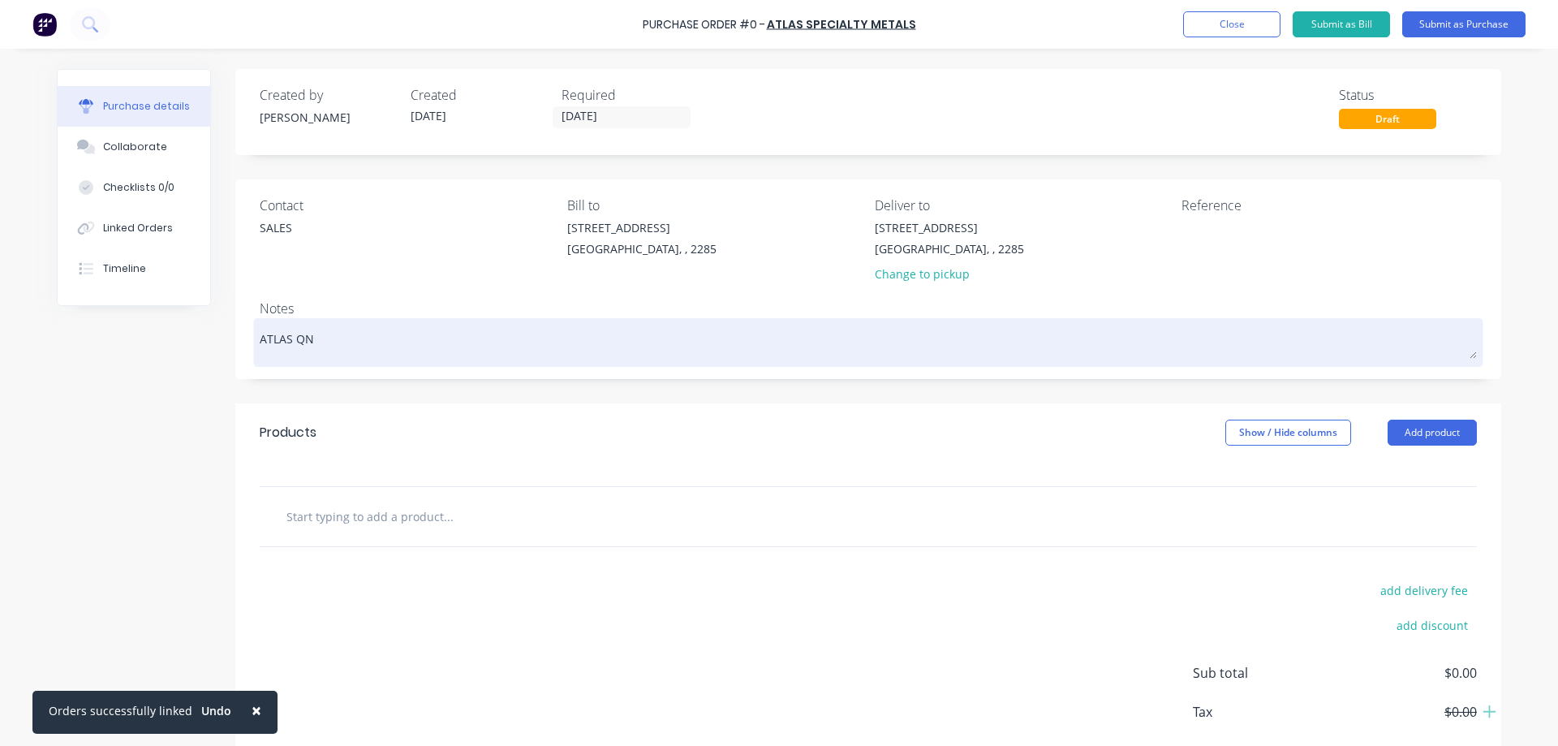
type textarea "ATLAS QN:"
type textarea "x"
type textarea "ATLAS QN:"
paste textarea "0138813SQNW"
type textarea "x"
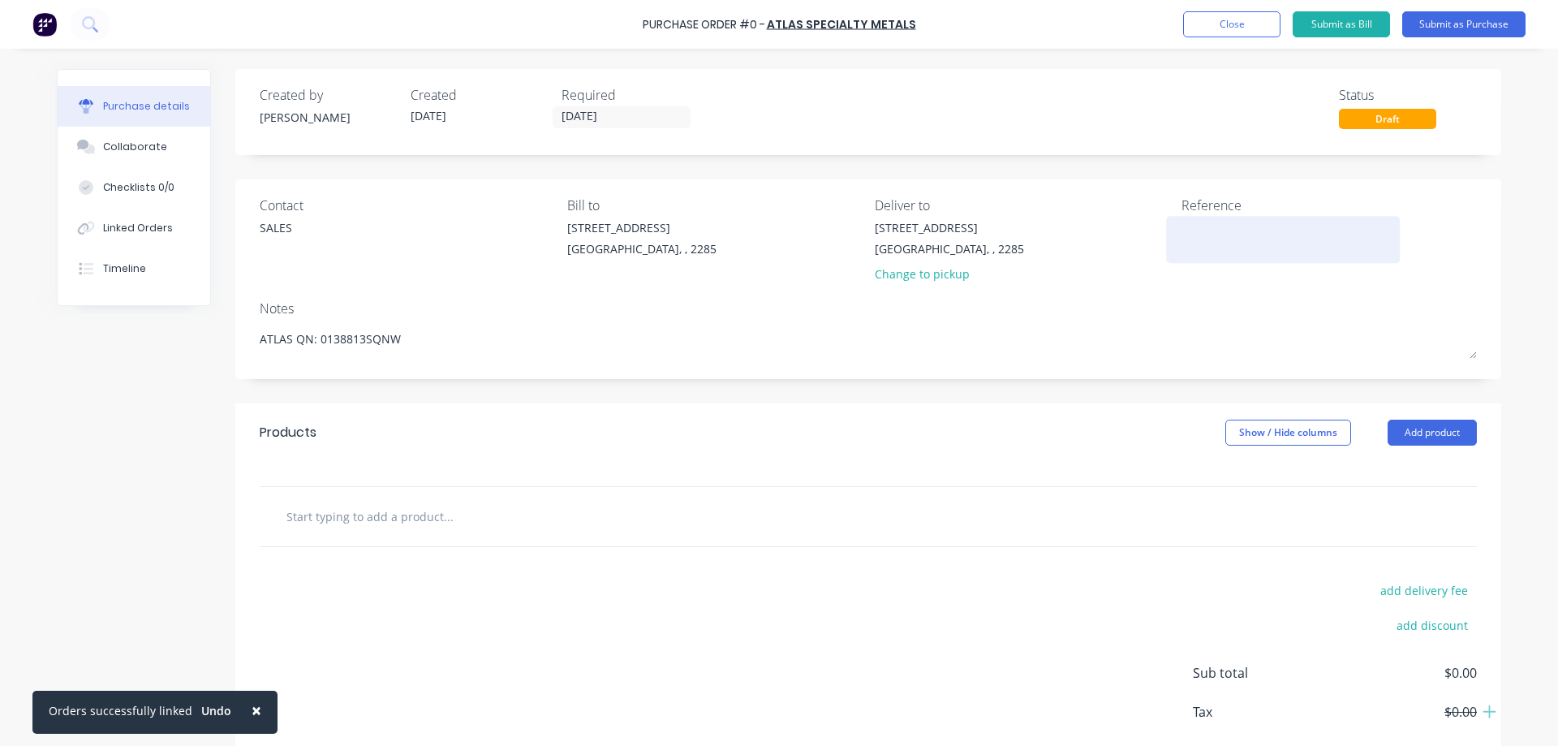
type textarea "ATLAS QN: 0138813SQNW"
type textarea "x"
type textarea "ATLAS QN: 0138813SQNW"
click at [1218, 239] on textarea at bounding box center [1283, 237] width 203 height 37
type textarea "j"
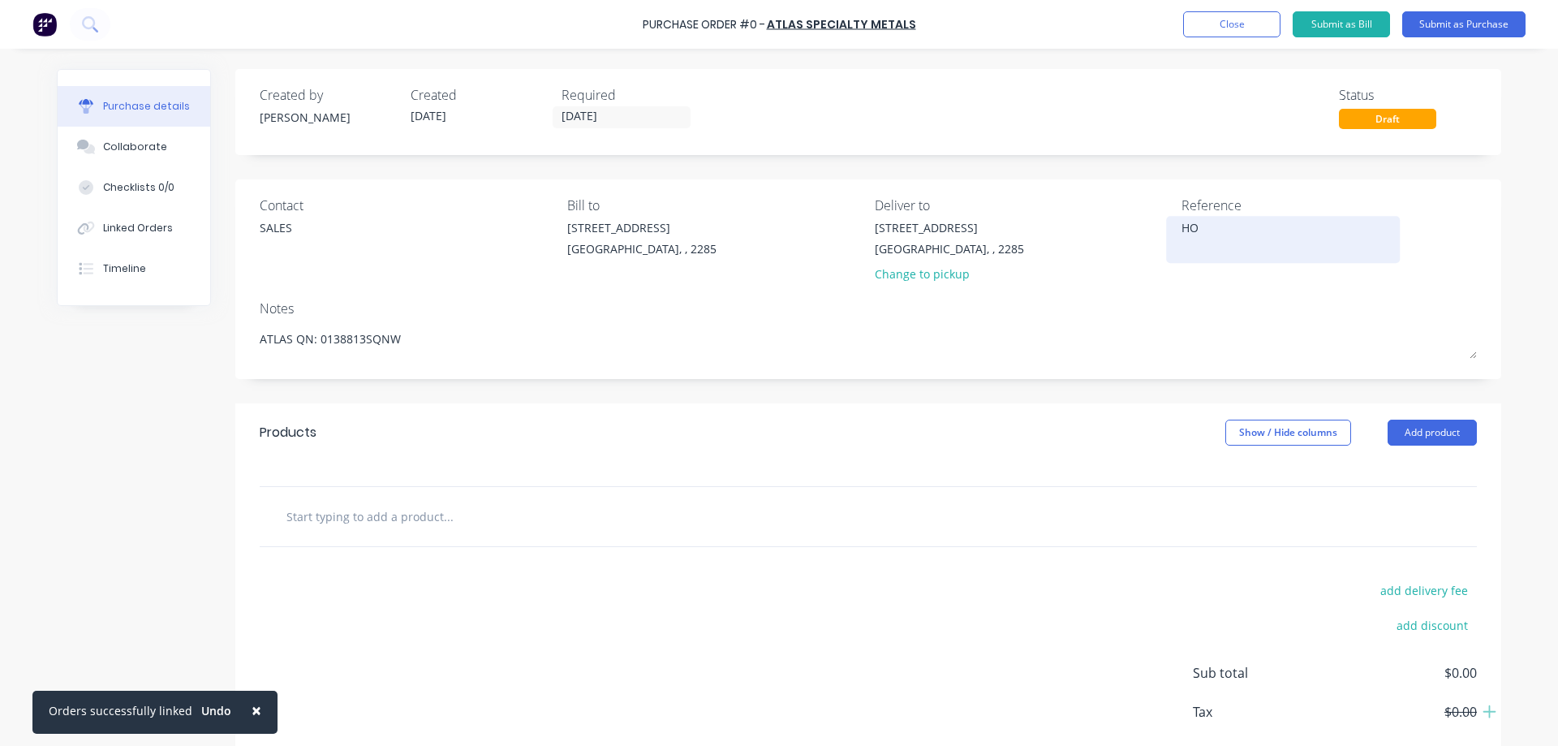
type textarea "H"
type textarea "JOB REF:"
type textarea "x"
type textarea "JOB REF:"
click at [1442, 431] on button "Add product" at bounding box center [1432, 433] width 89 height 26
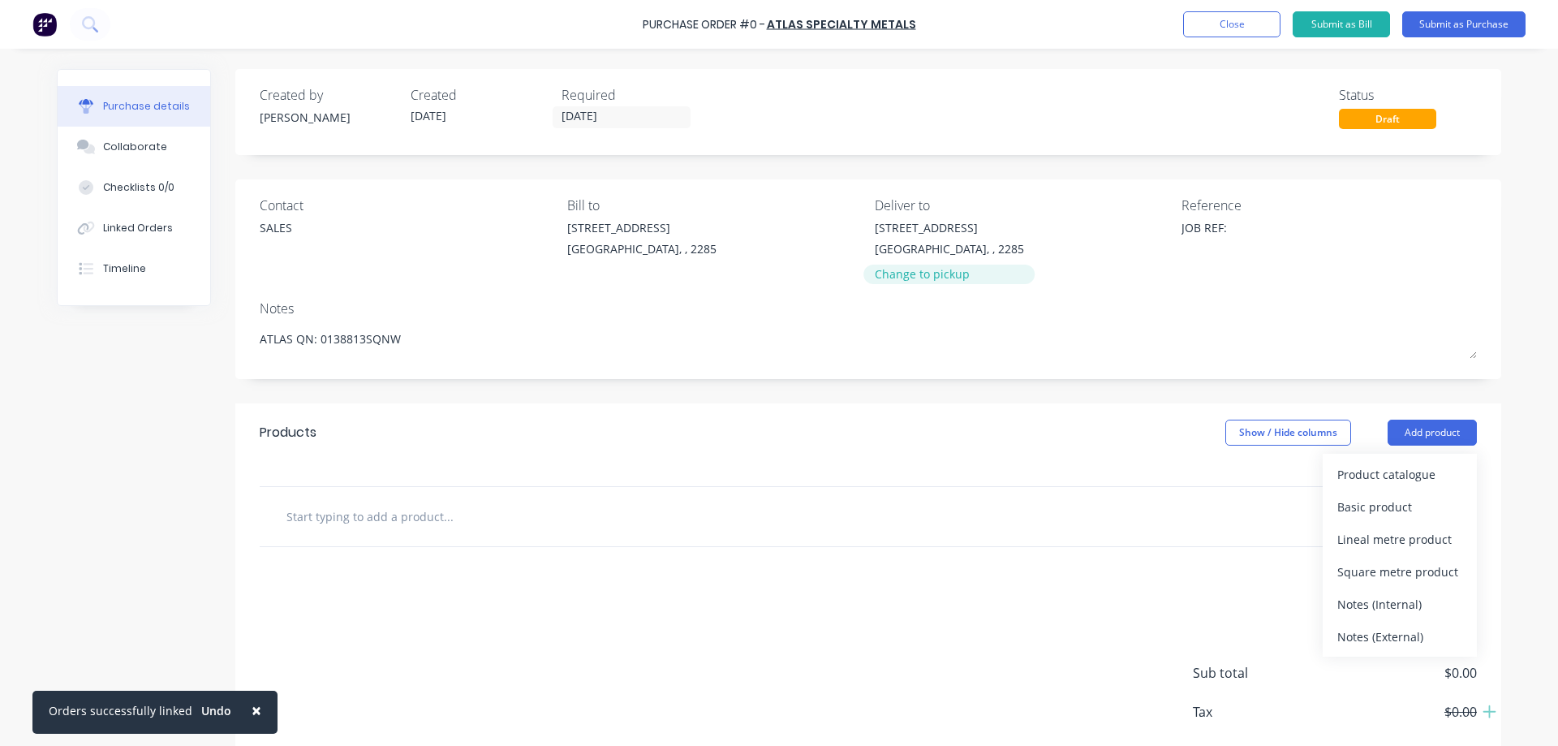
click at [932, 276] on div "Change to pickup" at bounding box center [949, 273] width 149 height 17
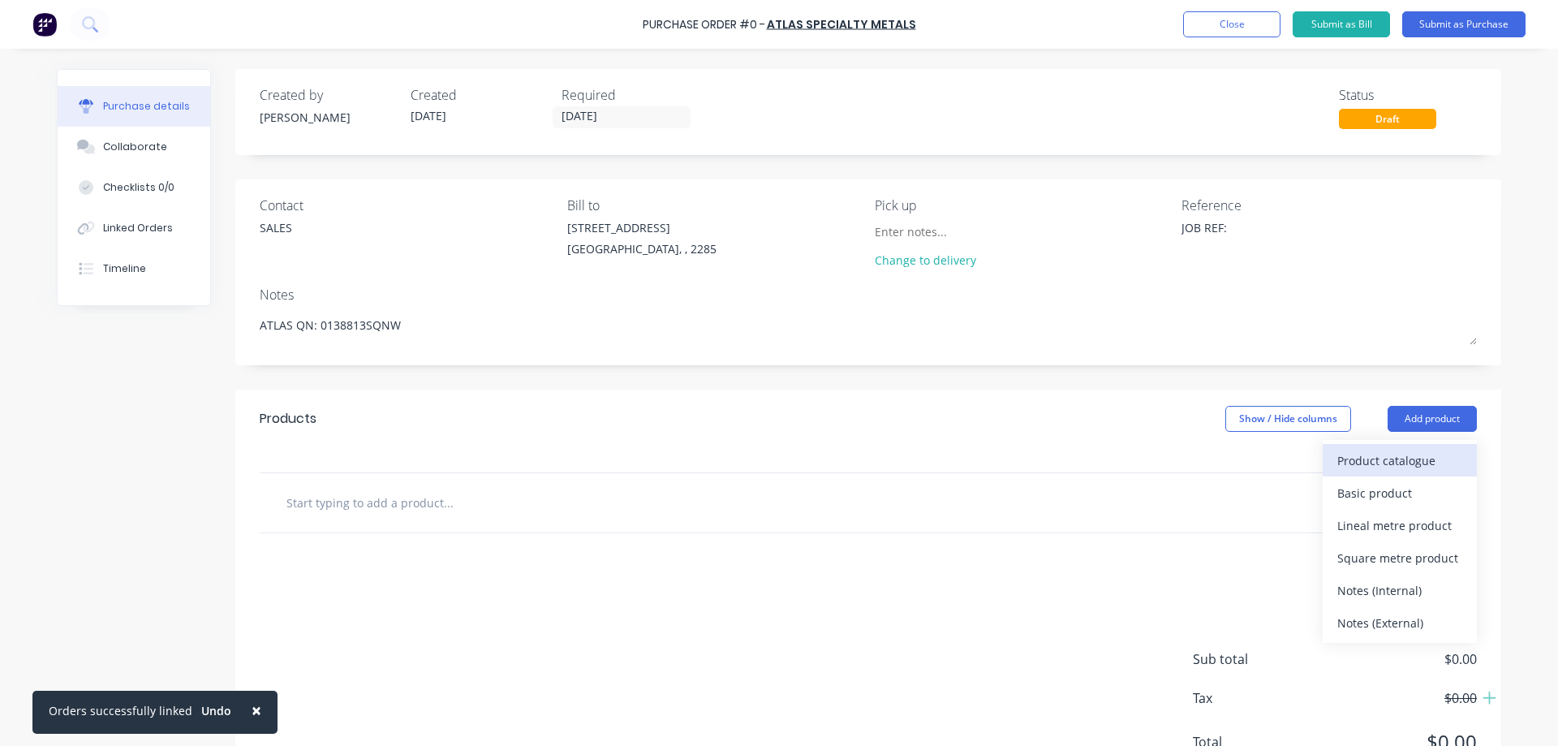
click at [1401, 464] on div "Product catalogue" at bounding box center [1399, 461] width 125 height 24
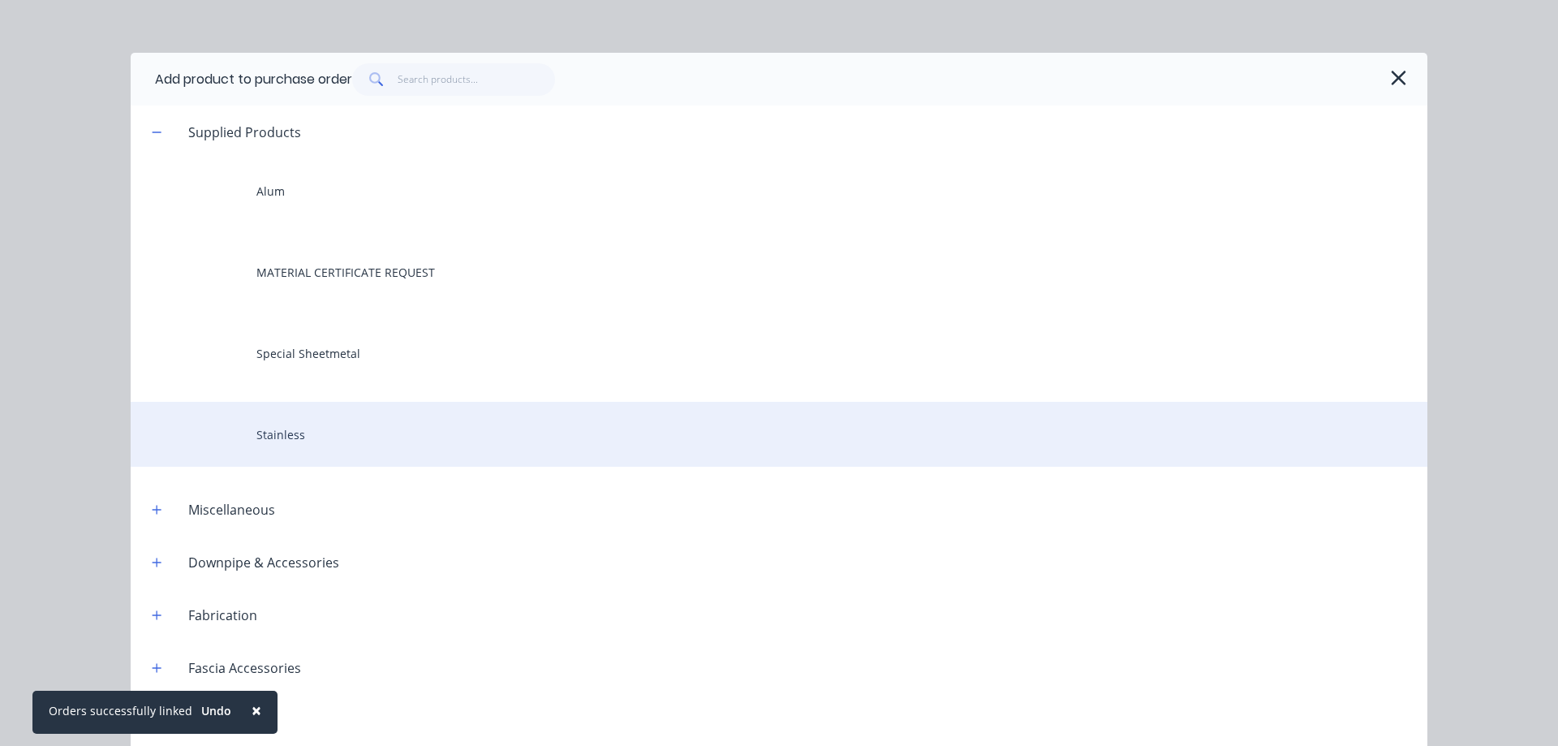
click at [281, 424] on div "Stainless" at bounding box center [779, 434] width 1297 height 65
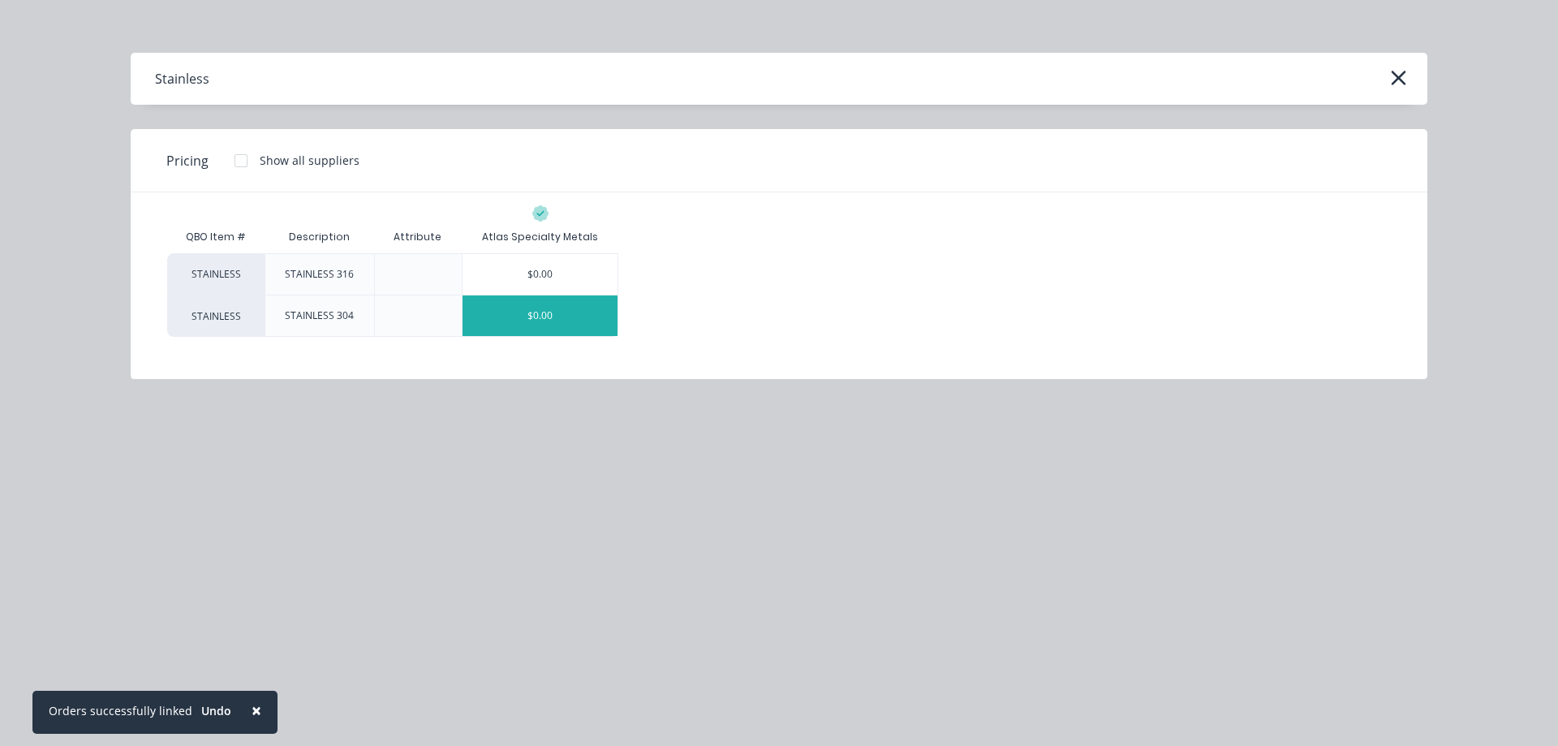
click at [555, 321] on div "$0.00" at bounding box center [540, 315] width 155 height 41
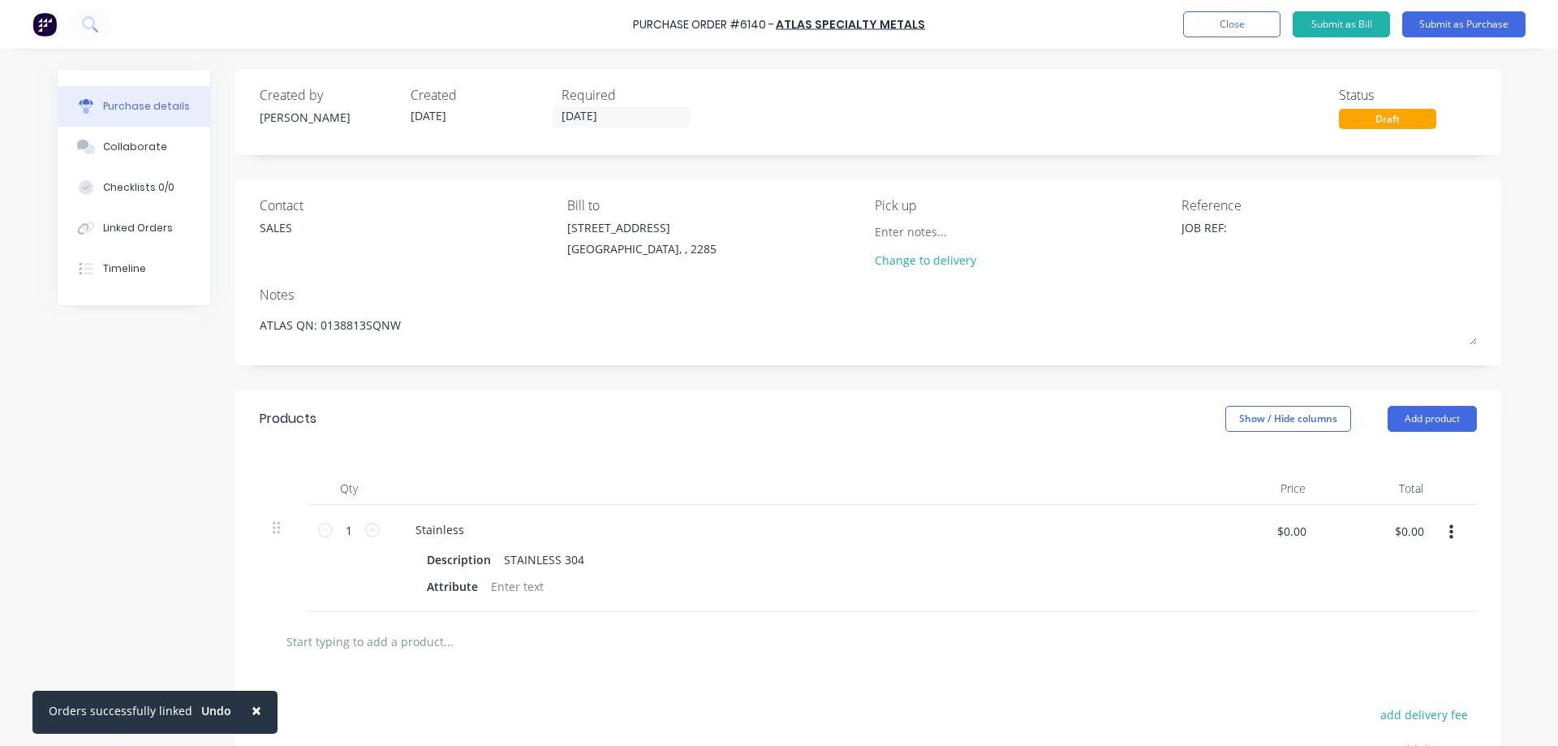
click at [1449, 536] on icon "button" at bounding box center [1451, 532] width 4 height 18
click at [1386, 580] on button "Edit" at bounding box center [1402, 575] width 138 height 32
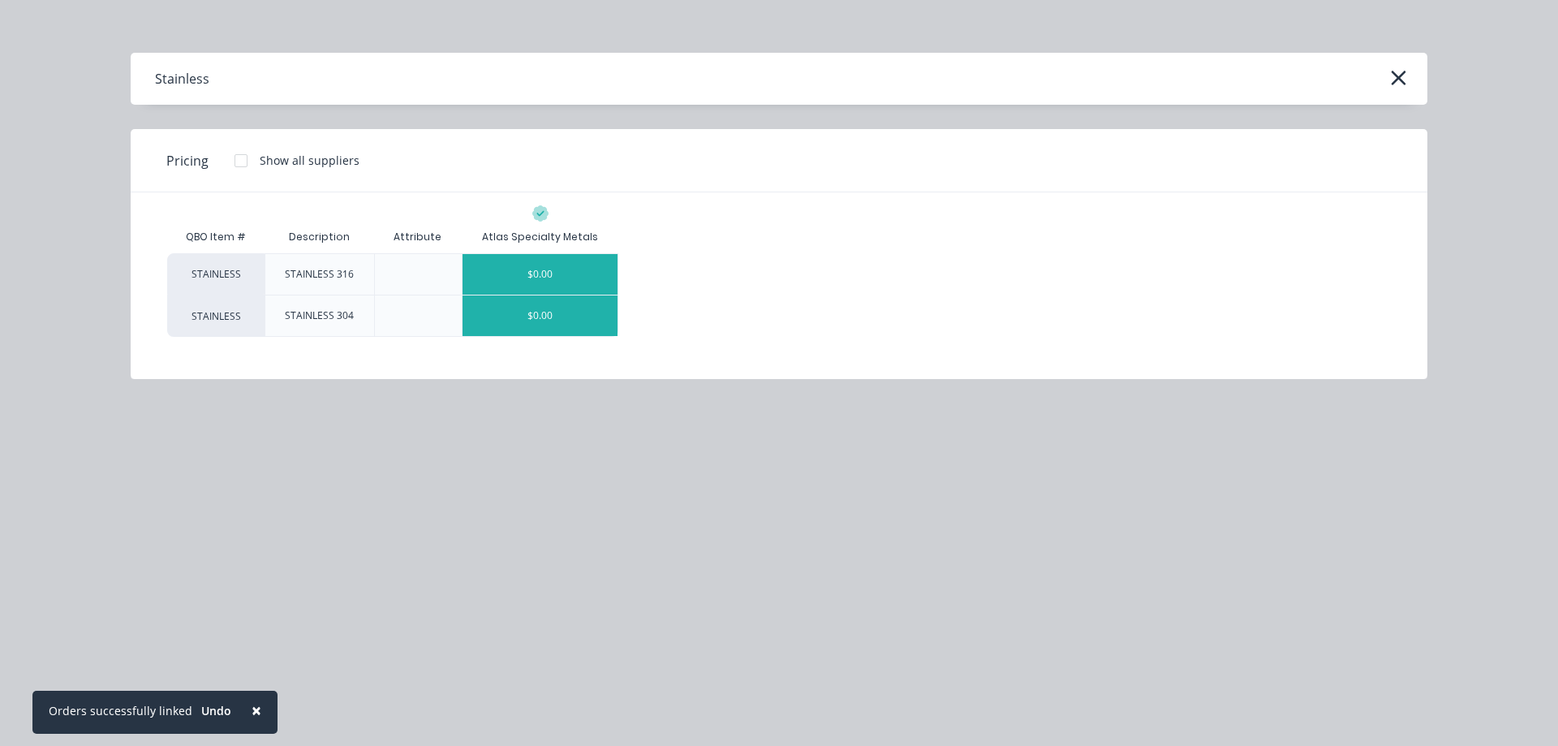
click at [539, 266] on div "$0.00" at bounding box center [540, 274] width 155 height 41
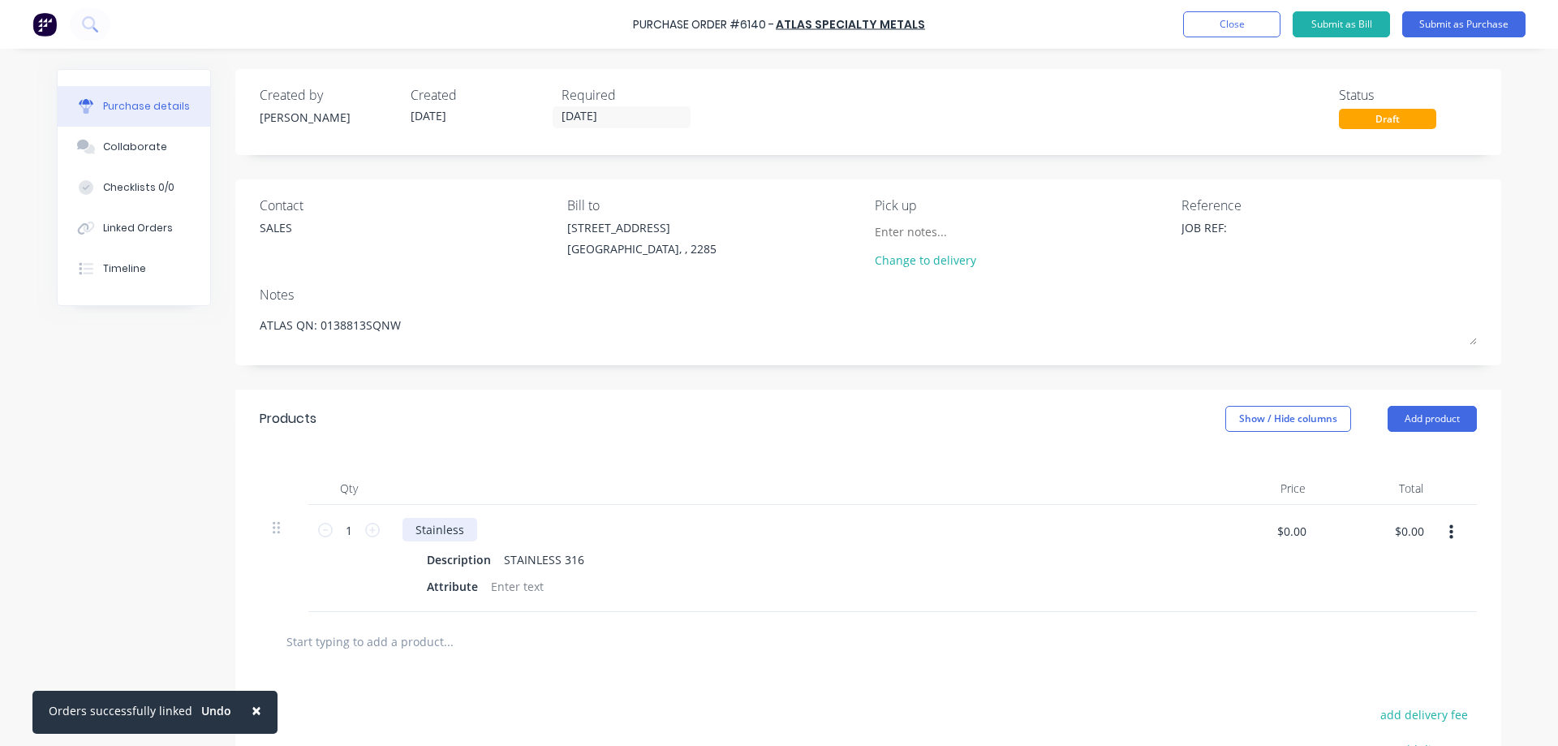
click at [419, 521] on div "Stainless" at bounding box center [440, 530] width 75 height 24
click at [346, 532] on input "1" at bounding box center [349, 530] width 32 height 24
type textarea "x"
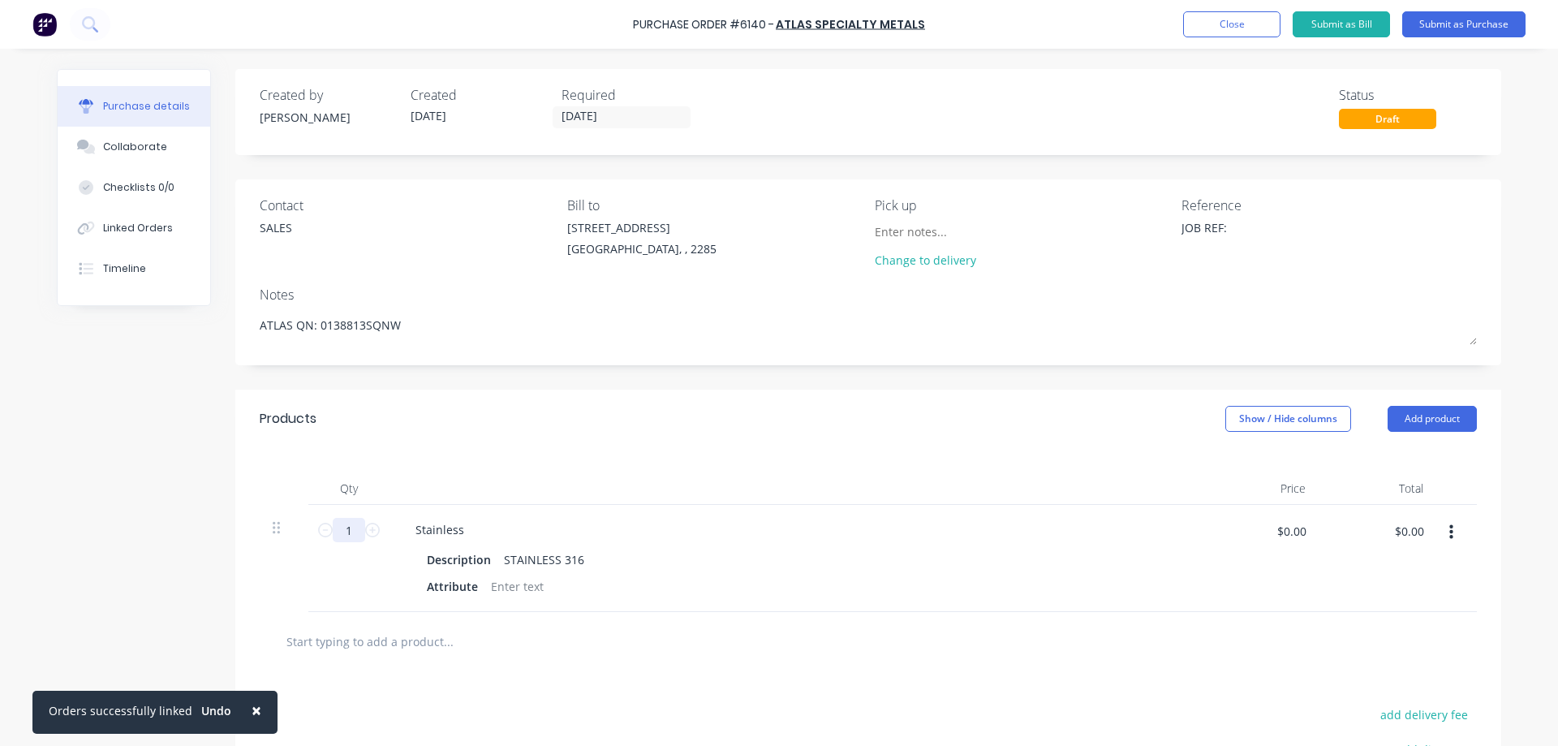
type input "5"
type textarea "x"
type input "5"
click at [439, 528] on div "Stainless" at bounding box center [440, 530] width 75 height 24
type textarea "x"
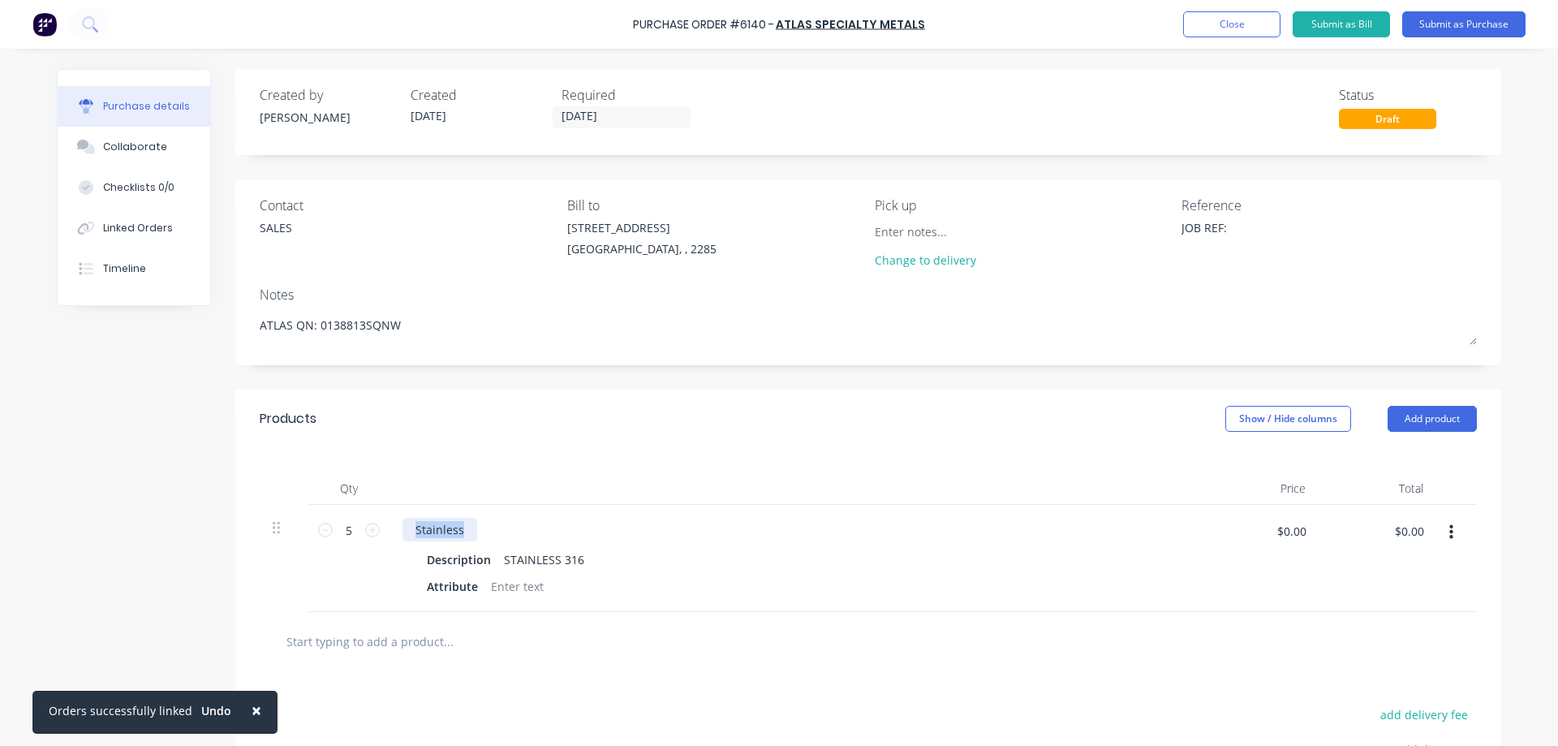
click at [439, 528] on div "Stainless" at bounding box center [440, 530] width 75 height 24
click at [466, 560] on div "Description" at bounding box center [458, 560] width 77 height 24
type textarea "x"
click at [466, 560] on div "Description" at bounding box center [458, 560] width 77 height 24
type textarea "x"
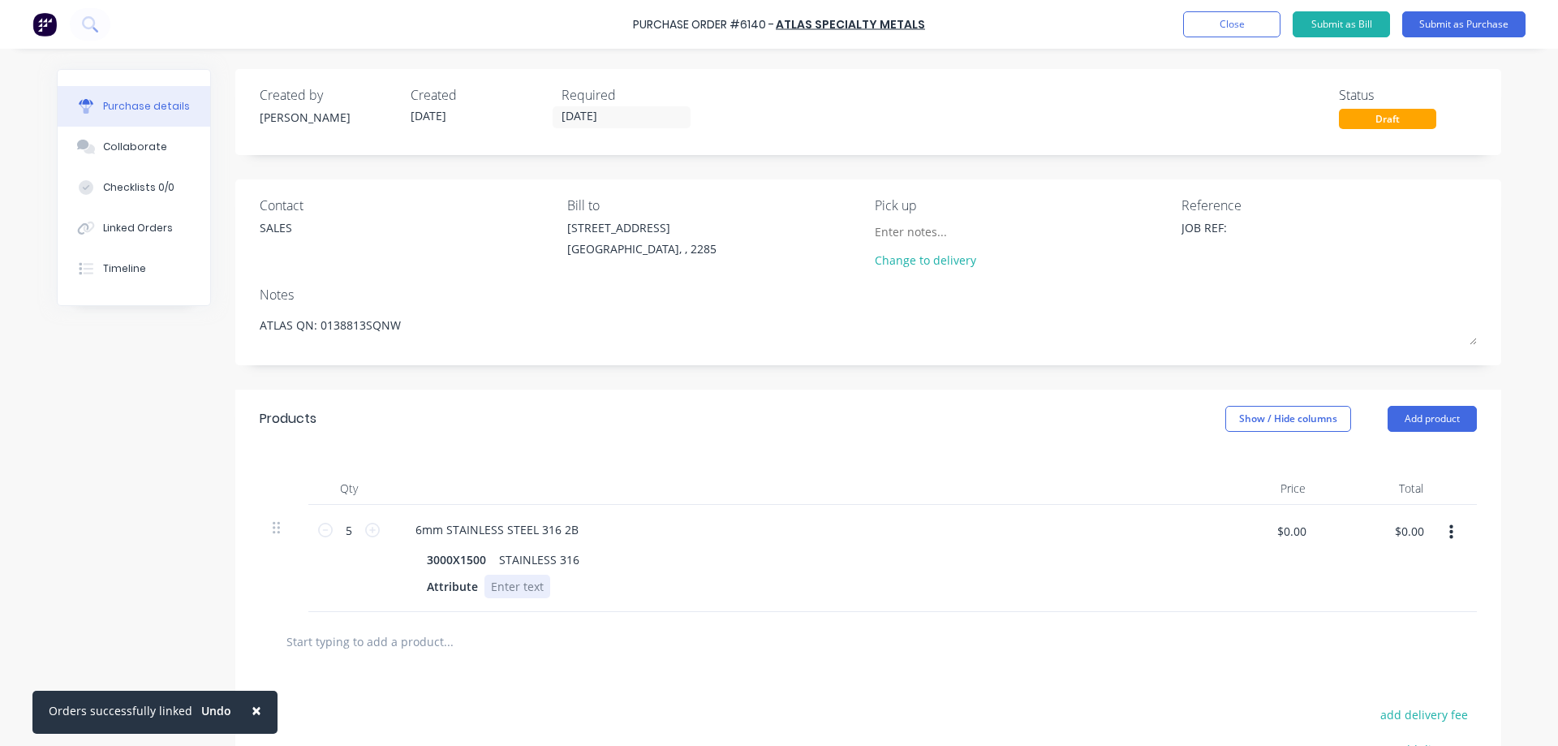
click at [501, 586] on div at bounding box center [517, 587] width 66 height 24
click at [1297, 532] on input "$0.00" at bounding box center [1291, 531] width 49 height 26
type textarea "x"
click at [1297, 532] on input "$0.00" at bounding box center [1291, 531] width 49 height 26
type input "1625"
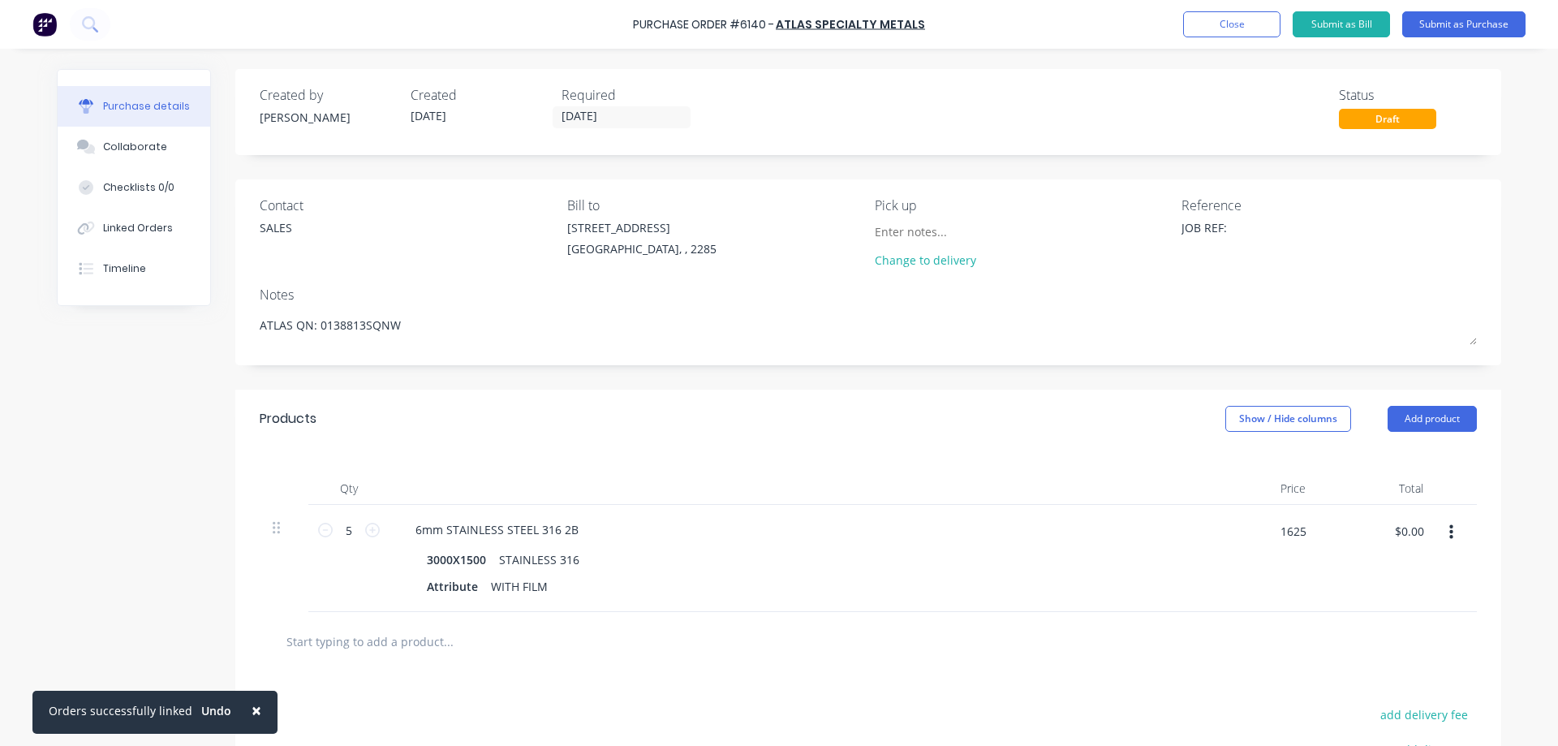
type textarea "x"
type input "$1,625.00"
type input "$8,125.00"
click at [1085, 449] on div "Qty Price Total 5 5 6mm STAINLESS STEEL 316 2B 3000X1500 STAINLESS 316 Attribut…" at bounding box center [868, 530] width 1266 height 164
click at [1449, 532] on icon "button" at bounding box center [1451, 532] width 4 height 15
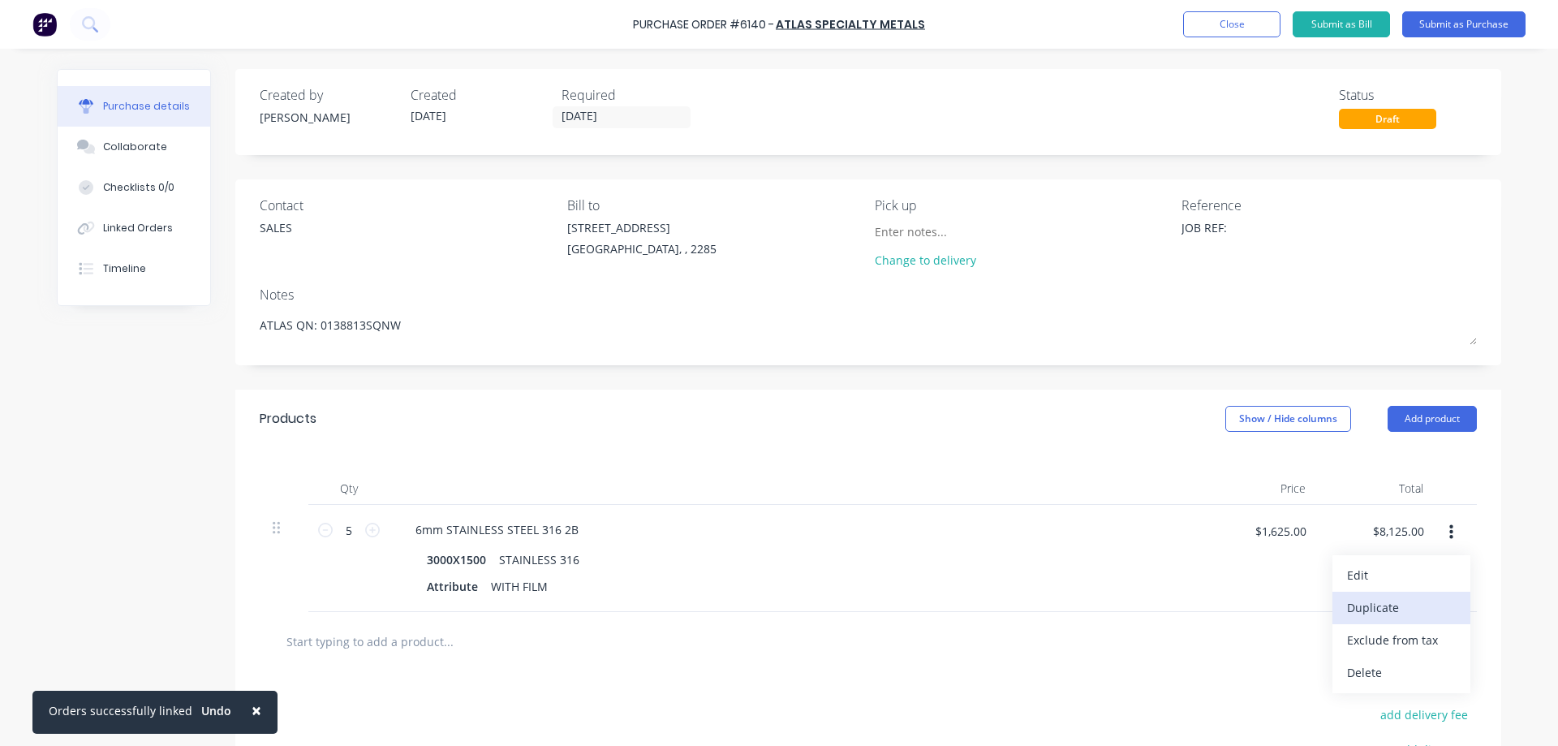
click at [1387, 605] on button "Duplicate" at bounding box center [1402, 608] width 138 height 32
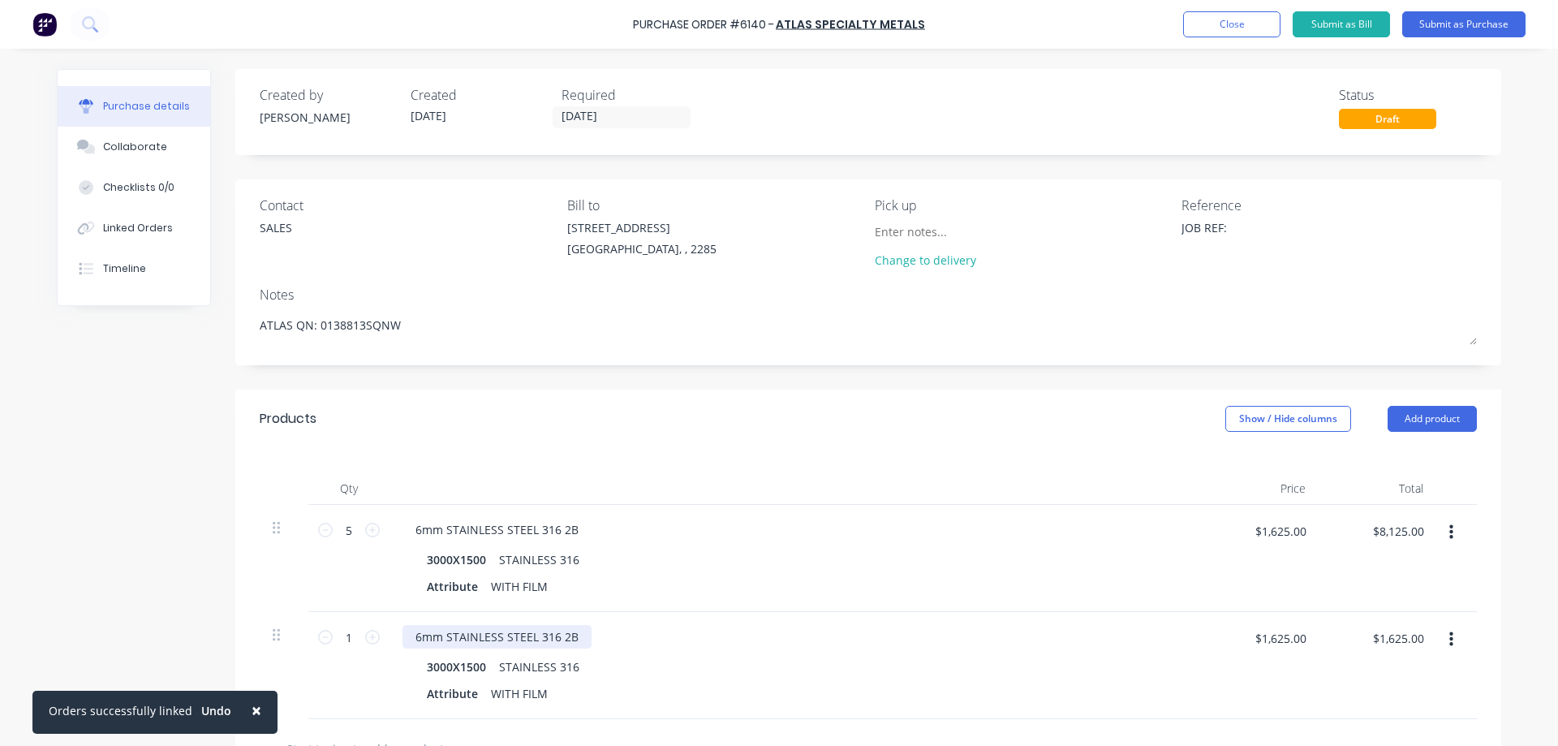
type textarea "x"
drag, startPoint x: 413, startPoint y: 639, endPoint x: 348, endPoint y: 641, distance: 65.0
click at [394, 641] on div "6mm STAINLESS STEEL 316 2B 3000X1500 STAINLESS 316 Attribute WITH FILM" at bounding box center [796, 665] width 812 height 107
drag, startPoint x: 562, startPoint y: 637, endPoint x: 687, endPoint y: 648, distance: 125.5
click at [677, 648] on div "10mm STAINLESS STEEL 316 2B" at bounding box center [796, 637] width 786 height 24
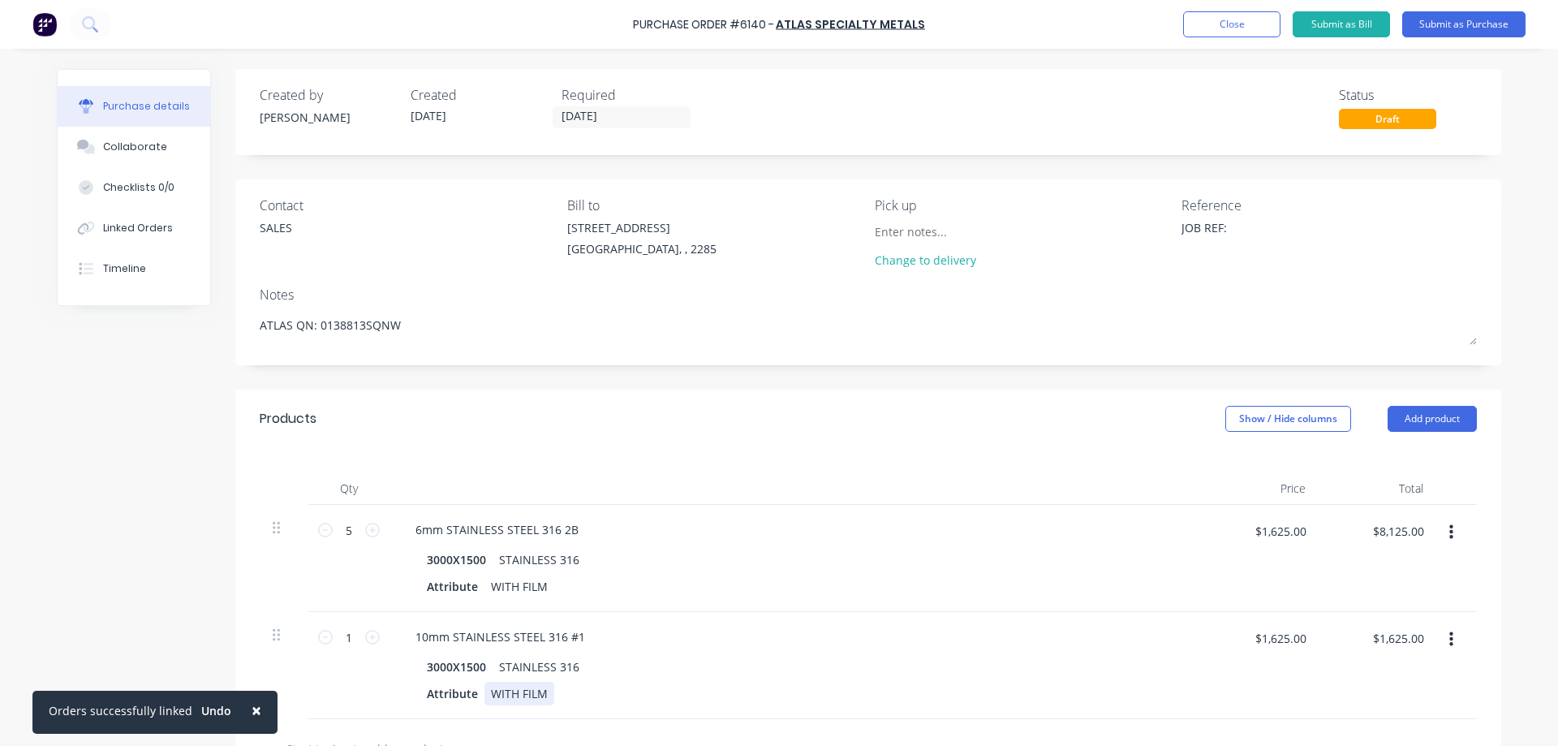
type textarea "x"
drag, startPoint x: 487, startPoint y: 693, endPoint x: 629, endPoint y: 699, distance: 142.1
click at [606, 699] on div "Attribute WITH FILM" at bounding box center [791, 694] width 743 height 24
drag, startPoint x: 465, startPoint y: 695, endPoint x: 334, endPoint y: 706, distance: 131.9
click at [460, 696] on div "Attribute" at bounding box center [452, 694] width 64 height 24
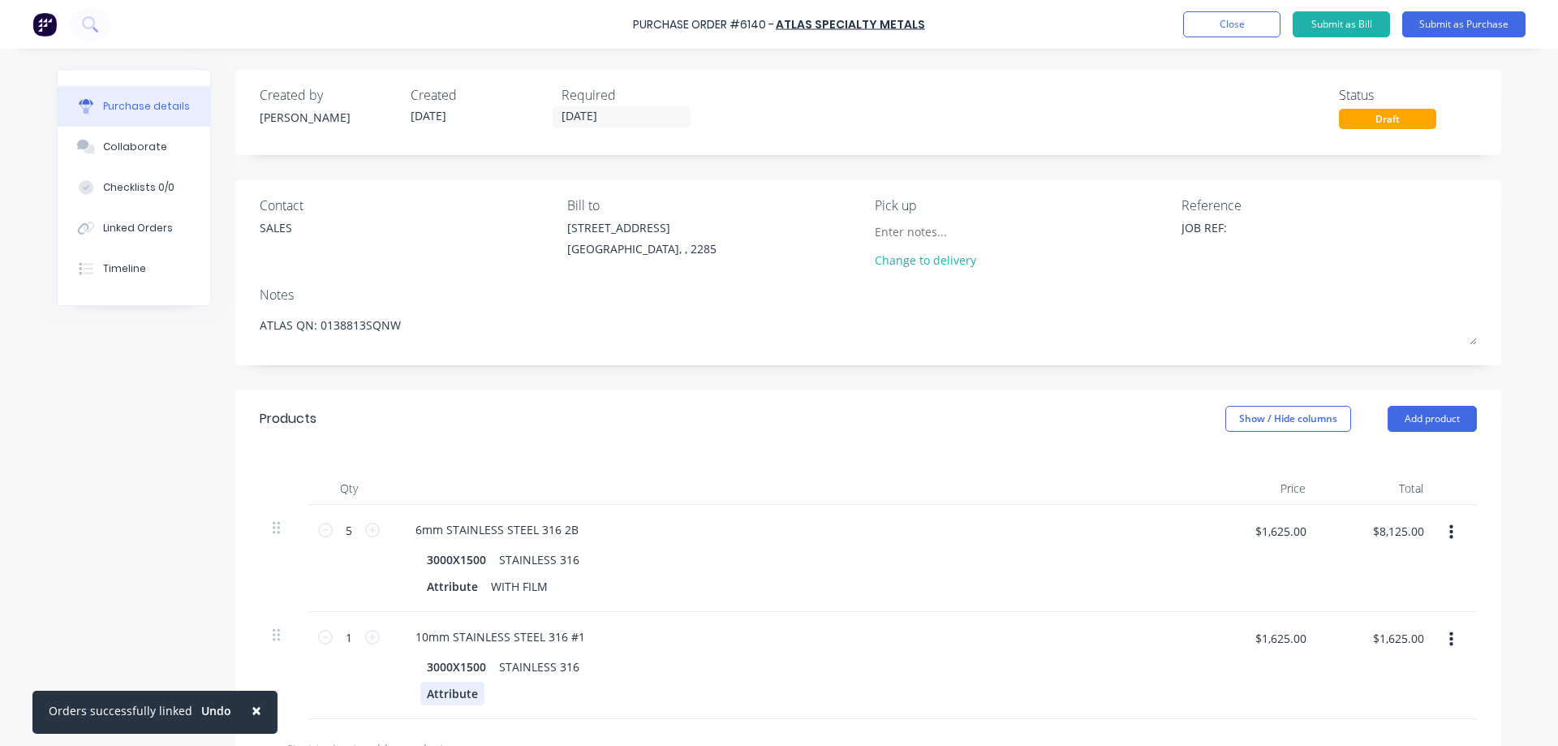
click at [430, 696] on div "Attribute" at bounding box center [452, 694] width 64 height 24
type textarea "x"
click at [430, 696] on div "Attribute" at bounding box center [452, 694] width 64 height 24
click at [108, 555] on div "Created by Stuart Created 25/08/25 Required 25/08/25 Status Draft Contact SALES…" at bounding box center [779, 557] width 1445 height 976
click at [1292, 638] on input "$1,625.00" at bounding box center [1280, 638] width 71 height 26
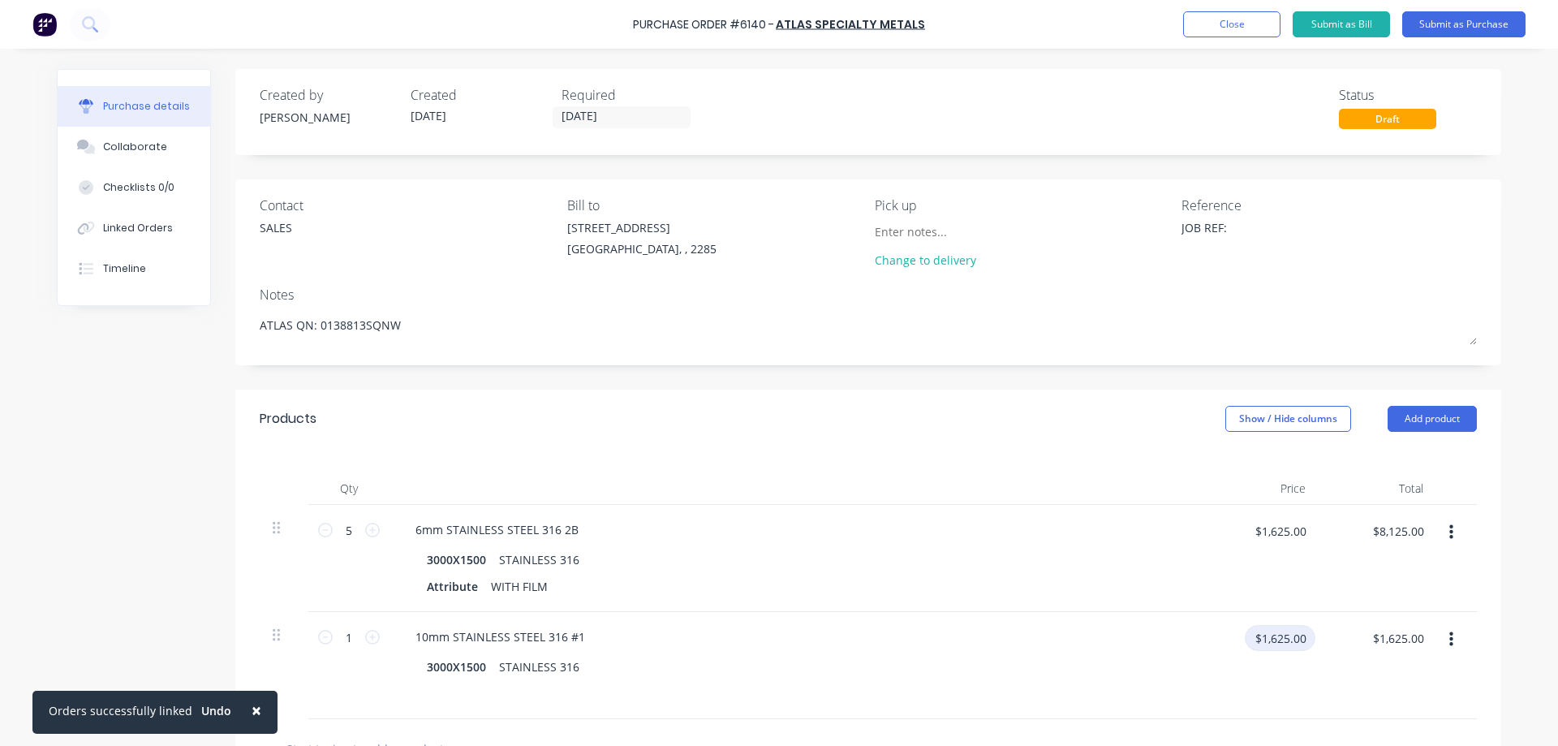
type textarea "x"
click at [1292, 638] on input "$1,625.00" at bounding box center [1280, 638] width 71 height 26
type input "2671"
type textarea "x"
type input "$2,671.00"
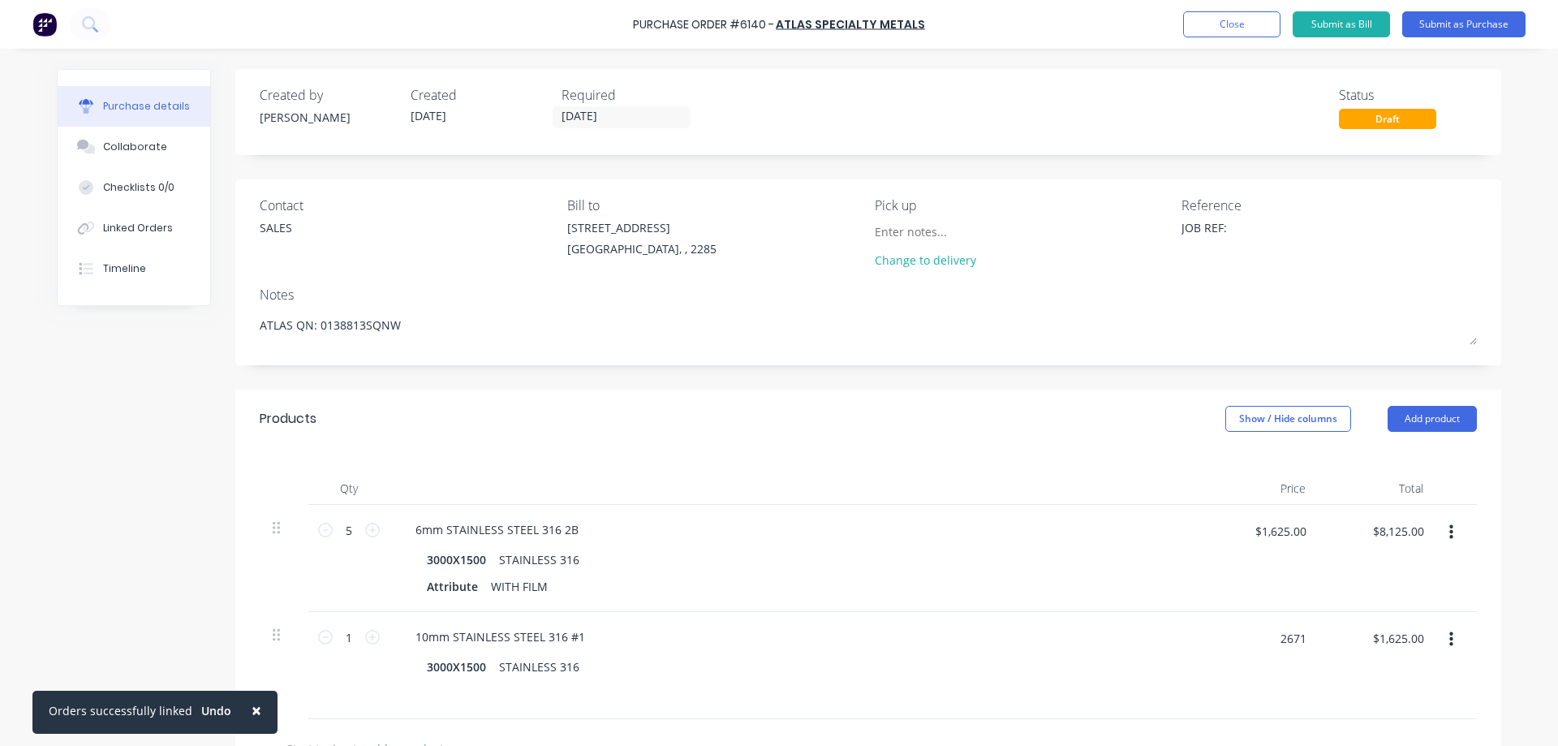
type input "$2,671.00"
click at [126, 564] on div "Created by Stuart Created 25/08/25 Required 25/08/25 Status Draft Contact SALES…" at bounding box center [779, 557] width 1445 height 976
click at [1244, 222] on textarea "JOB REF:" at bounding box center [1283, 237] width 203 height 37
type textarea "JOB REF: 47071"
type textarea "x"
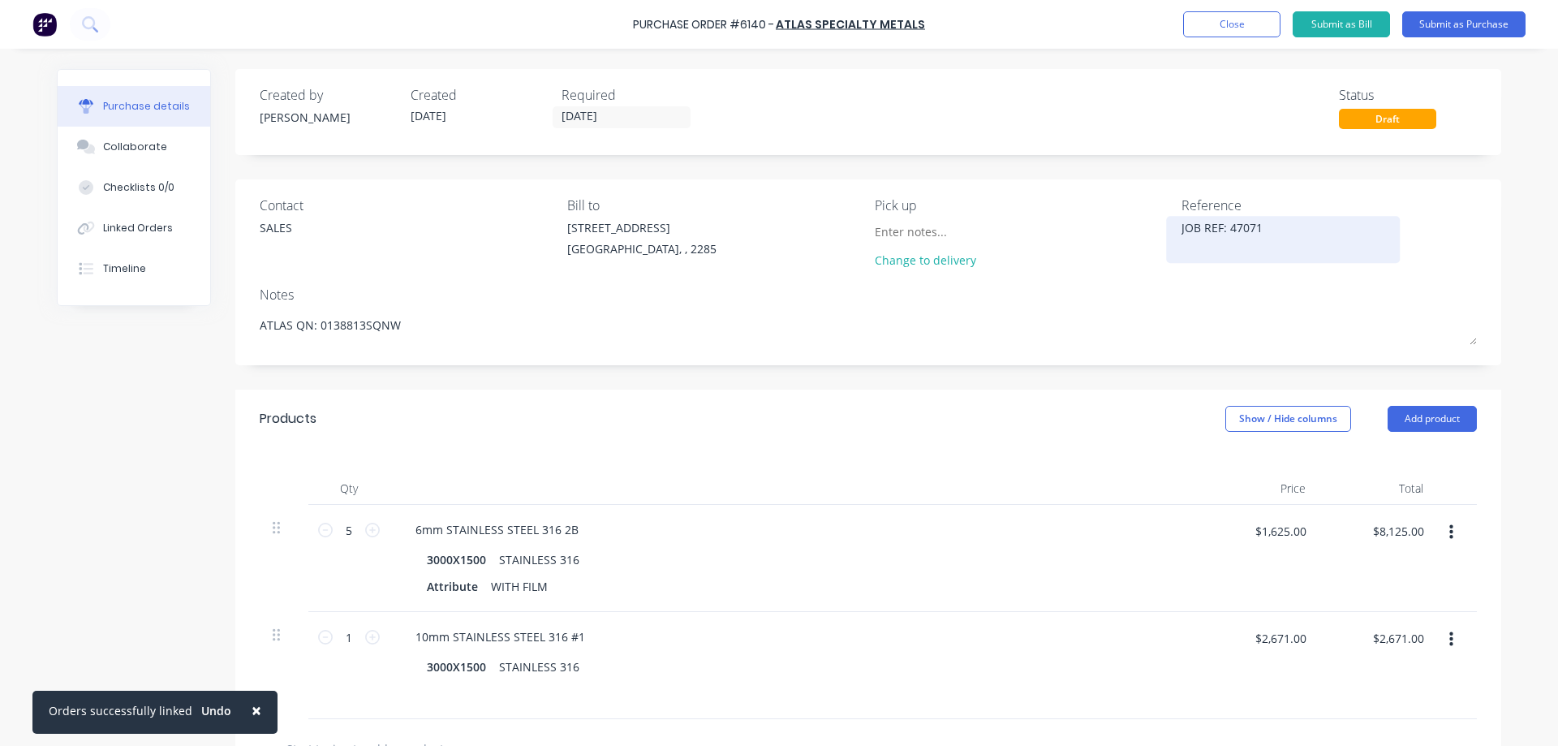
click at [1224, 228] on textarea "JOB REF: 47071" at bounding box center [1283, 237] width 203 height 37
type textarea "JOB REF: #47071"
click at [1251, 230] on textarea "JOB REF: #47071" at bounding box center [1283, 237] width 203 height 37
type textarea "x"
click at [1251, 230] on textarea "JOB REF: #47071" at bounding box center [1283, 237] width 203 height 37
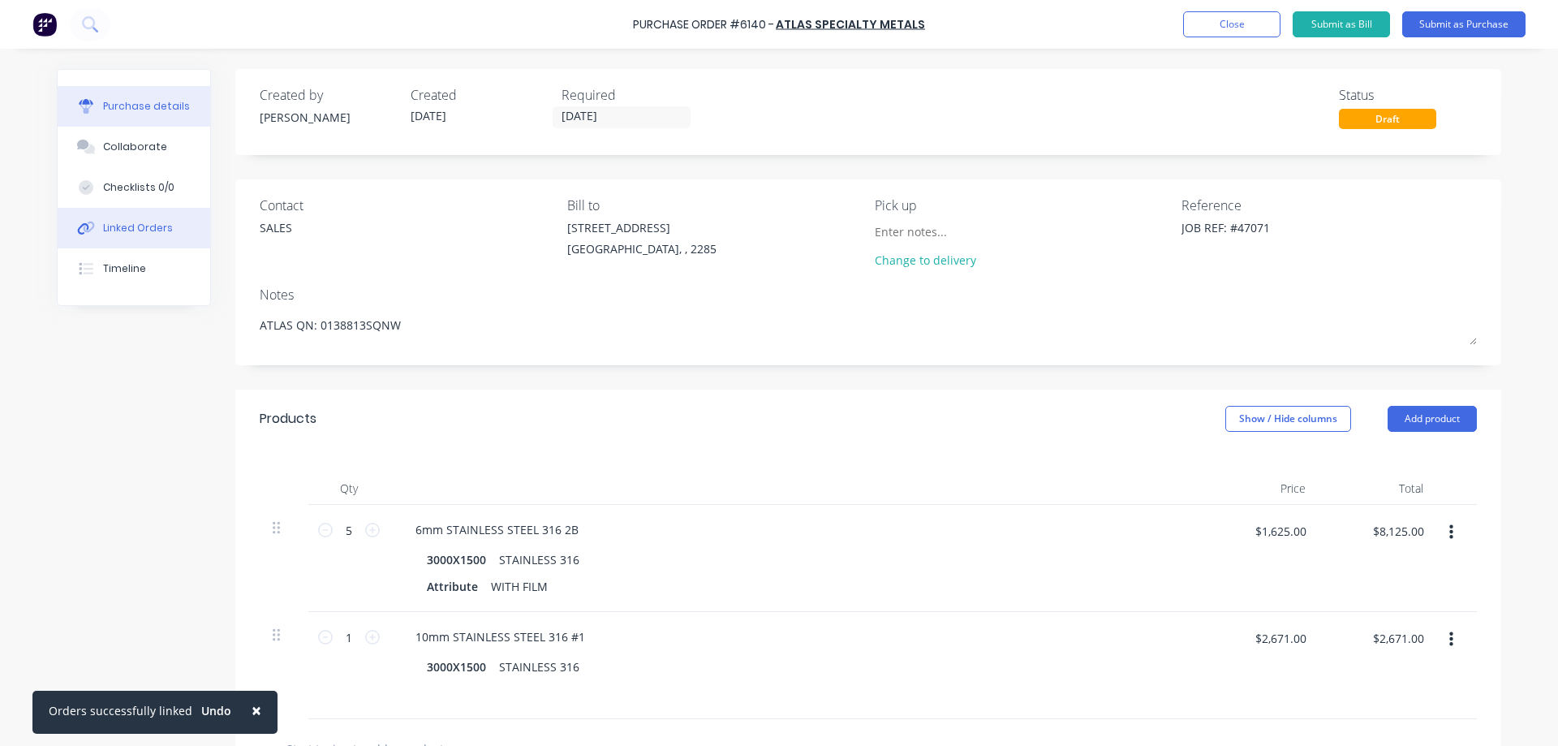
type textarea "JOB REF: #47071"
type textarea "x"
type textarea "JOB REF: #47071"
click at [122, 230] on div "Linked Orders" at bounding box center [138, 228] width 70 height 15
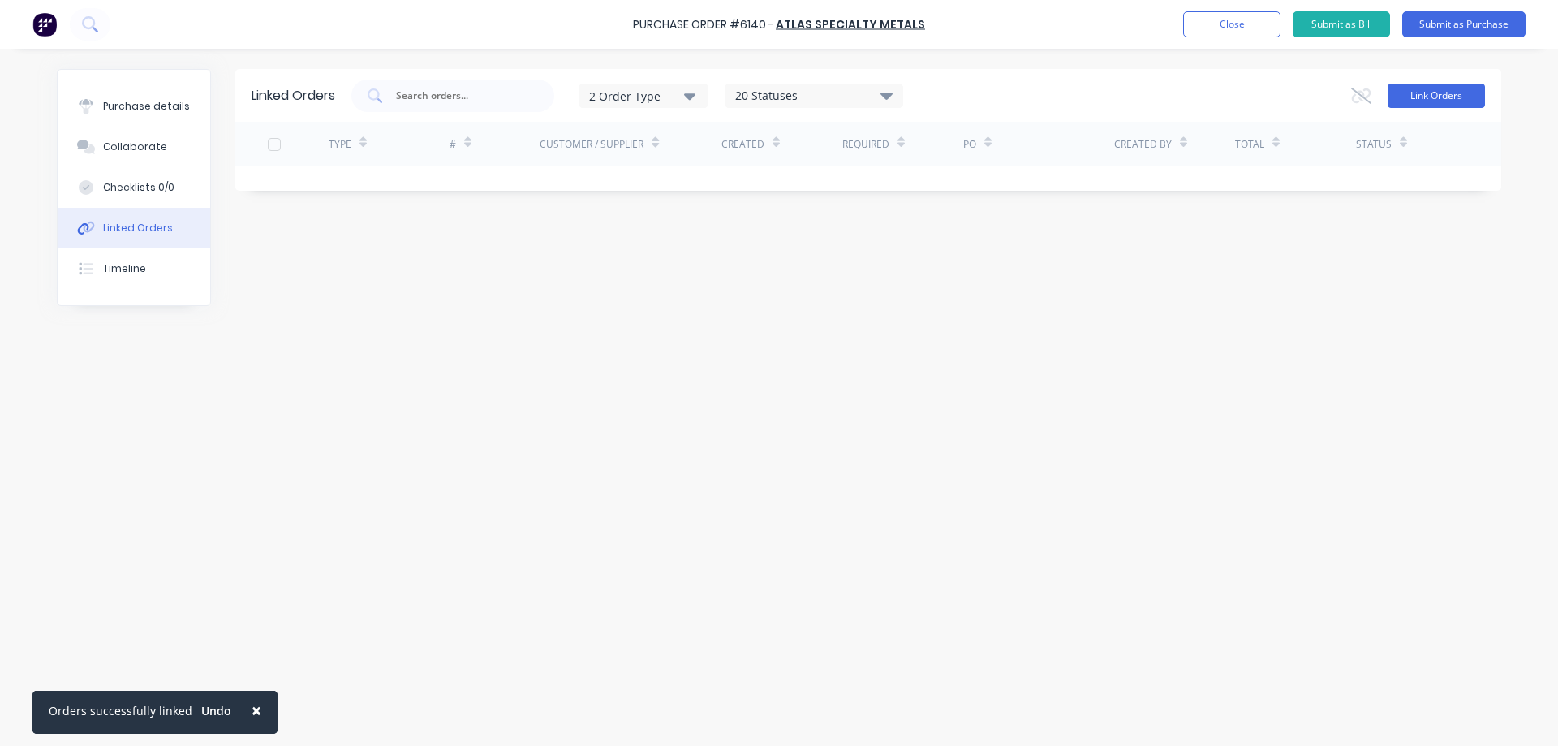
click at [1438, 97] on button "Link Orders" at bounding box center [1436, 96] width 97 height 24
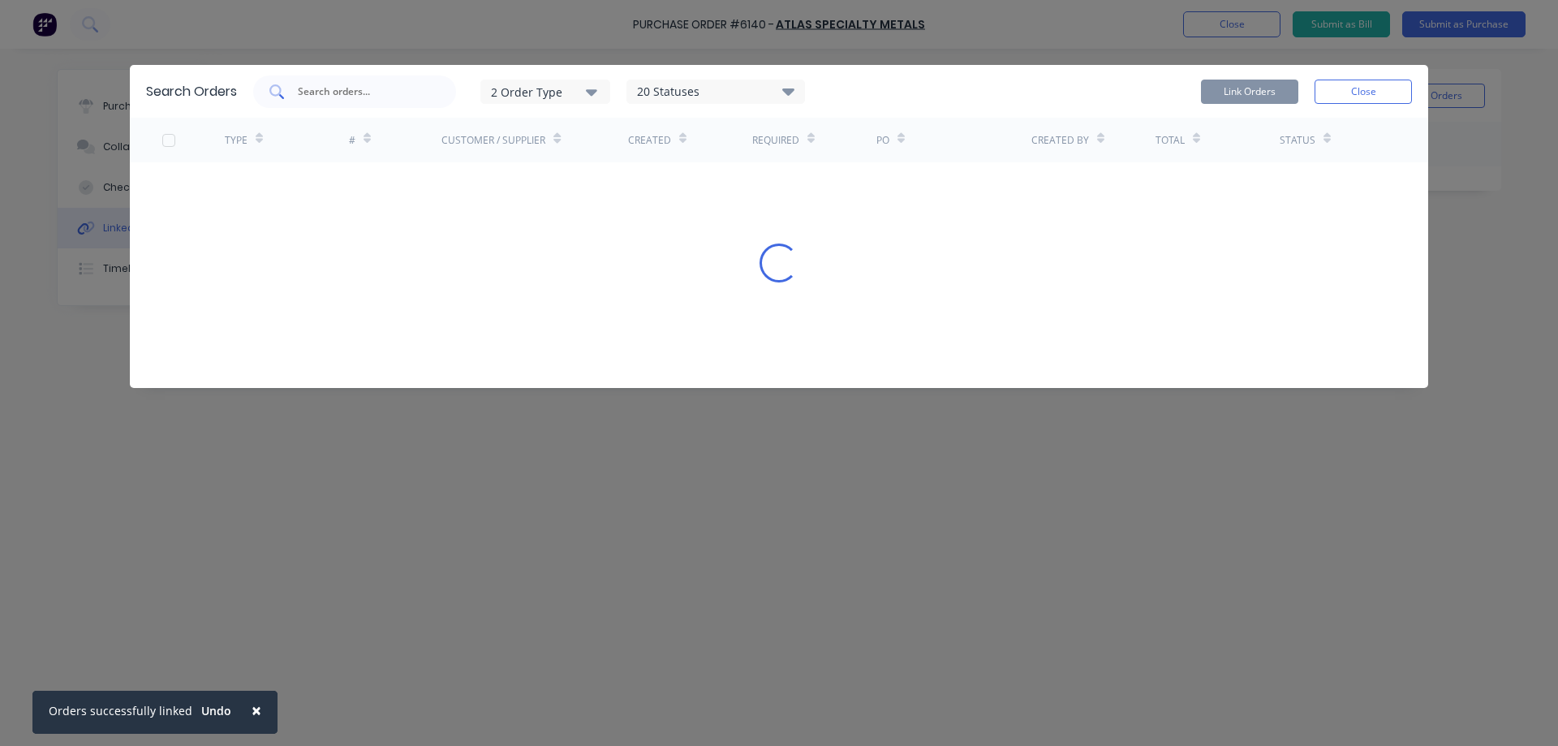
click at [383, 94] on input "text" at bounding box center [363, 92] width 135 height 16
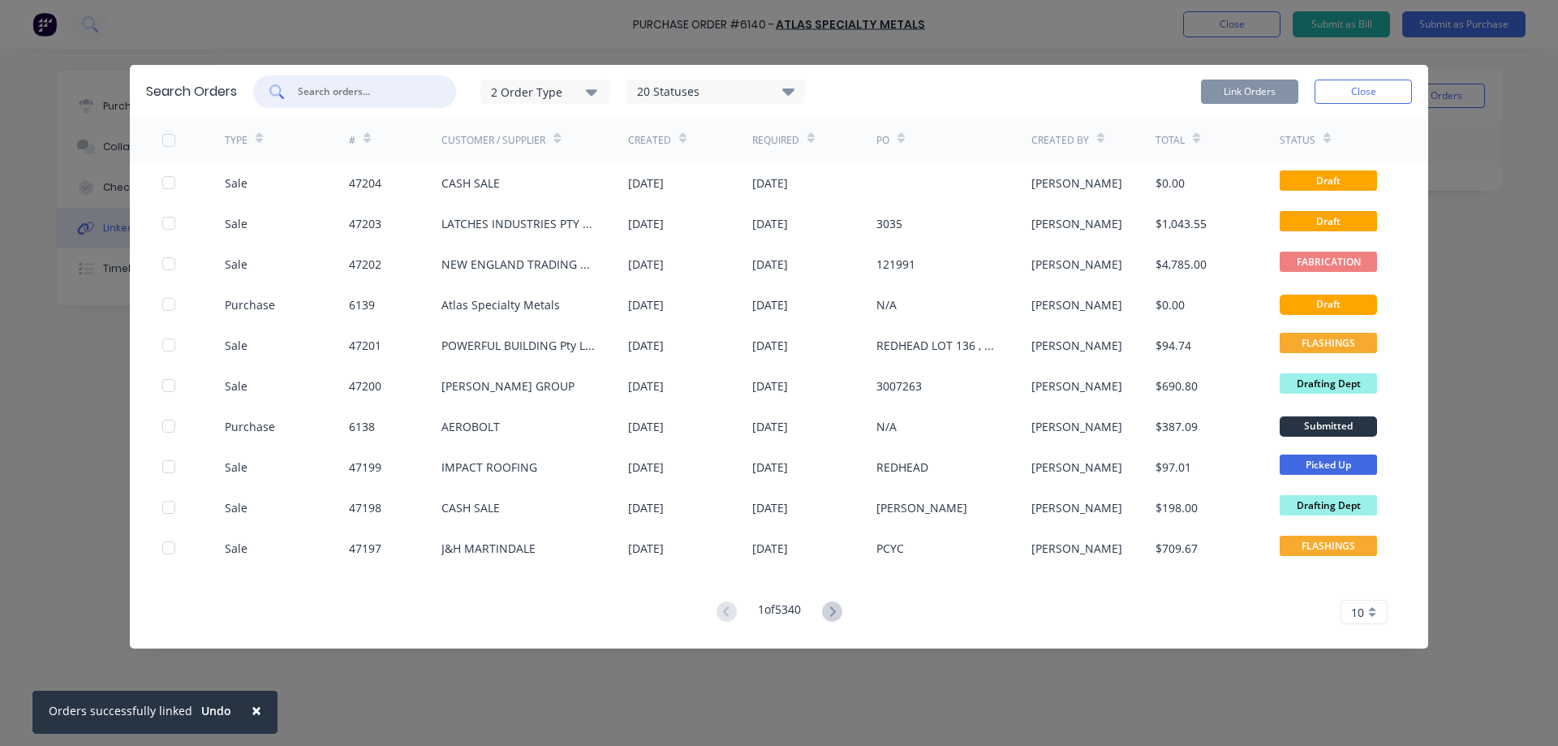
paste input "47071"
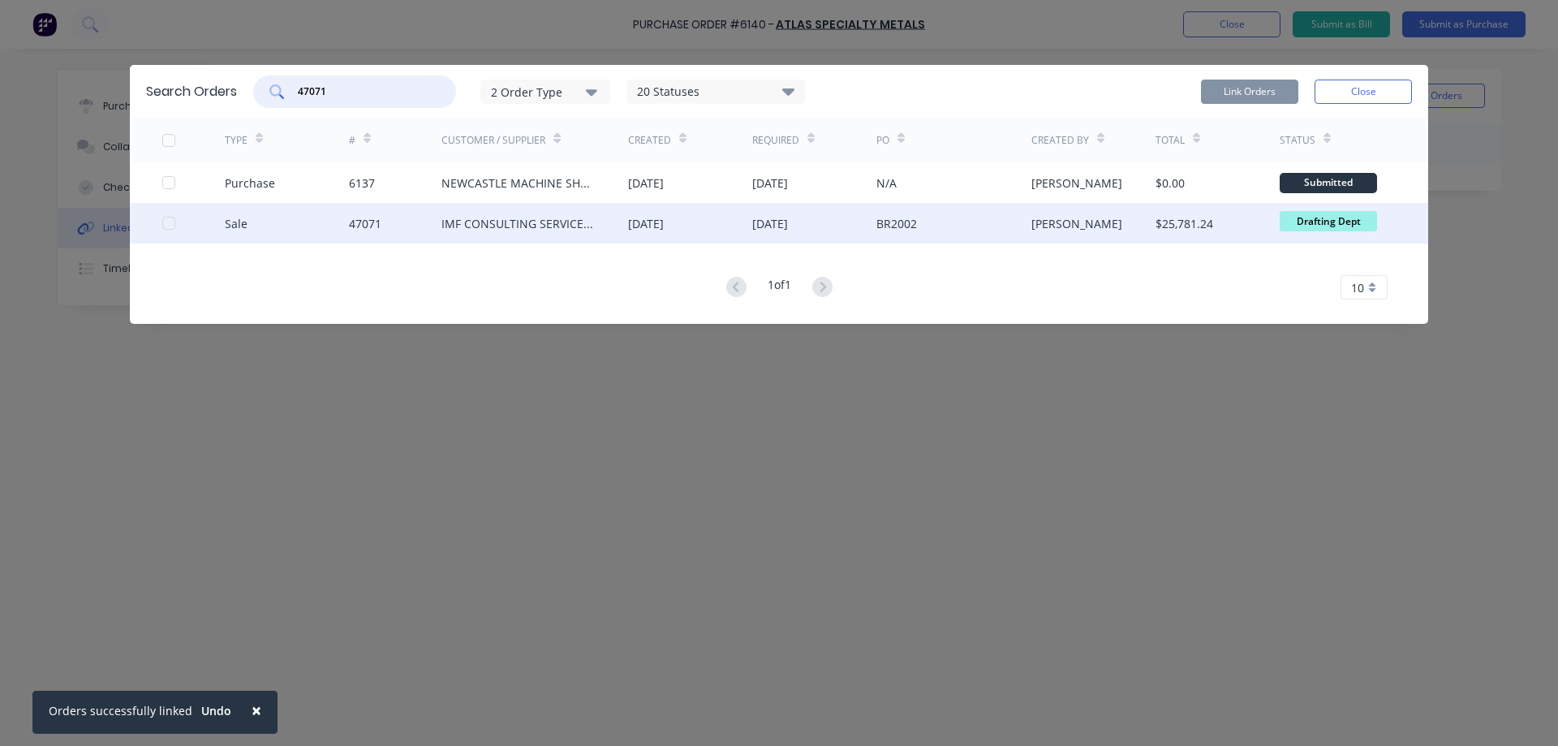
type input "47071"
click at [168, 216] on div at bounding box center [193, 223] width 62 height 41
click at [168, 225] on div at bounding box center [169, 223] width 32 height 32
click at [1271, 84] on button "Link Orders" at bounding box center [1249, 92] width 97 height 24
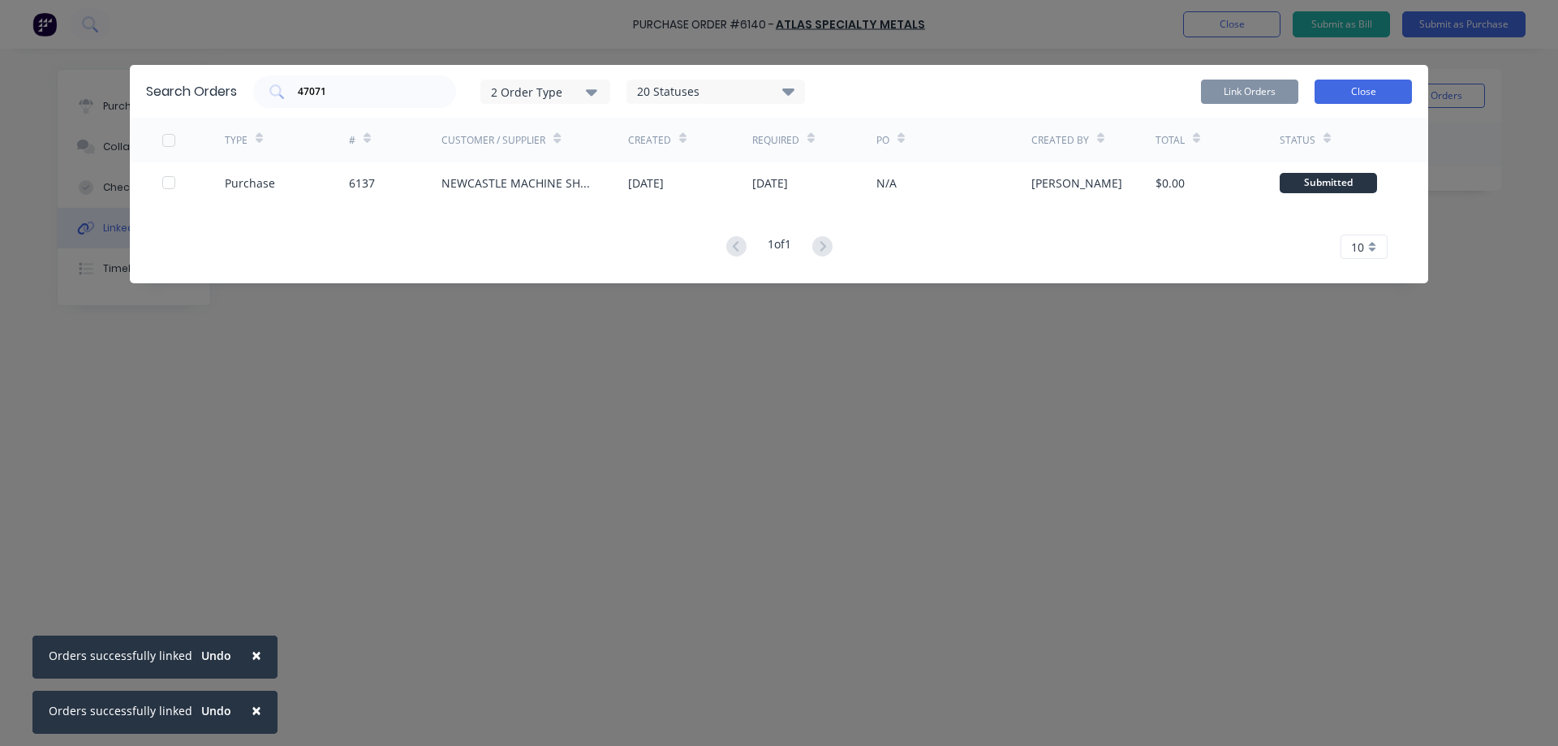
click at [1375, 95] on button "Close" at bounding box center [1363, 92] width 97 height 24
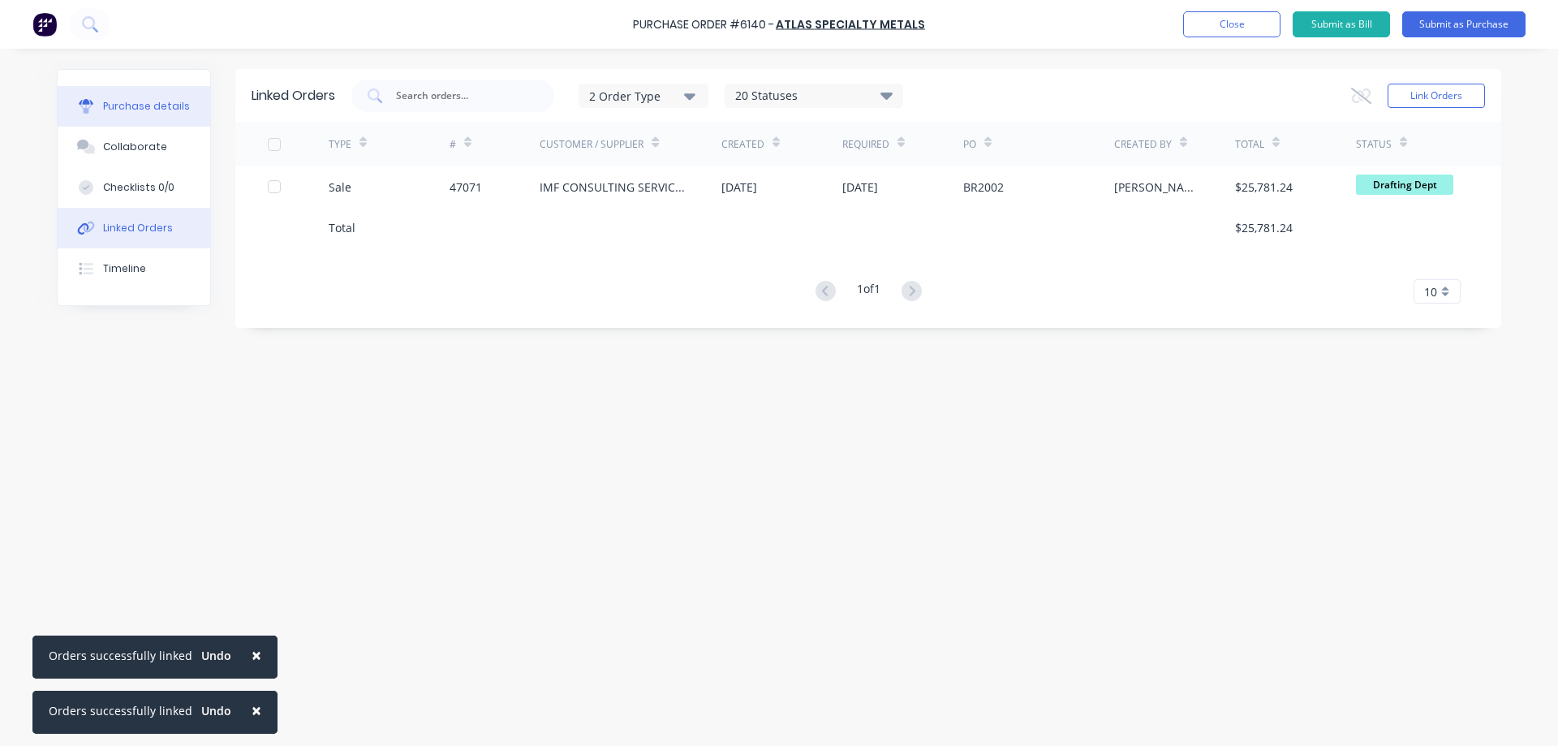
click at [156, 106] on div "Purchase details" at bounding box center [146, 106] width 87 height 15
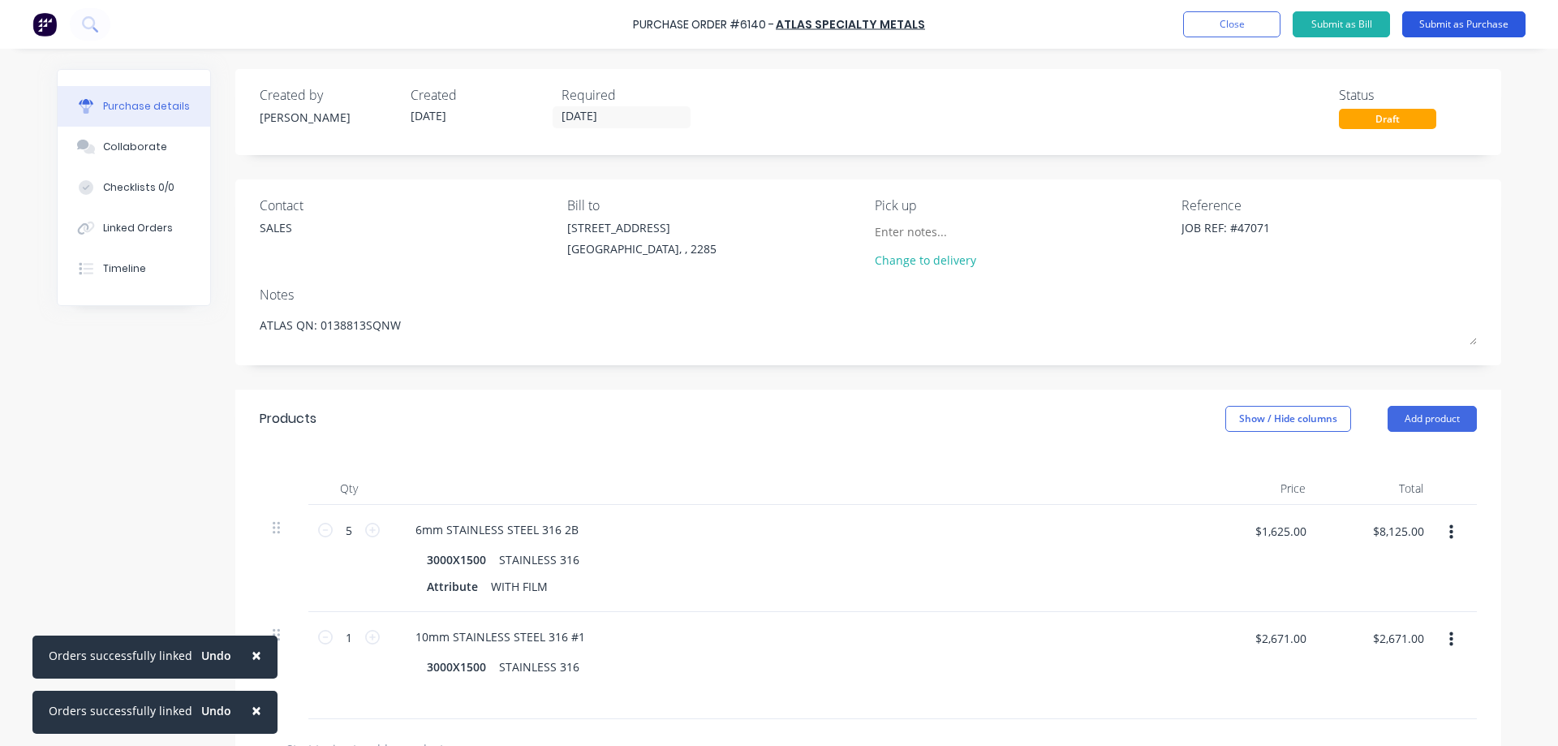
click at [1489, 21] on button "Submit as Purchase" at bounding box center [1463, 24] width 123 height 26
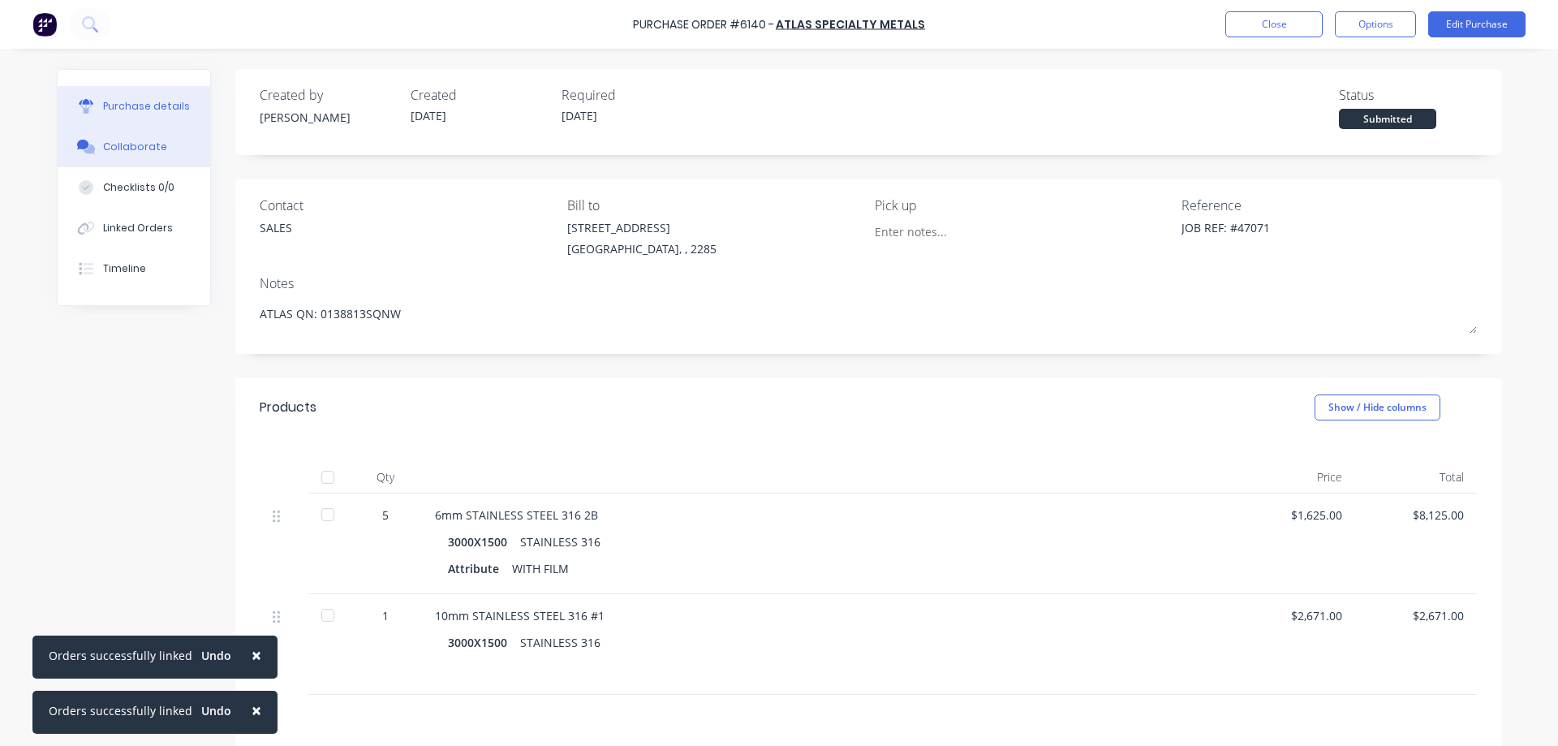
click at [120, 143] on div "Collaborate" at bounding box center [135, 147] width 64 height 15
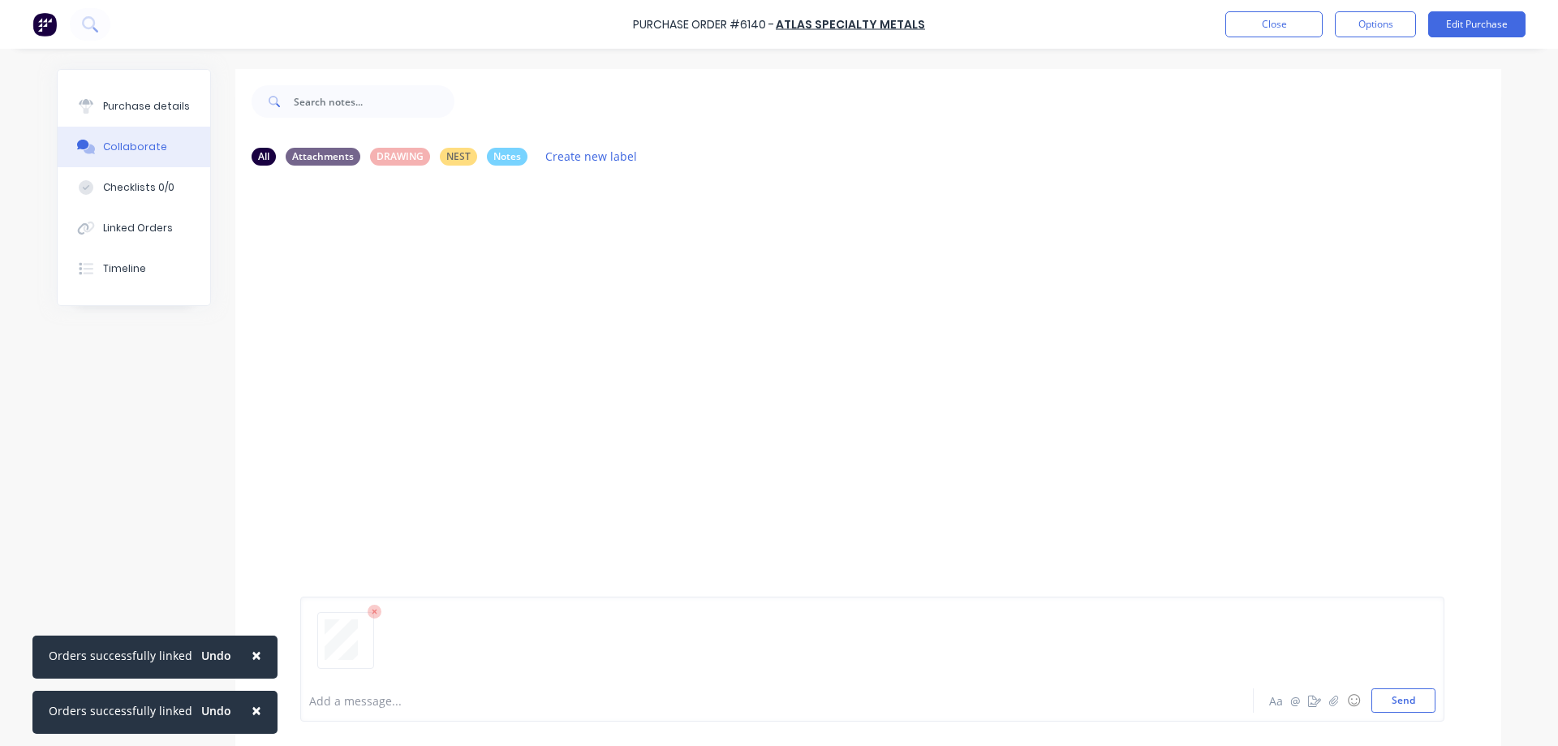
click at [349, 706] on div at bounding box center [732, 700] width 844 height 17
click at [153, 109] on div "Purchase details" at bounding box center [146, 106] width 87 height 15
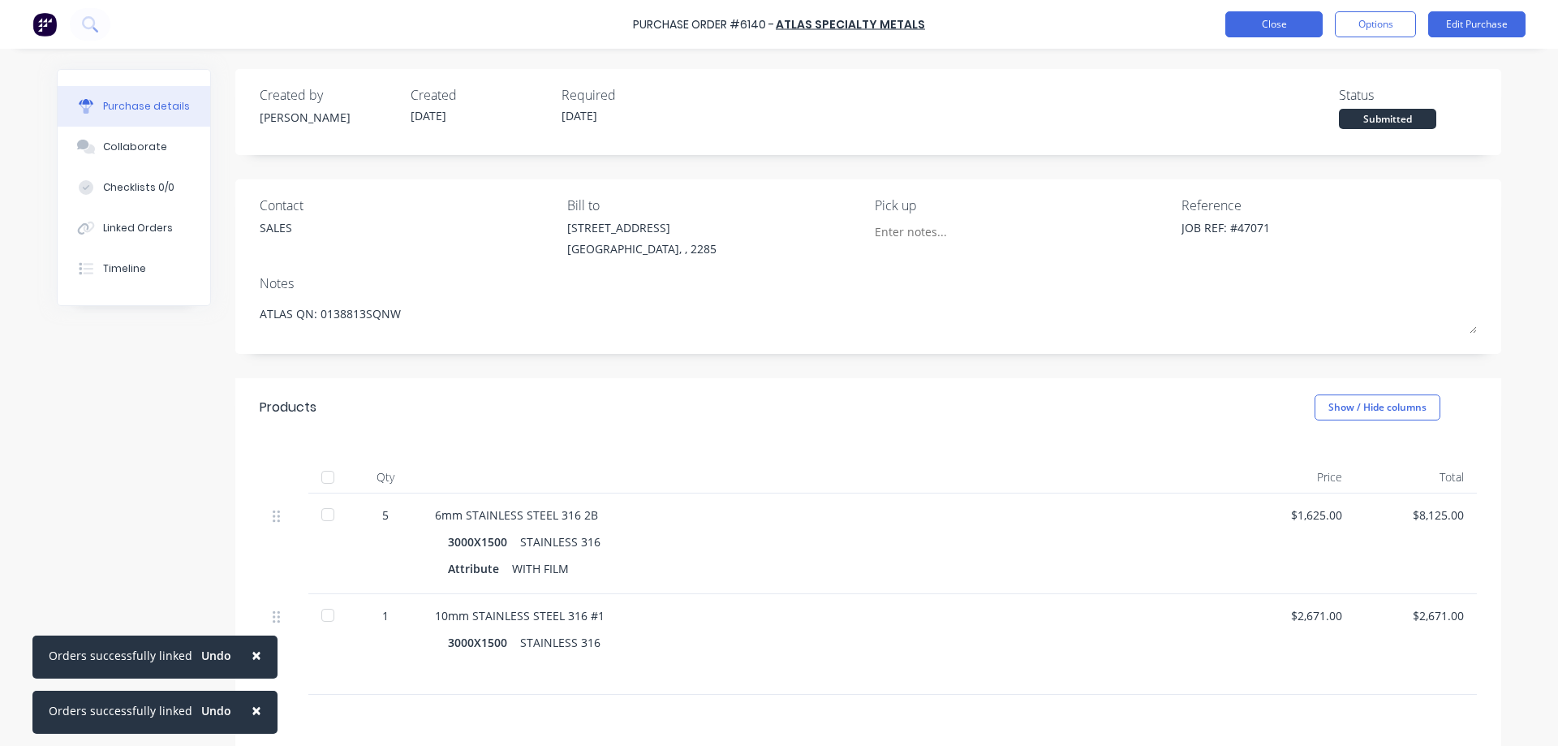
click at [1257, 35] on button "Close" at bounding box center [1273, 24] width 97 height 26
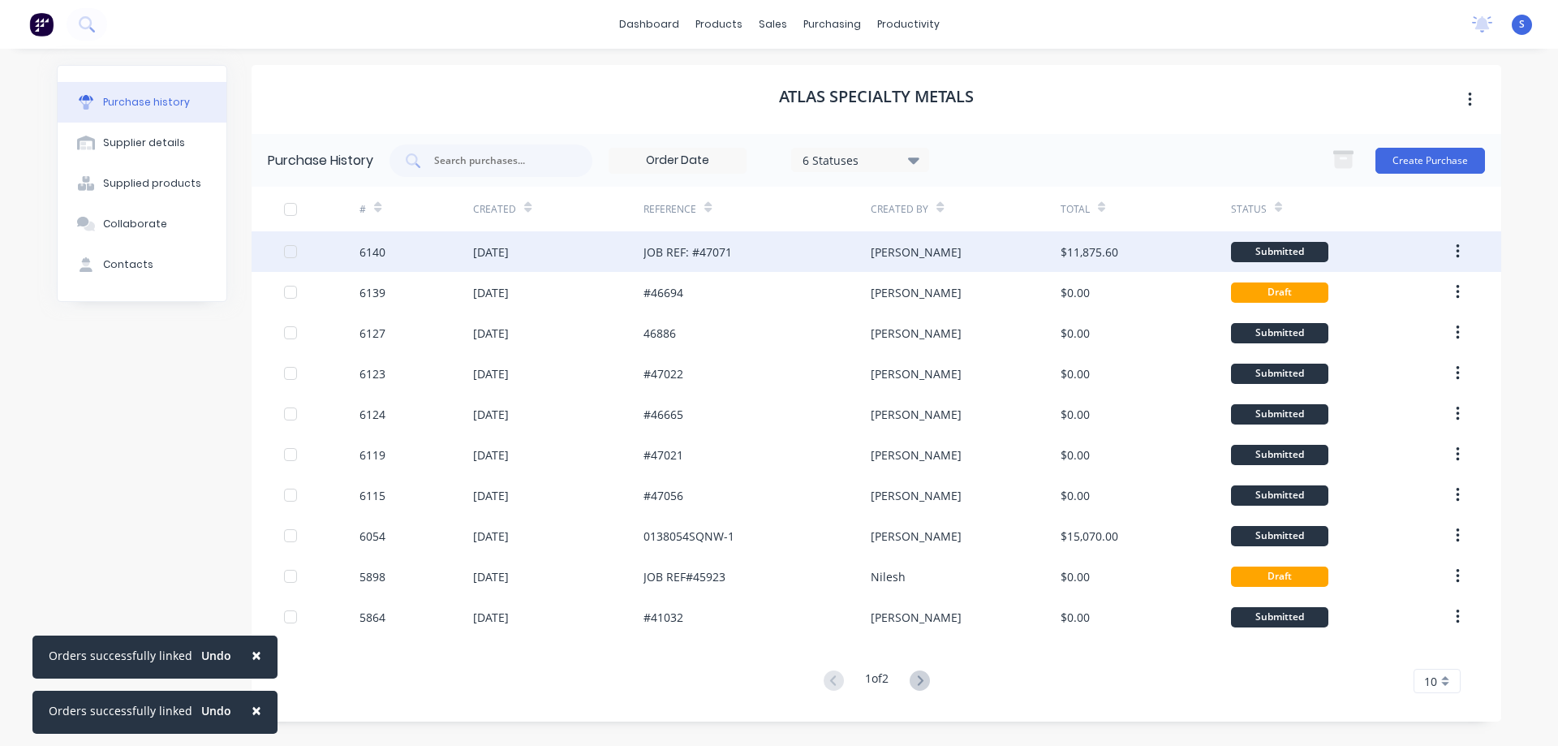
click at [936, 247] on div "[PERSON_NAME]" at bounding box center [965, 251] width 189 height 41
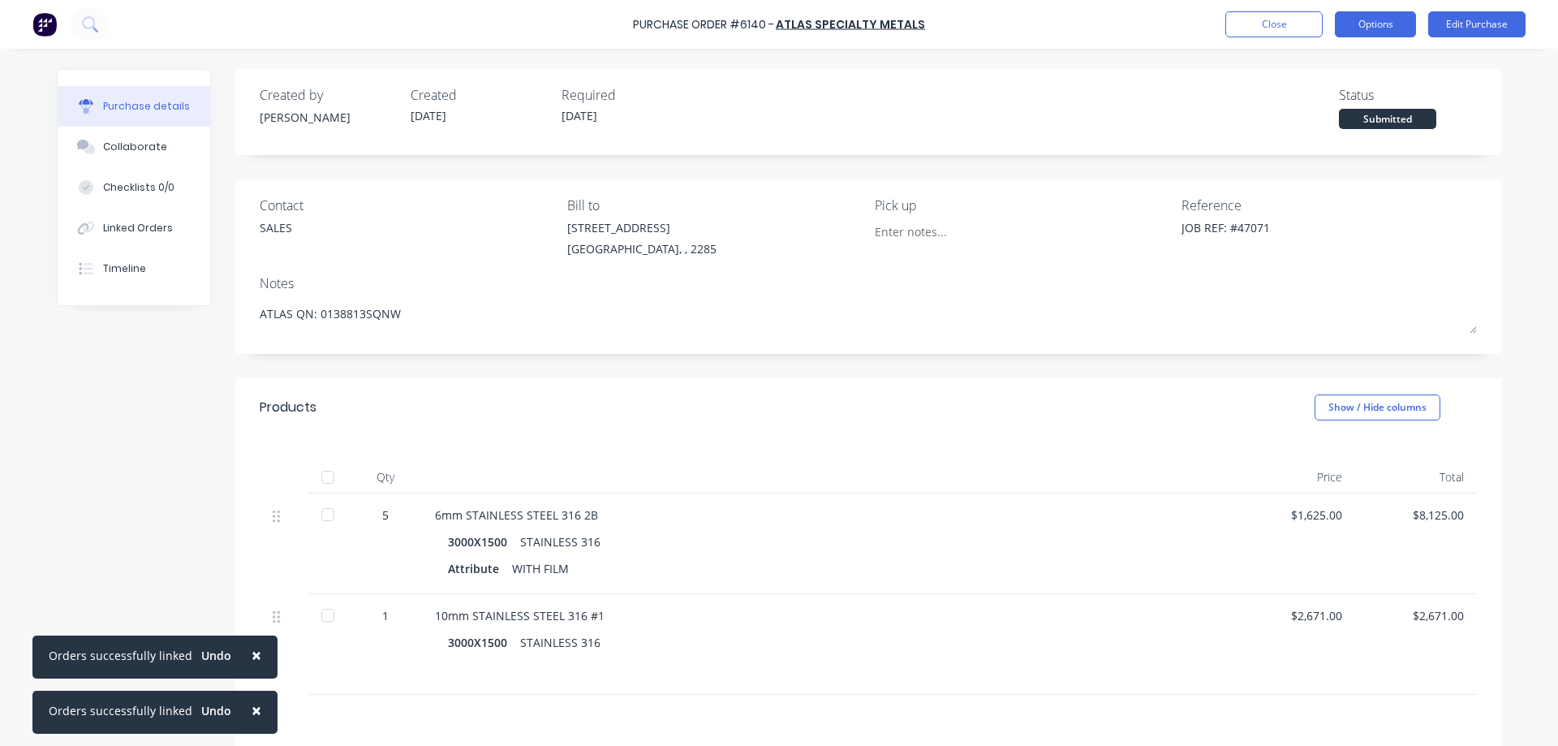
click at [1386, 19] on button "Options" at bounding box center [1375, 24] width 81 height 26
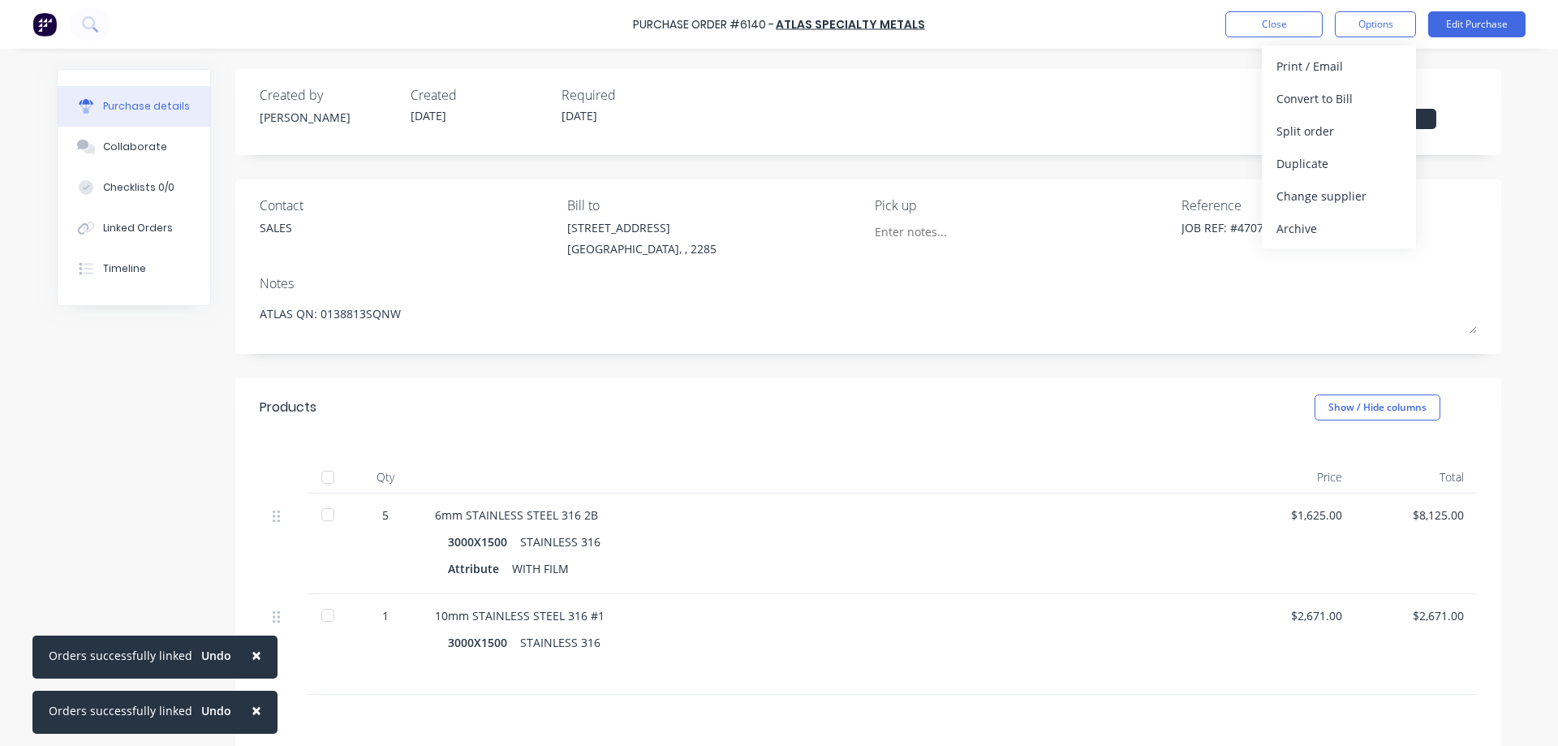
click at [1301, 48] on div "Print / Email Convert to Bill Split order Duplicate Change supplier Archive" at bounding box center [1339, 146] width 154 height 203
click at [1297, 70] on div "Print / Email" at bounding box center [1339, 66] width 125 height 24
click at [1327, 140] on div "Without pricing" at bounding box center [1339, 131] width 125 height 24
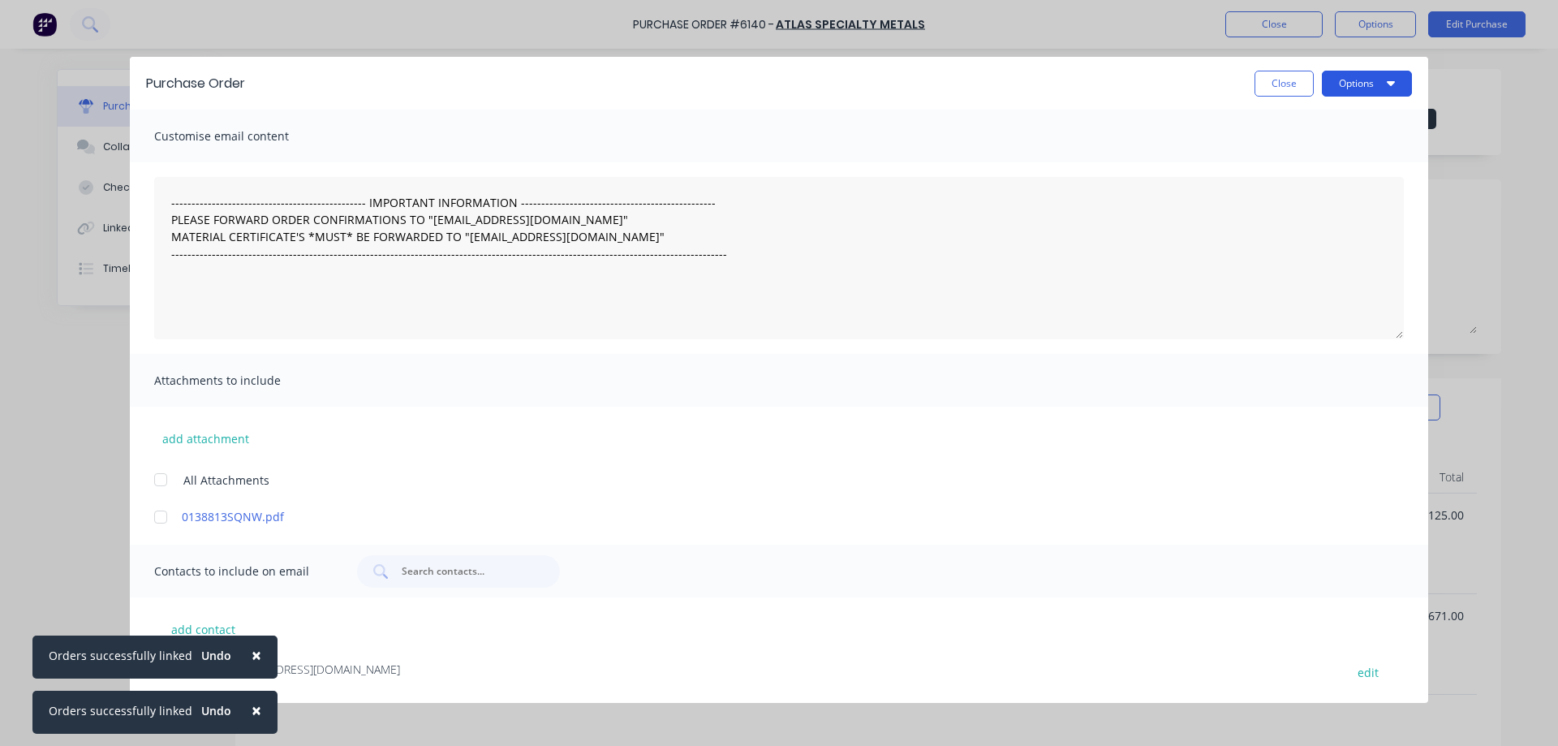
click at [1358, 85] on button "Options" at bounding box center [1367, 84] width 90 height 26
click at [1276, 81] on button "Close" at bounding box center [1284, 84] width 59 height 26
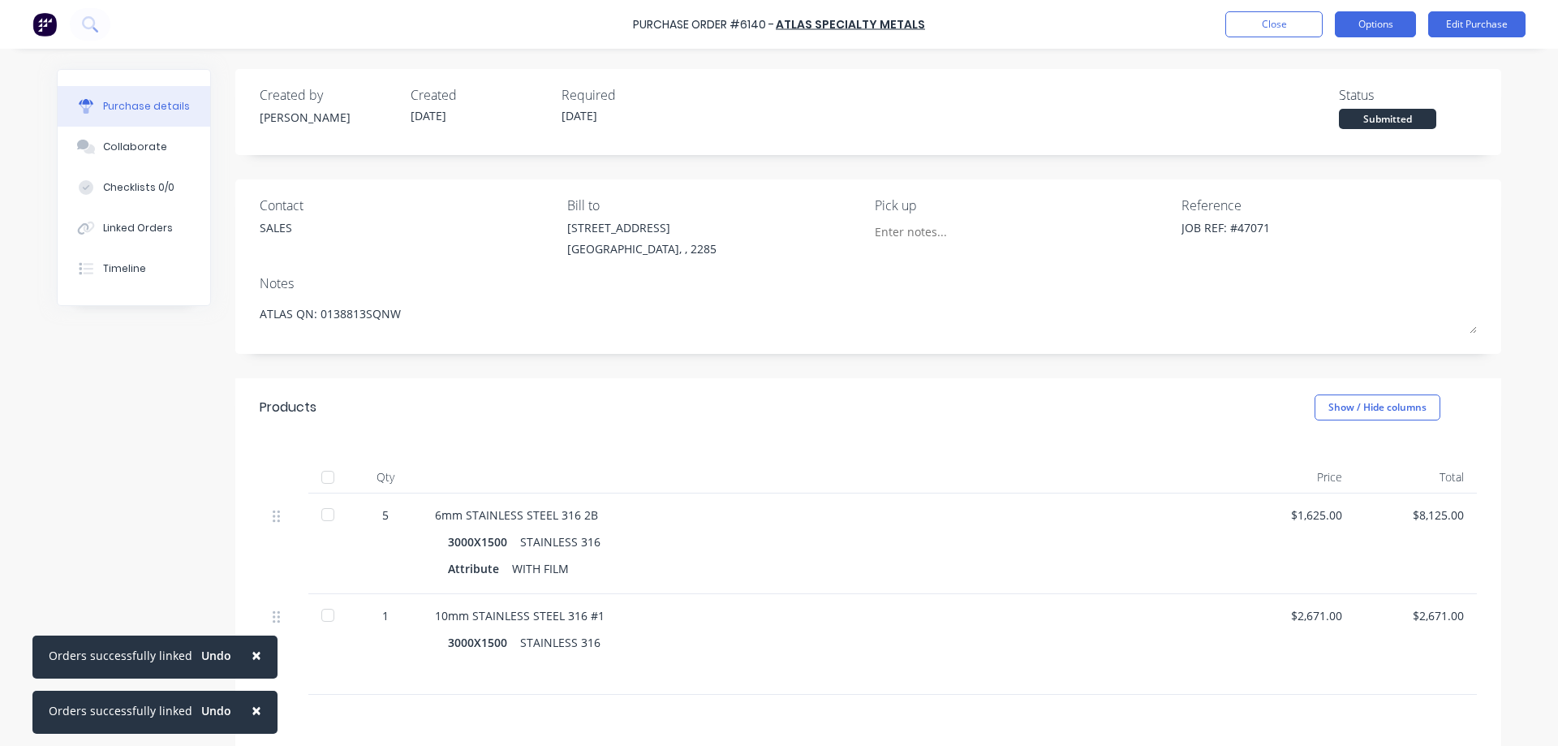
click at [1365, 24] on button "Options" at bounding box center [1375, 24] width 81 height 26
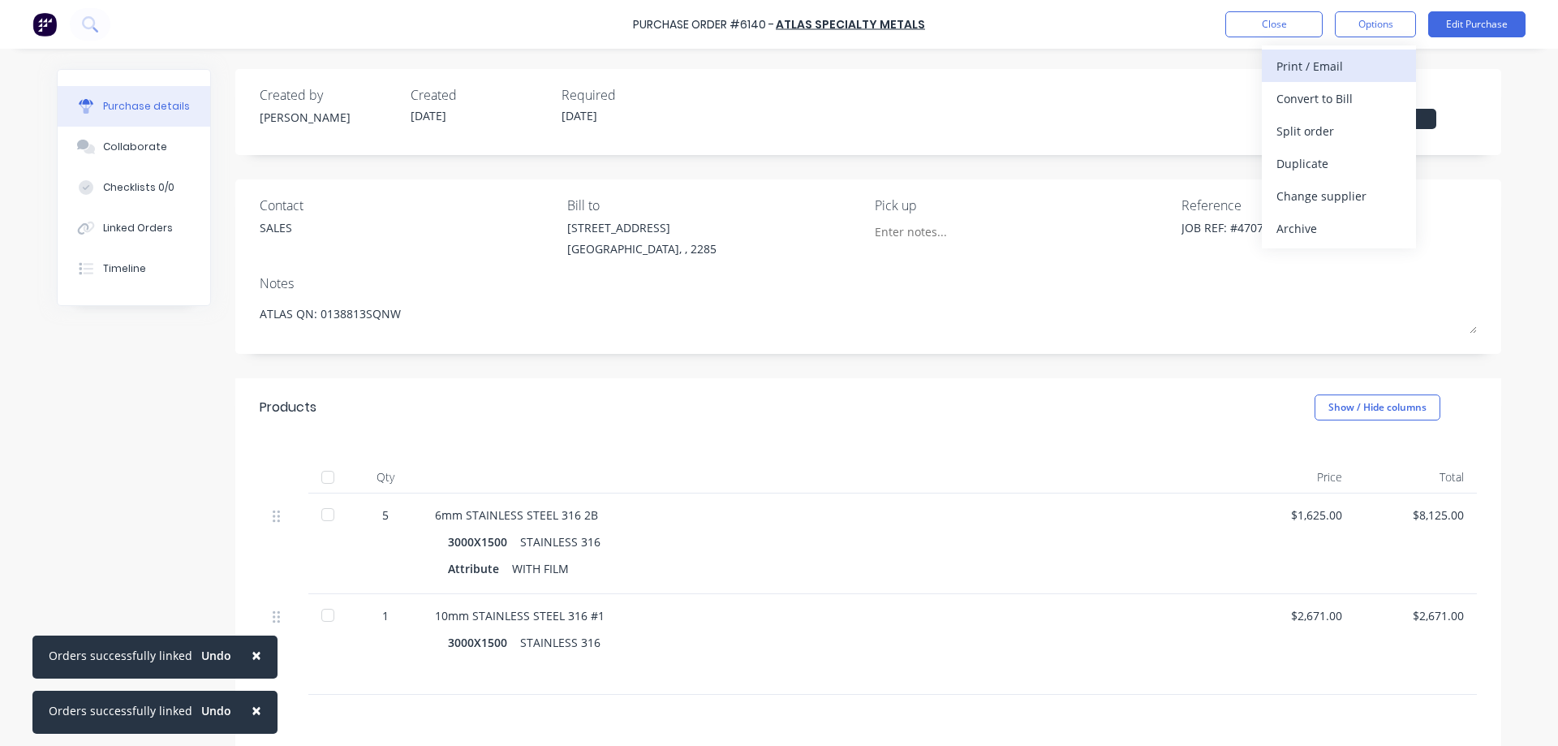
click at [1318, 61] on div "Print / Email" at bounding box center [1339, 66] width 125 height 24
click at [1320, 101] on div "With pricing" at bounding box center [1339, 99] width 125 height 24
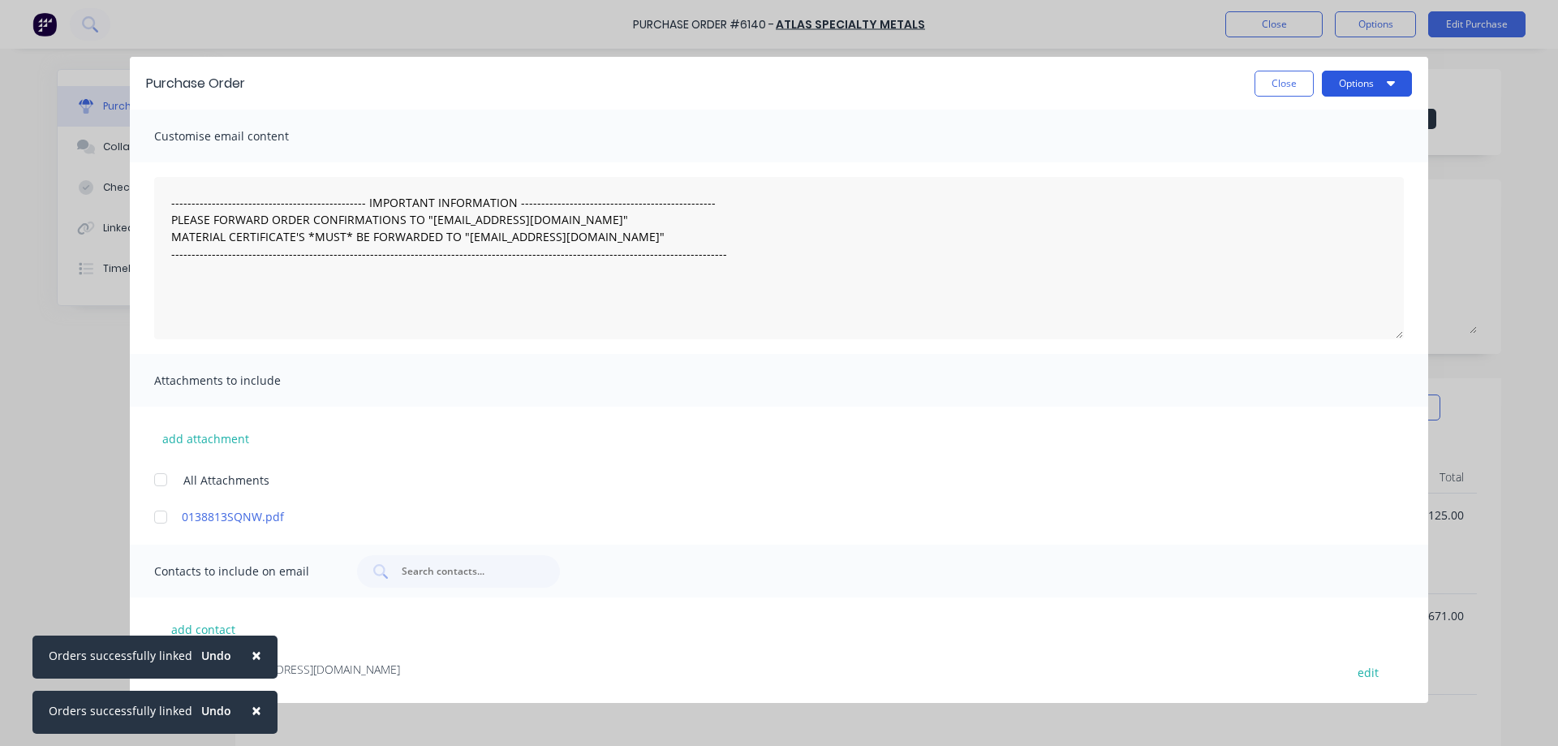
click at [1346, 81] on button "Options" at bounding box center [1367, 84] width 90 height 26
click at [1313, 125] on div "Print" at bounding box center [1334, 125] width 125 height 24
type textarea "x"
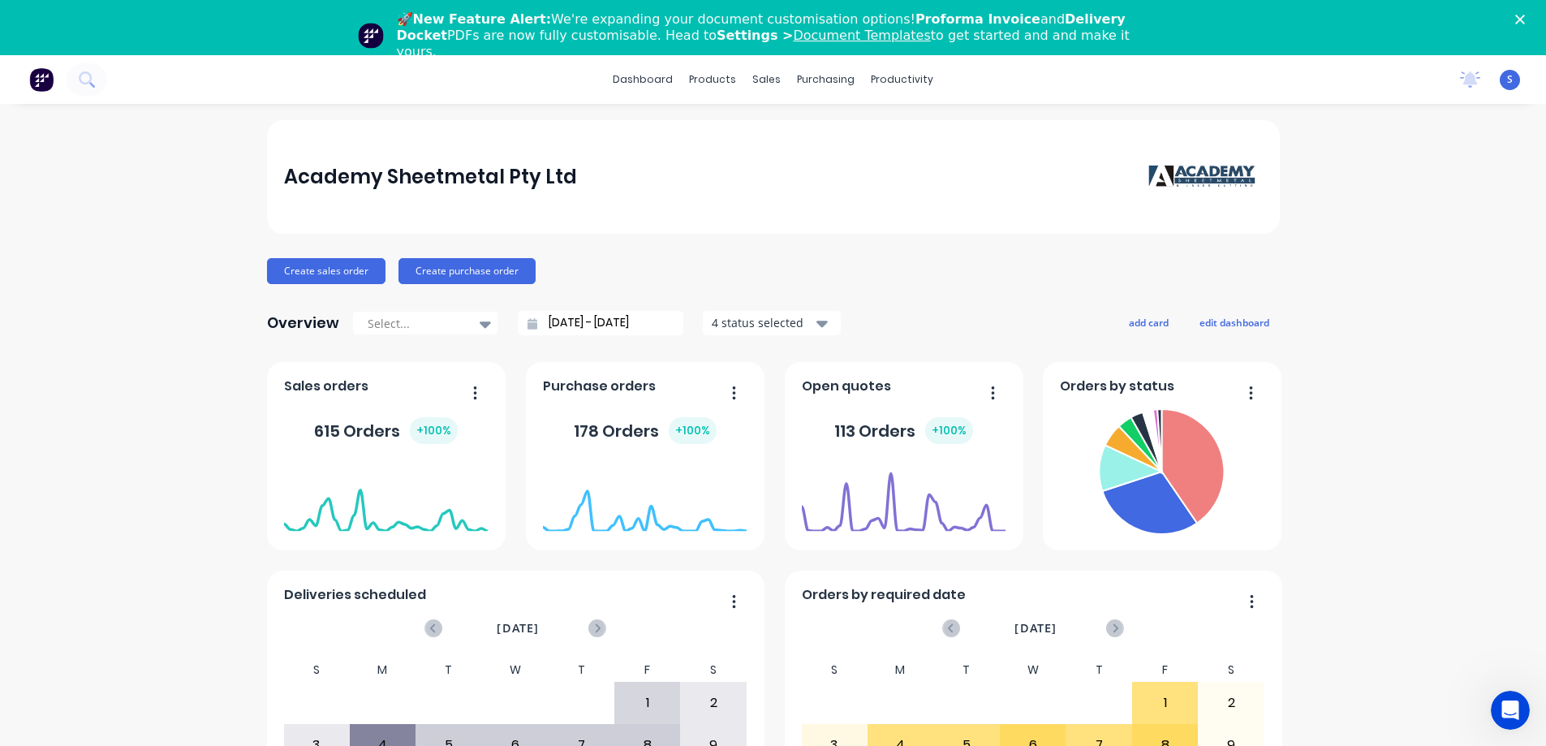
click at [1525, 16] on icon "Close" at bounding box center [1520, 20] width 10 height 10
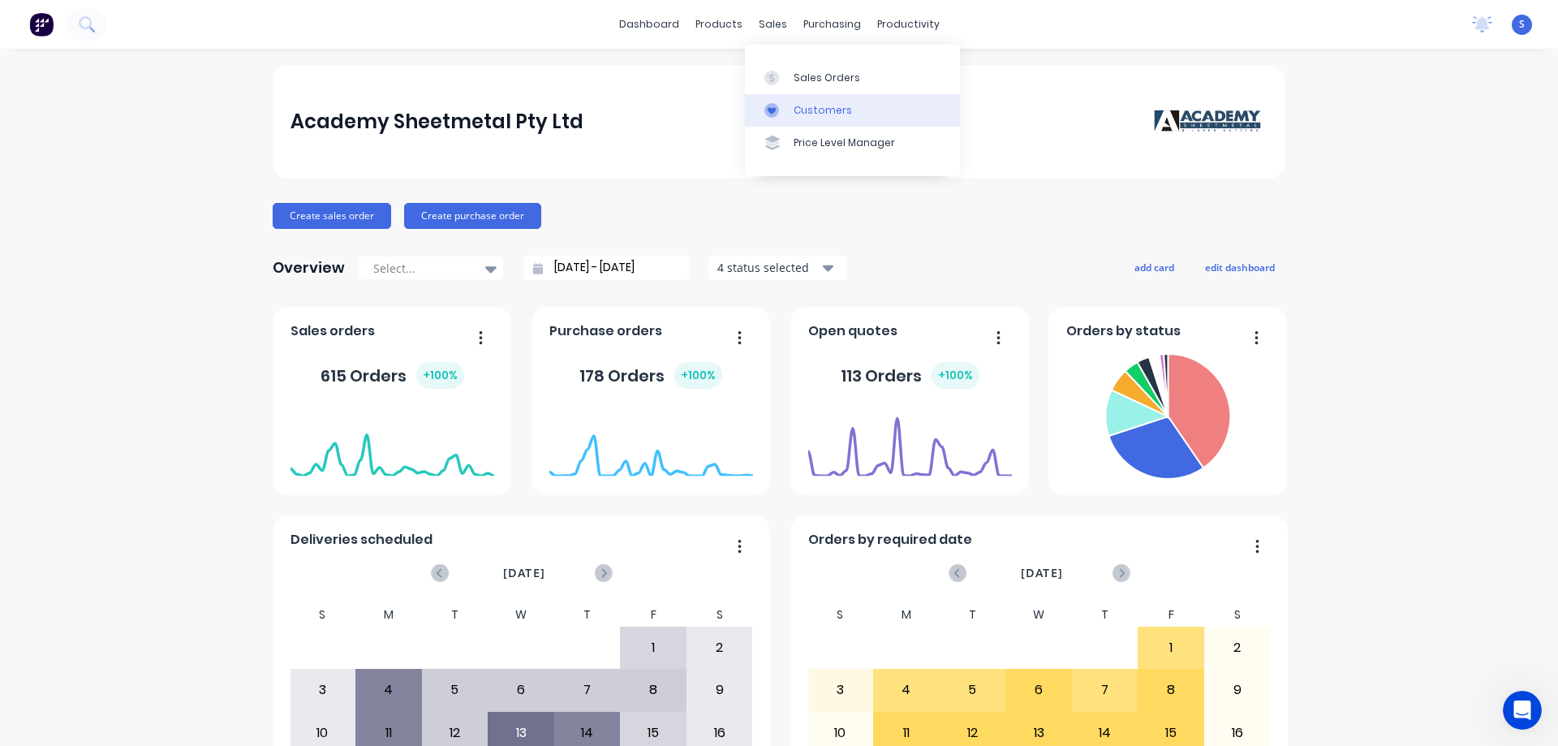
click at [823, 110] on div "Customers" at bounding box center [823, 110] width 58 height 15
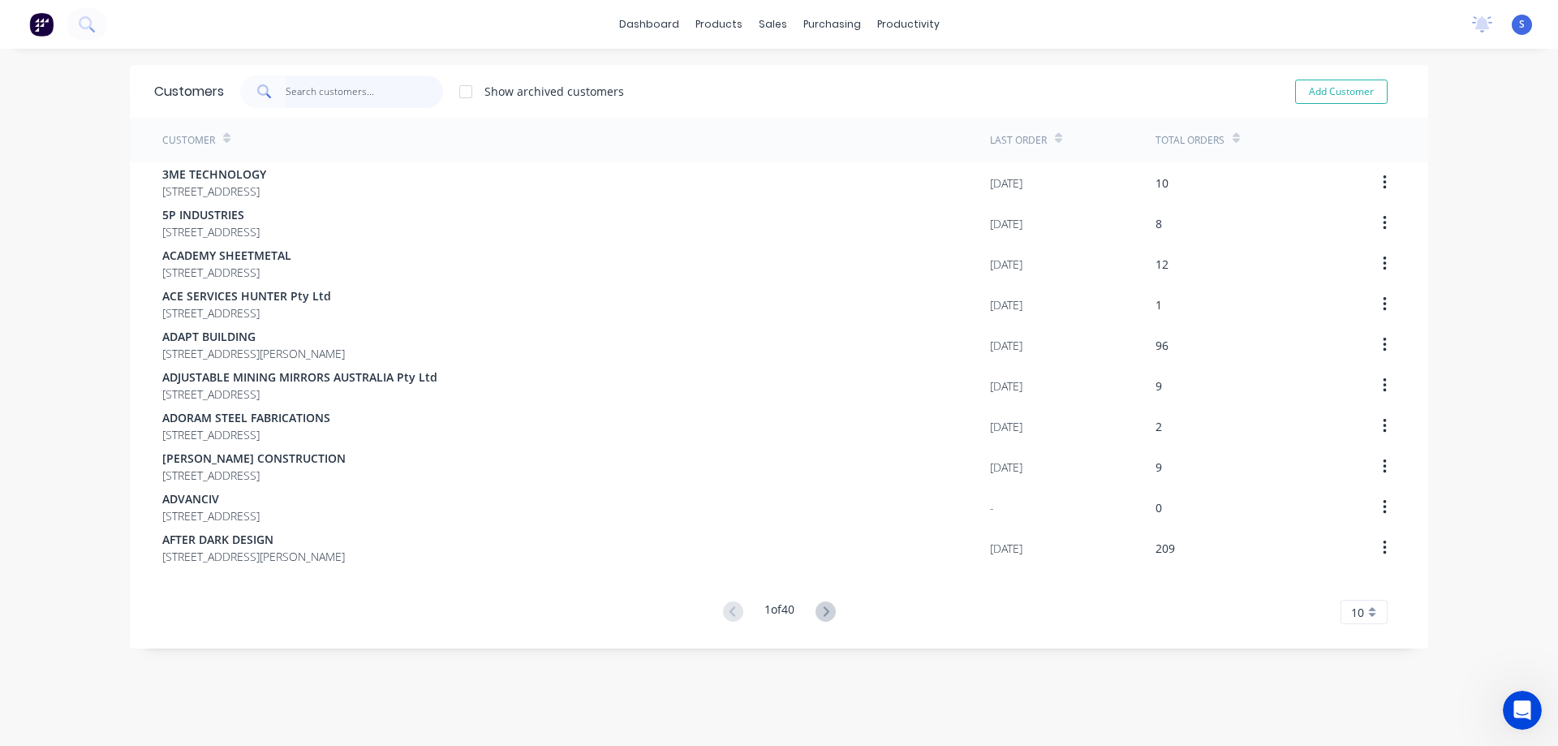
click at [353, 93] on input "text" at bounding box center [365, 91] width 158 height 32
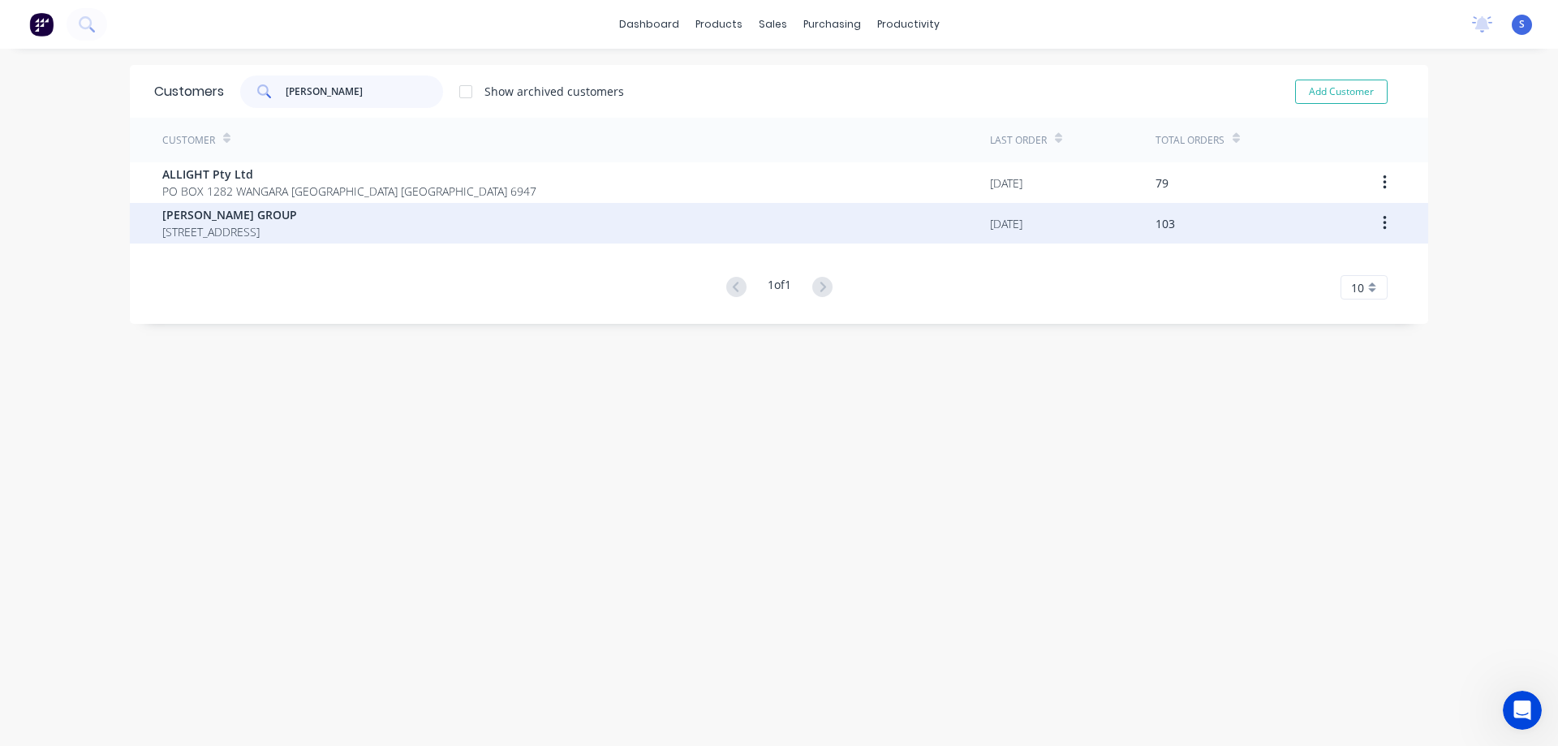
type input "[PERSON_NAME]"
click at [268, 215] on span "[PERSON_NAME] GROUP" at bounding box center [229, 214] width 135 height 17
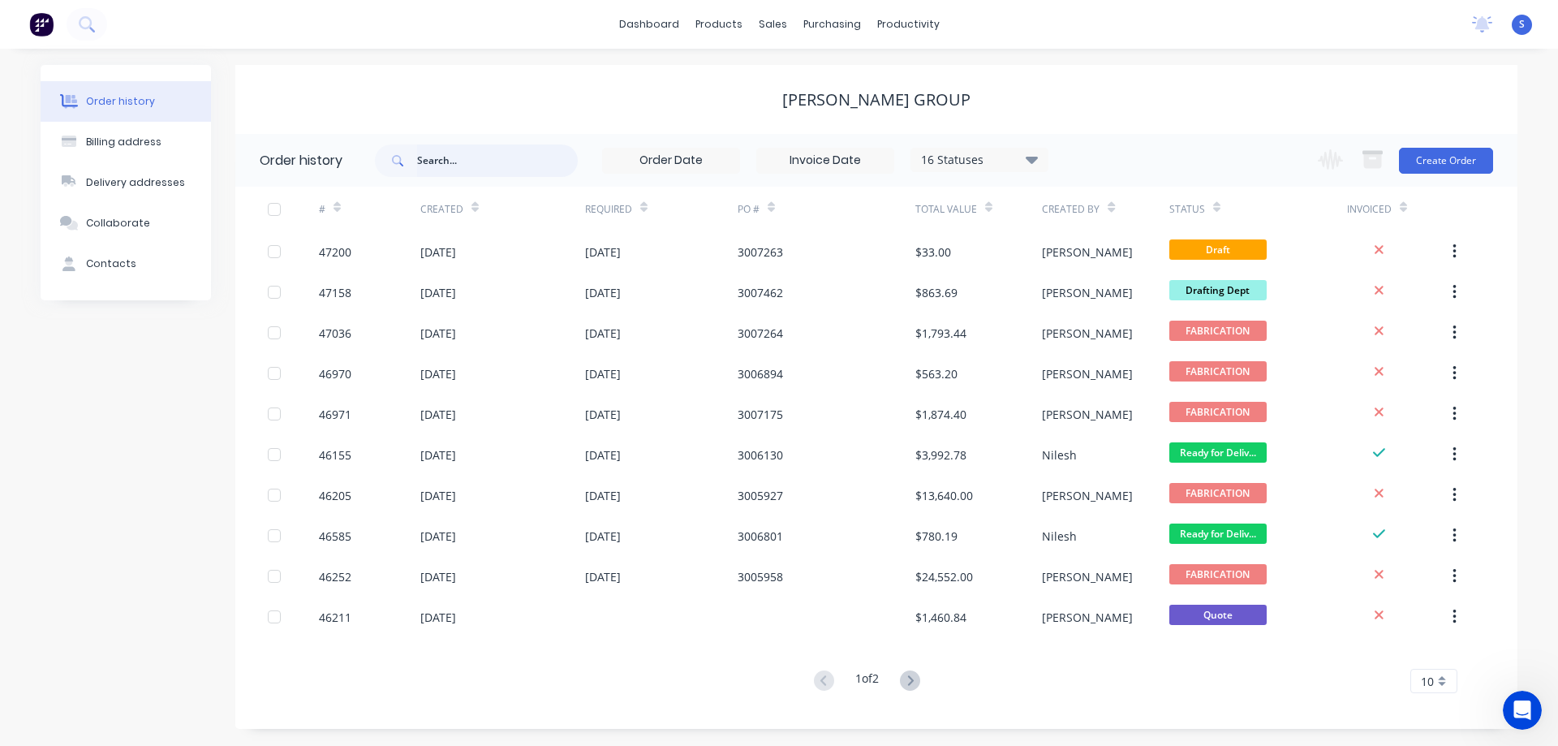
click at [467, 161] on input "text" at bounding box center [497, 160] width 161 height 32
paste input "AC-694"
type input "AC-694"
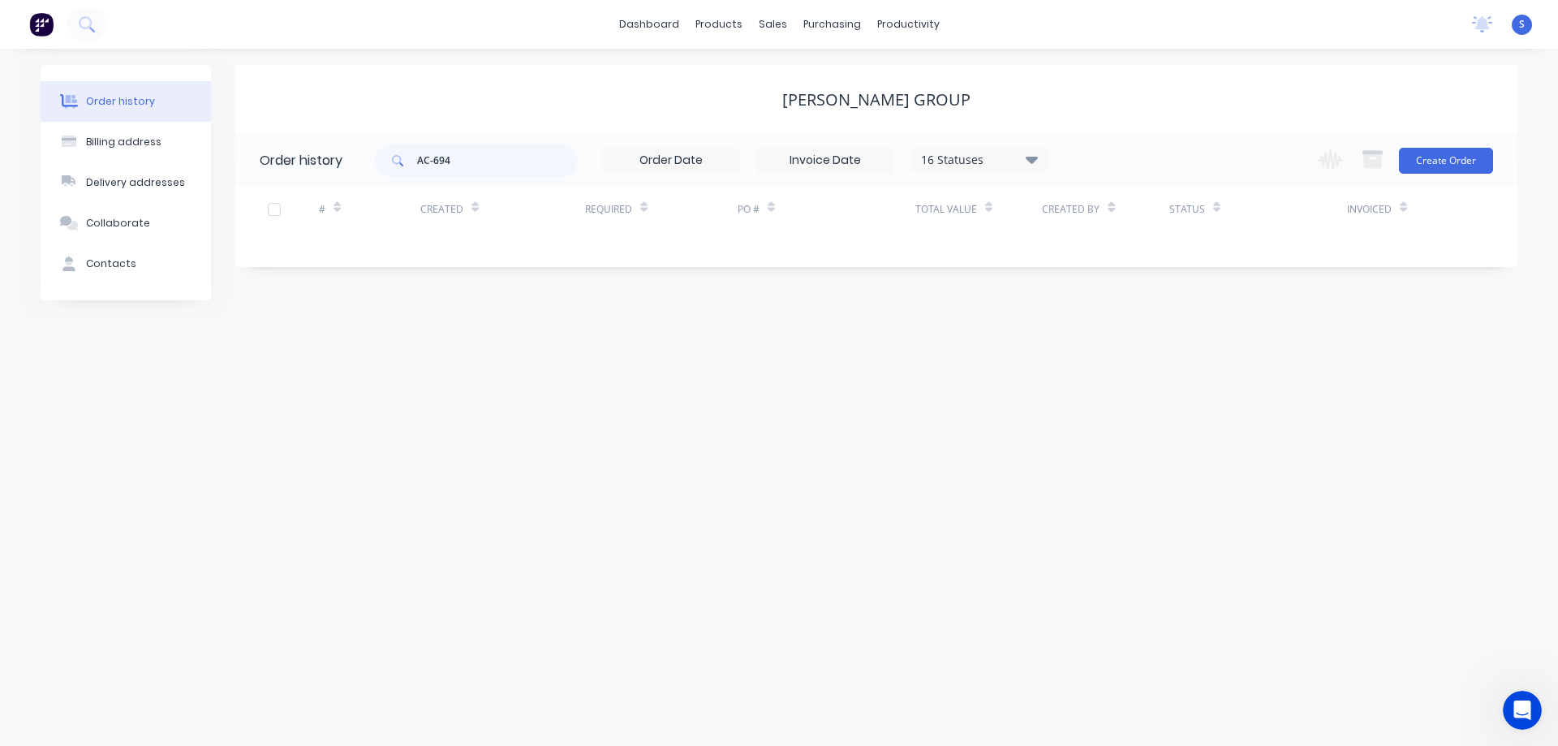
click at [973, 161] on div "16 Statuses" at bounding box center [979, 160] width 136 height 18
click at [1113, 379] on label at bounding box center [1113, 379] width 0 height 0
click at [1113, 388] on input "checkbox" at bounding box center [1119, 386] width 13 height 15
checkbox input "true"
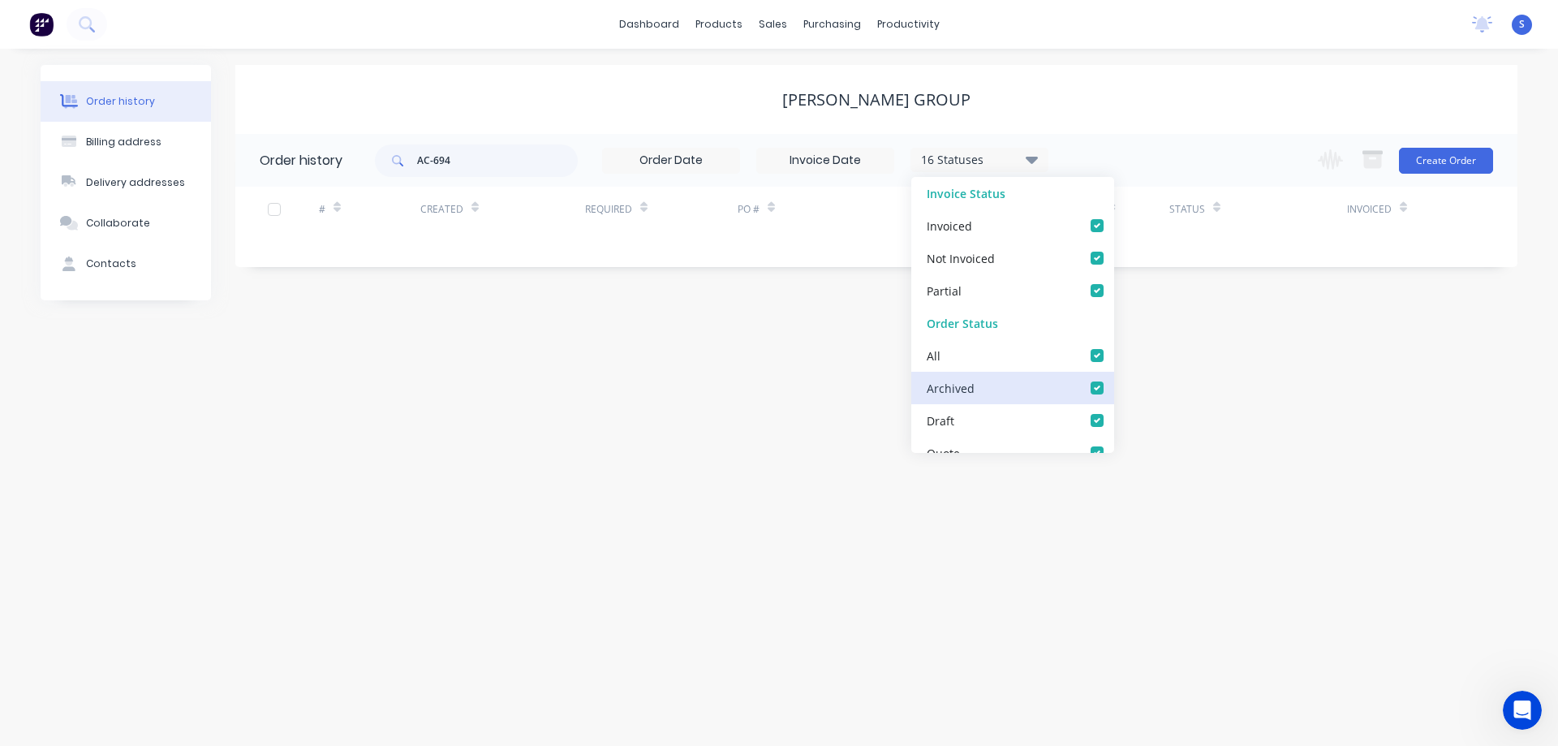
checkbox input "true"
click at [1200, 125] on div "[PERSON_NAME] GROUP" at bounding box center [876, 99] width 1282 height 69
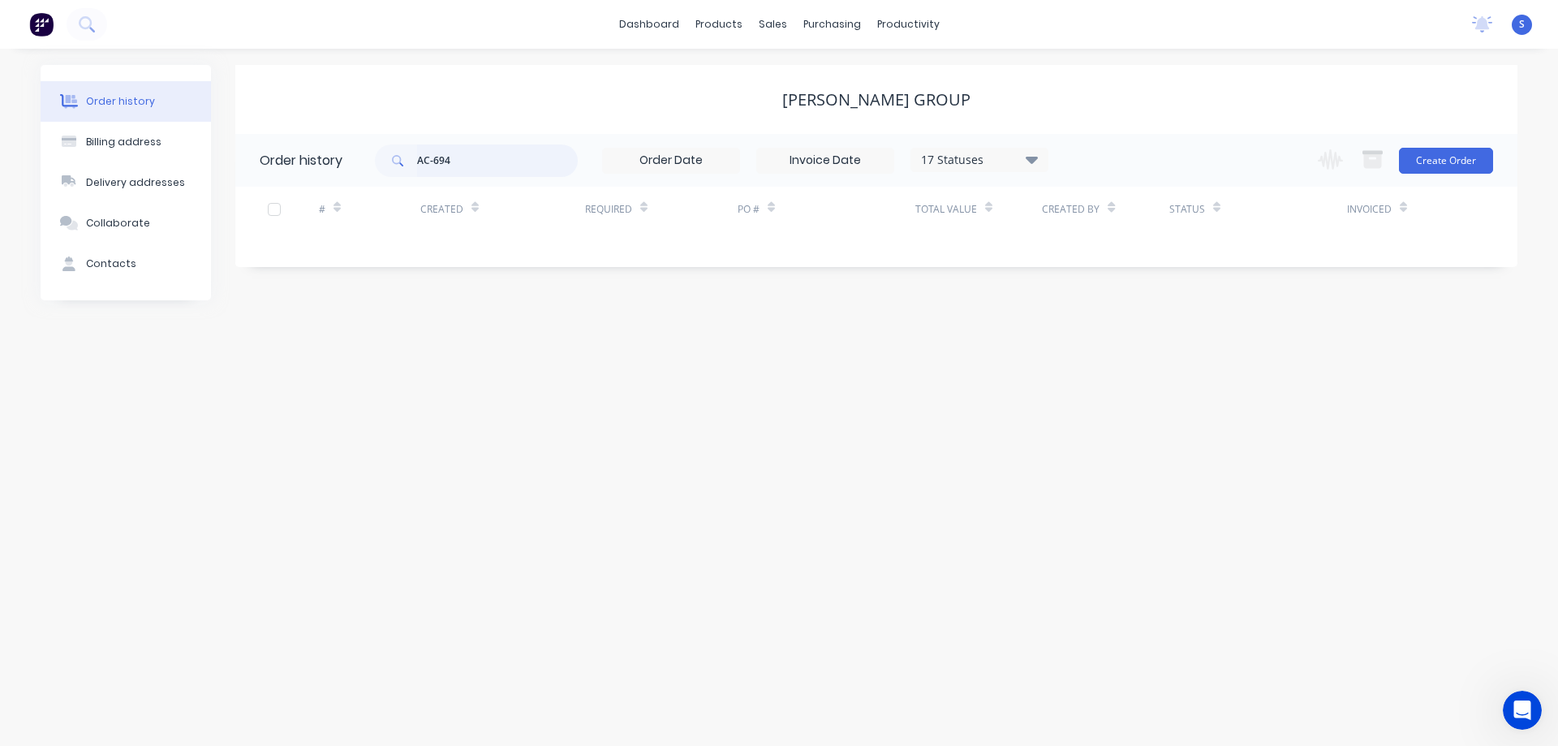
click at [492, 167] on input "AC-694" at bounding box center [497, 160] width 161 height 32
type input "A"
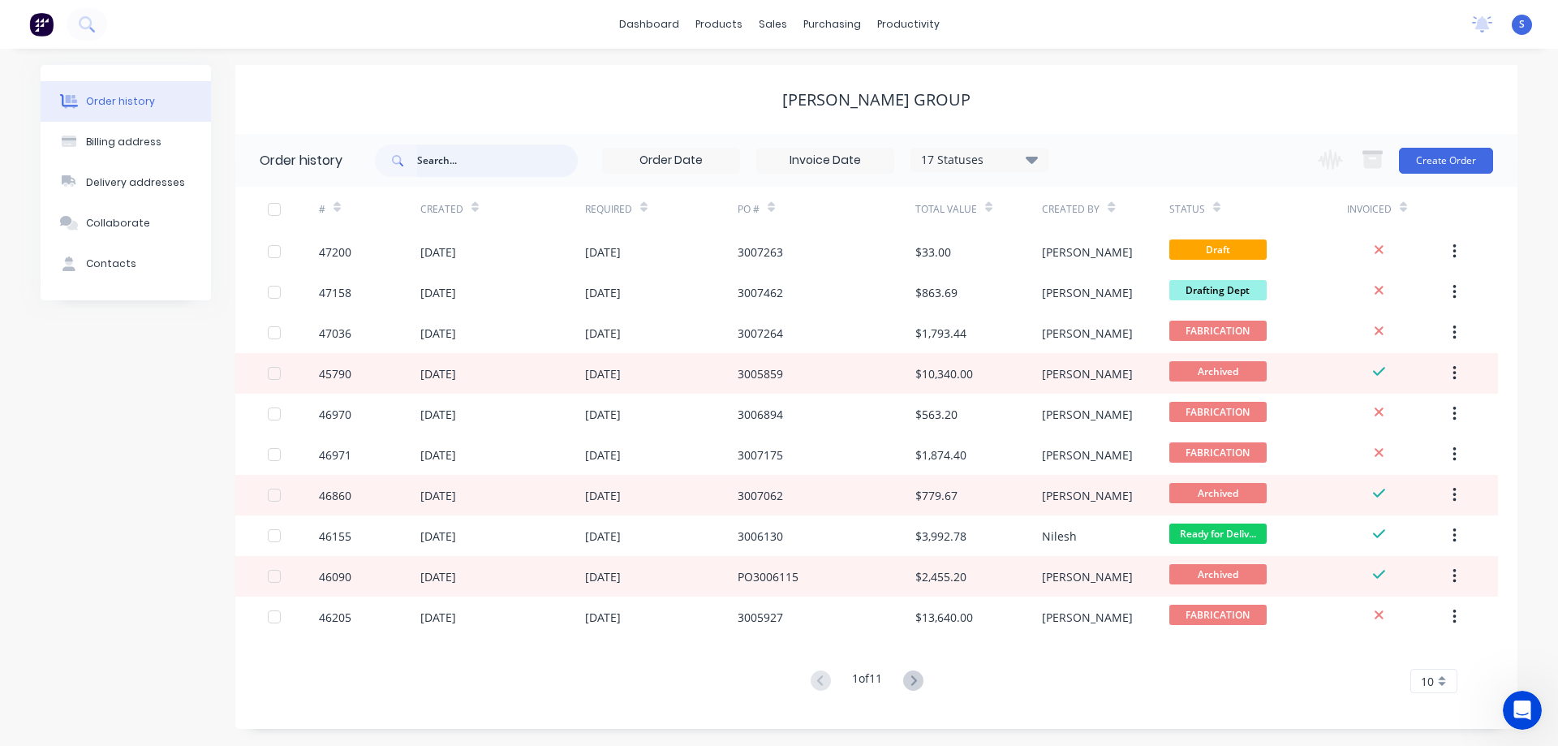
click at [466, 166] on input "text" at bounding box center [497, 160] width 161 height 32
type input "greaser"
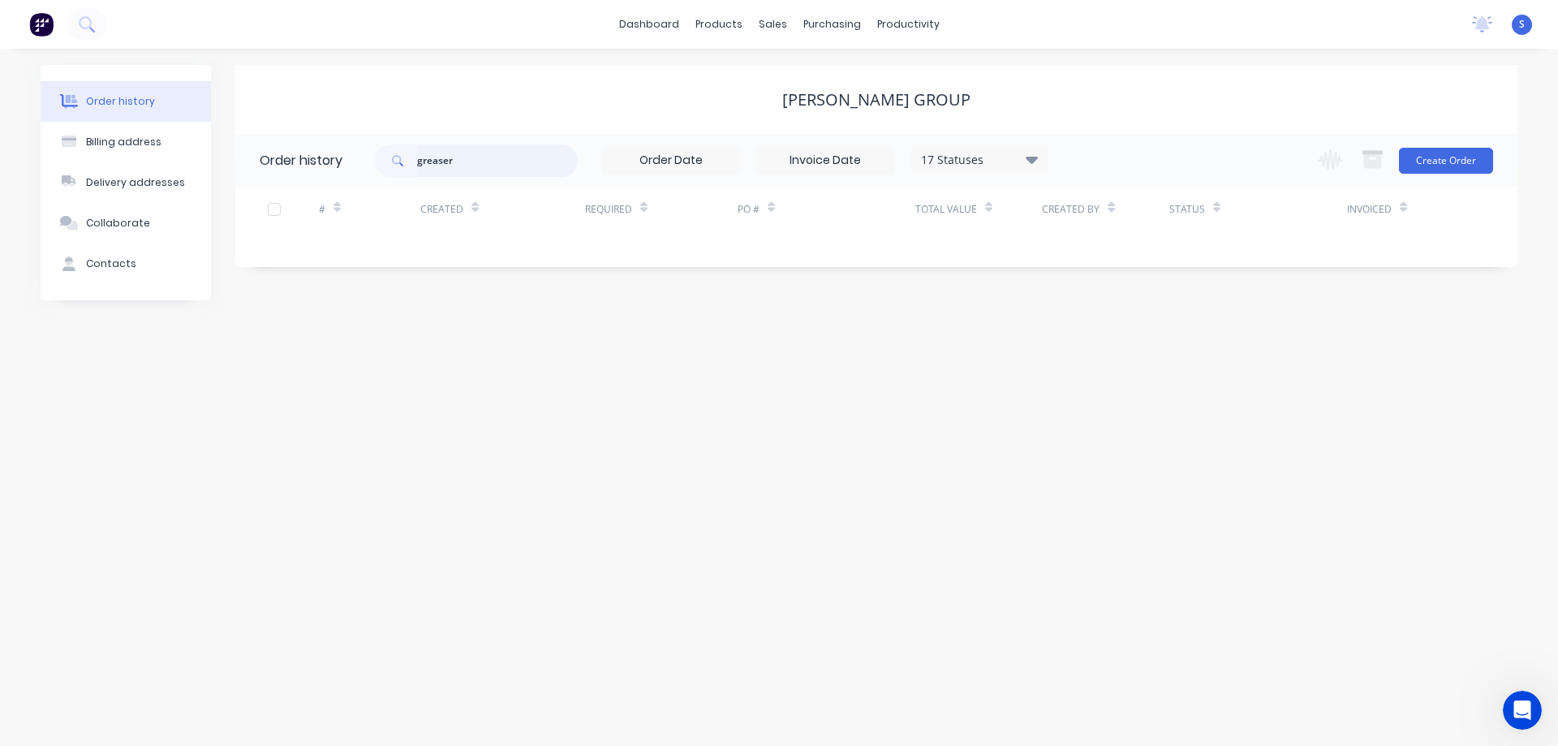
click at [466, 166] on input "greaser" at bounding box center [497, 160] width 161 height 32
type input "grea"
drag, startPoint x: 456, startPoint y: 153, endPoint x: 351, endPoint y: 160, distance: 104.9
click at [360, 160] on header "Order history grea 17 Statuses Invoice Status Invoiced Not Invoiced Partial Ord…" at bounding box center [876, 160] width 1282 height 53
type input "694"
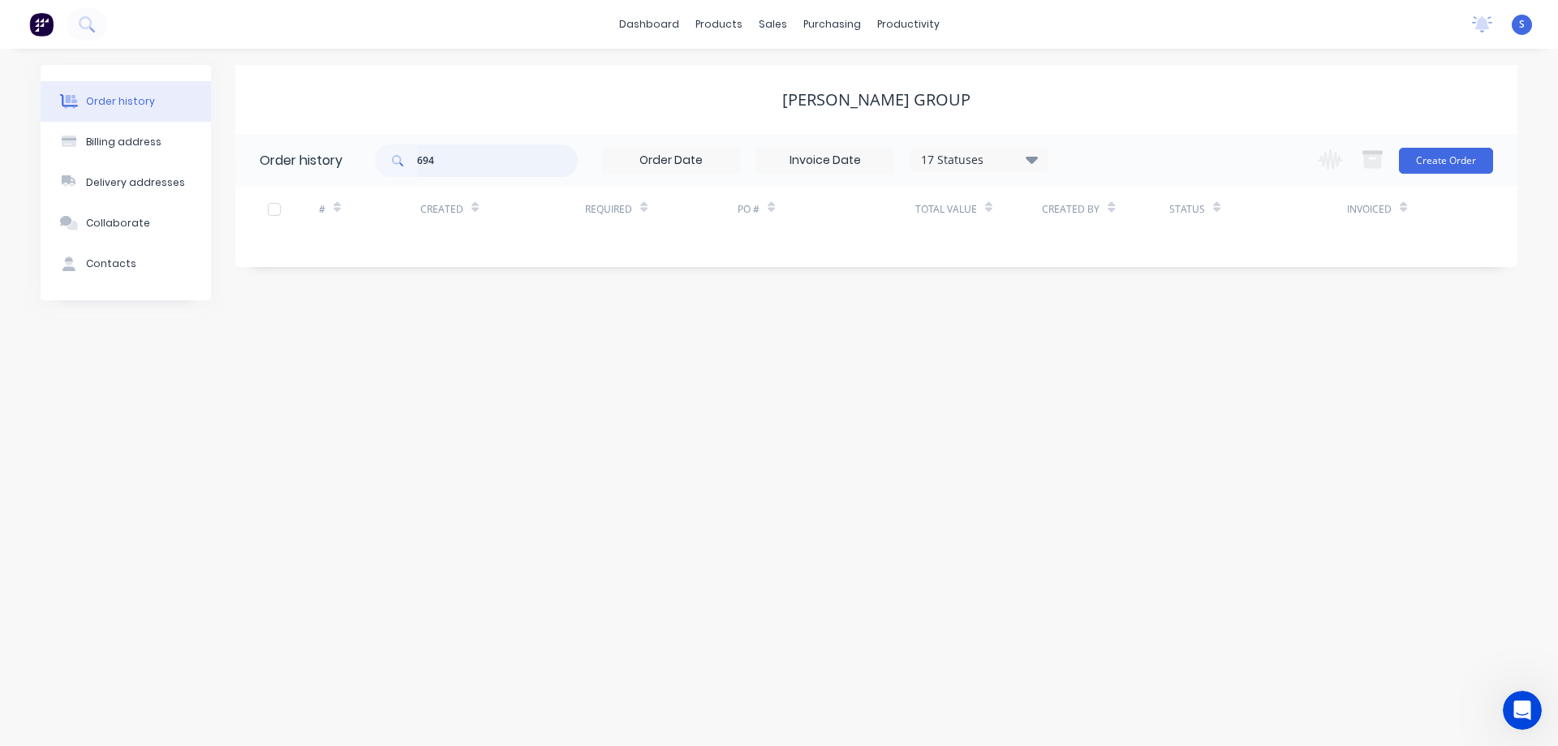
click at [454, 170] on input "694" at bounding box center [497, 160] width 161 height 32
type input "*694*"
click at [464, 162] on input "*694*" at bounding box center [497, 160] width 161 height 32
drag, startPoint x: 471, startPoint y: 157, endPoint x: 246, endPoint y: 161, distance: 225.7
click at [246, 161] on header "Order history *694* 17 Statuses Invoice Status Invoiced Not Invoiced Partial Or…" at bounding box center [876, 160] width 1282 height 53
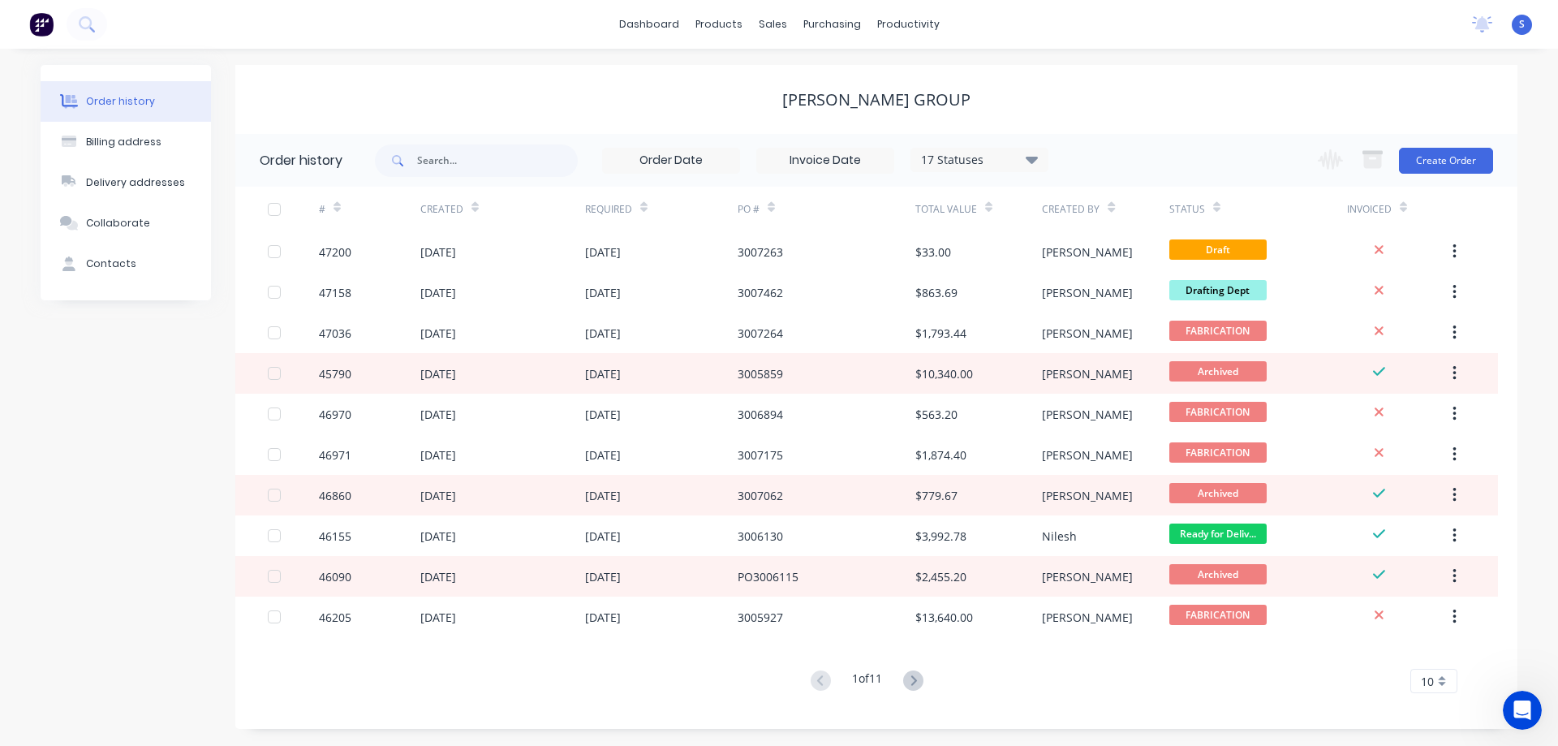
click at [1038, 163] on icon at bounding box center [1032, 158] width 12 height 19
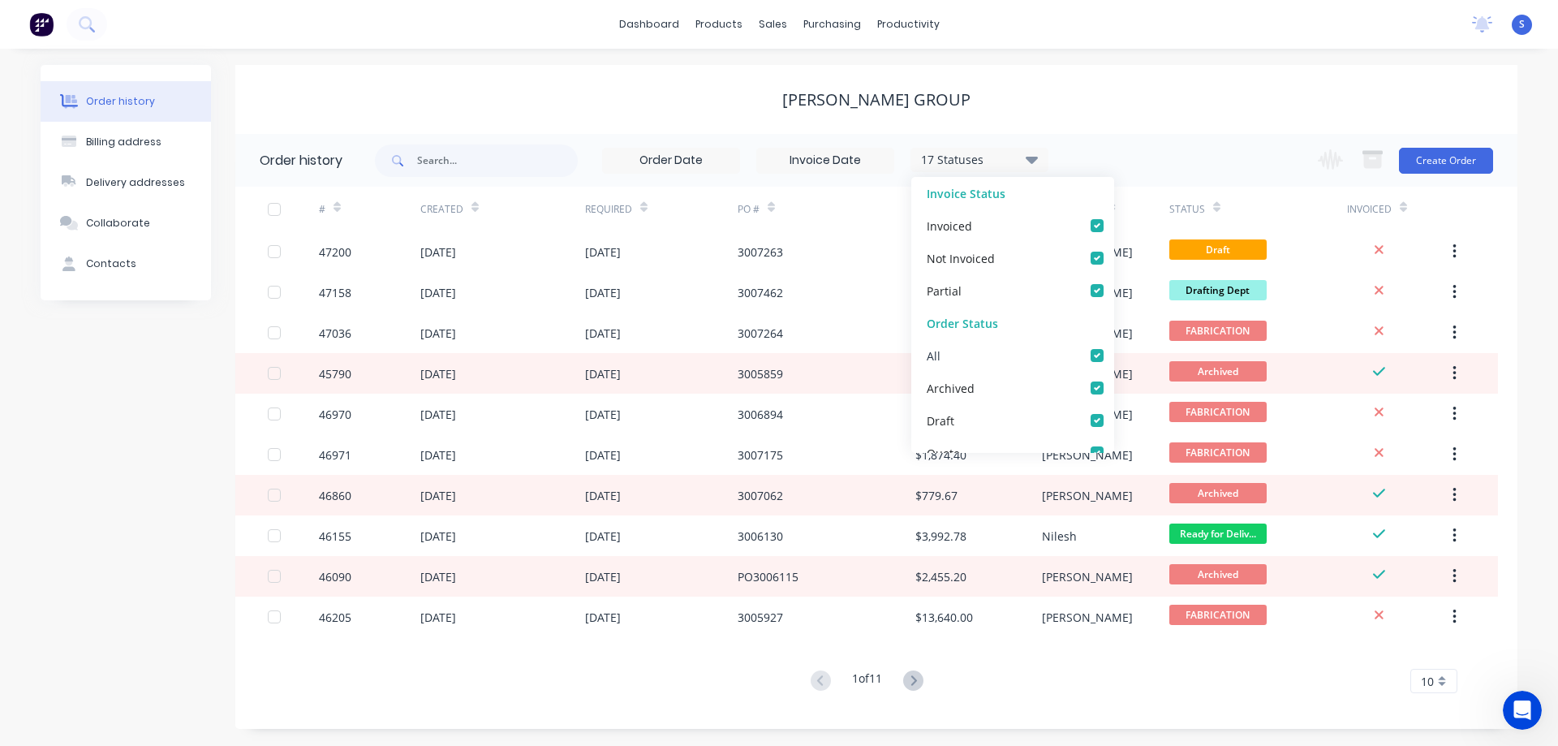
click at [1113, 347] on label at bounding box center [1113, 347] width 0 height 0
click at [1113, 360] on input "checkbox" at bounding box center [1119, 354] width 13 height 15
checkbox input "false"
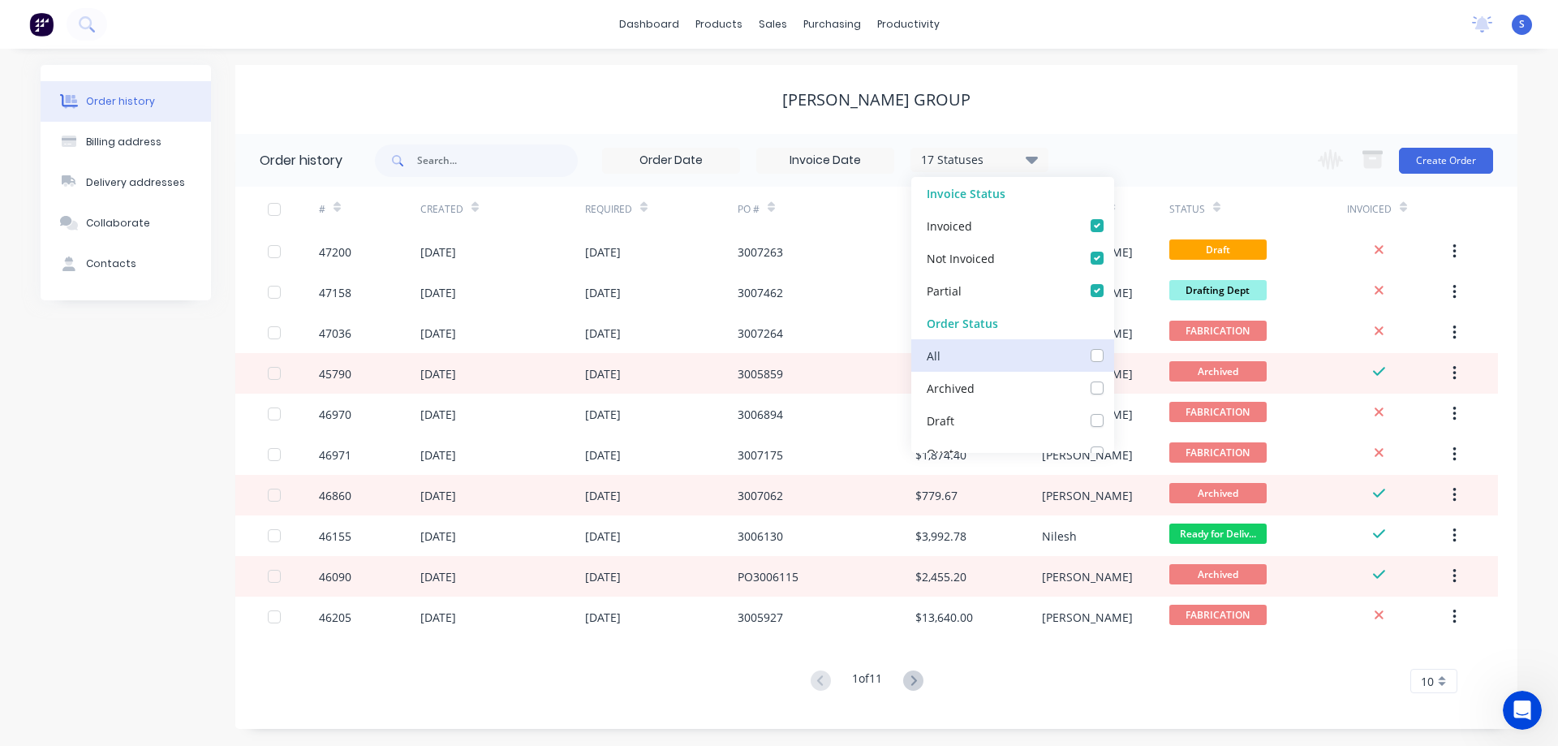
checkbox input "false"
checkbox Dept_checkbox_c497519b-6c2e-4de3-a8fe-dff7ae6b3170undefined "false"
checkbox DETAIL_checkbox_98770c71-40f1-4542-815e-b729aedd4a8aundefined "false"
checkbox input "false"
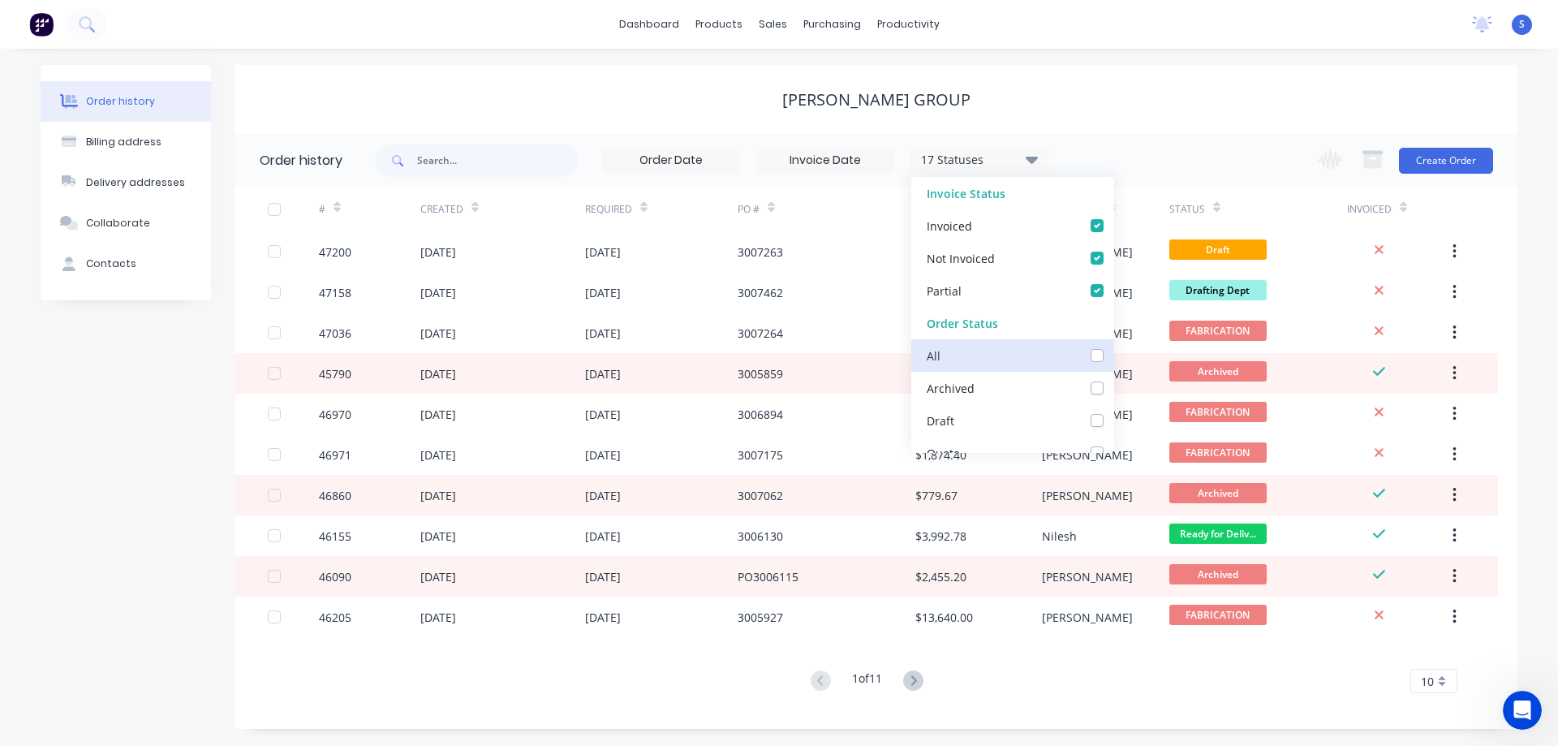
checkbox input "false"
checkbox Up_checkbox_74ab0f41-041f-4191-99df-ac26c8a7dea1undefined "false"
checkbox Delivery_checkbox_b960ef1b-a307-4dae-a0fe-64f7fd6bb771undefined "false"
checkbox Queue_checkbox_db0fc282-a8aa-49e3-8b82-03aa207dd4e6undefined "false"
checkbox input "false"
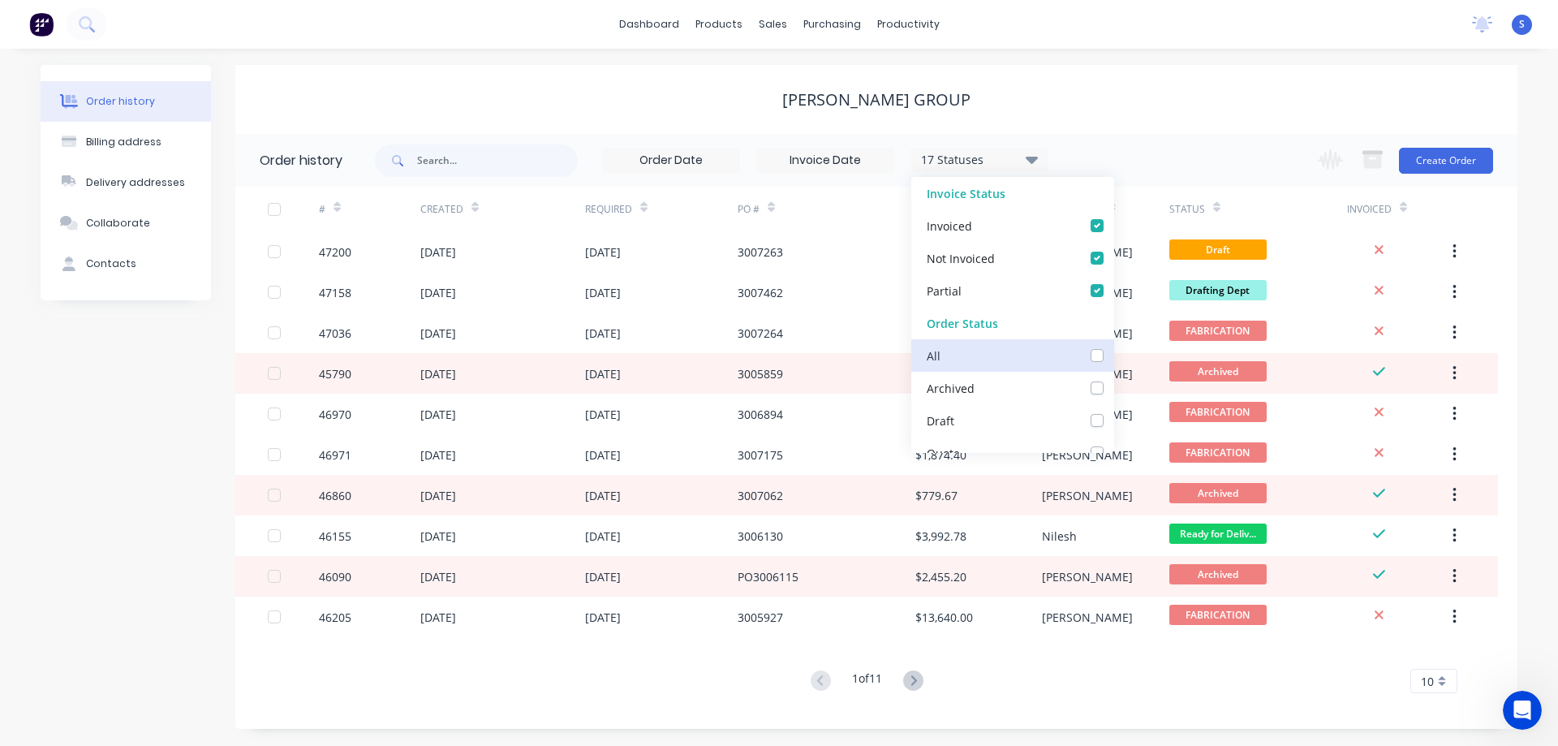
checkbox input "false"
checkbox Up_checkbox_75pzzundefined "false"
click at [1113, 347] on label at bounding box center [1113, 347] width 0 height 0
click at [1113, 356] on input "checkbox" at bounding box center [1119, 354] width 13 height 15
checkbox input "true"
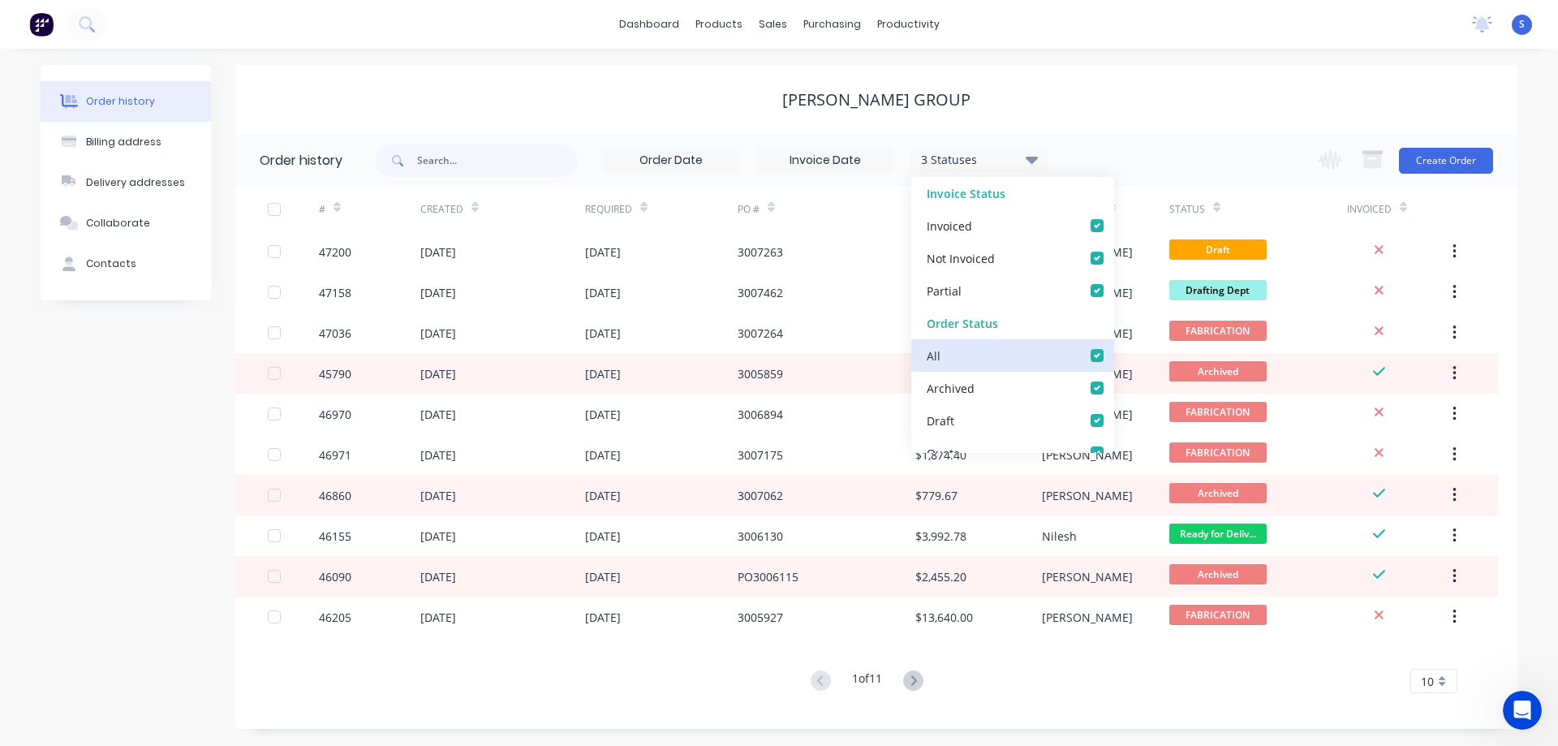
checkbox input "true"
checkbox Dept_checkbox_c497519b-6c2e-4de3-a8fe-dff7ae6b3170undefined "true"
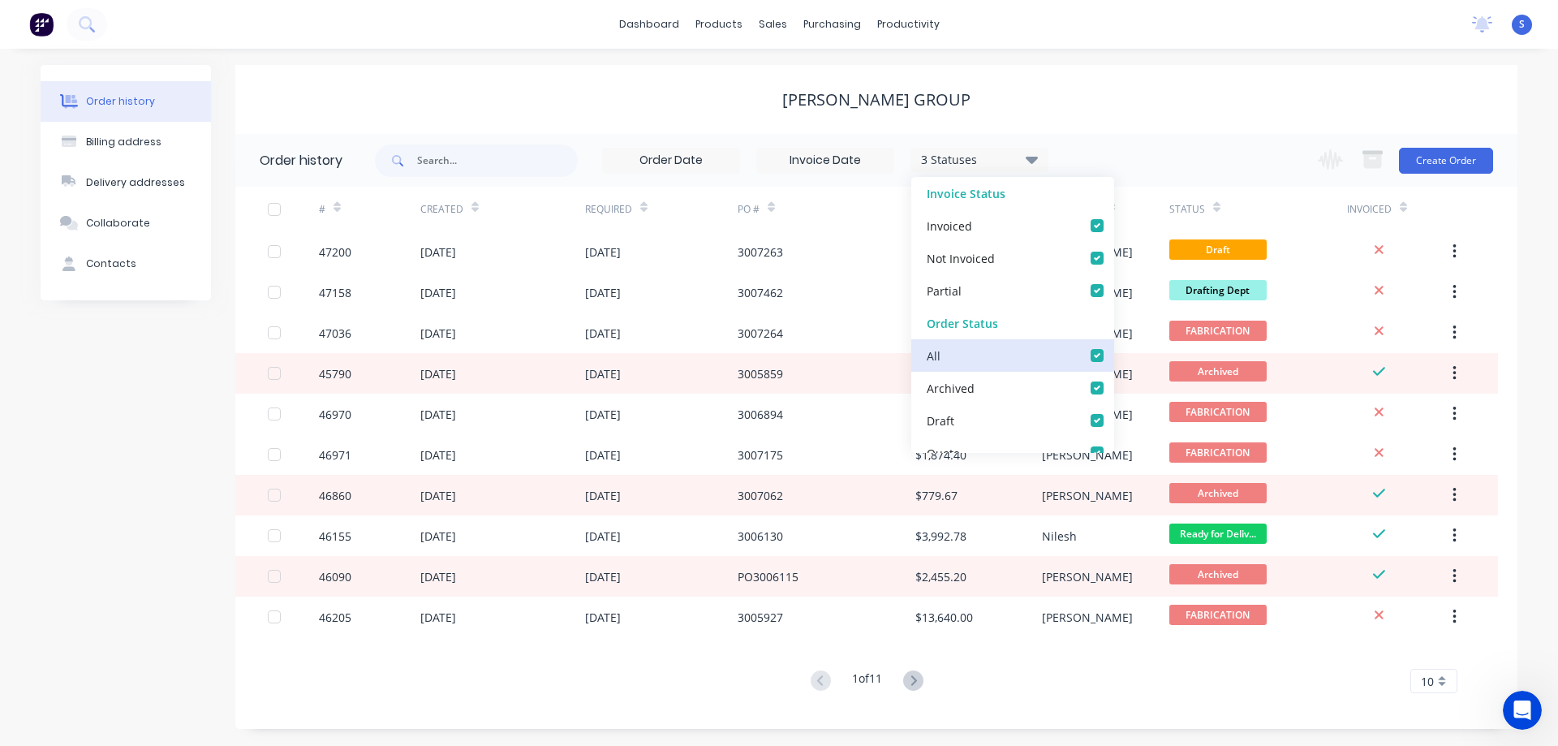
checkbox DETAIL_checkbox_98770c71-40f1-4542-815e-b729aedd4a8aundefined "true"
checkbox input "true"
checkbox Up_checkbox_74ab0f41-041f-4191-99df-ac26c8a7dea1undefined "true"
checkbox Delivery_checkbox_b960ef1b-a307-4dae-a0fe-64f7fd6bb771undefined "true"
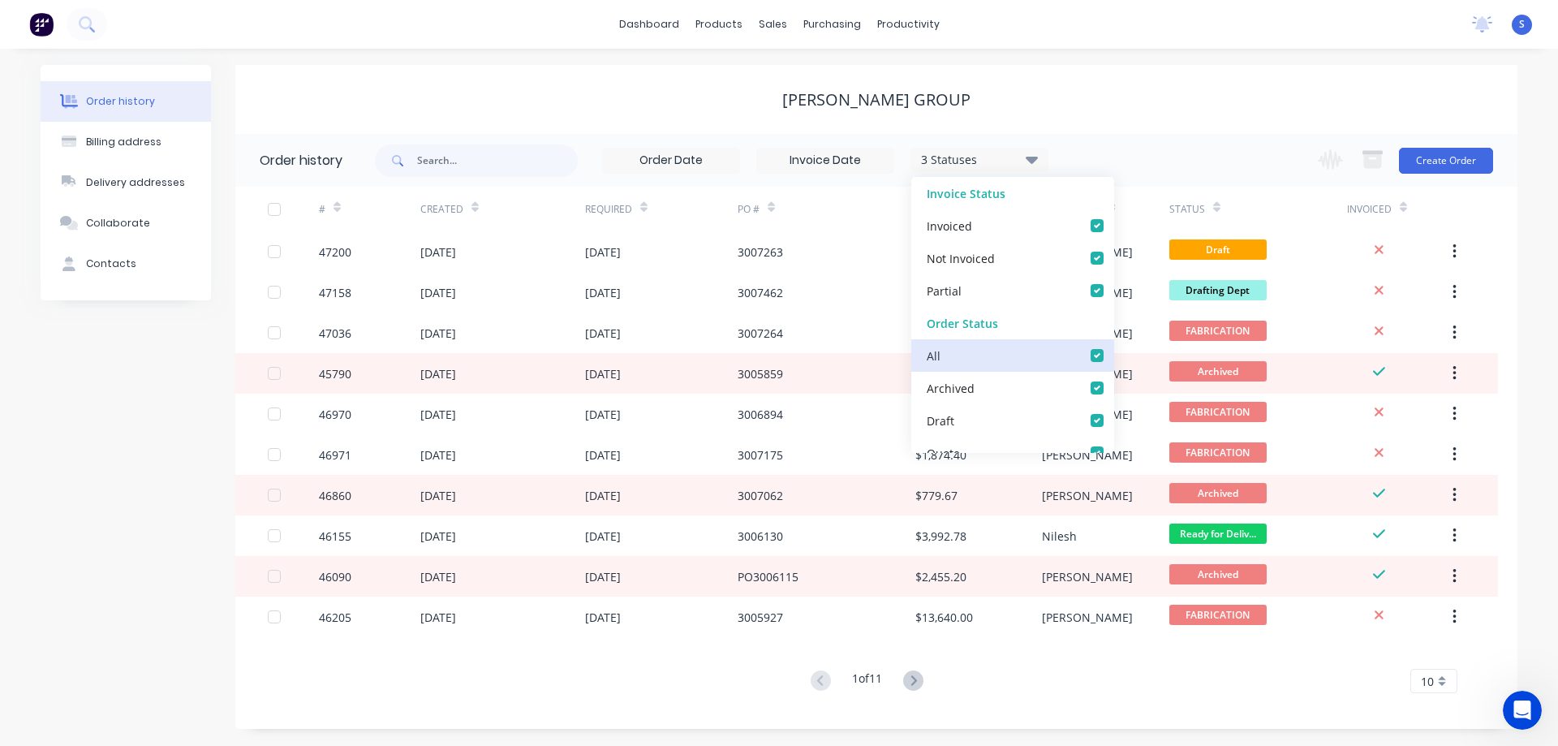
checkbox Queue_checkbox_db0fc282-a8aa-49e3-8b82-03aa207dd4e6undefined "true"
checkbox input "true"
checkbox Up_checkbox_75pzzundefined "true"
click at [1113, 347] on label at bounding box center [1113, 347] width 0 height 0
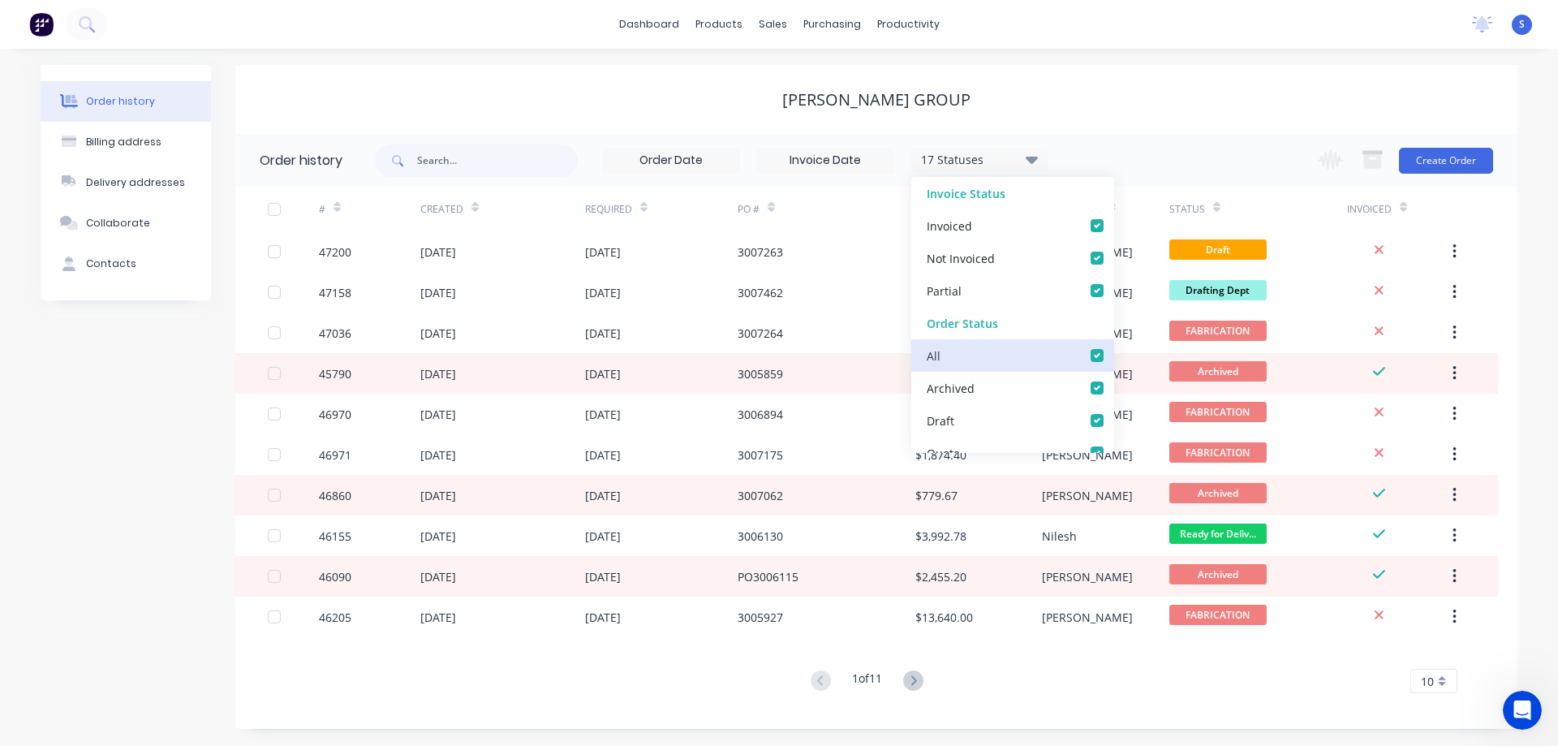
click at [1113, 357] on input "checkbox" at bounding box center [1119, 354] width 13 height 15
checkbox input "false"
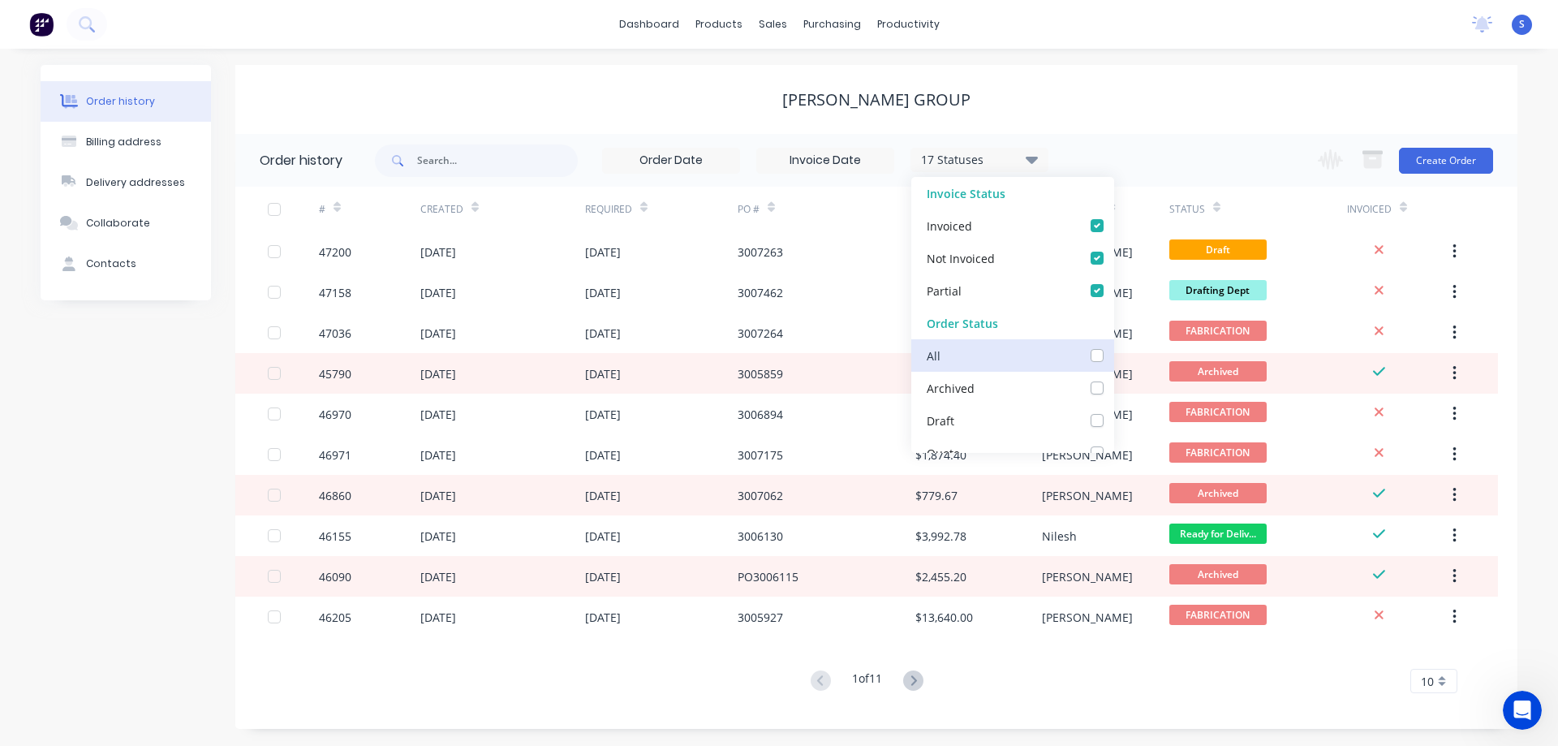
checkbox input "false"
checkbox Dept_checkbox_c497519b-6c2e-4de3-a8fe-dff7ae6b3170undefined "false"
checkbox DETAIL_checkbox_98770c71-40f1-4542-815e-b729aedd4a8aundefined "false"
checkbox input "false"
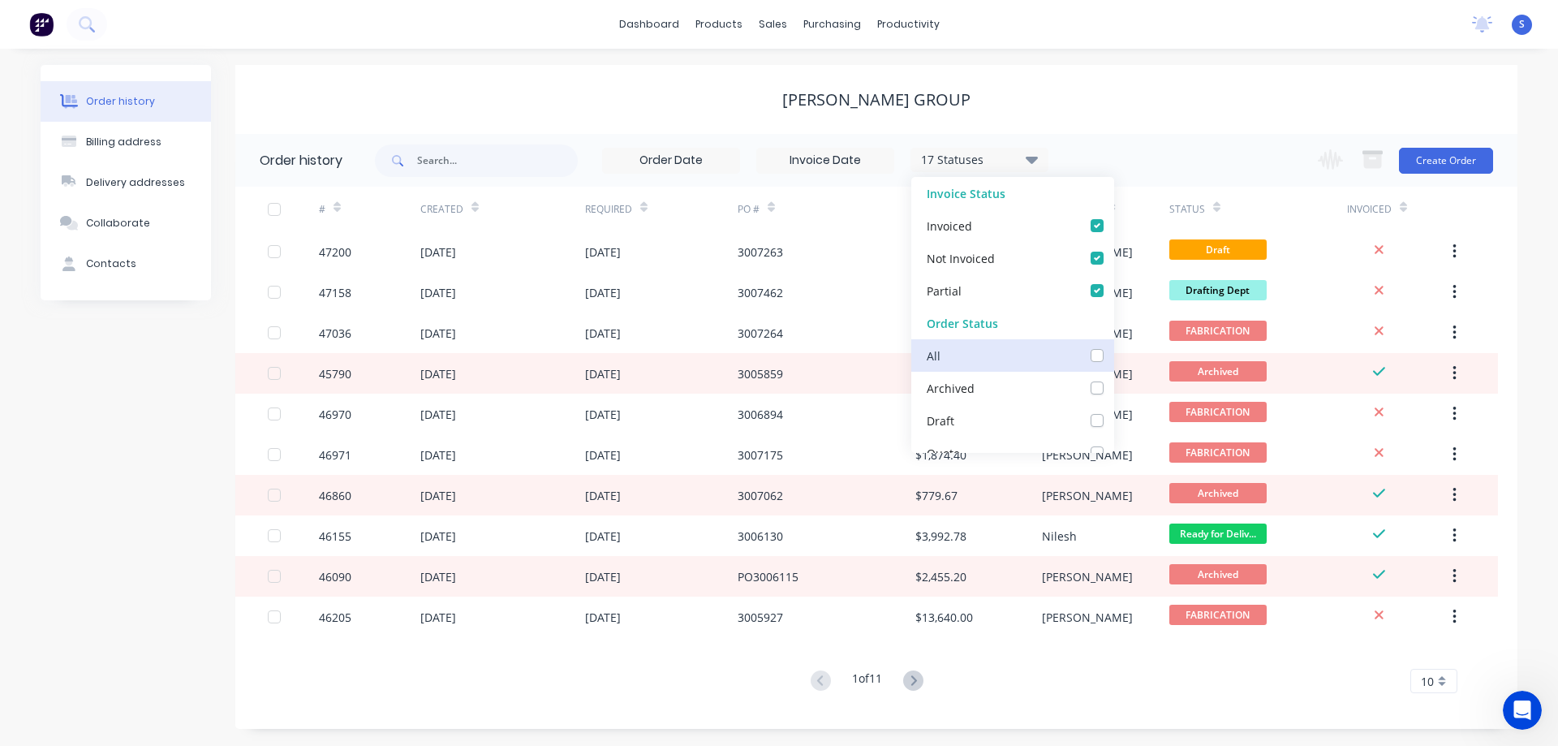
checkbox Up_checkbox_74ab0f41-041f-4191-99df-ac26c8a7dea1undefined "false"
checkbox Delivery_checkbox_b960ef1b-a307-4dae-a0fe-64f7fd6bb771undefined "false"
checkbox Queue_checkbox_db0fc282-a8aa-49e3-8b82-03aa207dd4e6undefined "false"
checkbox input "false"
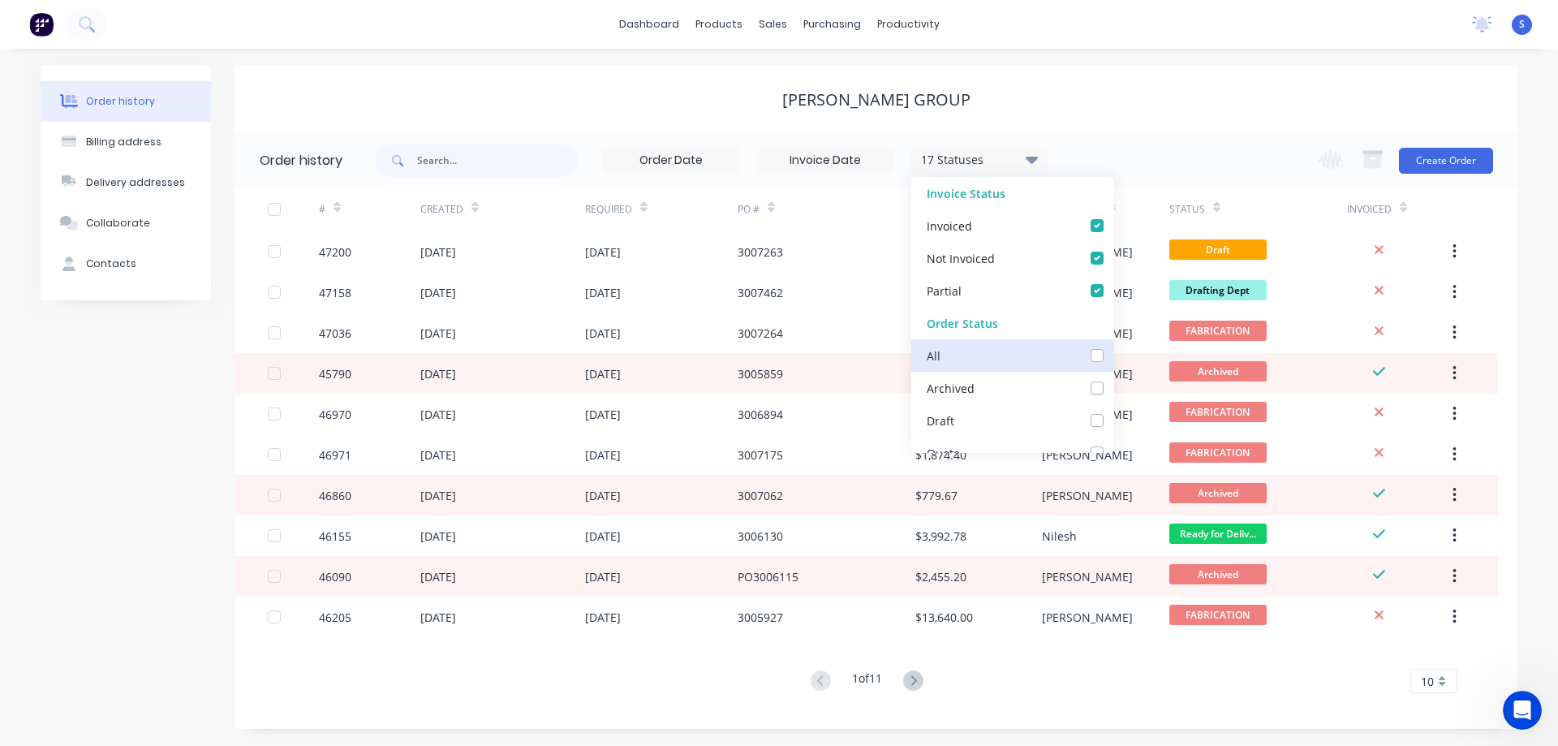
checkbox Up_checkbox_75pzzundefined "false"
click at [1113, 379] on label at bounding box center [1113, 379] width 0 height 0
click at [1113, 385] on input "checkbox" at bounding box center [1119, 386] width 13 height 15
checkbox input "true"
click at [1143, 99] on div "[PERSON_NAME] GROUP" at bounding box center [876, 99] width 1282 height 19
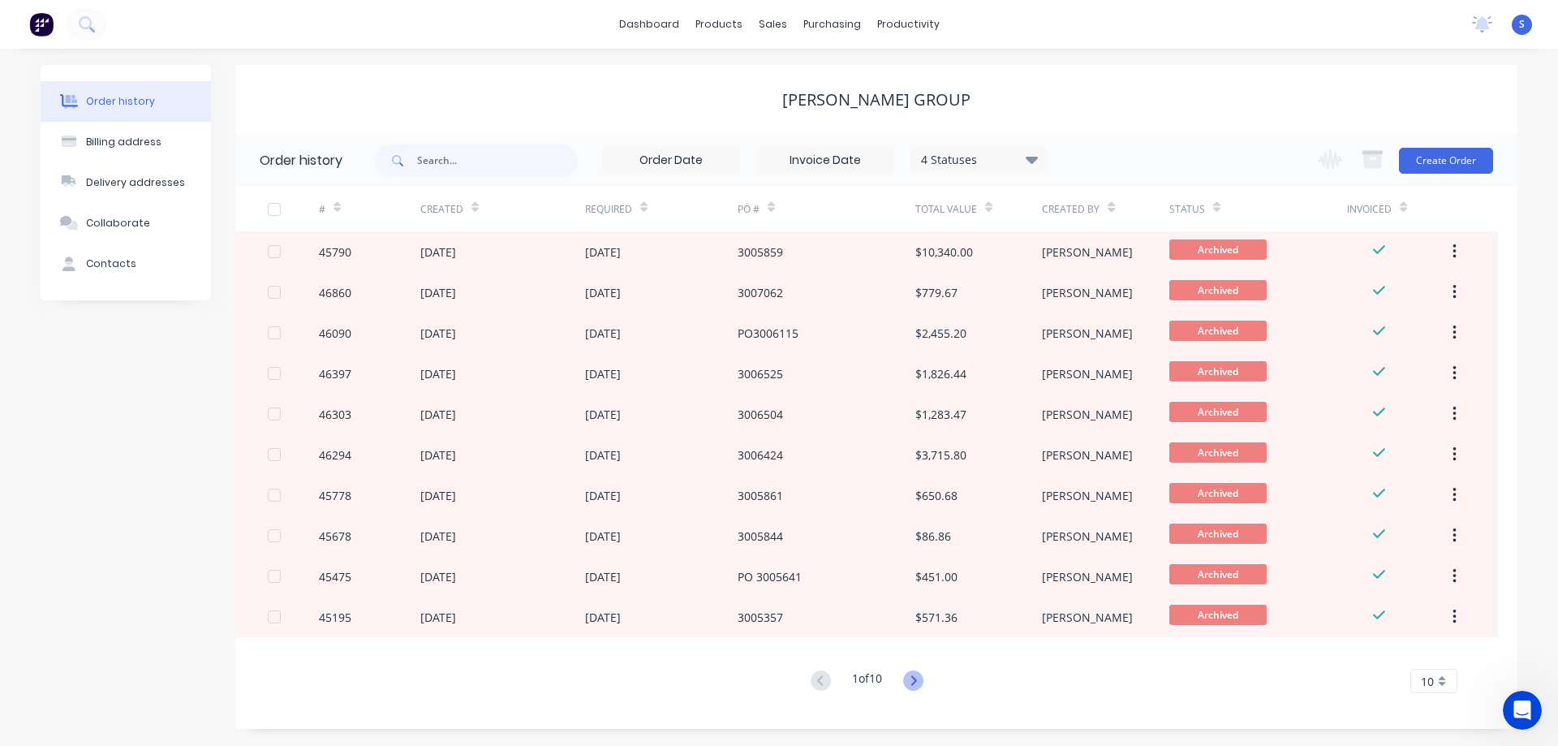
click at [914, 673] on icon at bounding box center [913, 680] width 20 height 20
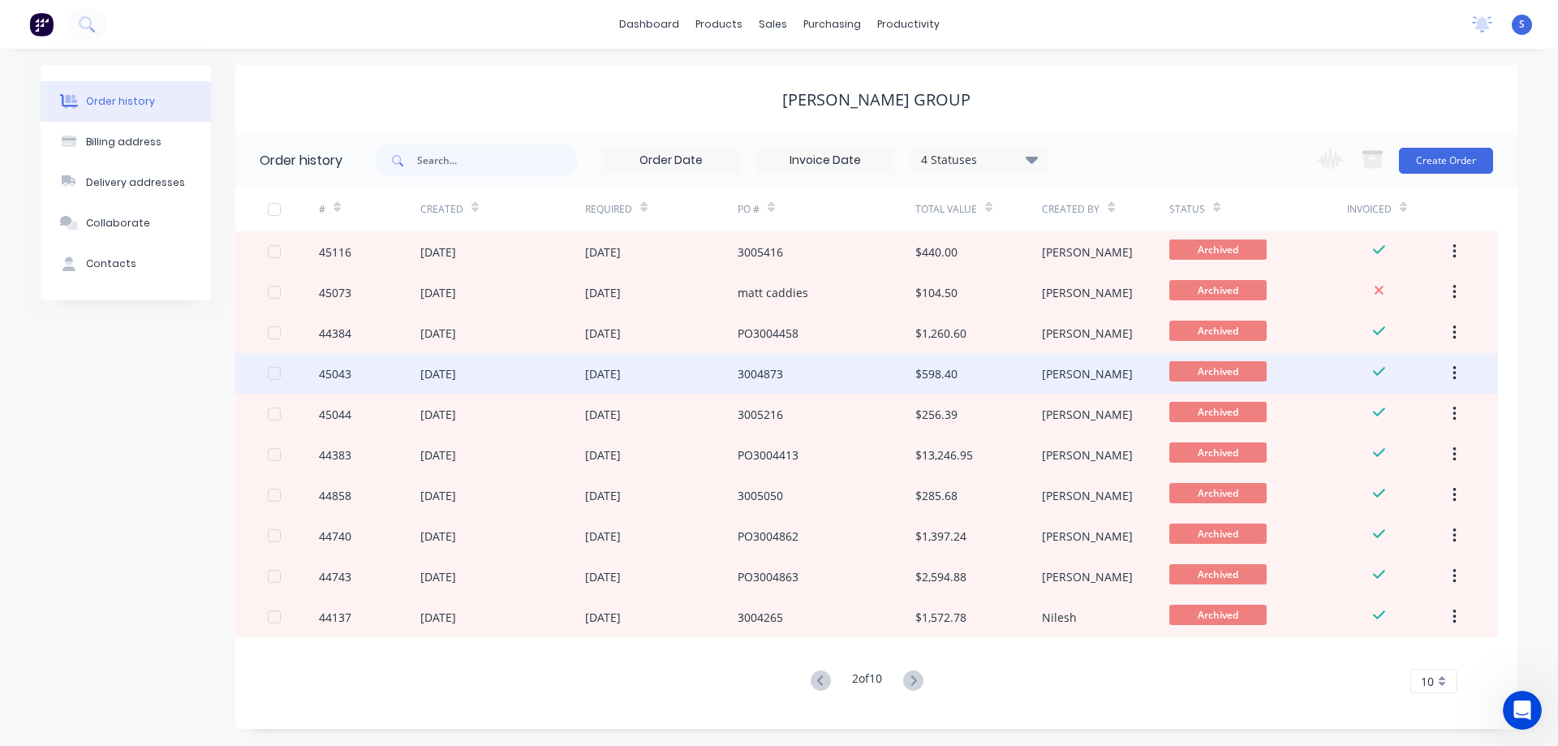
click at [754, 377] on div "3004873" at bounding box center [760, 373] width 45 height 17
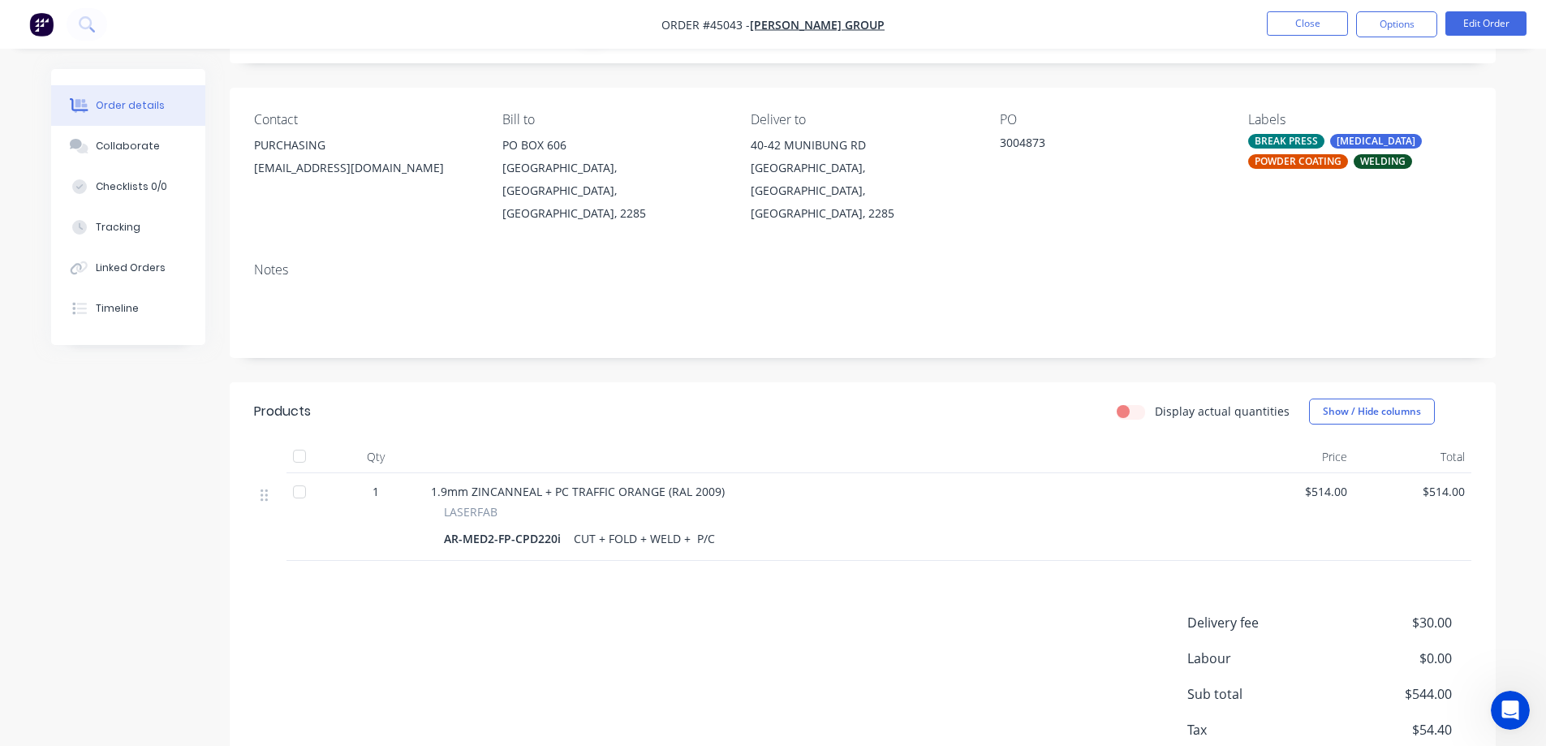
scroll to position [11, 0]
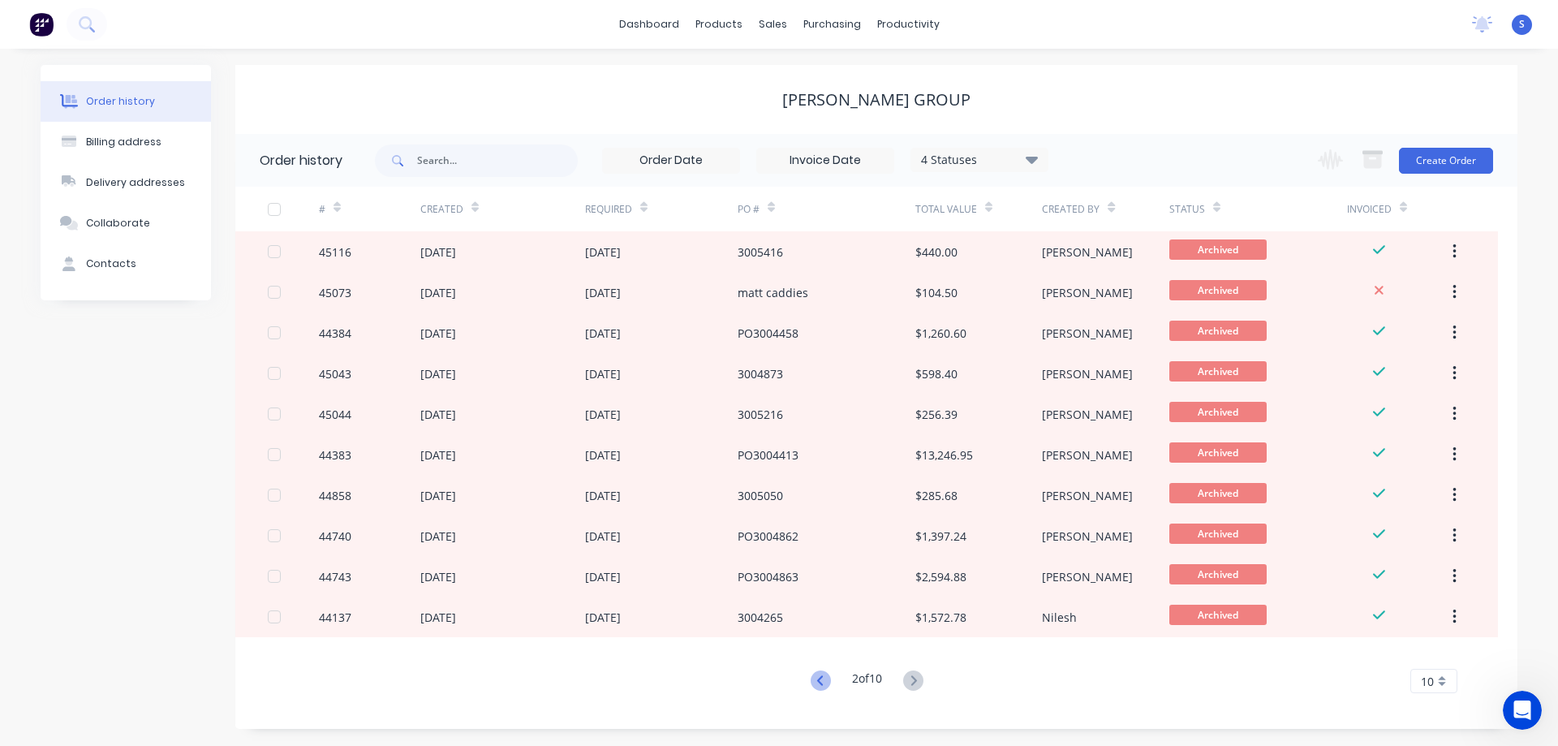
click at [825, 687] on icon at bounding box center [821, 680] width 20 height 20
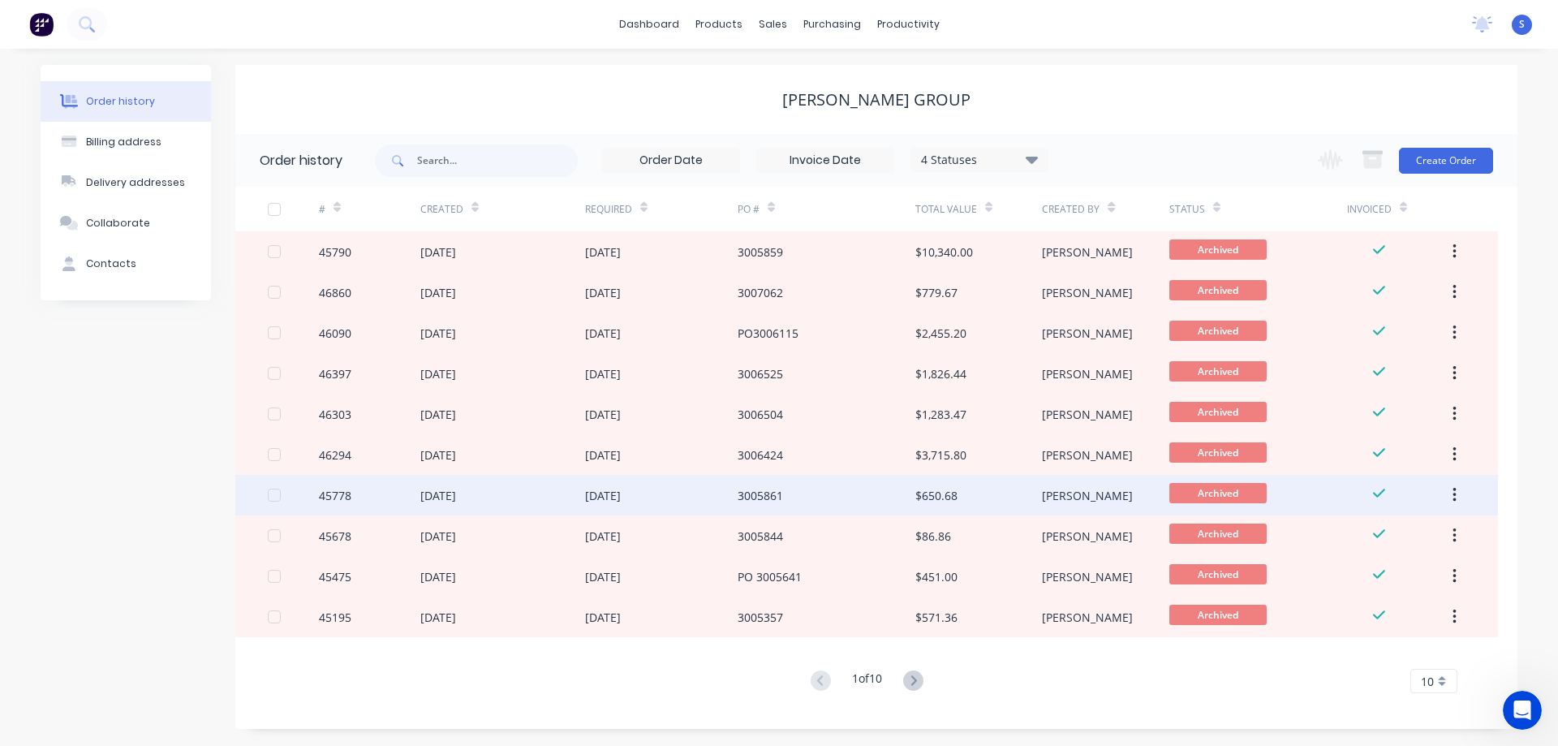
click at [891, 487] on div "3005861" at bounding box center [827, 495] width 178 height 41
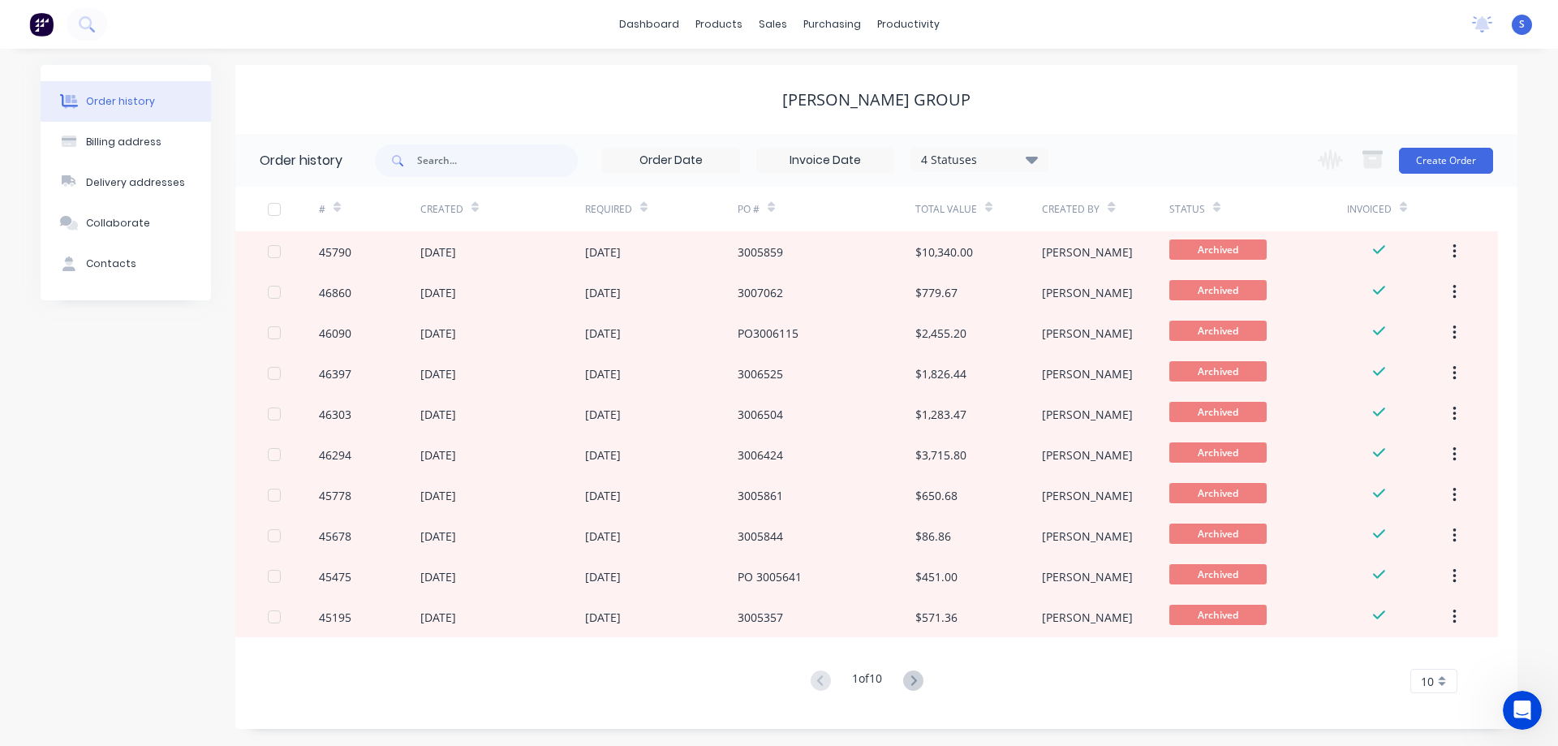
click at [913, 666] on div "# Created Required PO # Total Value Created By Status Invoiced 45790 [DATE] [DA…" at bounding box center [866, 440] width 1263 height 506
click at [915, 679] on icon at bounding box center [913, 680] width 20 height 20
click at [916, 678] on icon at bounding box center [914, 680] width 6 height 10
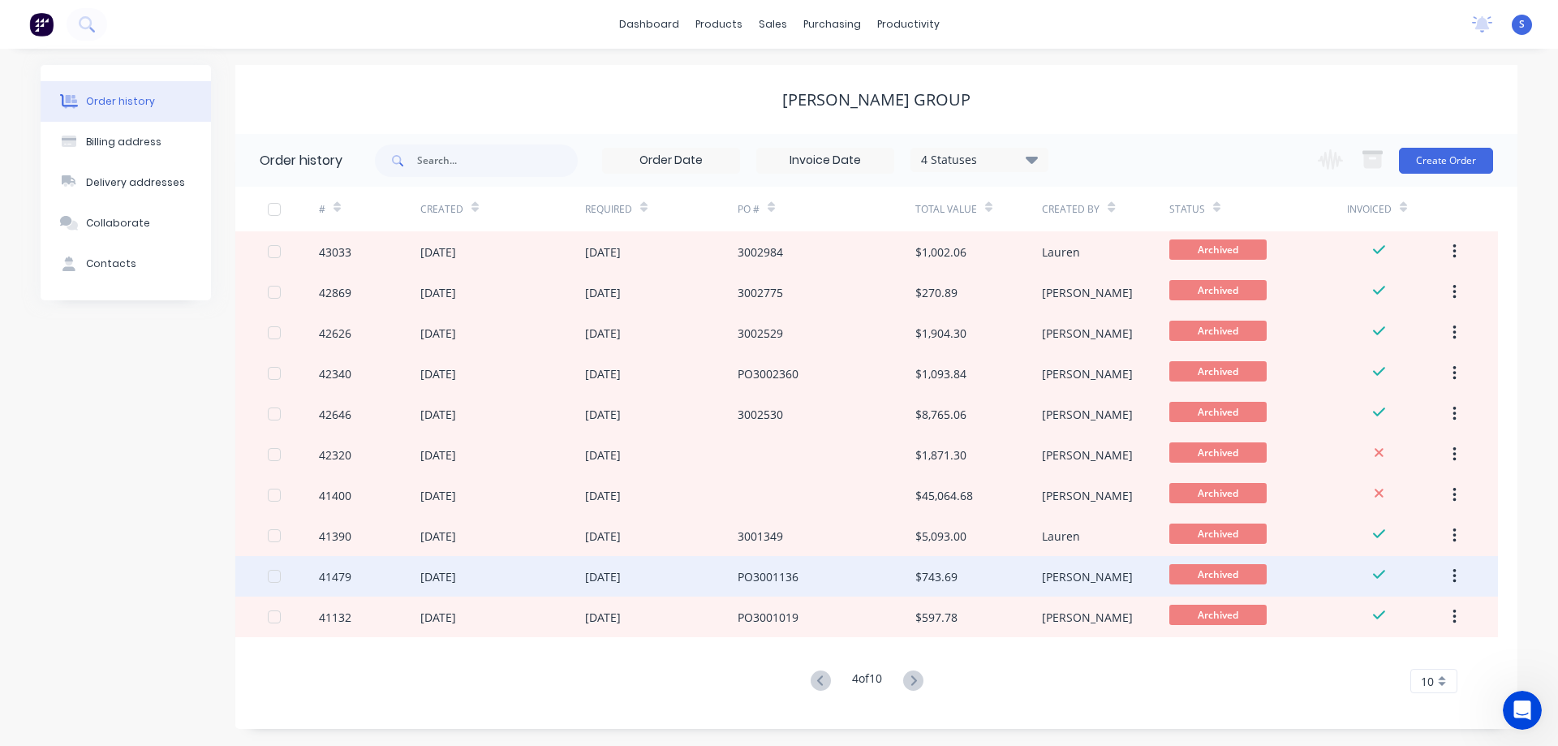
click at [888, 577] on div "PO3001136" at bounding box center [827, 576] width 178 height 41
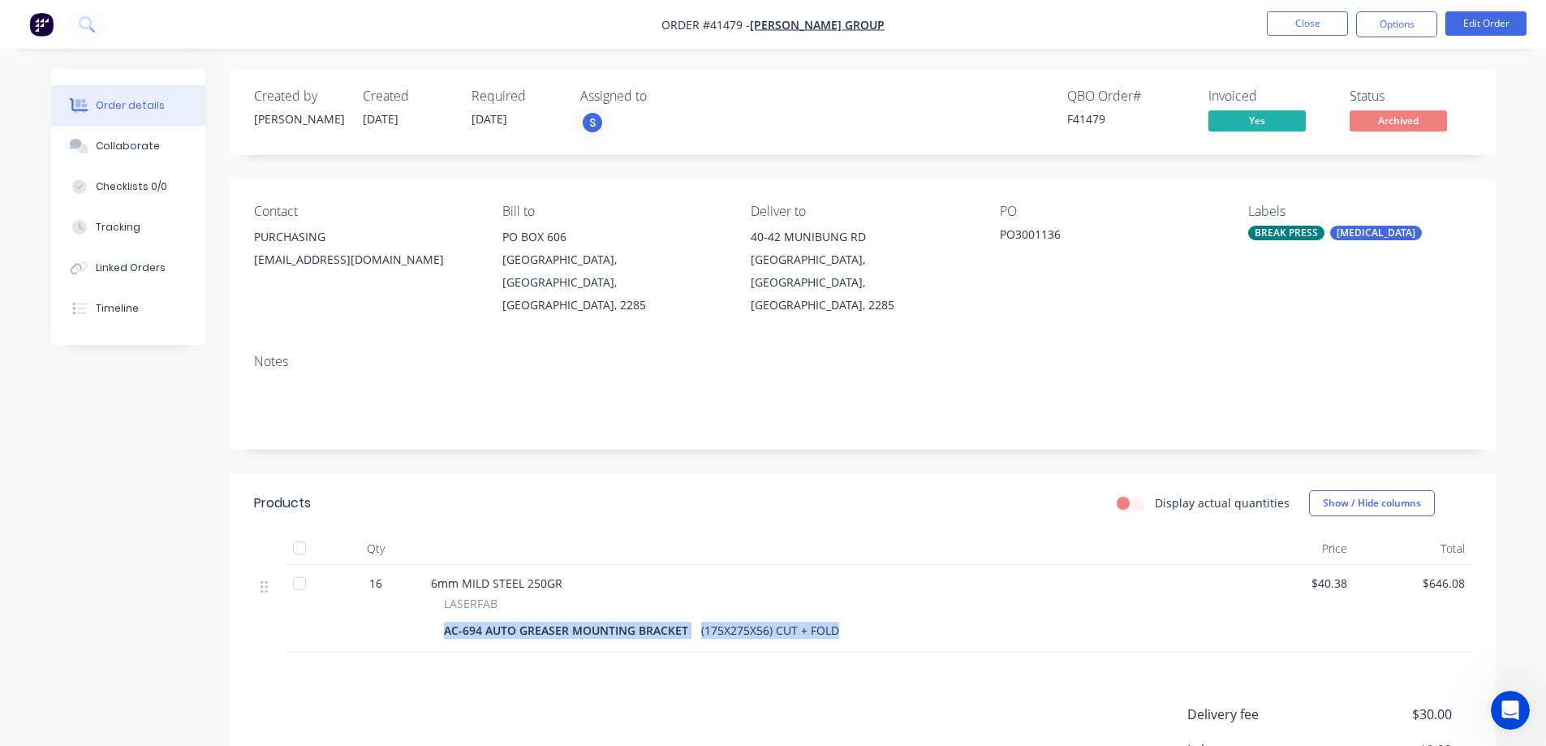
drag, startPoint x: 841, startPoint y: 607, endPoint x: 426, endPoint y: 610, distance: 414.7
click at [426, 610] on div "6mm MILD STEEL 250GR LASERFAB AC-694 AUTO GREASER MOUNTING BRACKET (175X275X56)…" at bounding box center [830, 609] width 812 height 88
copy div "AC-694 AUTO GREASER MOUNTING BRACKET (175X275X56) CUT + FOLD"
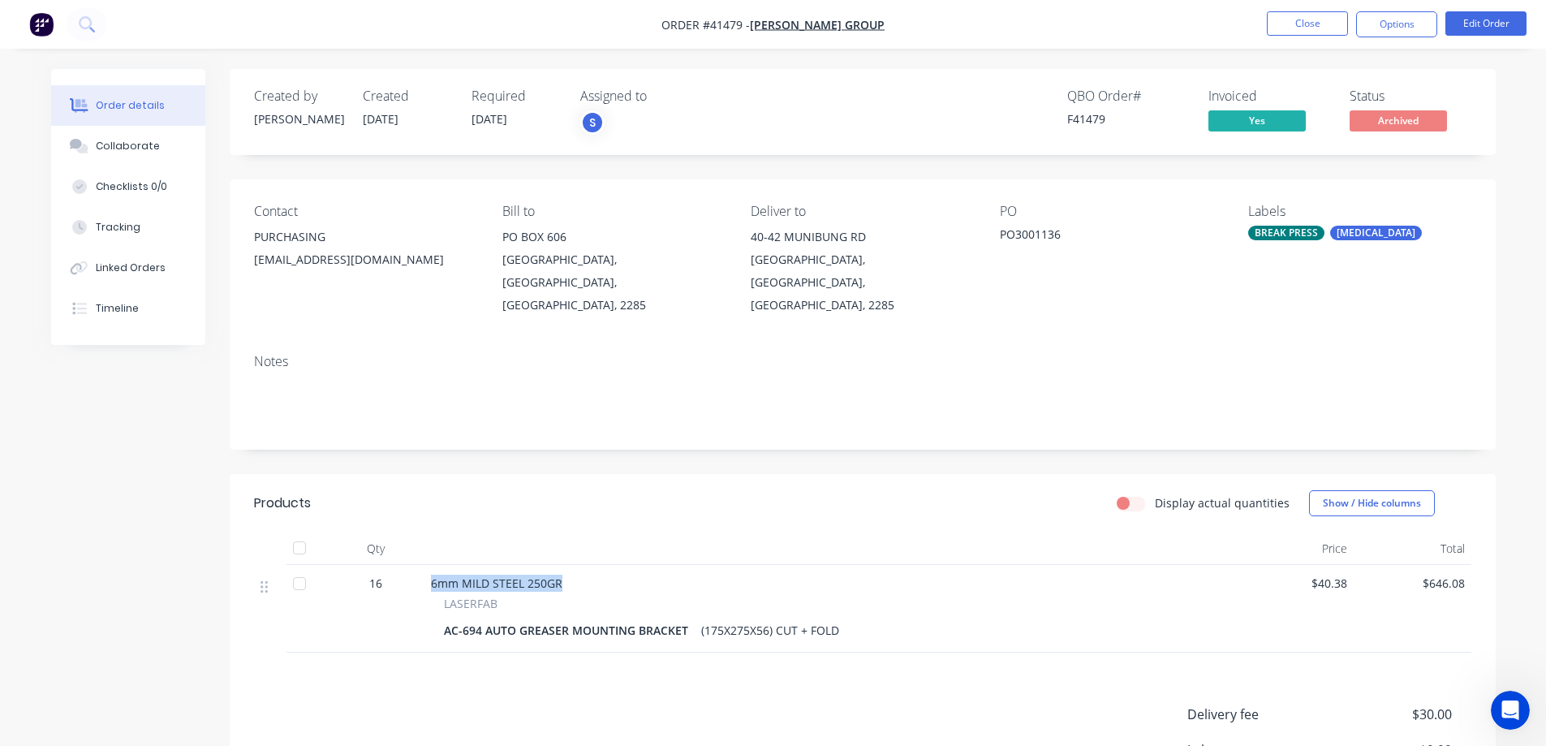
drag, startPoint x: 559, startPoint y: 560, endPoint x: 388, endPoint y: 561, distance: 171.2
click at [388, 565] on div "16 6mm MILD STEEL 250GR LASERFAB AC-694 AUTO GREASER MOUNTING BRACKET (175X275X…" at bounding box center [862, 609] width 1217 height 88
copy div "6mm MILD STEEL 250GR"
click at [750, 21] on span "Order #41479 -" at bounding box center [705, 24] width 88 height 15
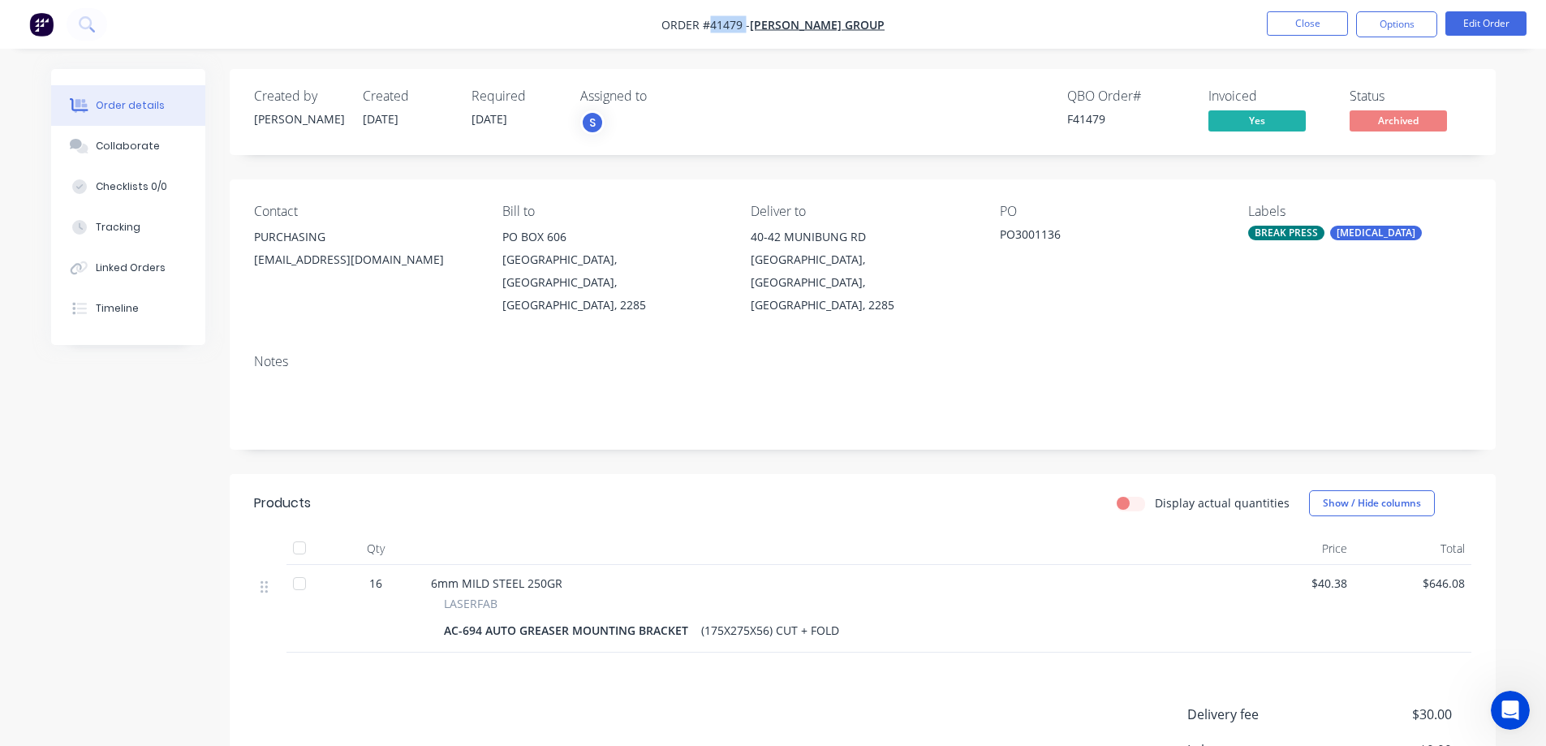
copy span "41479"
